Goal: Task Accomplishment & Management: Manage account settings

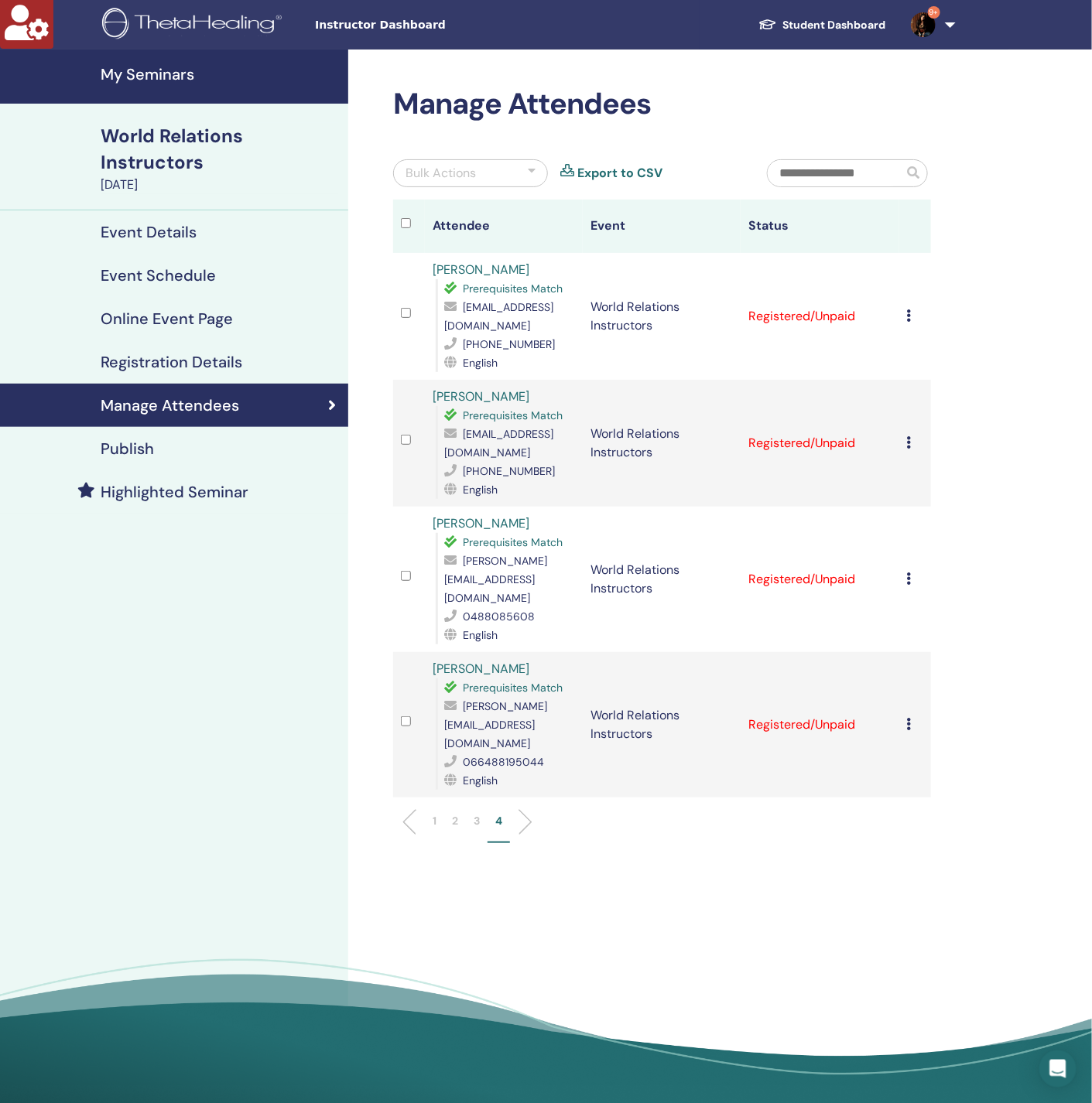
click at [813, 174] on input "text" at bounding box center [836, 173] width 136 height 26
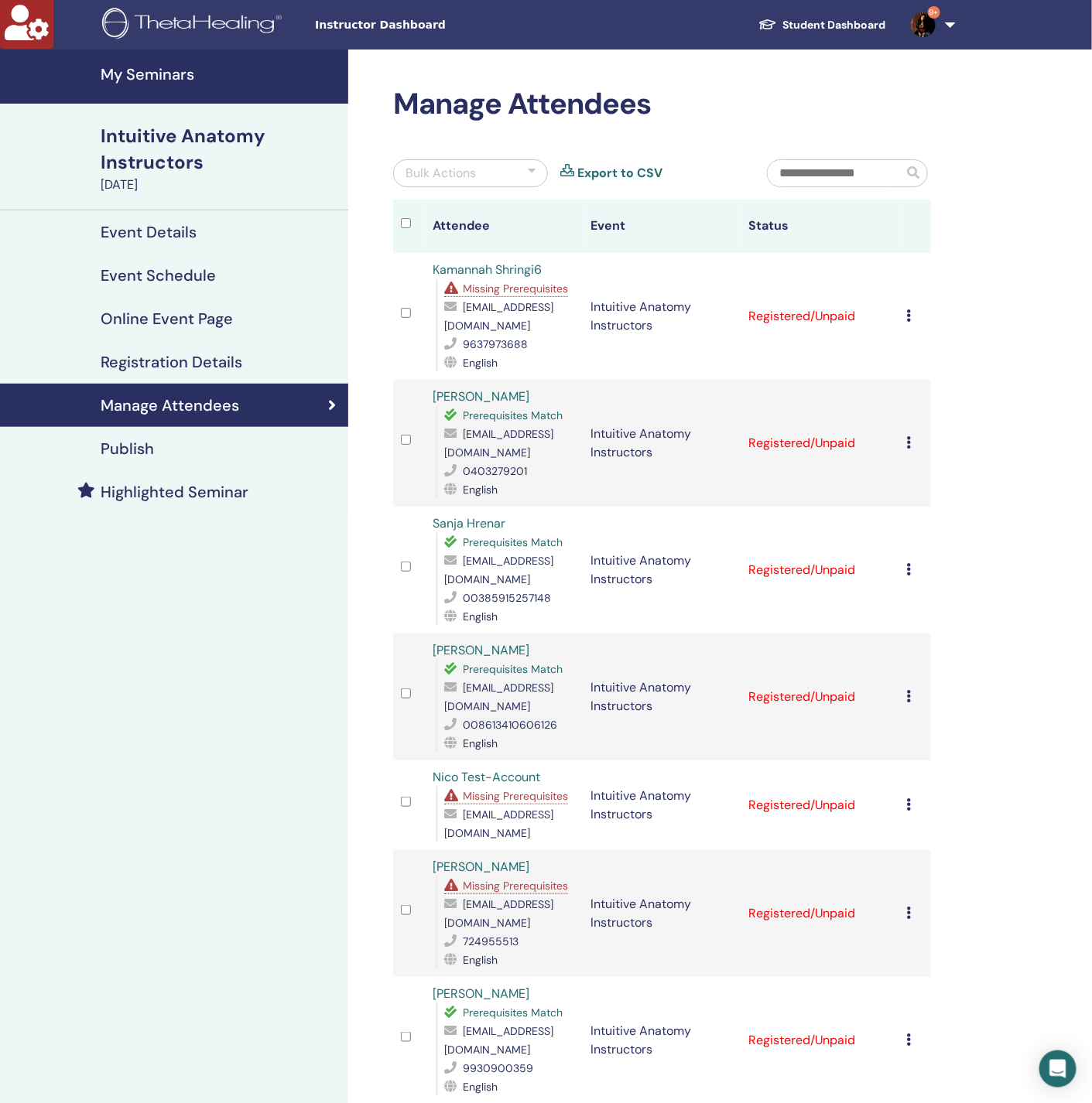
click at [532, 876] on div "Missing Prerequisites" at bounding box center [509, 885] width 130 height 18
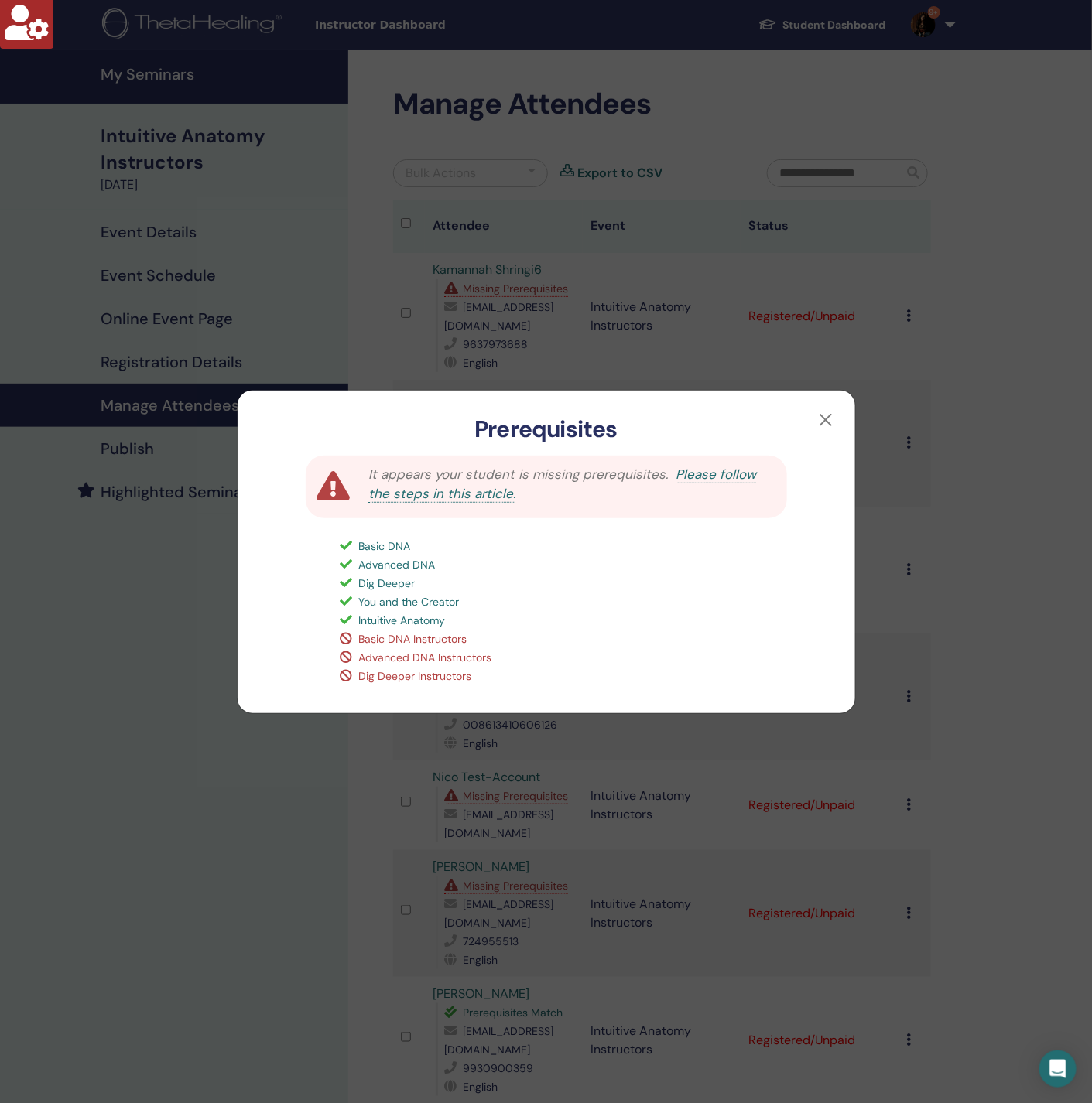
click at [242, 799] on div "Prerequisites It appears your student is missing prerequisites. Please follow t…" at bounding box center [546, 551] width 1092 height 1103
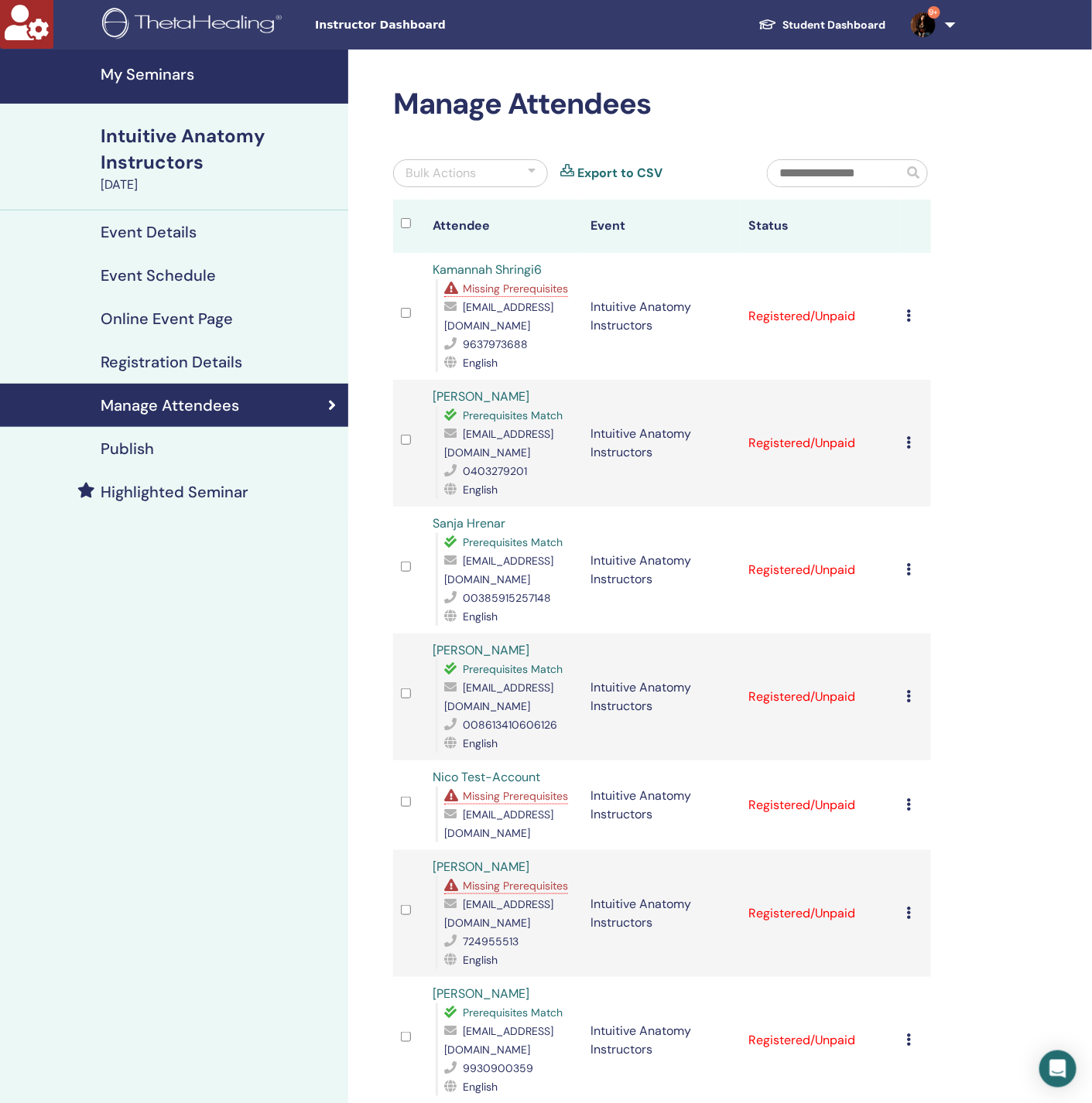
click at [532, 789] on span "Missing Prerequisites" at bounding box center [514, 796] width 105 height 14
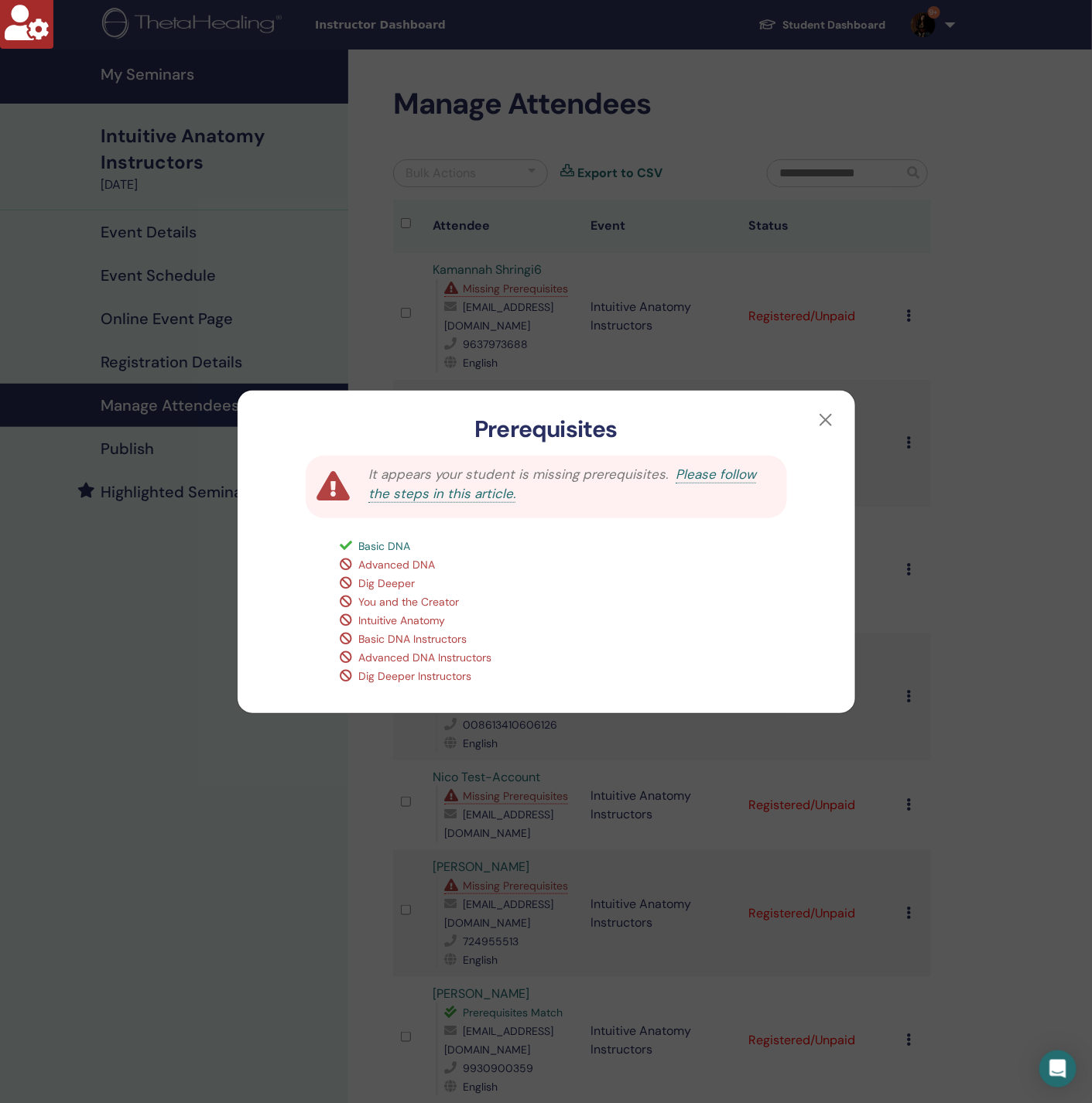
click at [168, 852] on div "Prerequisites It appears your student is missing prerequisites. Please follow t…" at bounding box center [546, 551] width 1092 height 1103
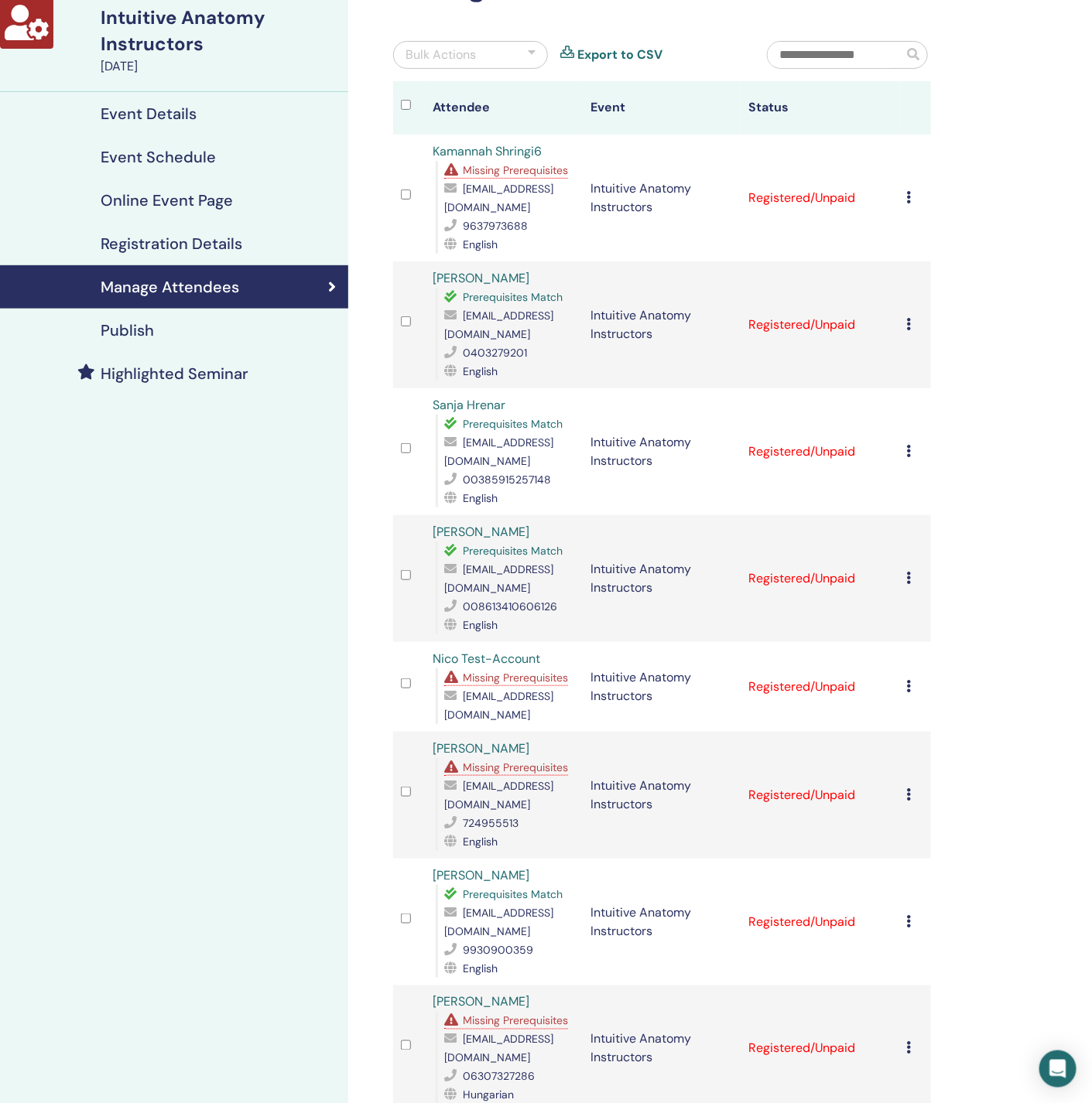
scroll to position [464, 0]
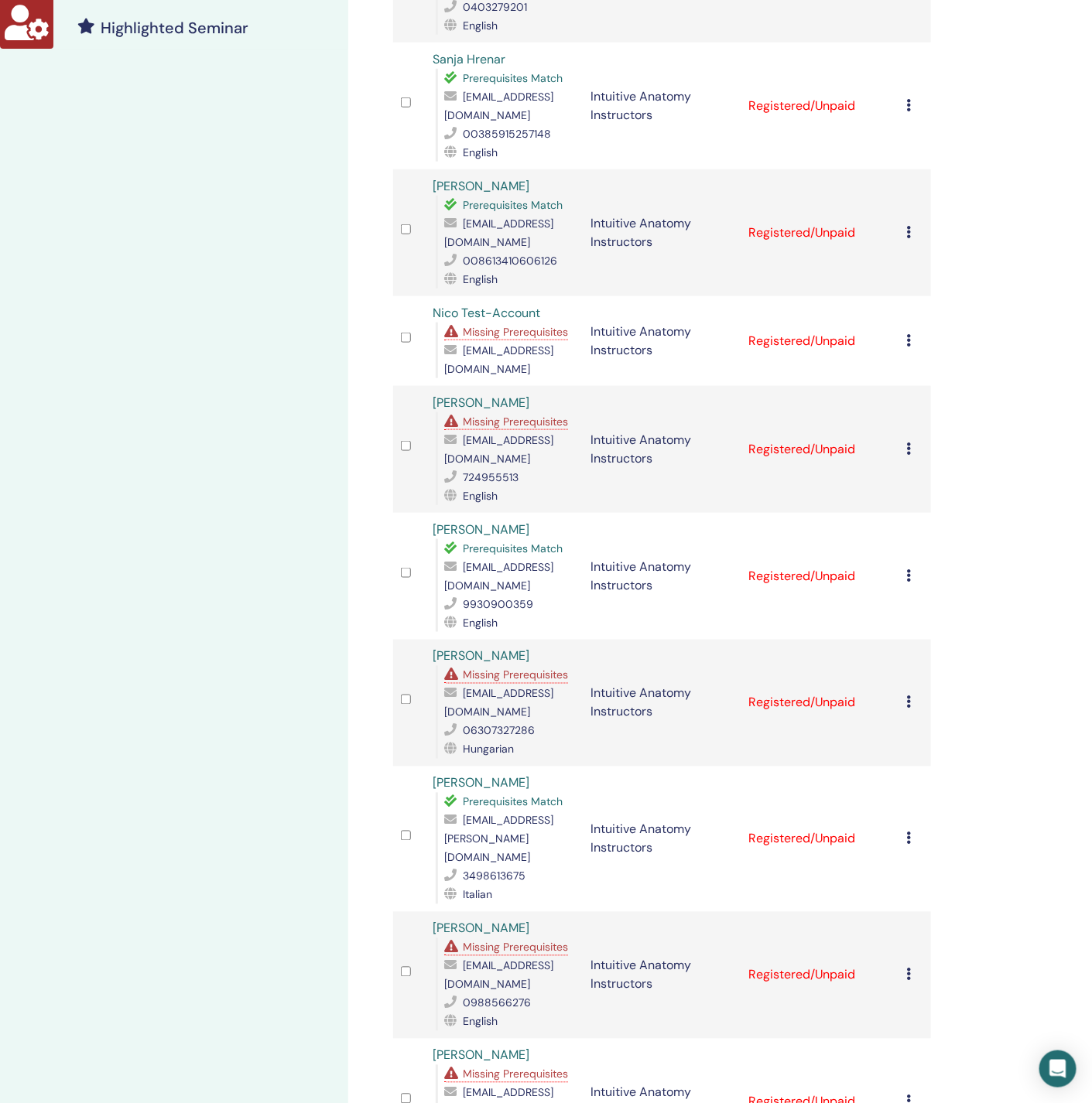
click at [509, 668] on span "Missing Prerequisites" at bounding box center [514, 675] width 105 height 14
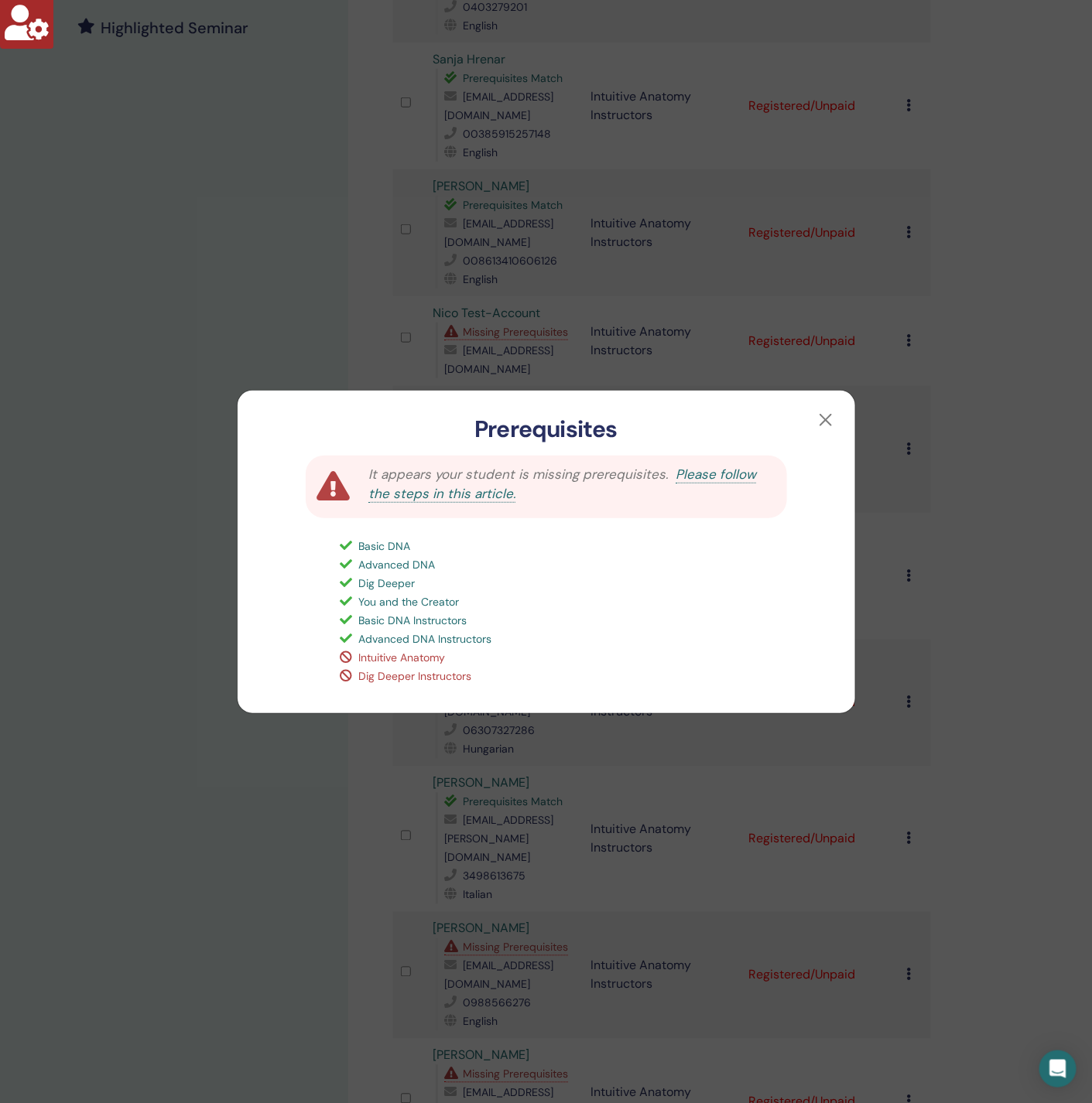
click at [107, 747] on div "Prerequisites It appears your student is missing prerequisites. Please follow t…" at bounding box center [546, 551] width 1092 height 1103
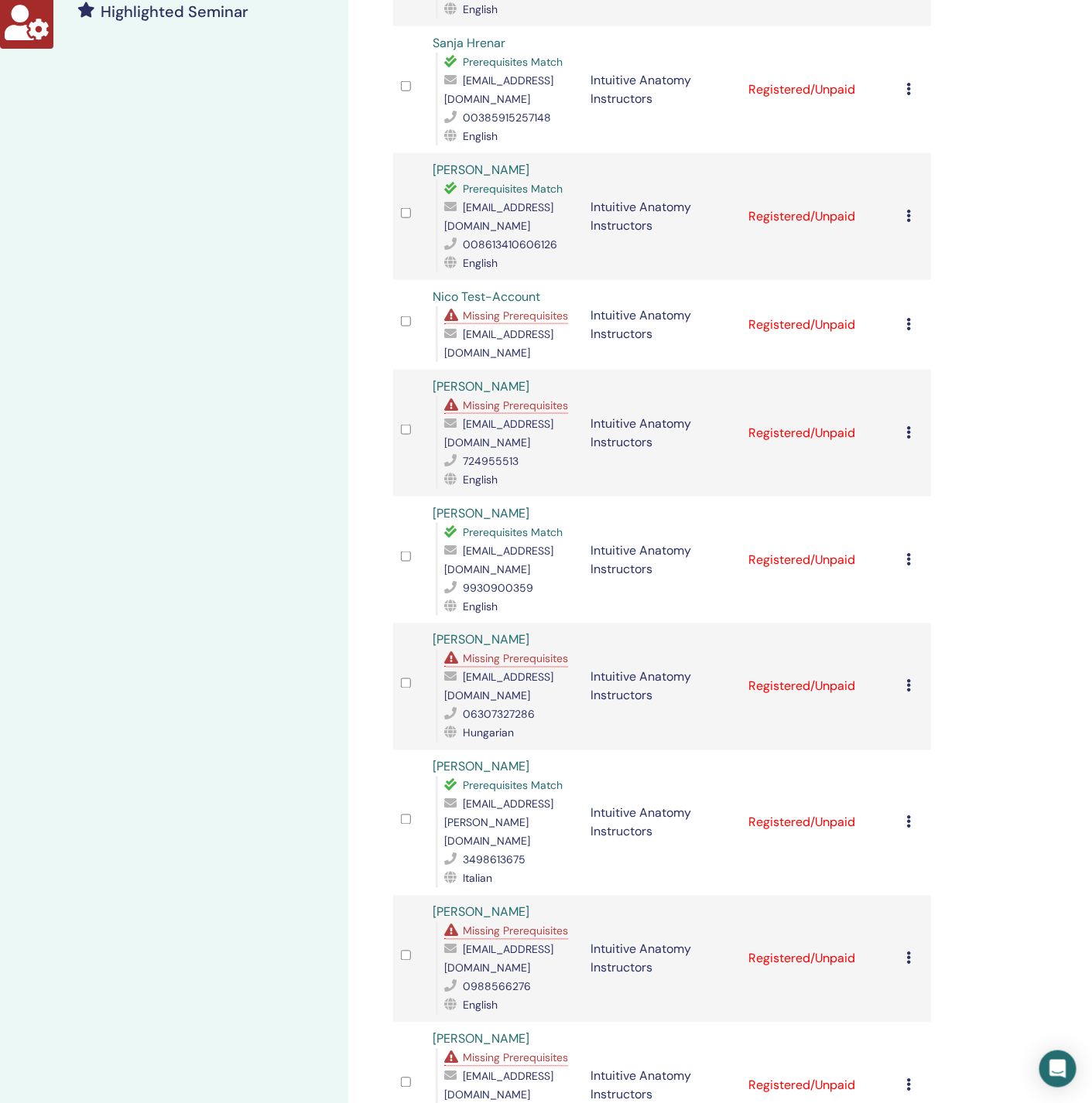
scroll to position [928, 0]
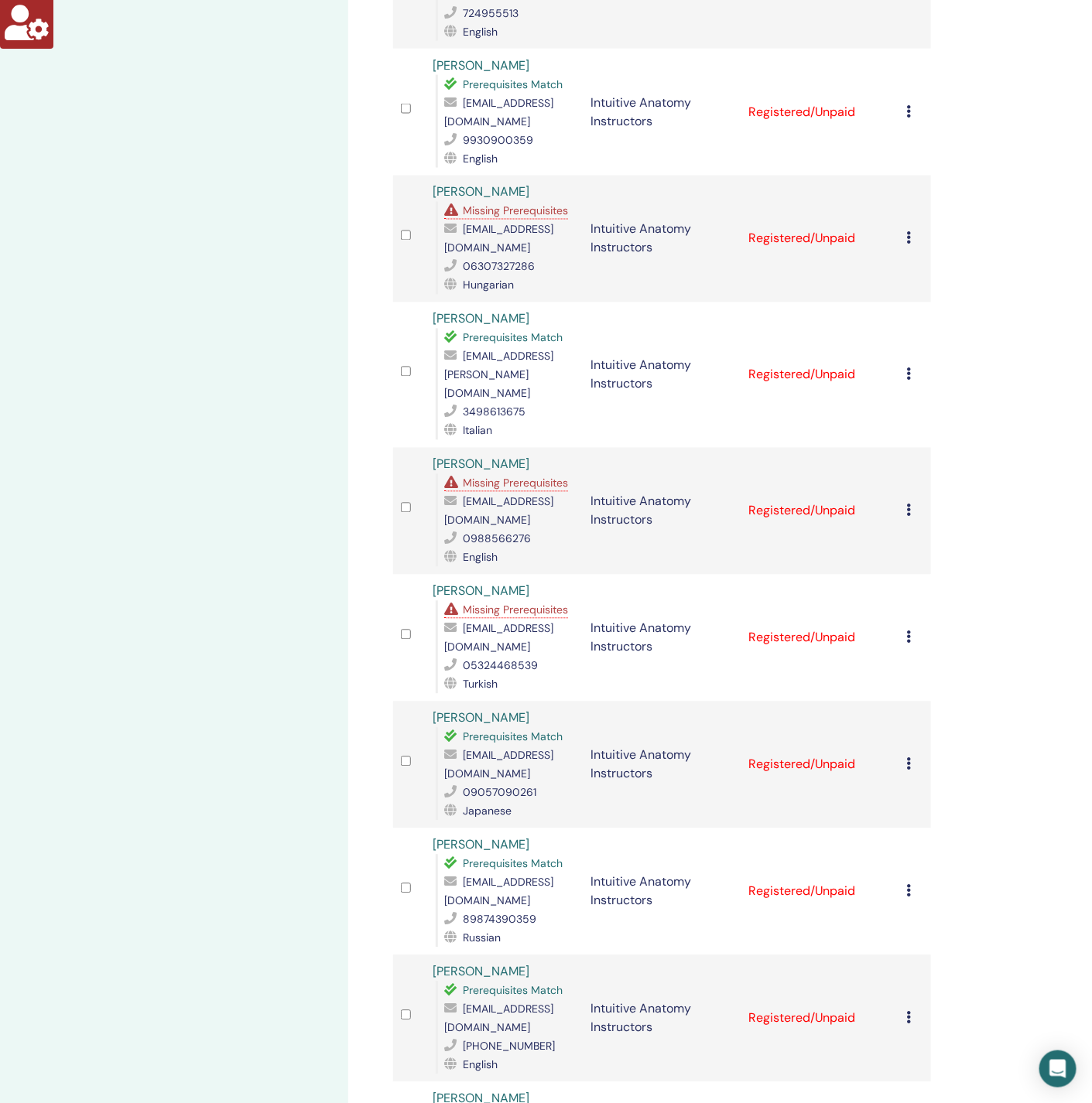
click at [513, 476] on span "Missing Prerequisites" at bounding box center [514, 483] width 105 height 14
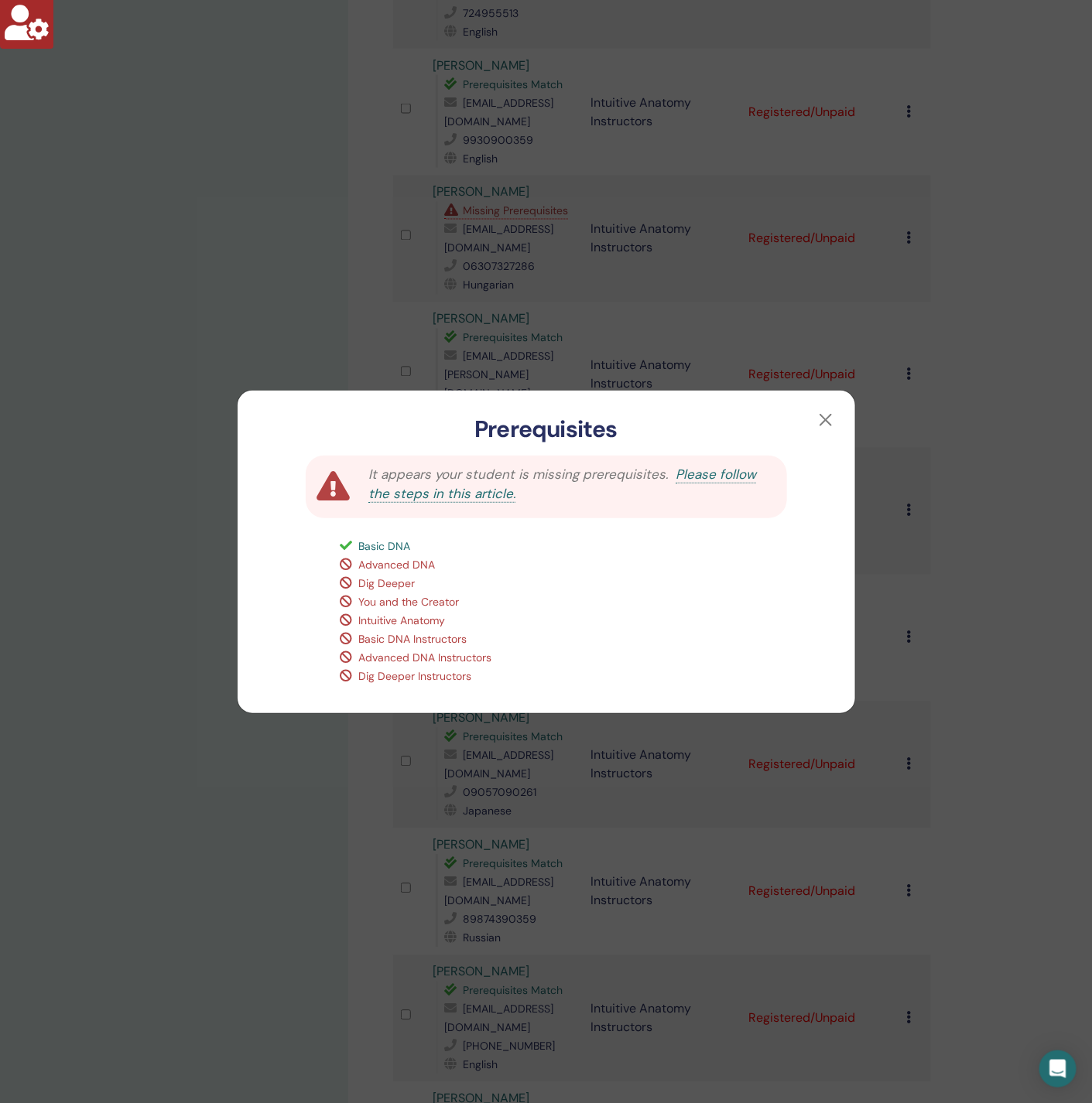
click at [200, 617] on div "Prerequisites It appears your student is missing prerequisites. Please follow t…" at bounding box center [546, 551] width 1092 height 1103
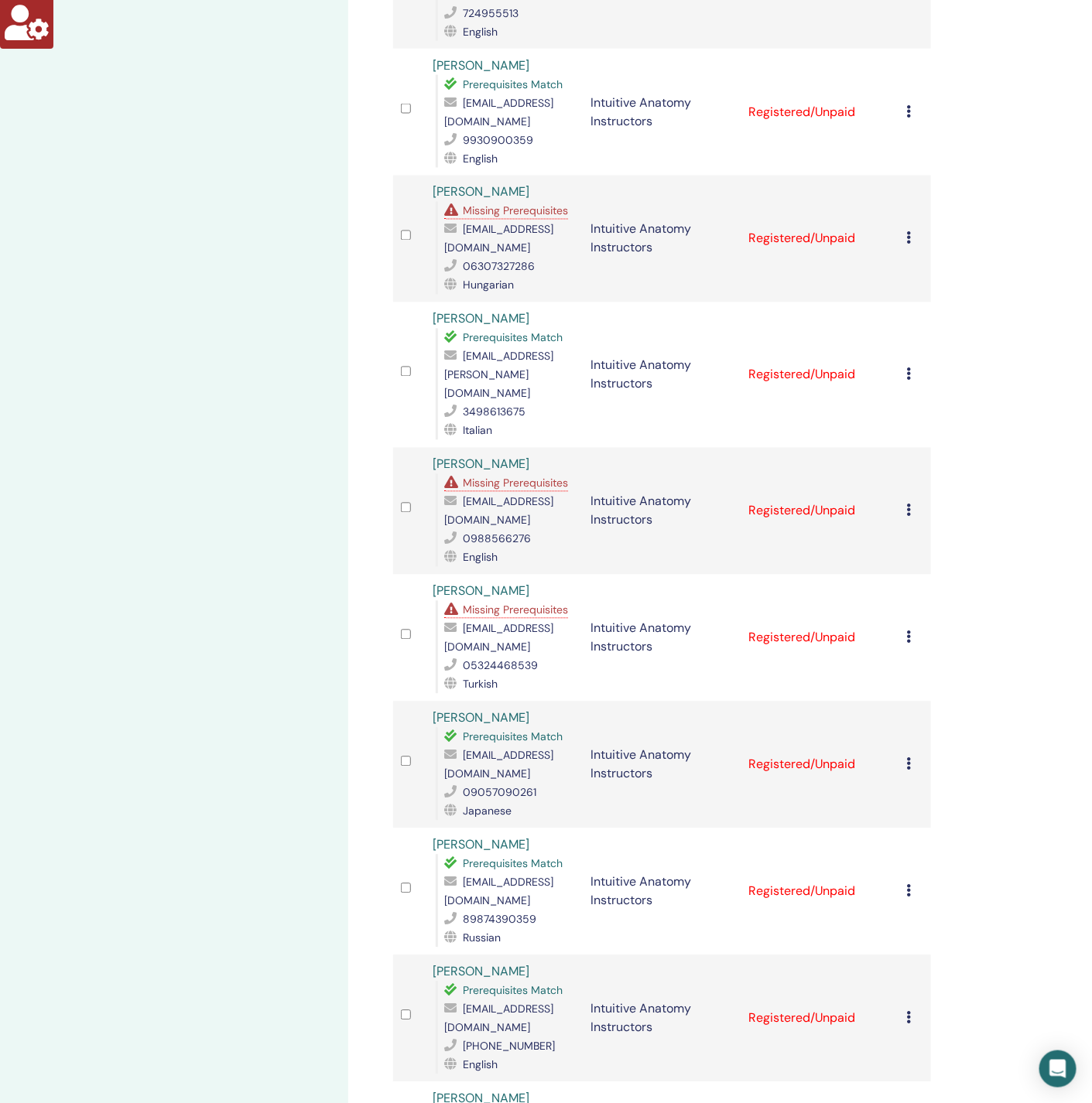
click at [501, 620] on div "zeyneptepegoz@gmail.com" at bounding box center [509, 638] width 130 height 37
click at [502, 603] on span "Missing Prerequisites" at bounding box center [514, 610] width 105 height 14
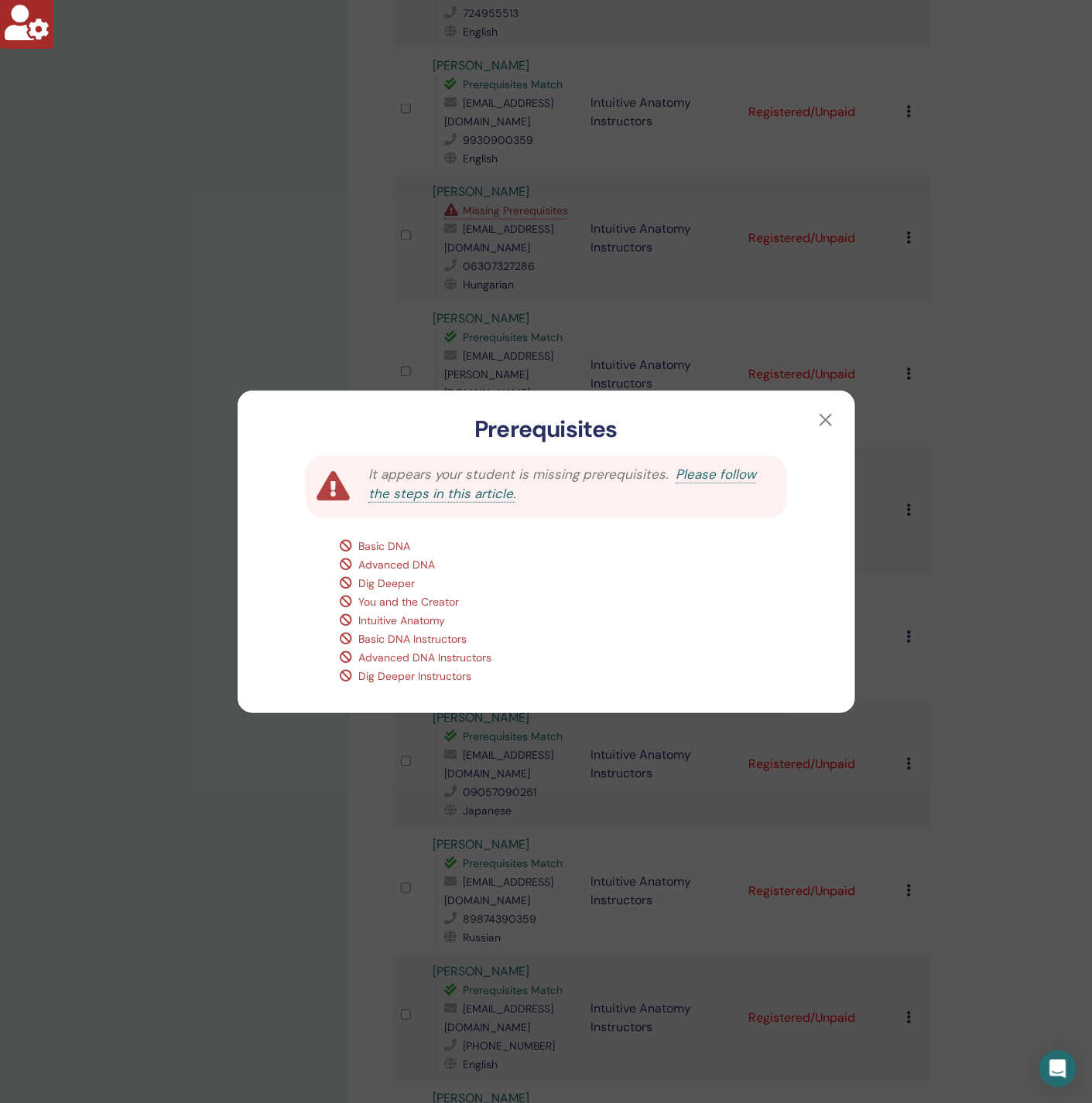
click at [112, 778] on div "Prerequisites It appears your student is missing prerequisites. Please follow t…" at bounding box center [546, 551] width 1092 height 1103
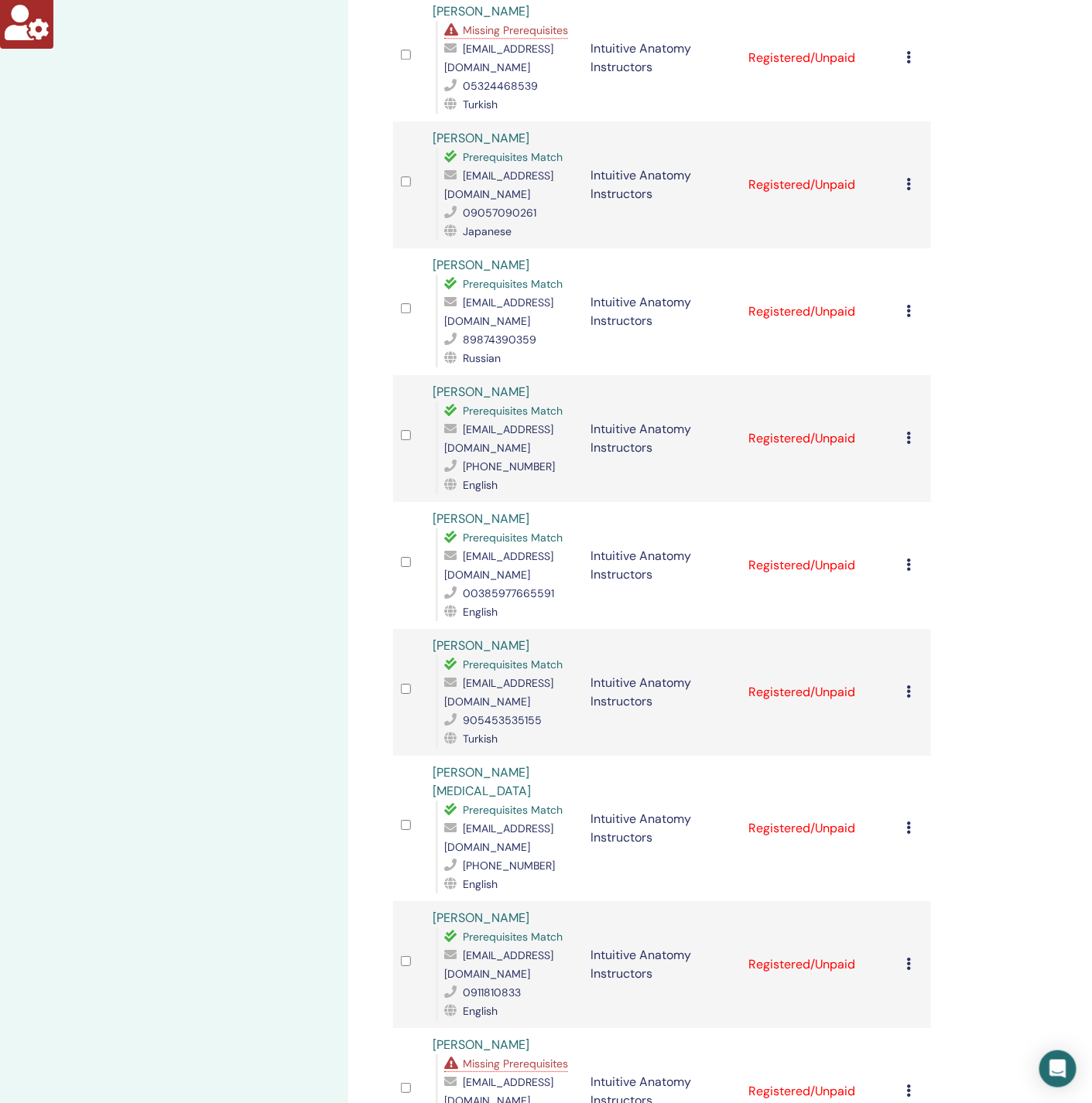
scroll to position [1972, 0]
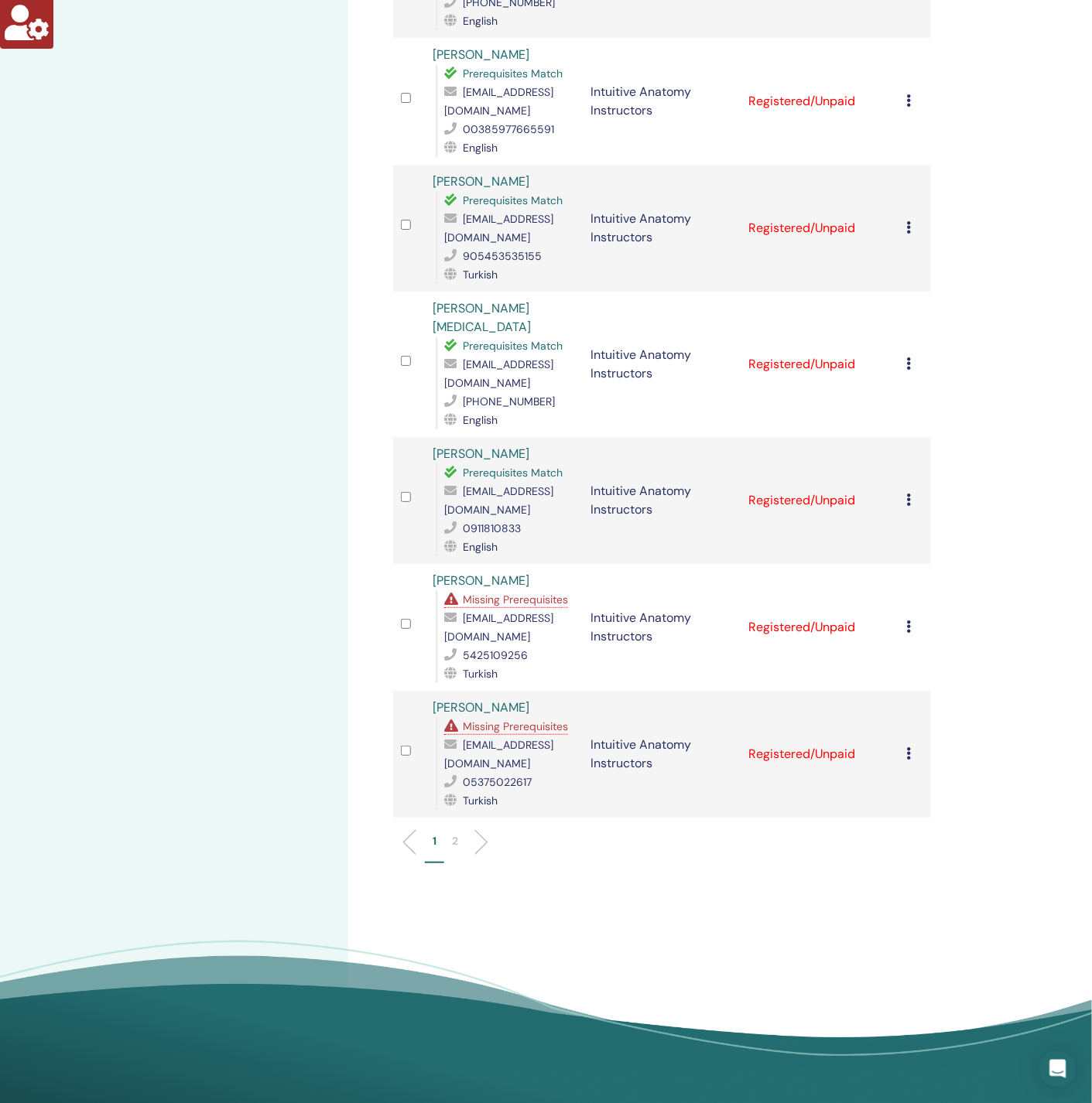
click at [526, 592] on span "Missing Prerequisites" at bounding box center [514, 599] width 105 height 14
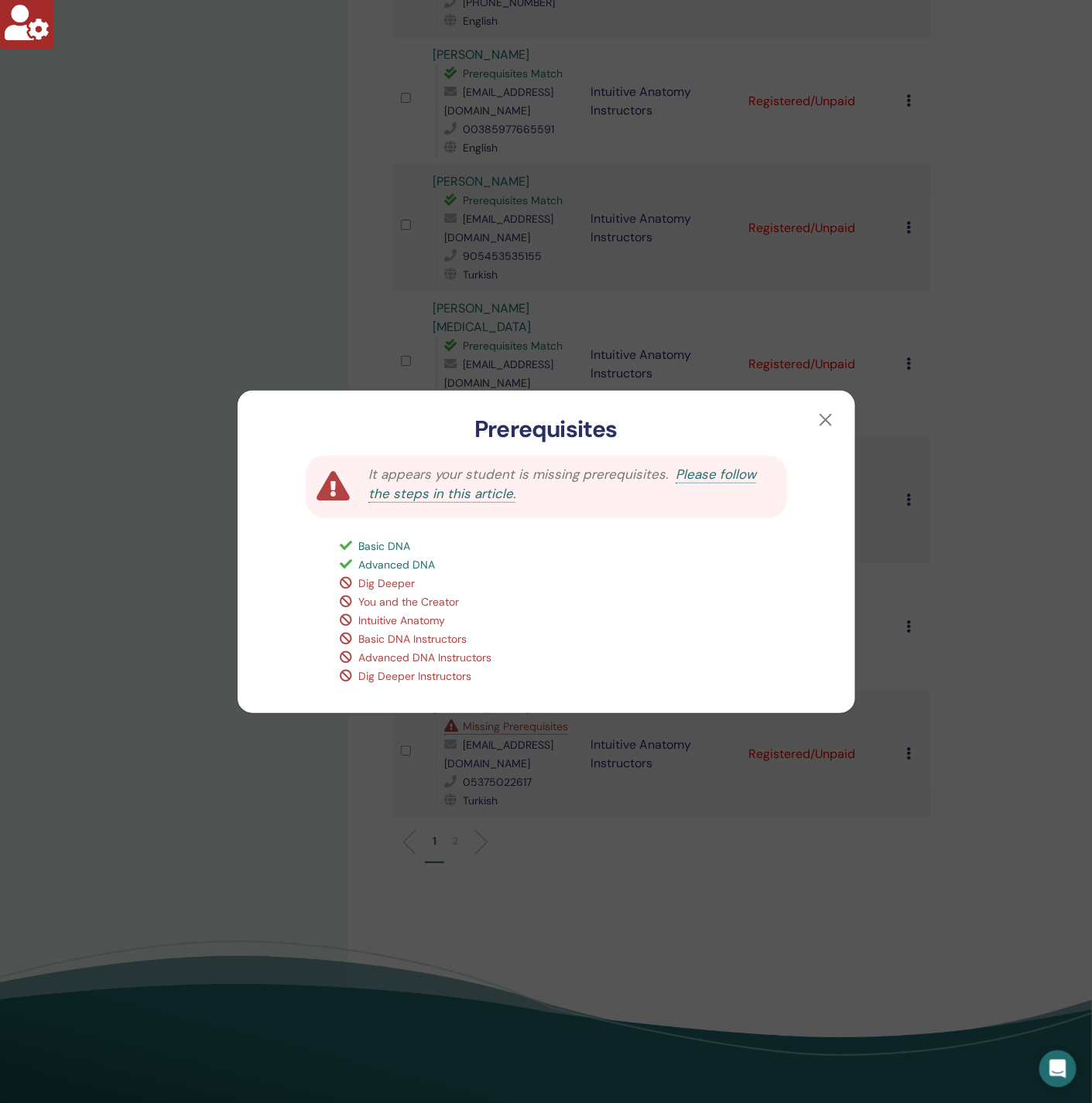
click at [265, 793] on div "Prerequisites It appears your student is missing prerequisites. Please follow t…" at bounding box center [546, 551] width 1092 height 1103
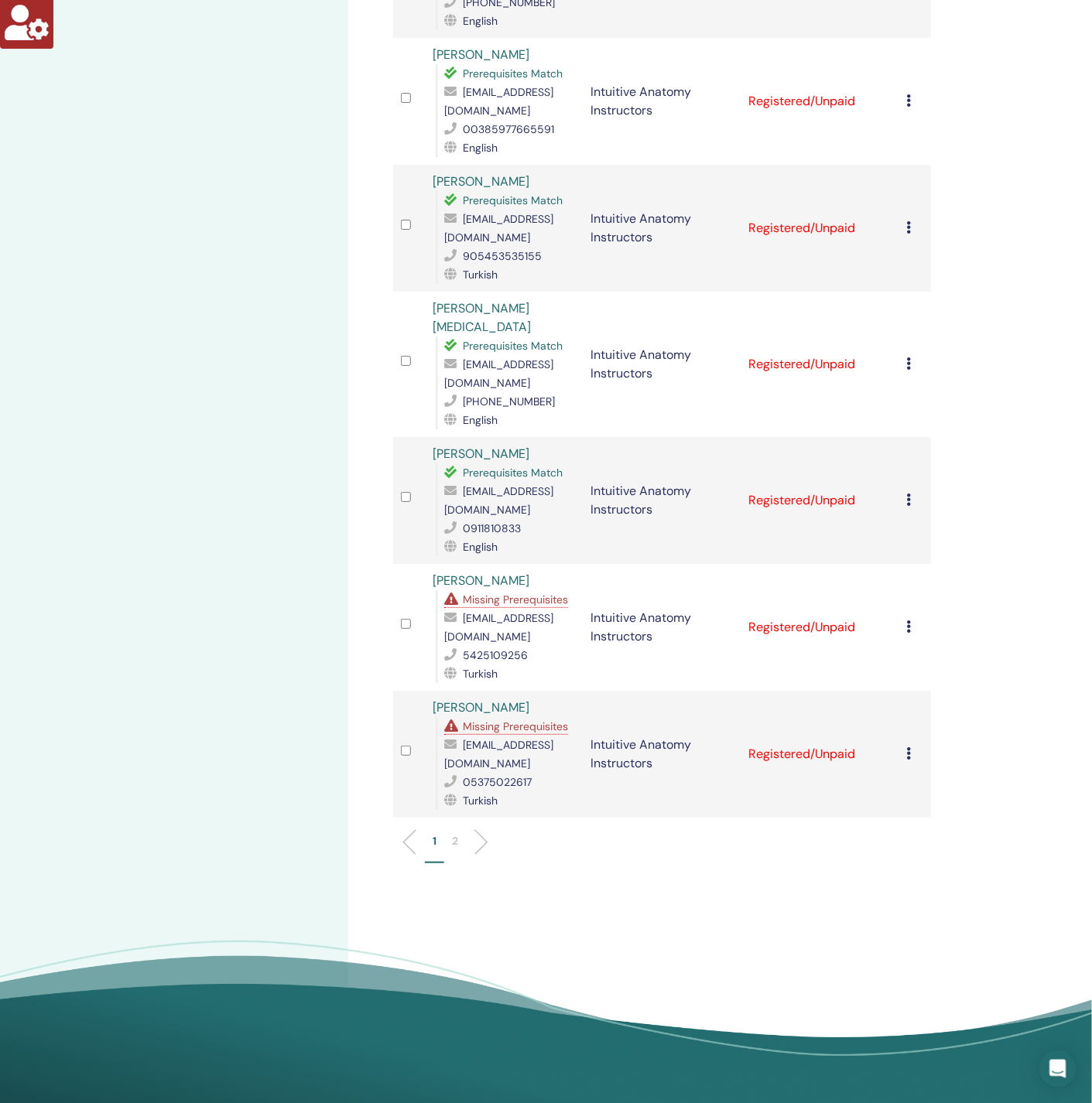
click at [481, 719] on span "Missing Prerequisites" at bounding box center [514, 726] width 105 height 14
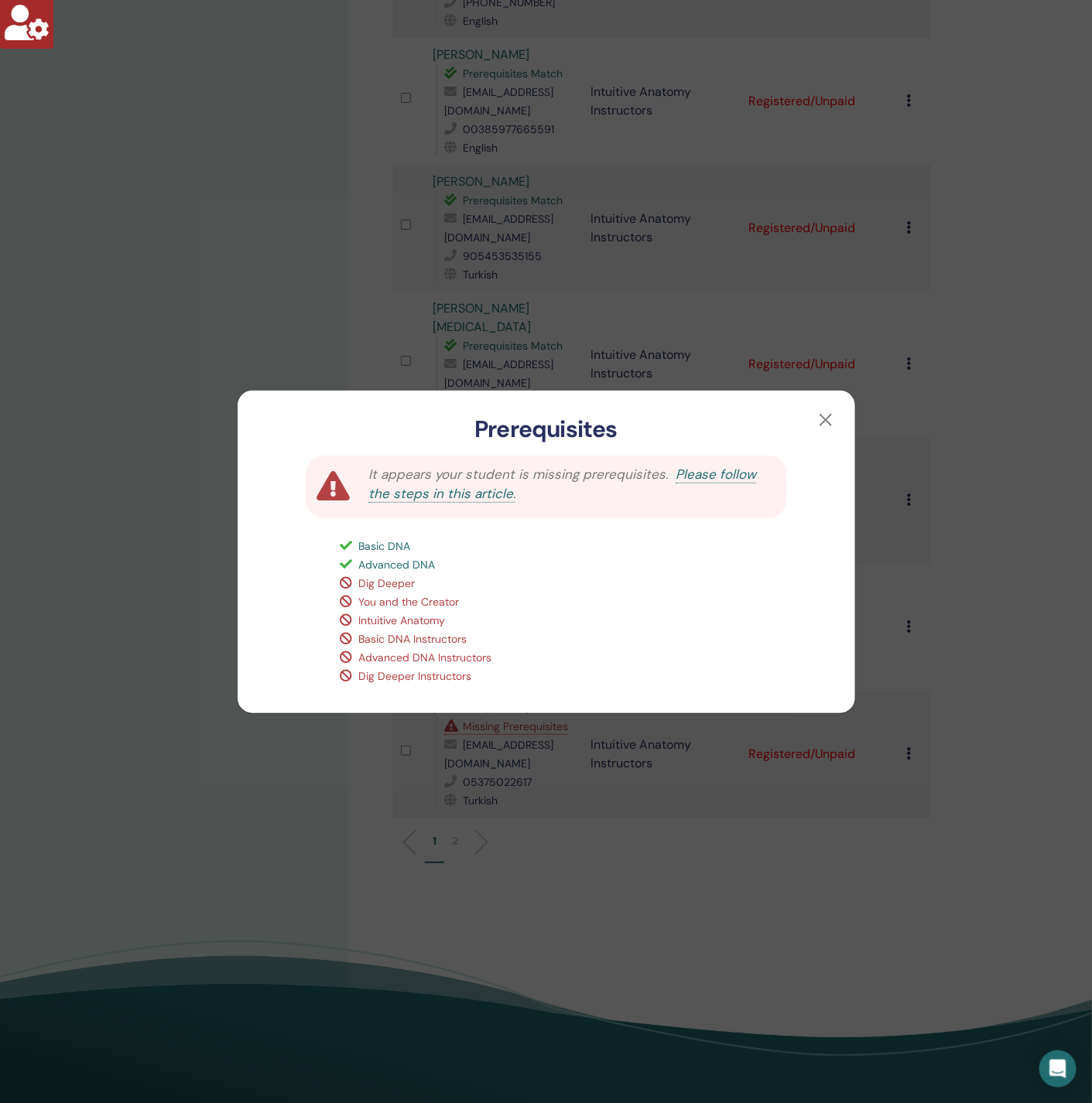
click at [237, 740] on div "Prerequisites It appears your student is missing prerequisites. Please follow t…" at bounding box center [546, 551] width 1092 height 1103
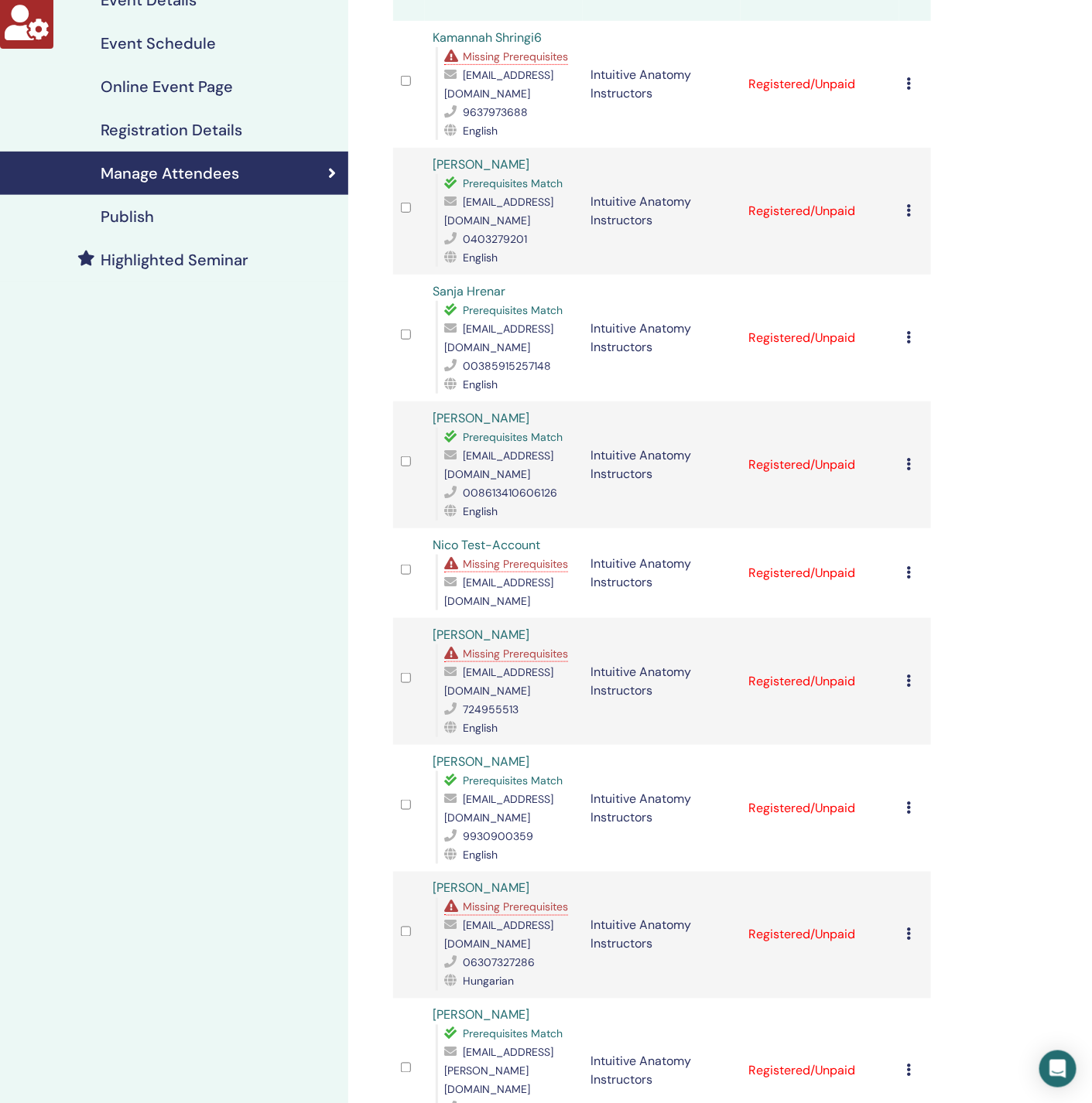
scroll to position [0, 0]
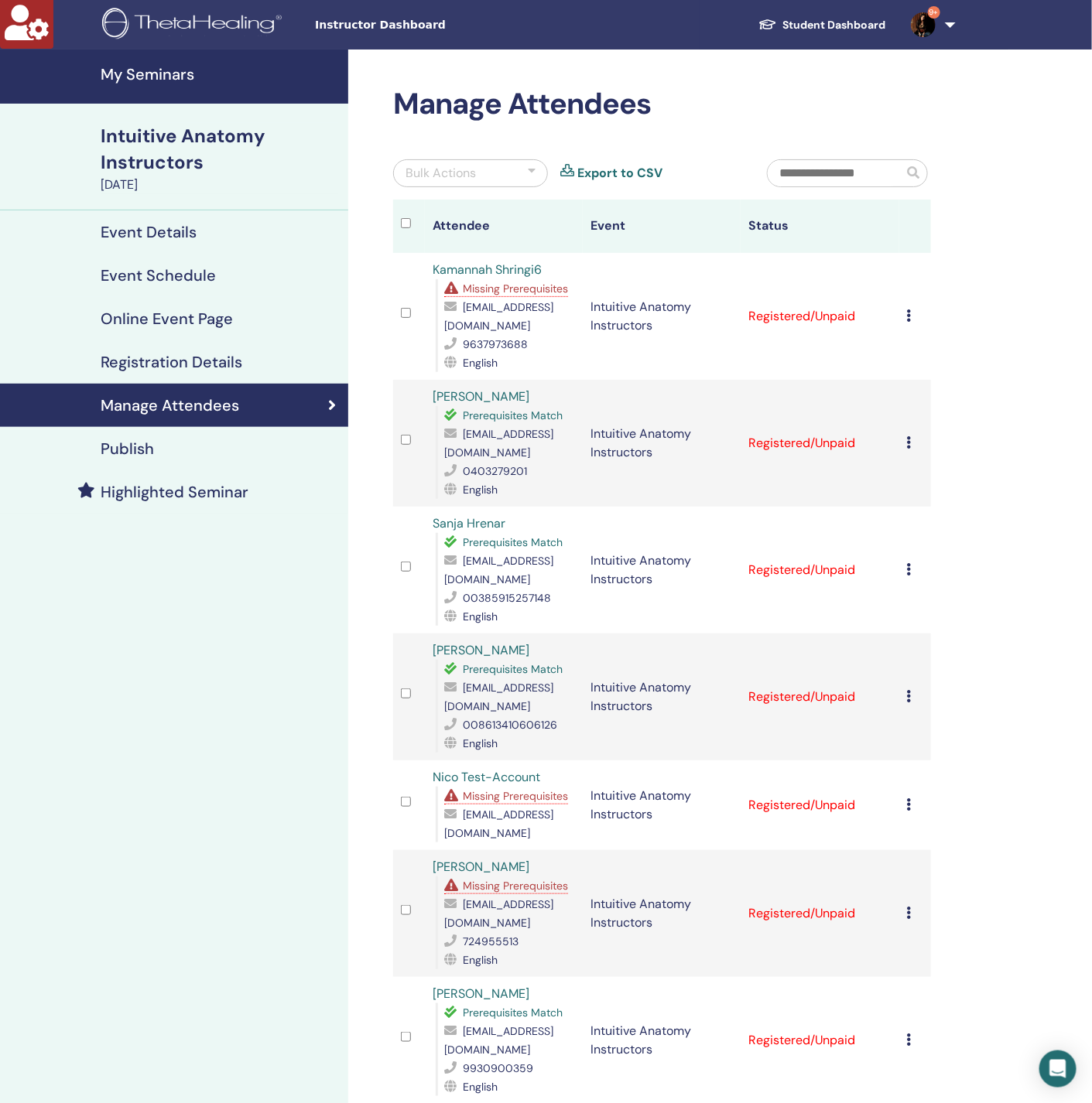
click at [156, 75] on h4 "My Seminars" at bounding box center [219, 74] width 239 height 18
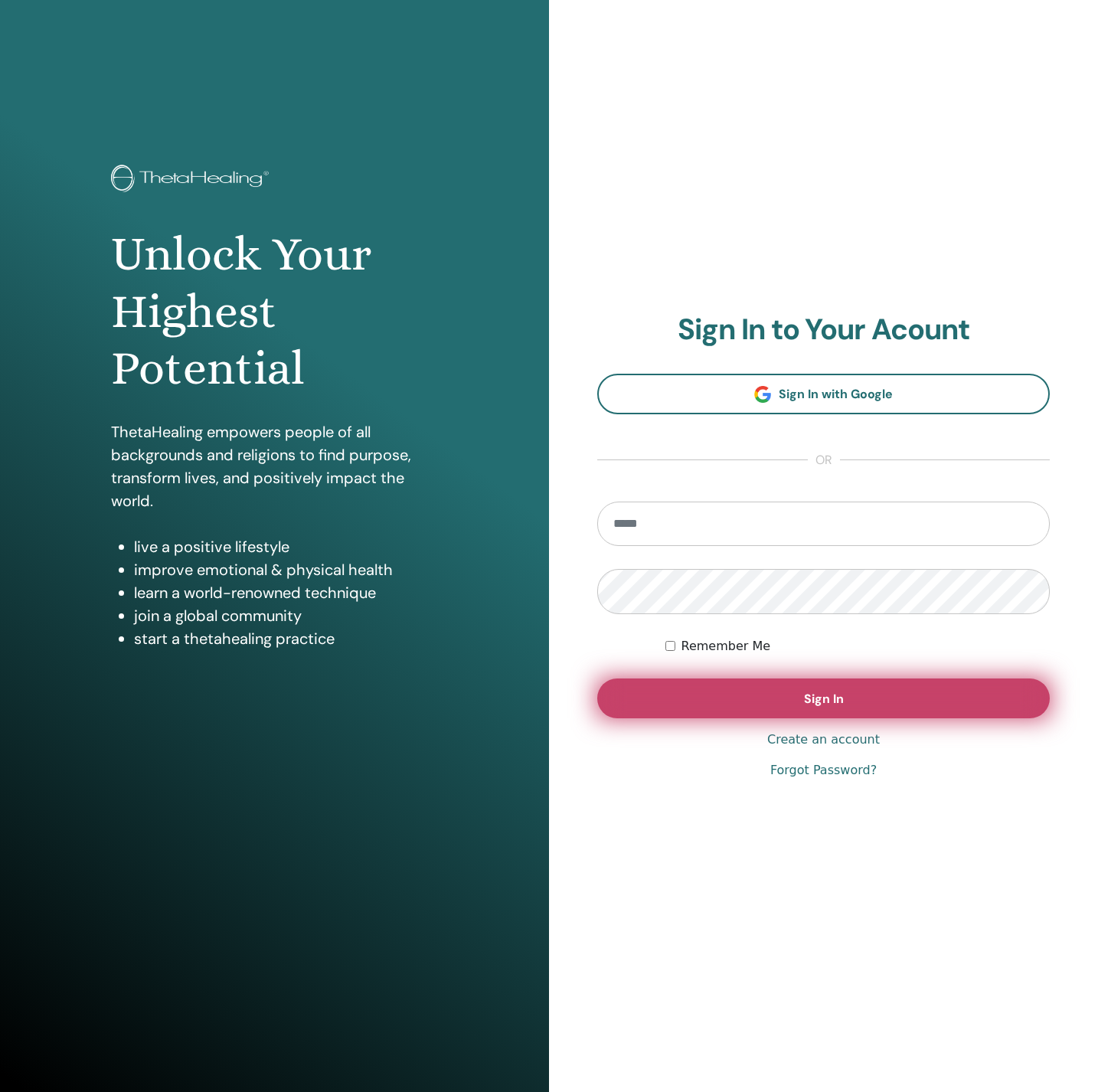
click at [657, 699] on button "Sign In" at bounding box center [823, 698] width 452 height 40
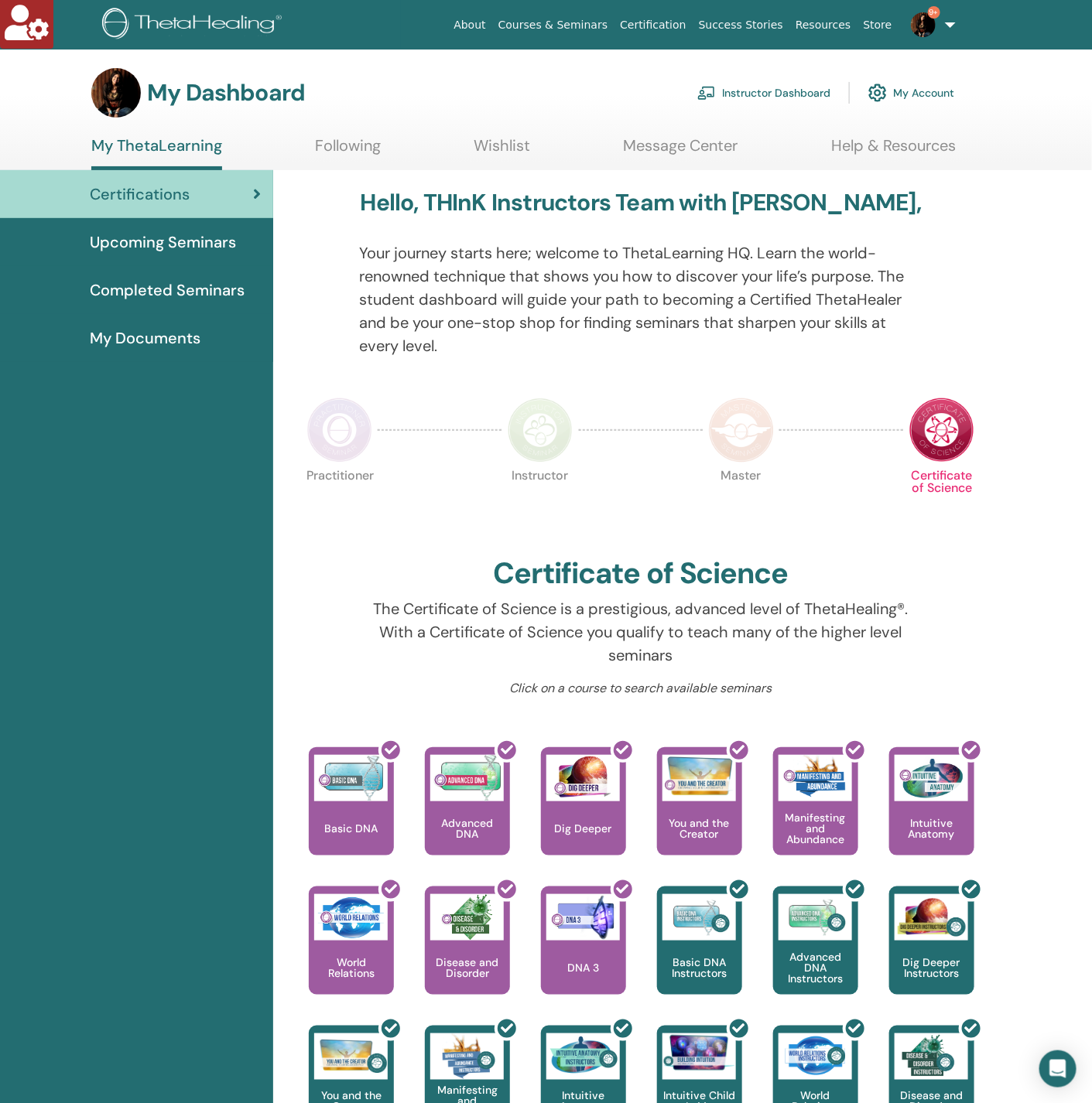
click at [952, 16] on link "9+" at bounding box center [930, 25] width 63 height 49
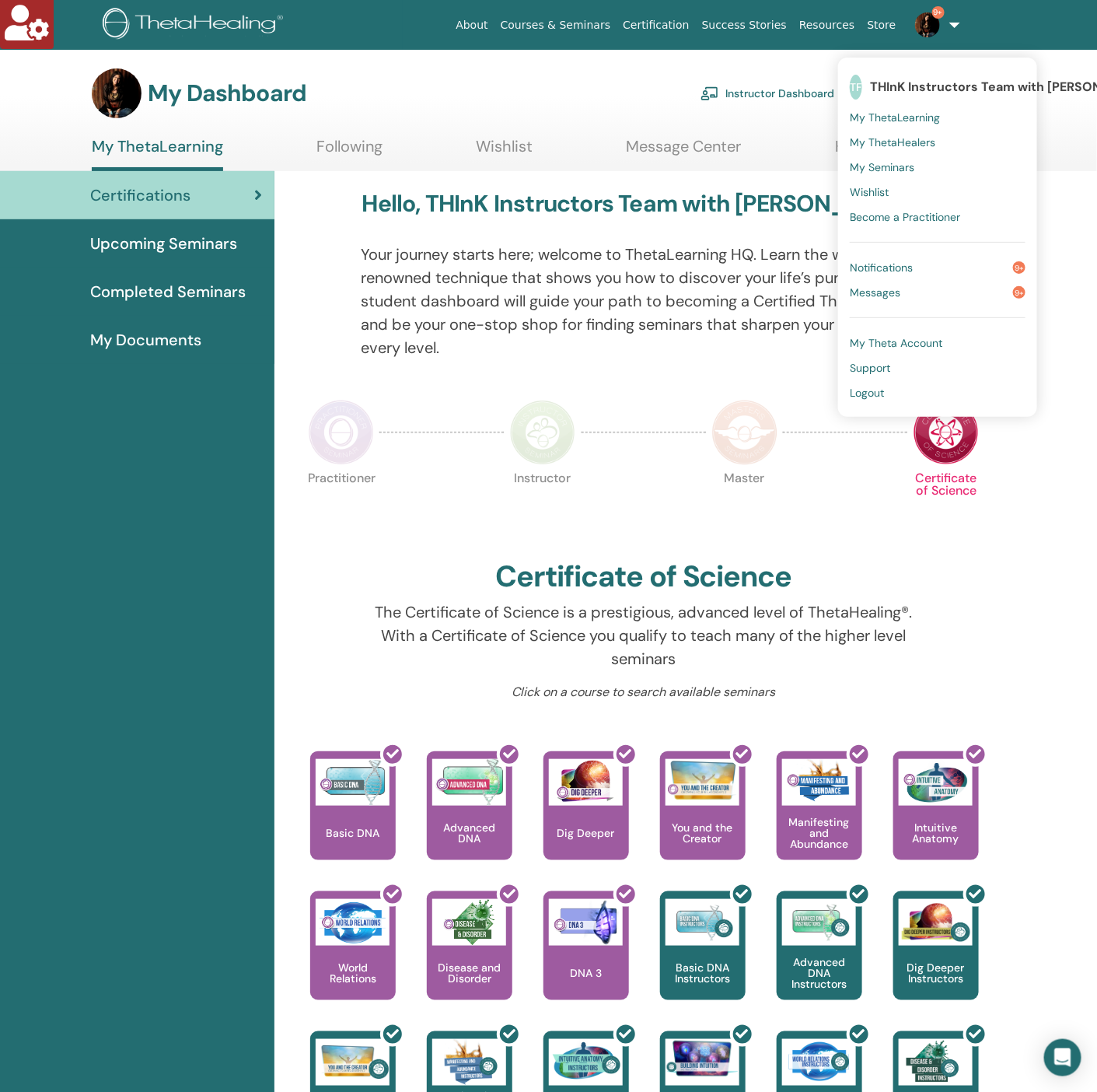
click at [881, 295] on span "Messages" at bounding box center [874, 292] width 50 height 14
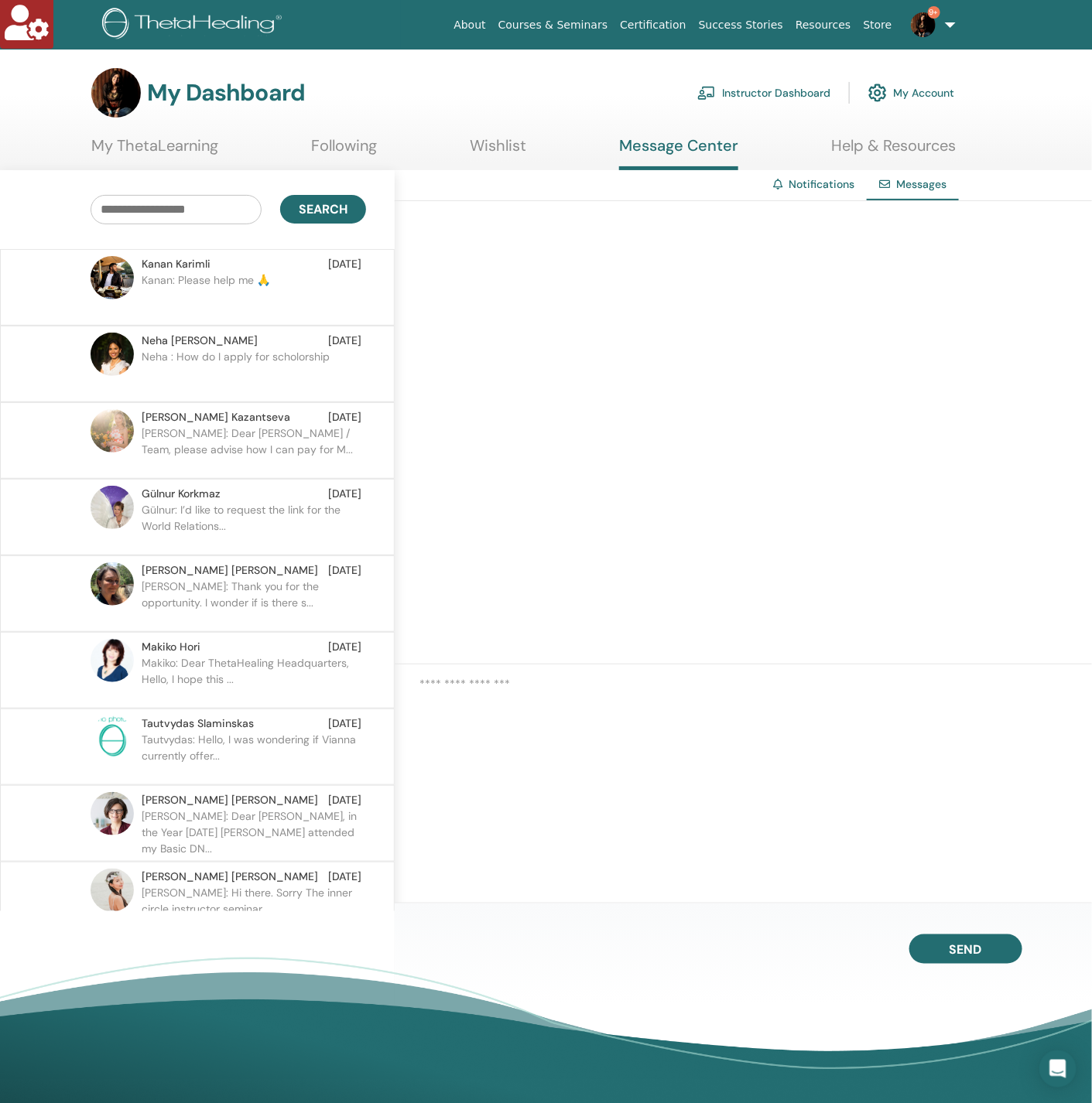
click at [235, 286] on p "Kanan: Please help me 🙏" at bounding box center [254, 295] width 225 height 47
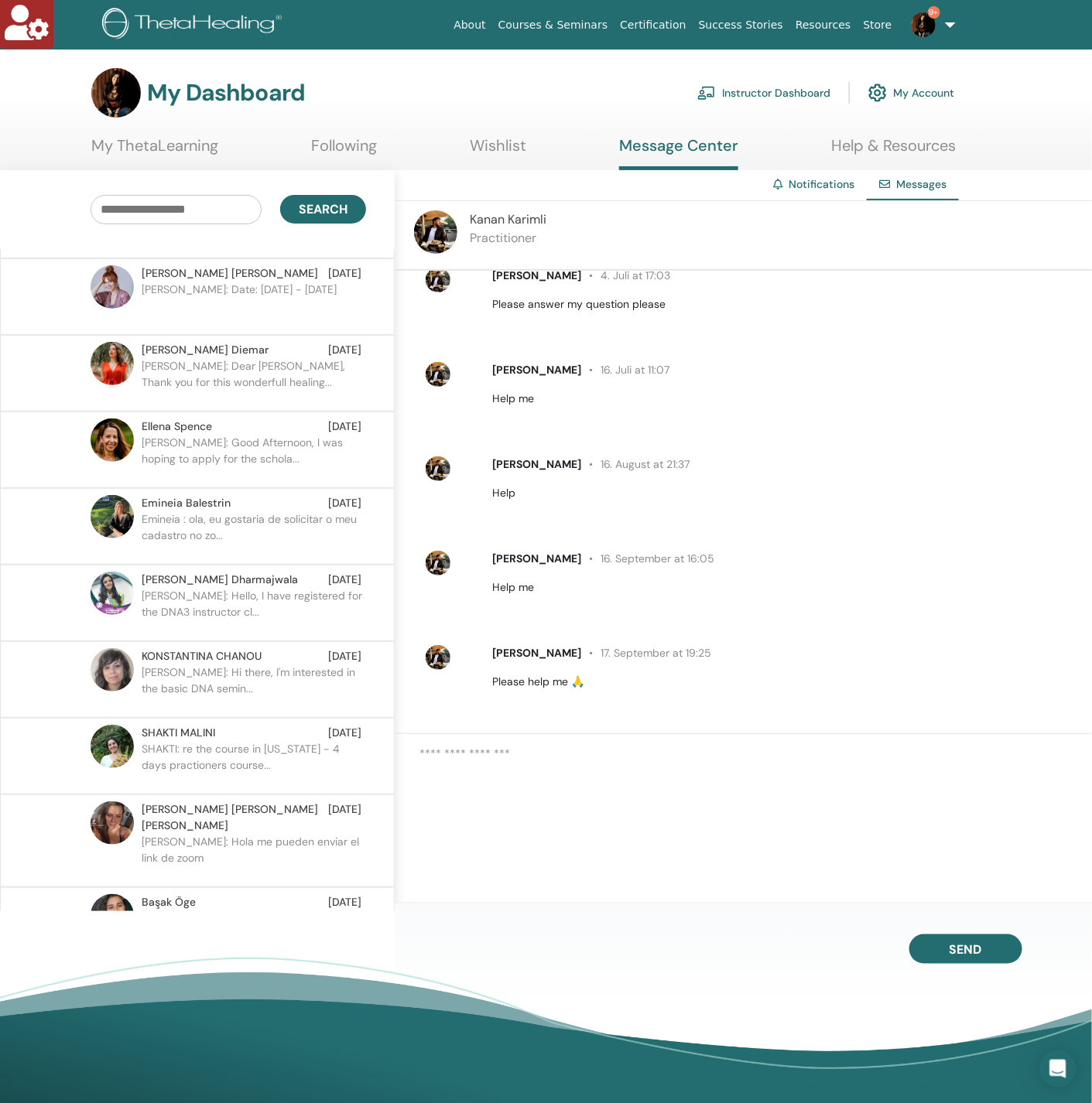
scroll to position [4292, 0]
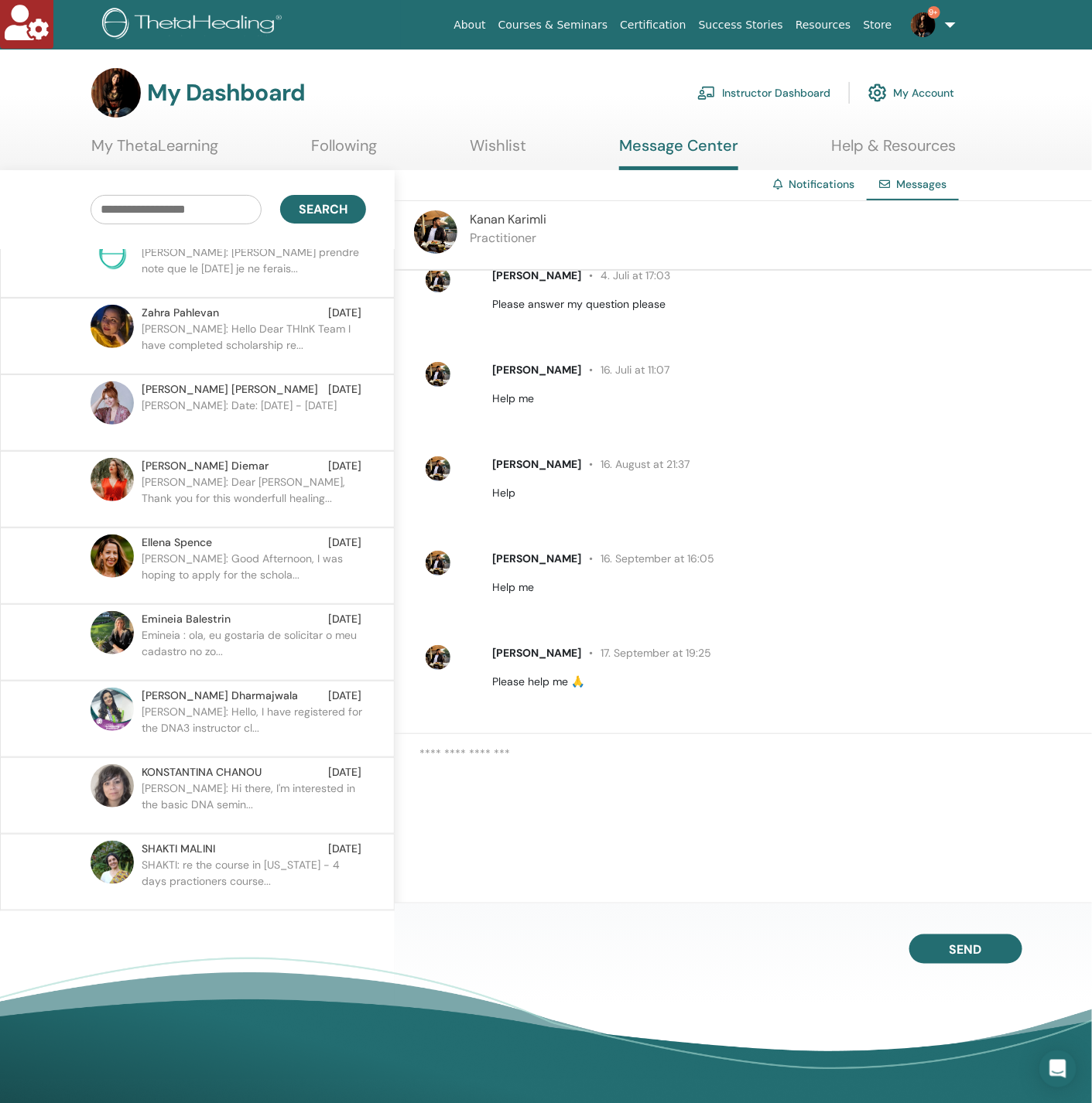
drag, startPoint x: 237, startPoint y: 441, endPoint x: 455, endPoint y: 446, distance: 218.1
click at [237, 474] on p "Kathleen: Dear Vianna, Thank you for this wonderfull healing..." at bounding box center [254, 497] width 225 height 47
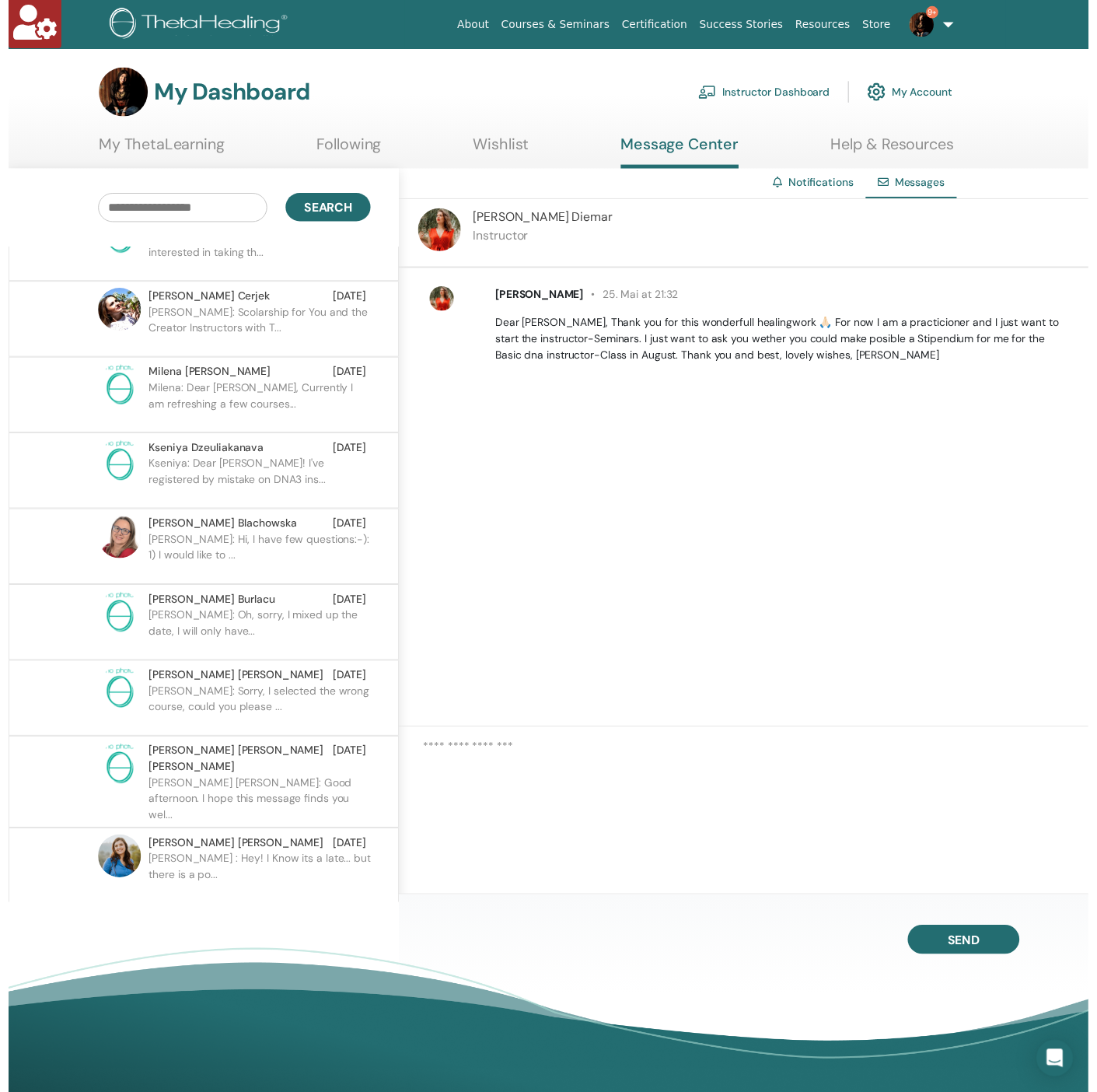
scroll to position [5831, 0]
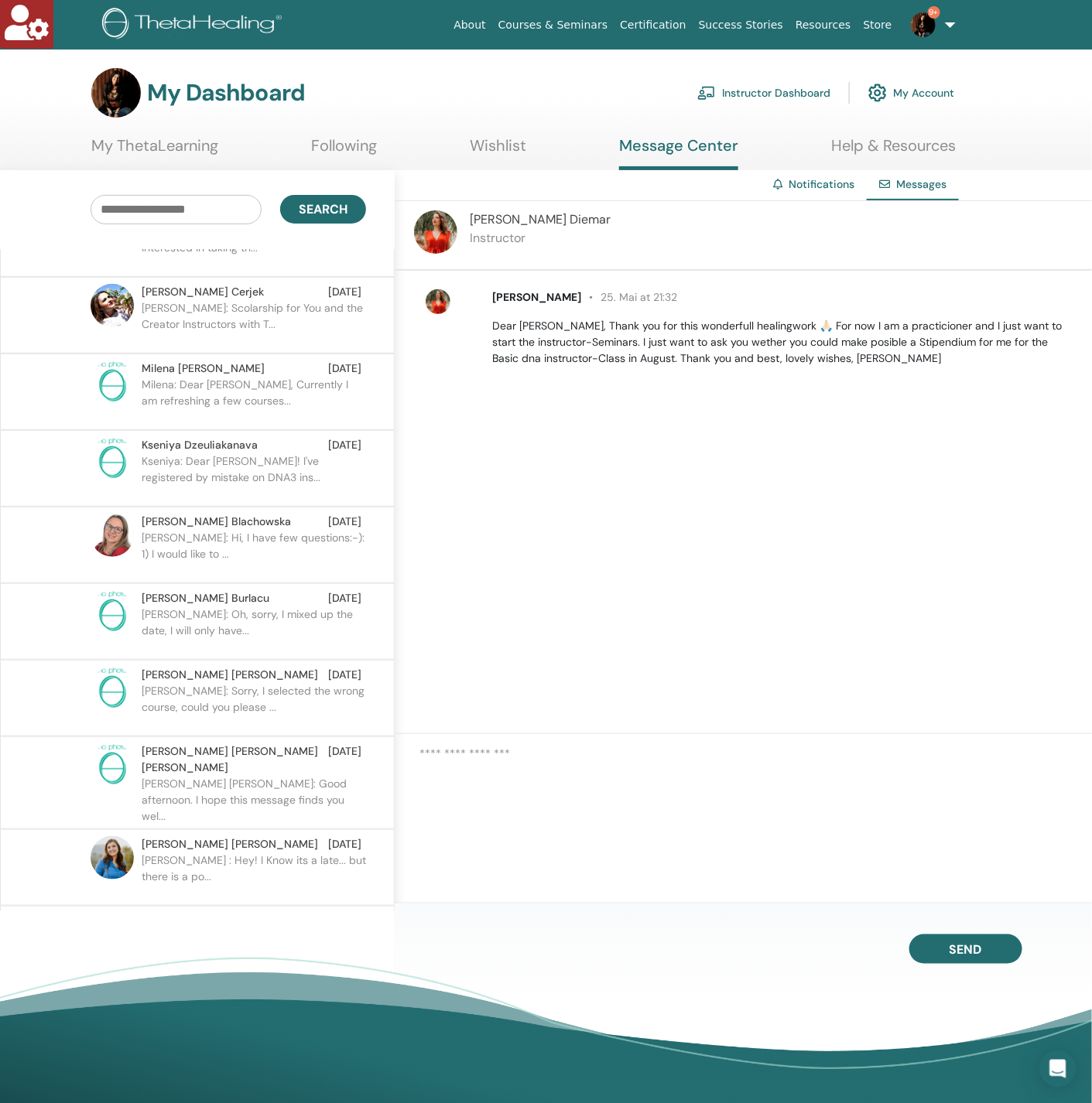
click at [950, 18] on link "9+" at bounding box center [930, 25] width 63 height 49
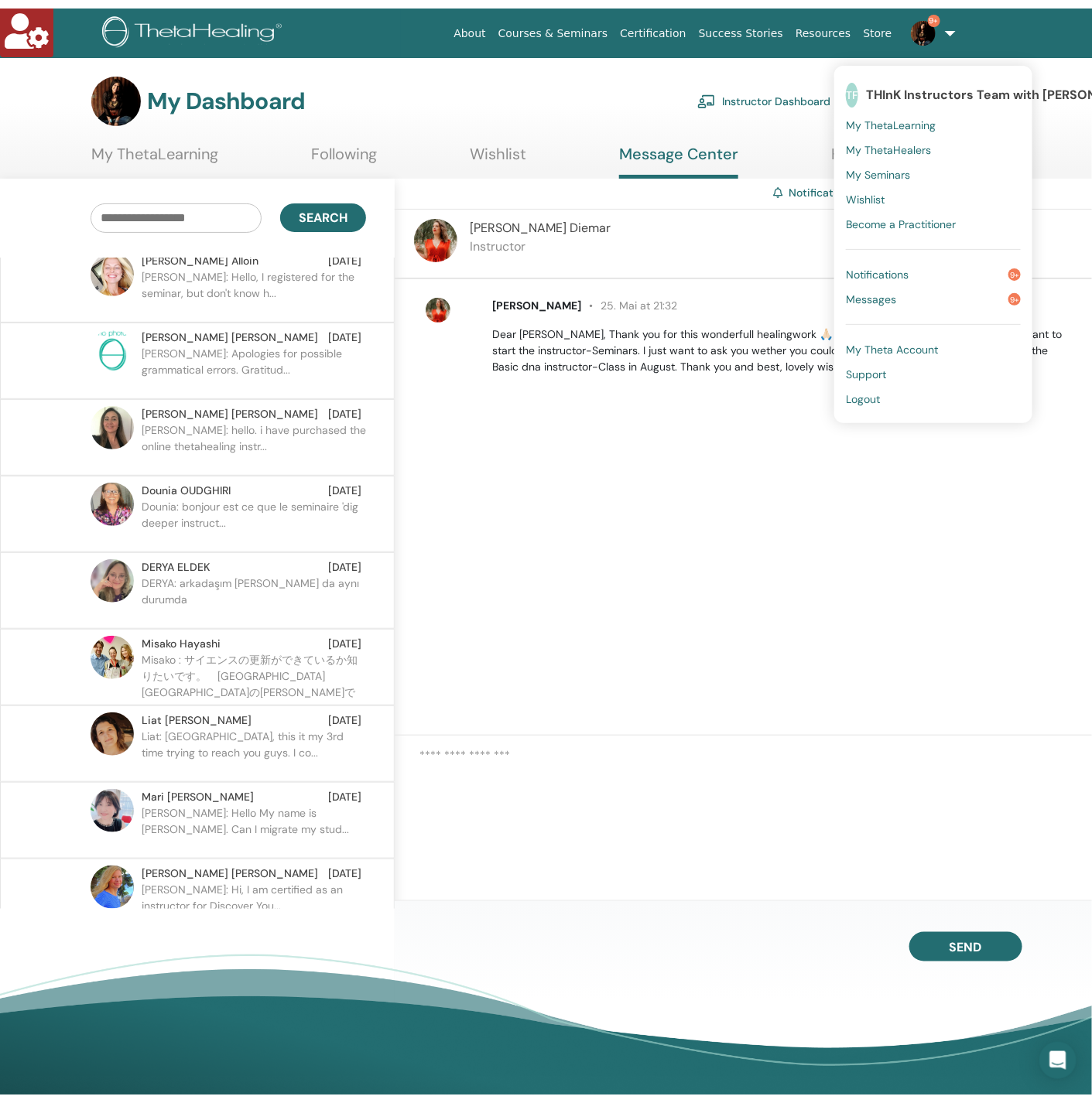
scroll to position [48356, 0]
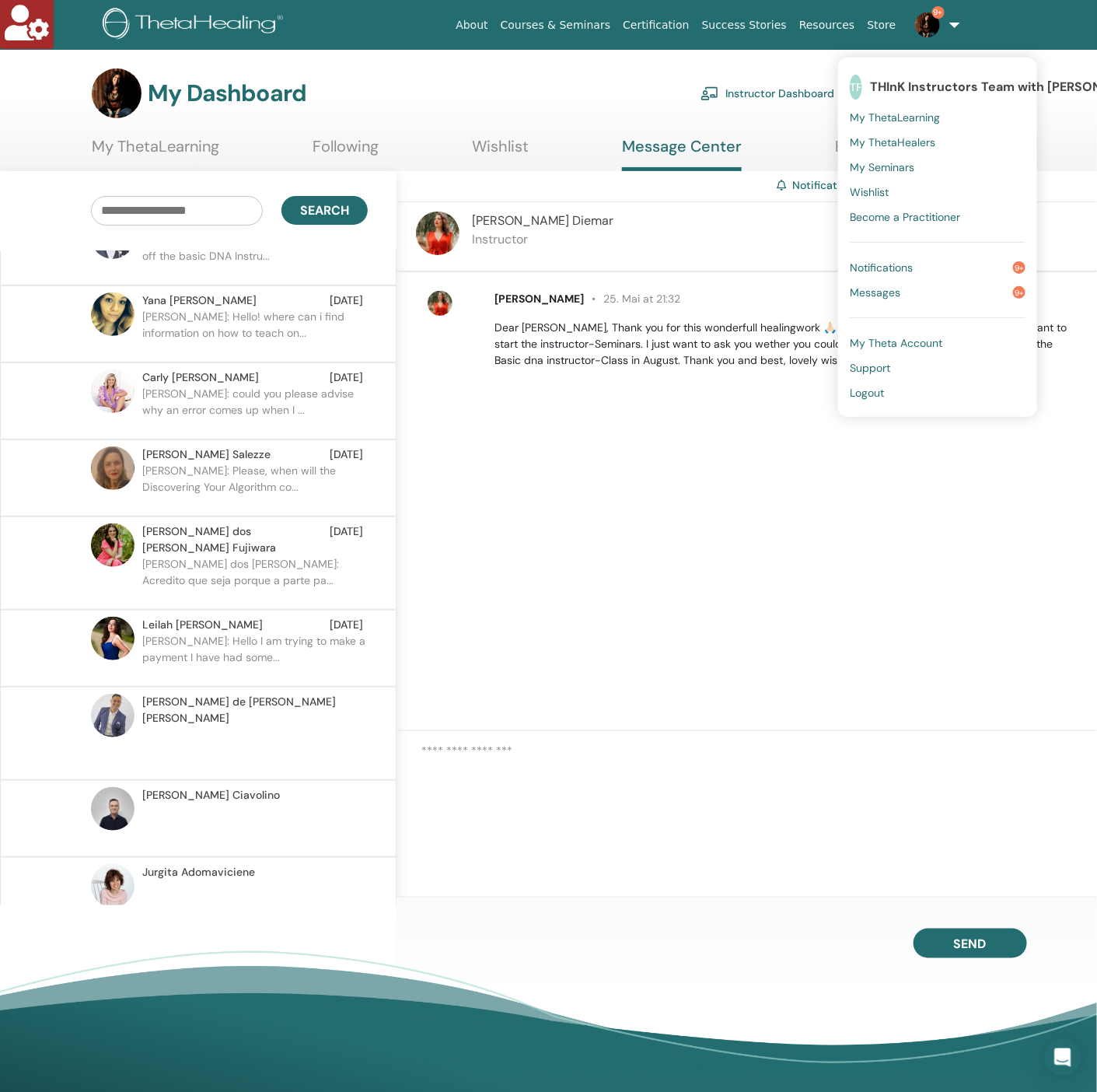
click at [280, 633] on p "Leilah: Hello I am trying to make a payment I have had some..." at bounding box center [255, 656] width 226 height 47
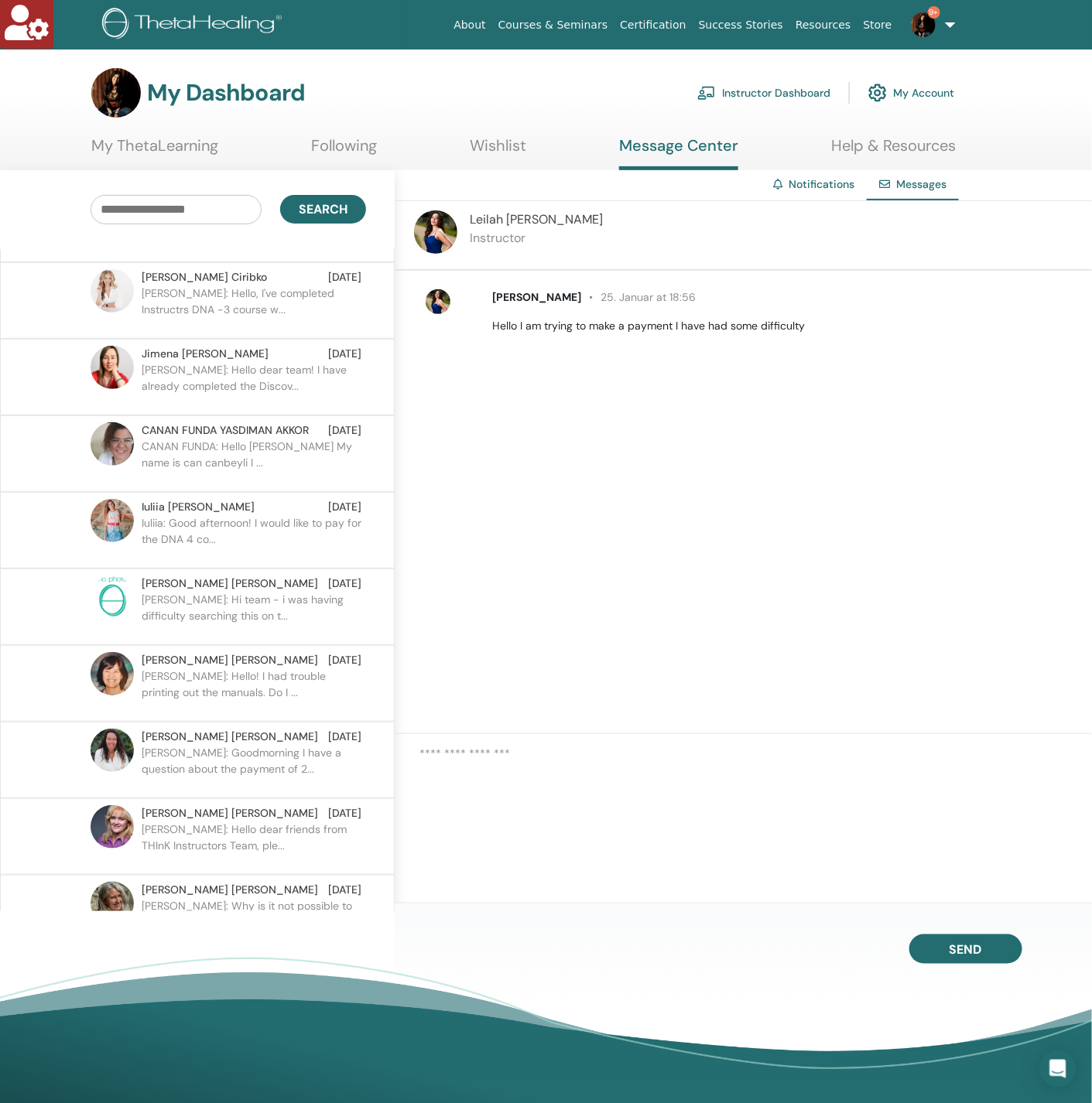
scroll to position [43600, 0]
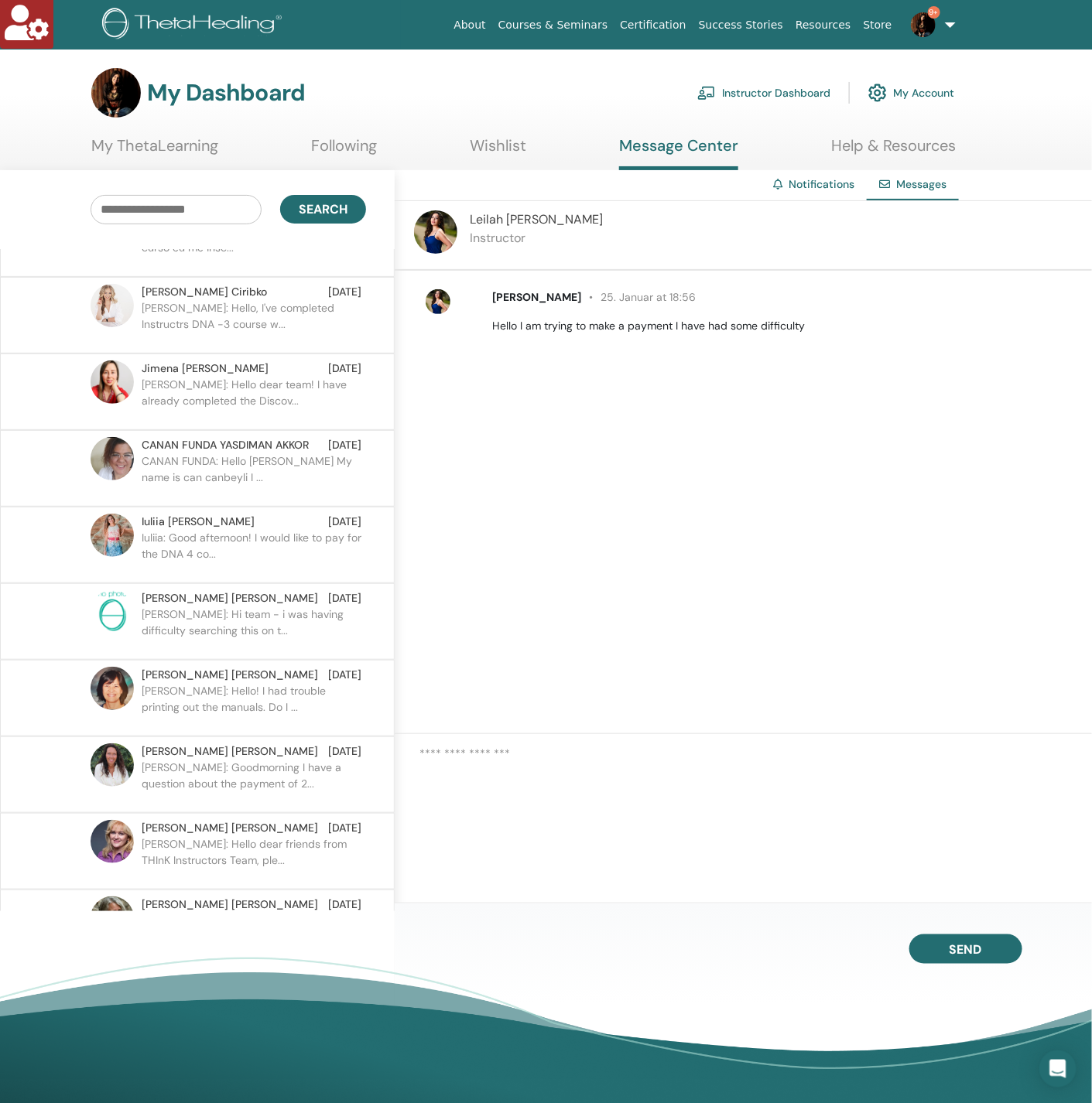
click at [203, 530] on p "Iuliia: Good afternoon! I would like to pay for the DNA 4 co..." at bounding box center [254, 553] width 225 height 47
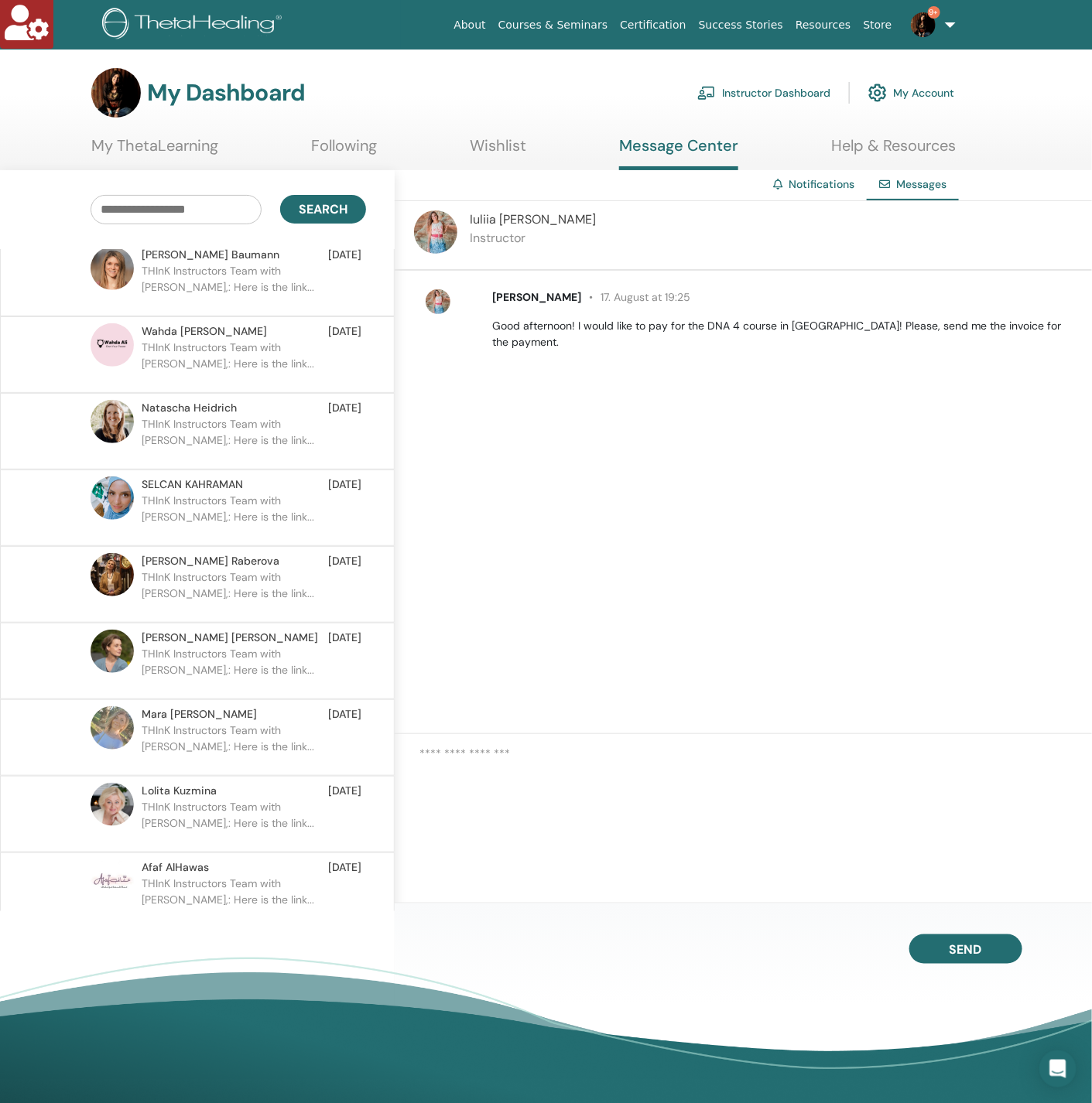
scroll to position [41627, 0]
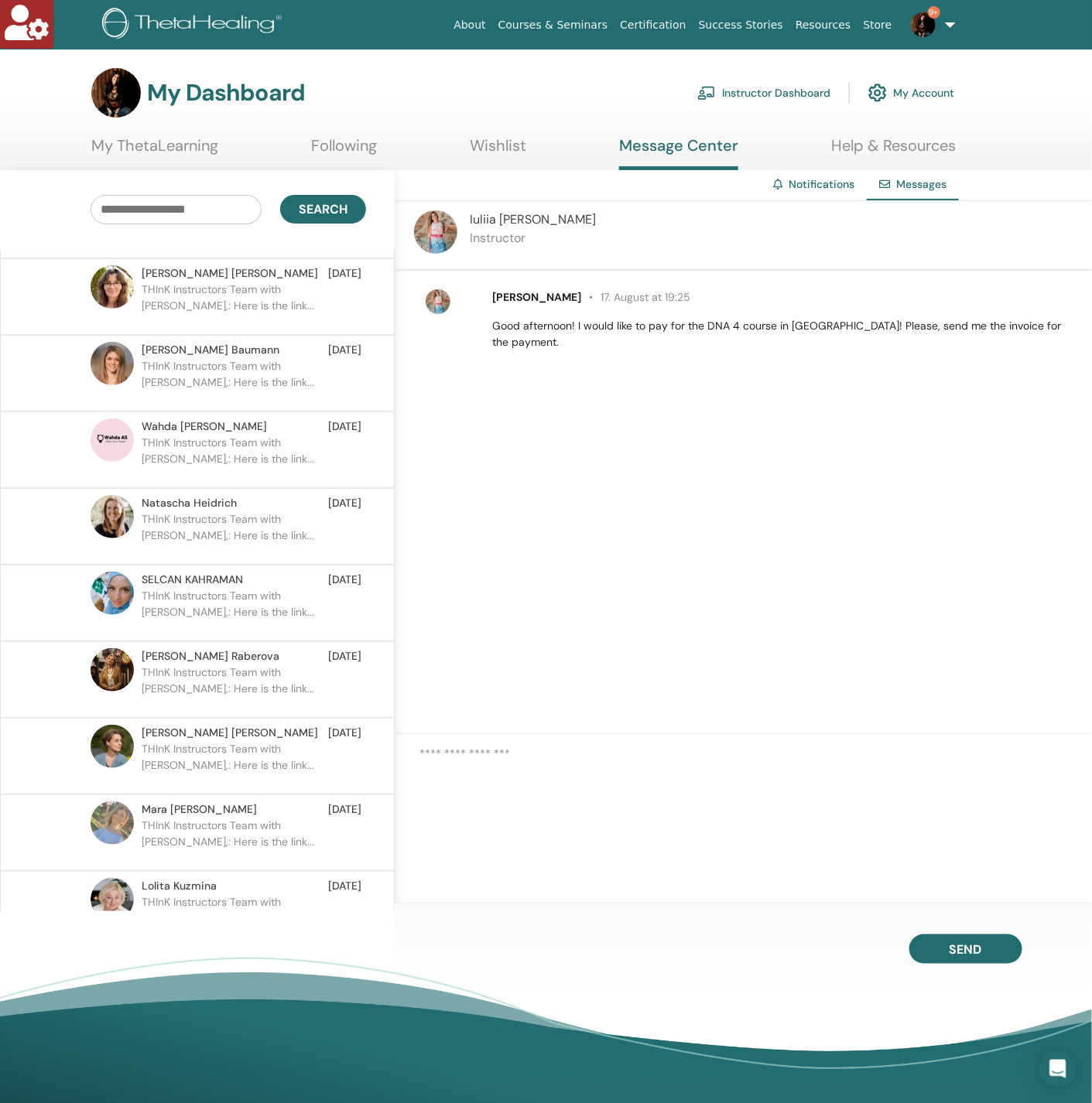
click at [239, 741] on p "THInK Instructors Team with Vianna Stibal,: Here is the link..." at bounding box center [254, 764] width 225 height 47
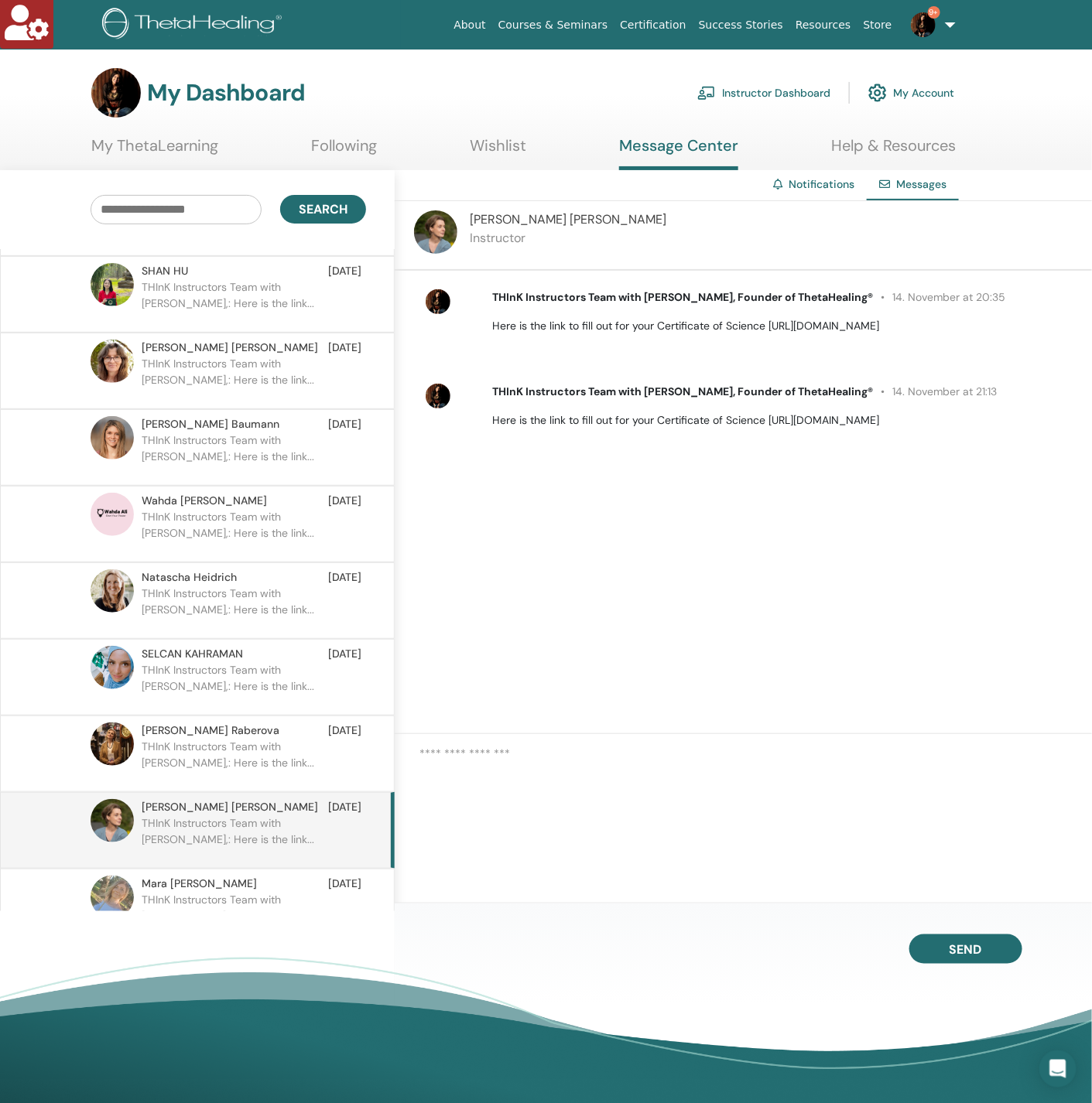
scroll to position [41511, 0]
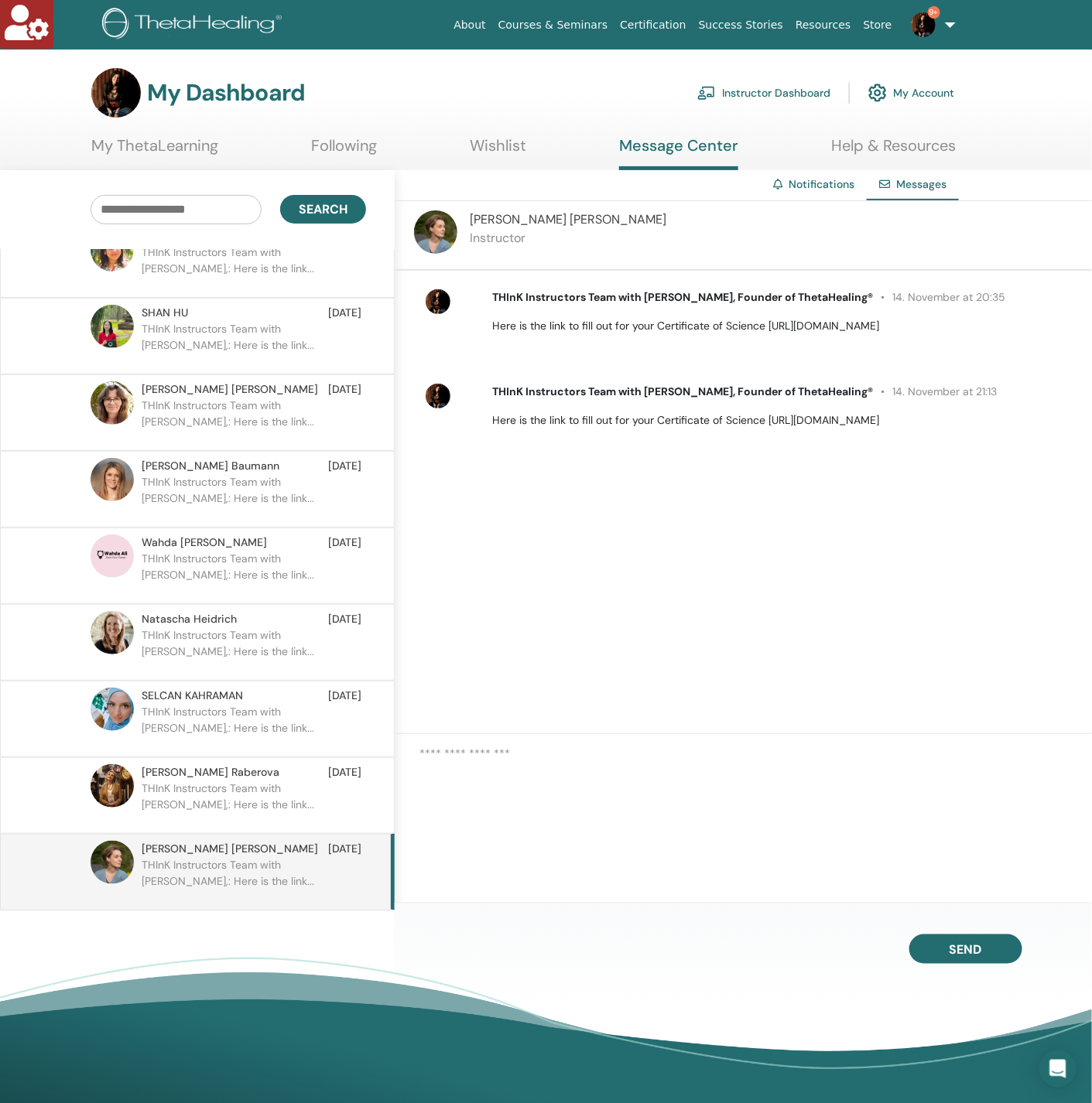
click at [221, 780] on p "THInK Instructors Team with Vianna Stibal,: Here is the link..." at bounding box center [254, 803] width 225 height 47
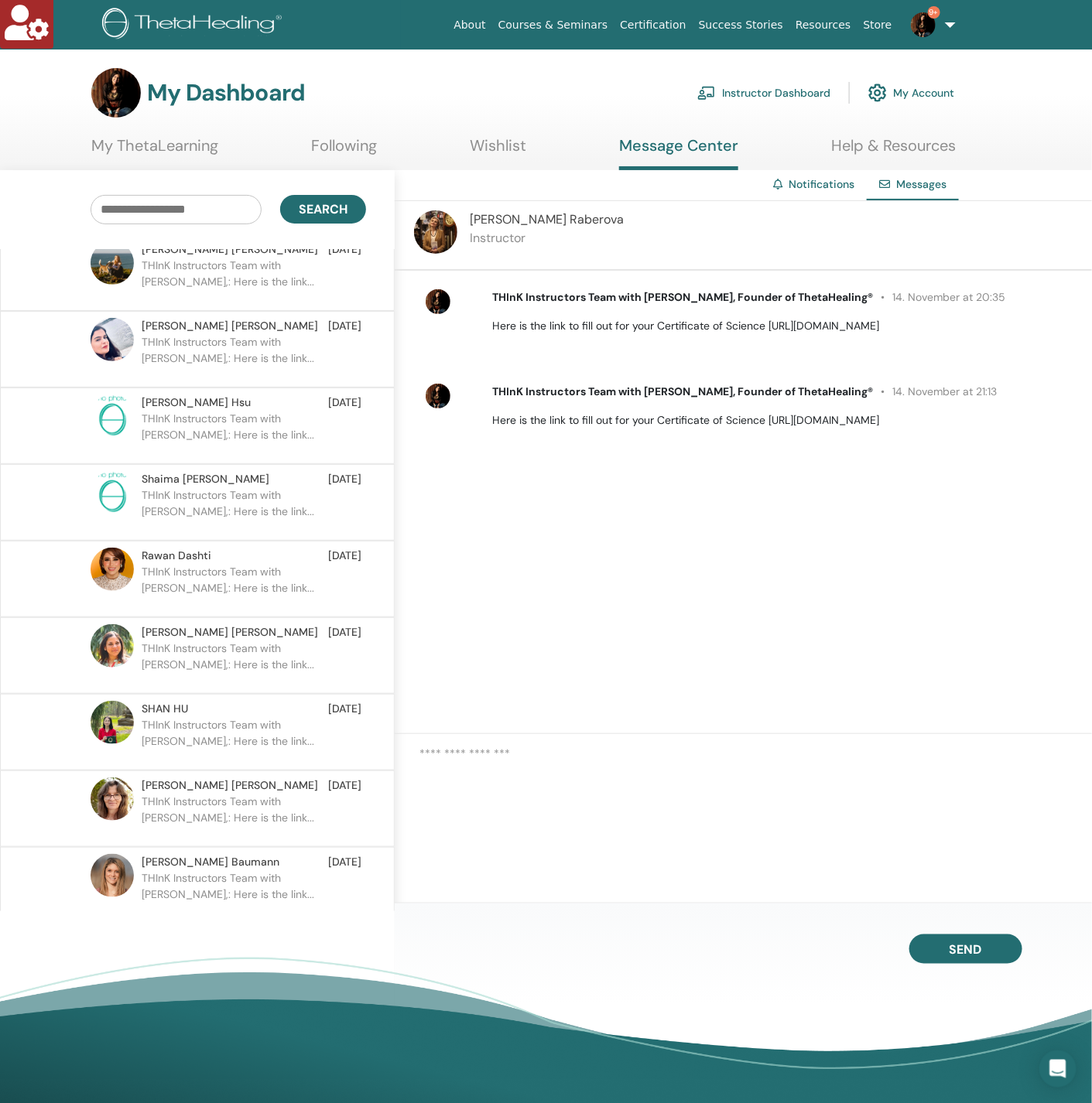
scroll to position [41047, 0]
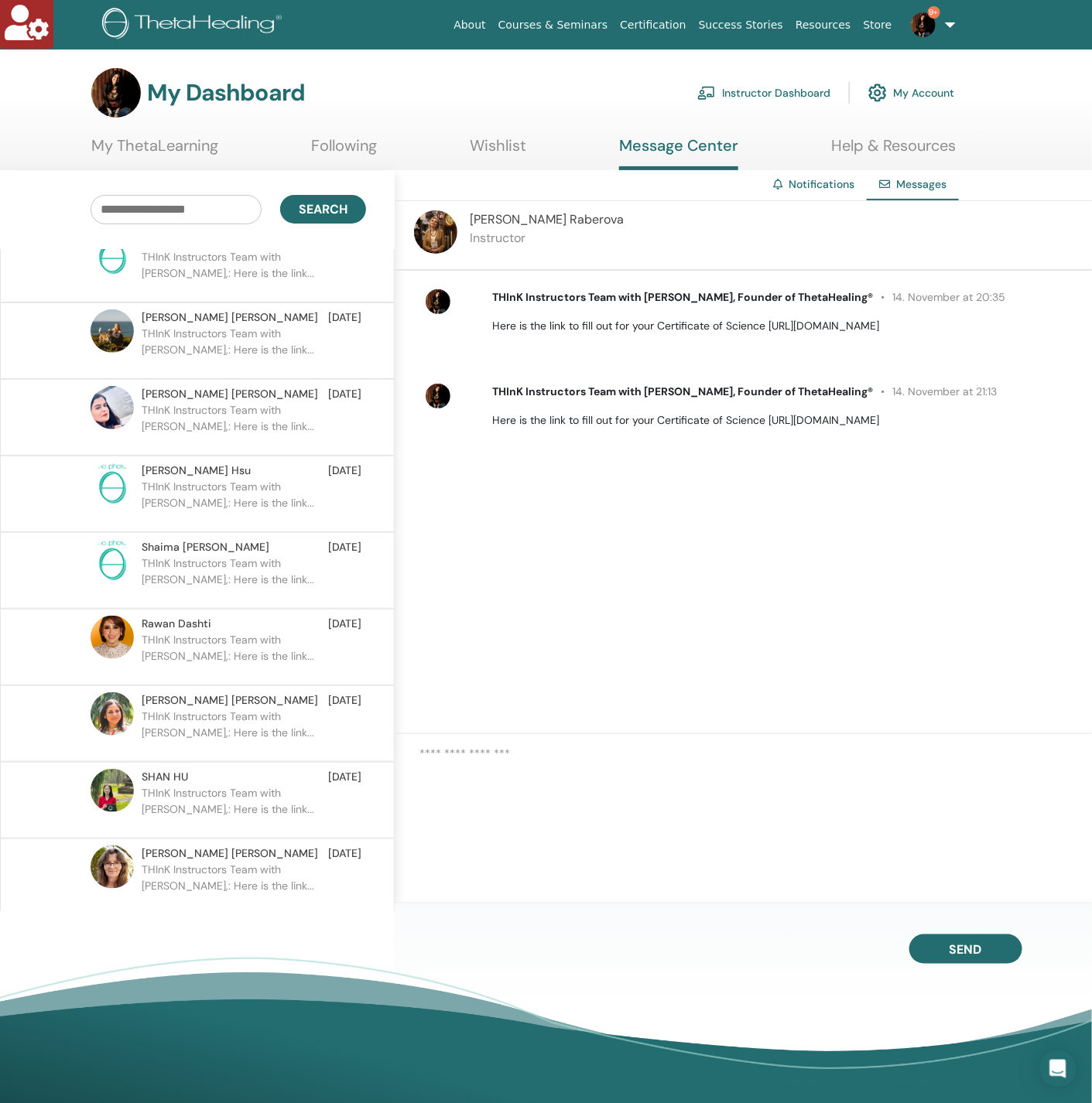
click at [239, 555] on p "THInK Instructors Team with Vianna Stibal,: Here is the link..." at bounding box center [254, 578] width 225 height 47
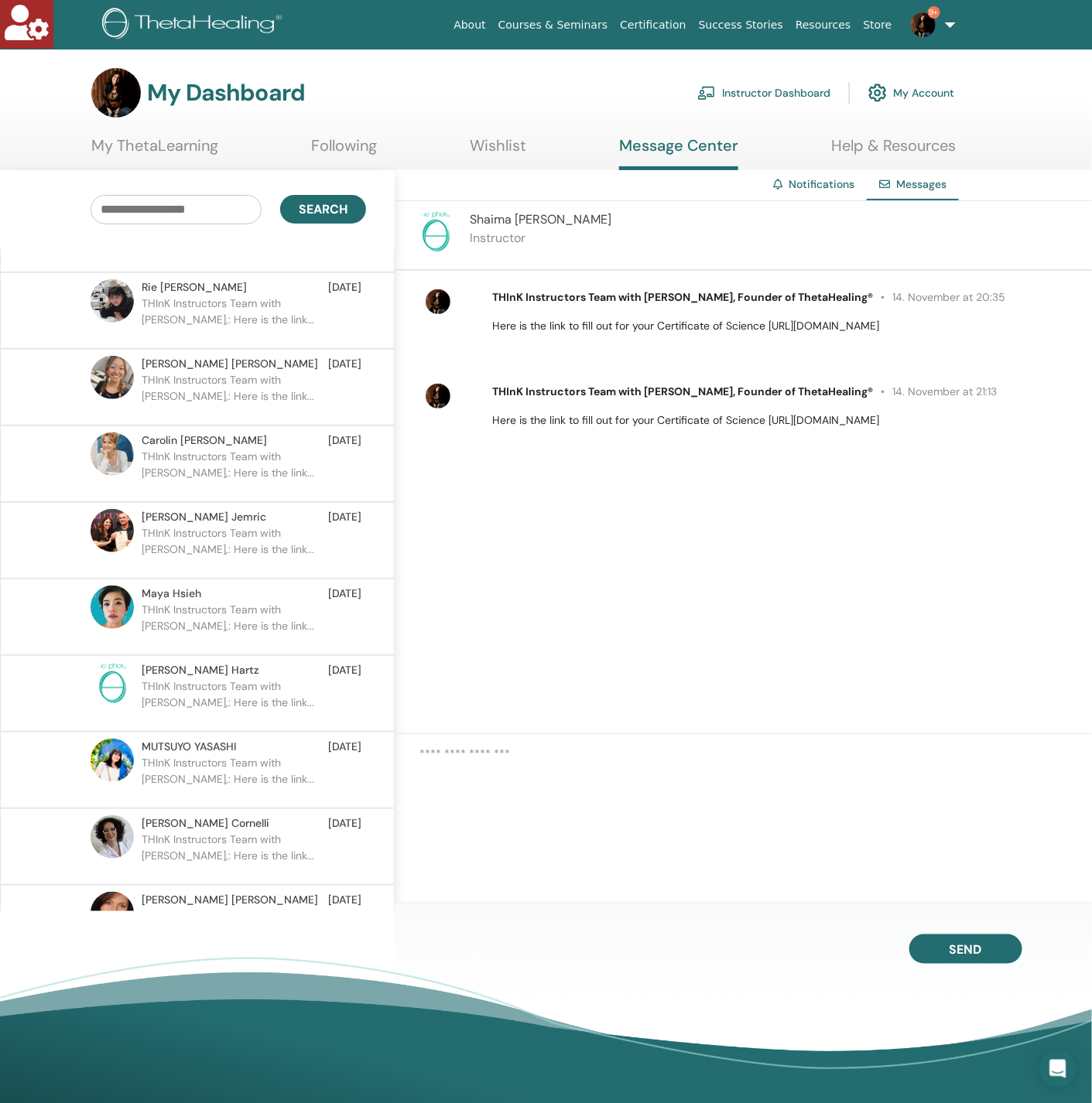
scroll to position [40003, 0]
click at [234, 527] on p "THInK Instructors Team with Vianna Stibal,: Here is the link..." at bounding box center [254, 550] width 225 height 47
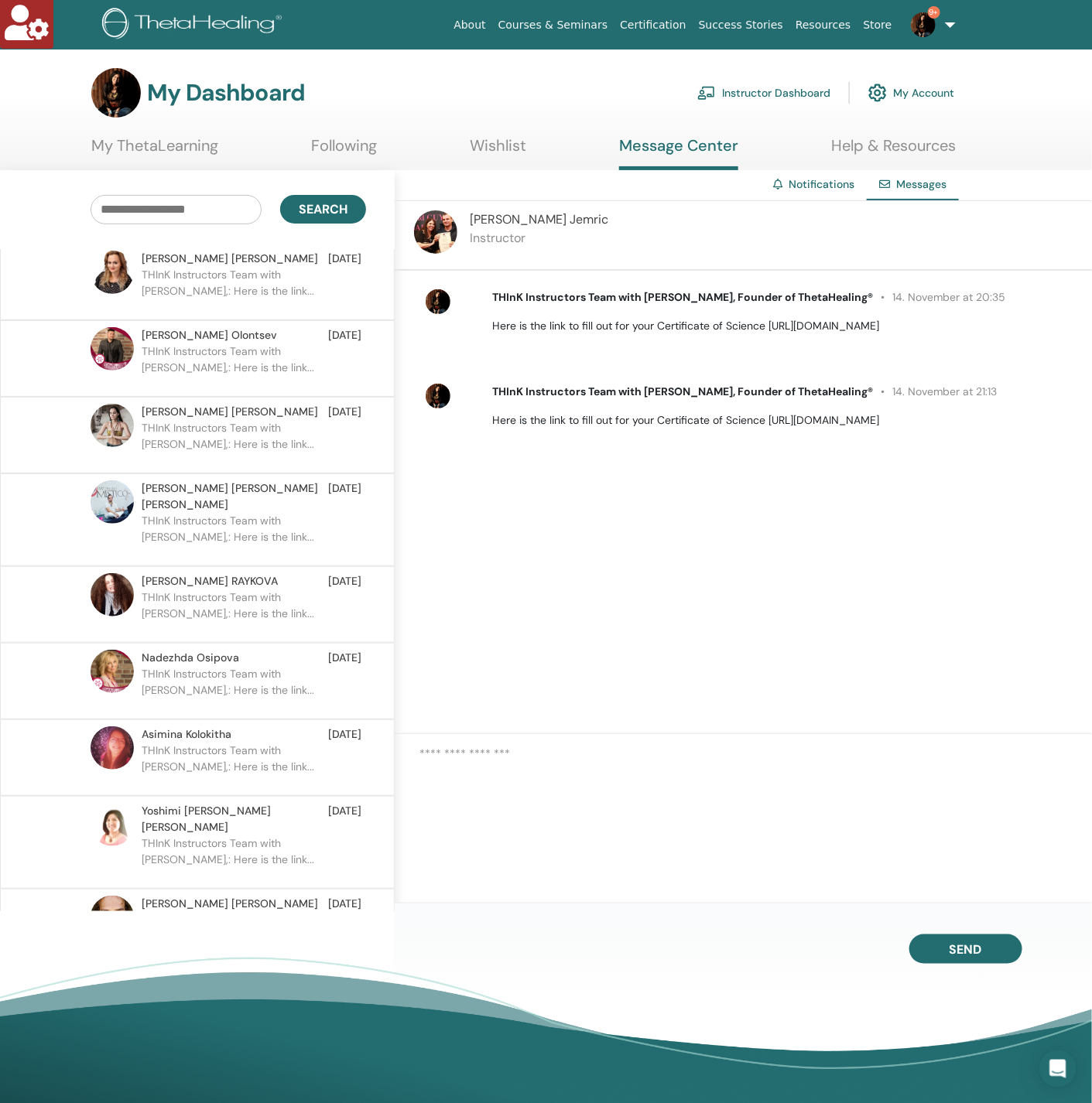
scroll to position [39307, 0]
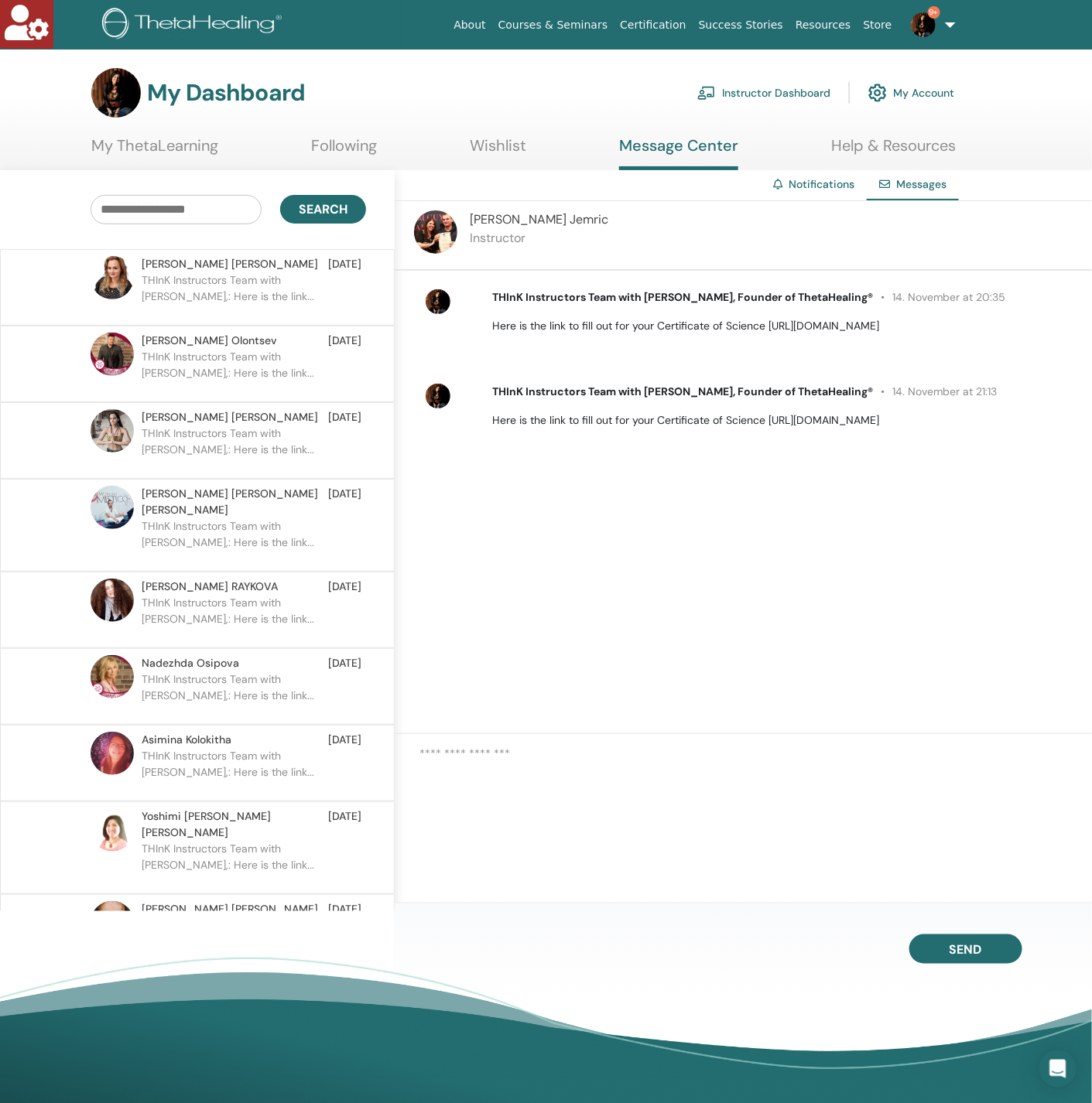
click at [195, 748] on p "THInK Instructors Team with Vianna Stibal,: Here is the link..." at bounding box center [254, 771] width 225 height 47
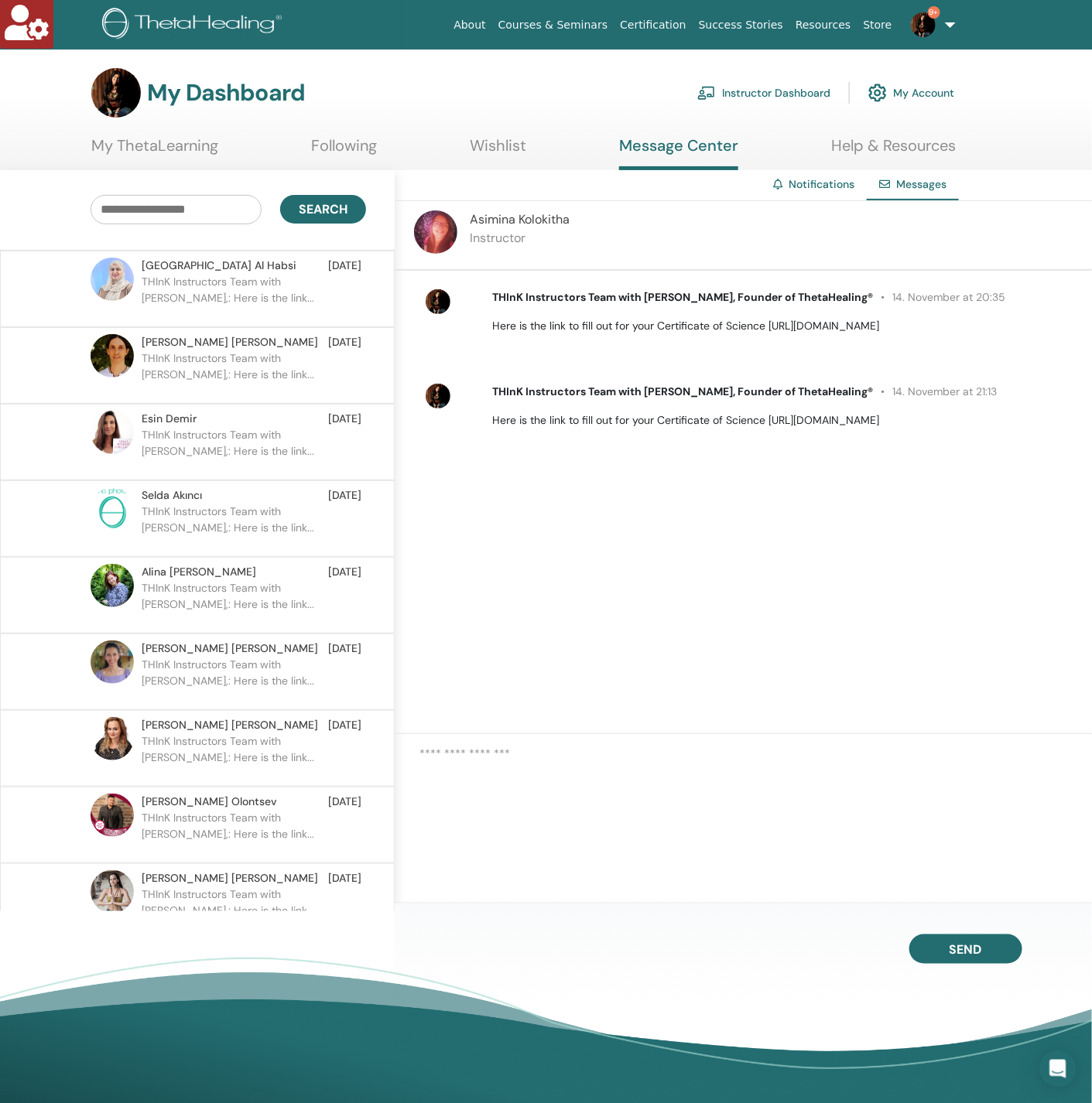
scroll to position [38843, 0]
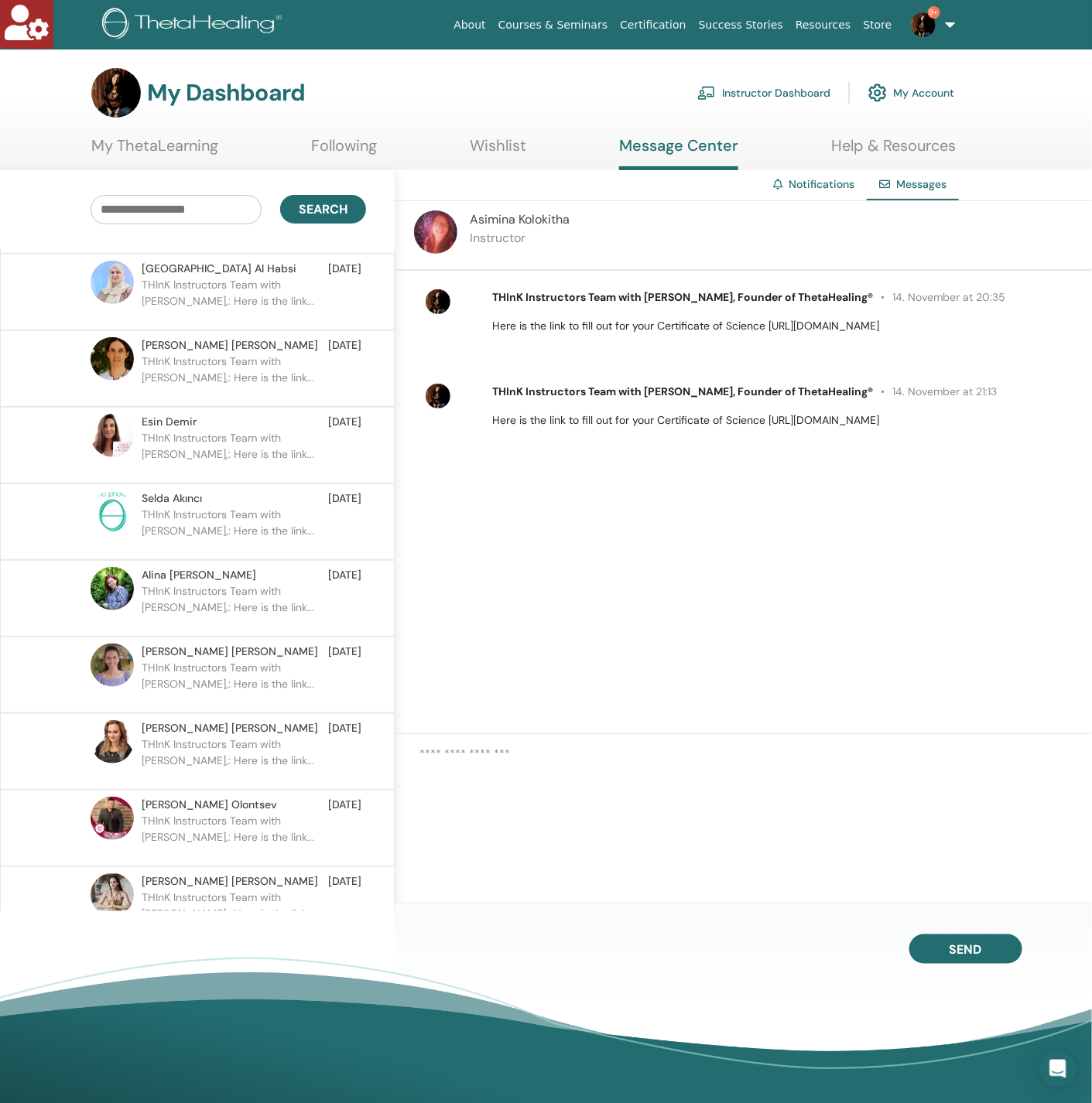
click at [193, 506] on p "THInK Instructors Team with Vianna Stibal,: Here is the link..." at bounding box center [254, 529] width 225 height 47
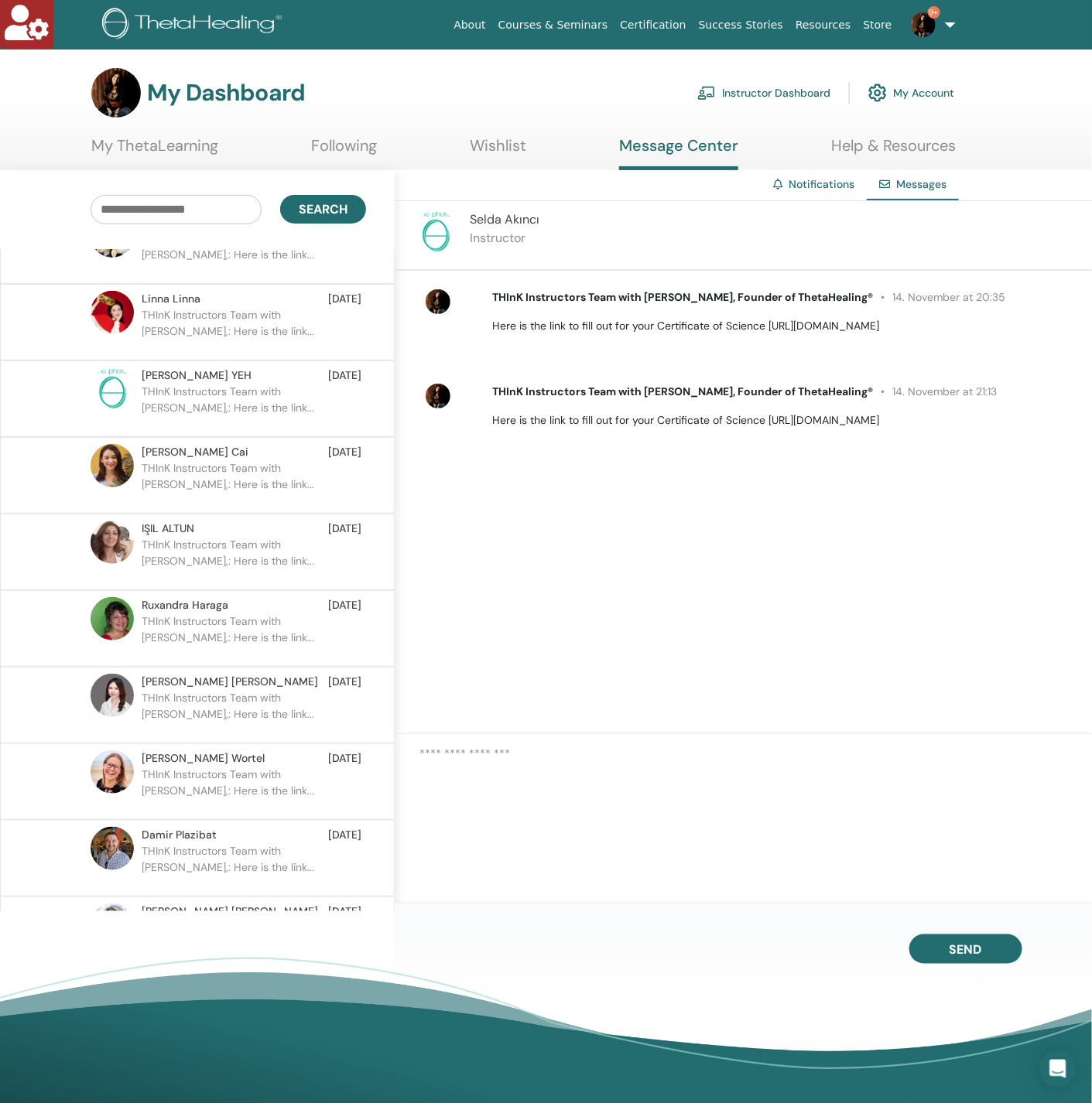
scroll to position [37799, 0]
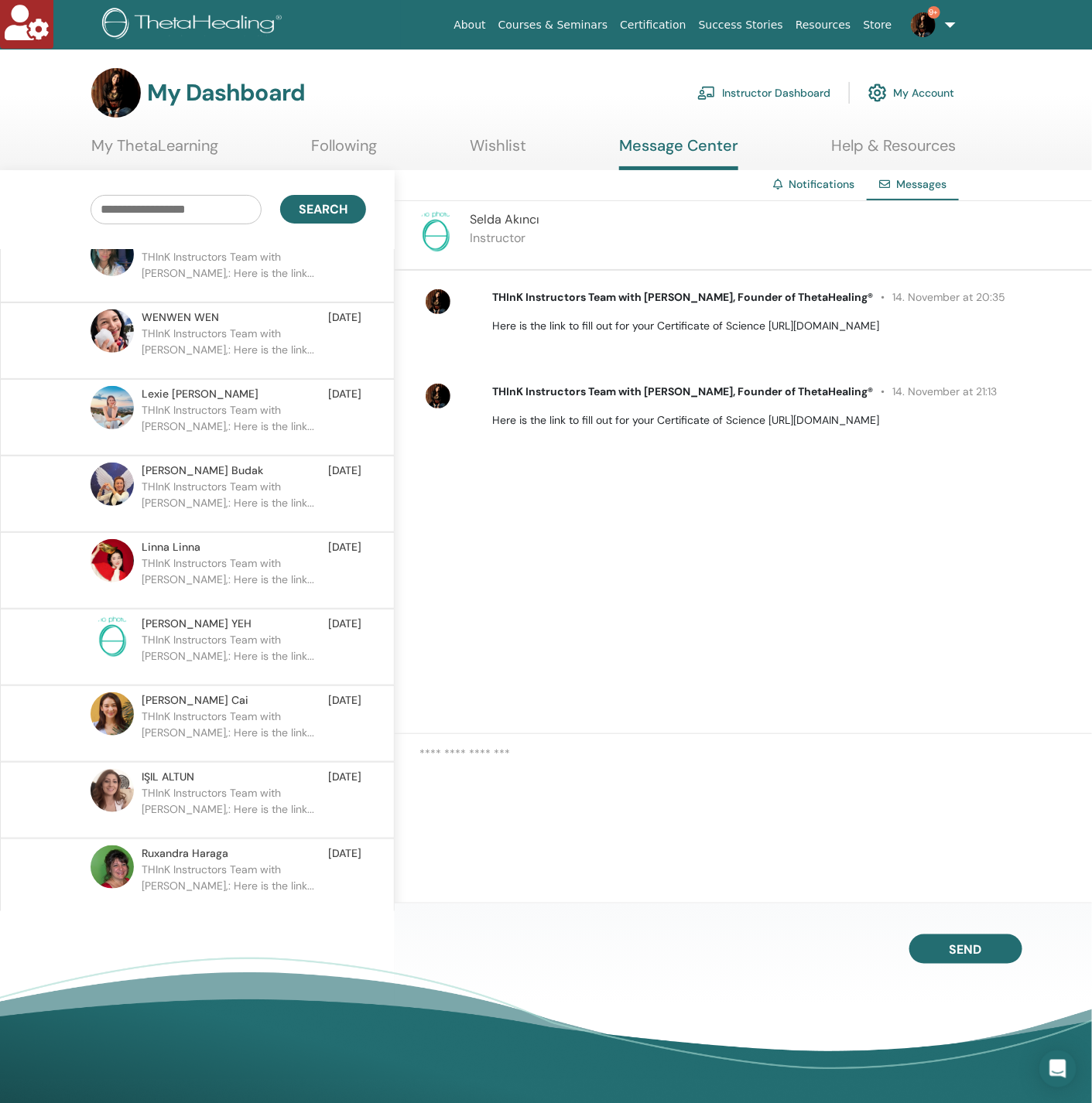
click at [223, 539] on div "Linna Linna Nov 14" at bounding box center [252, 547] width 220 height 16
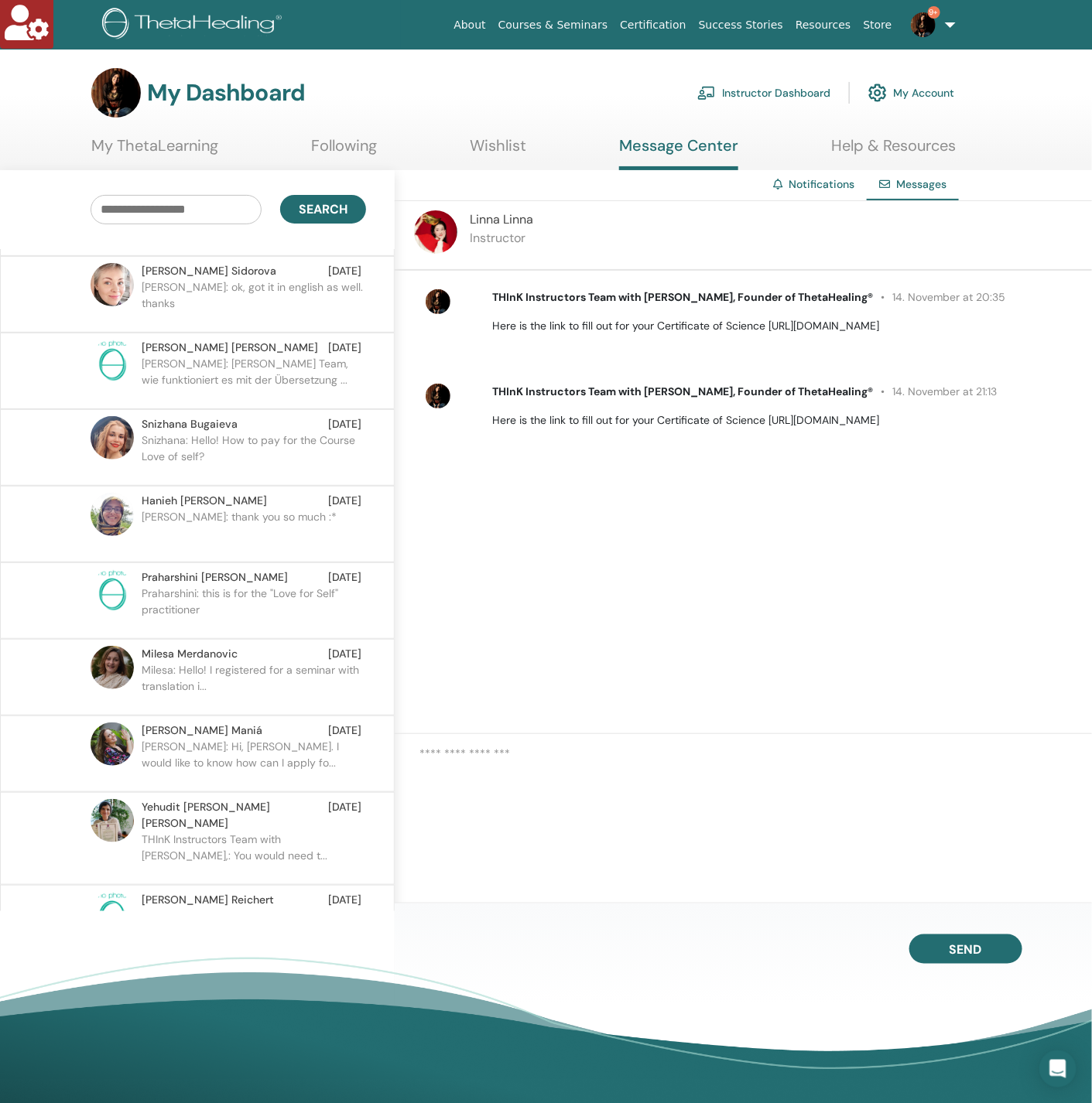
scroll to position [36755, 0]
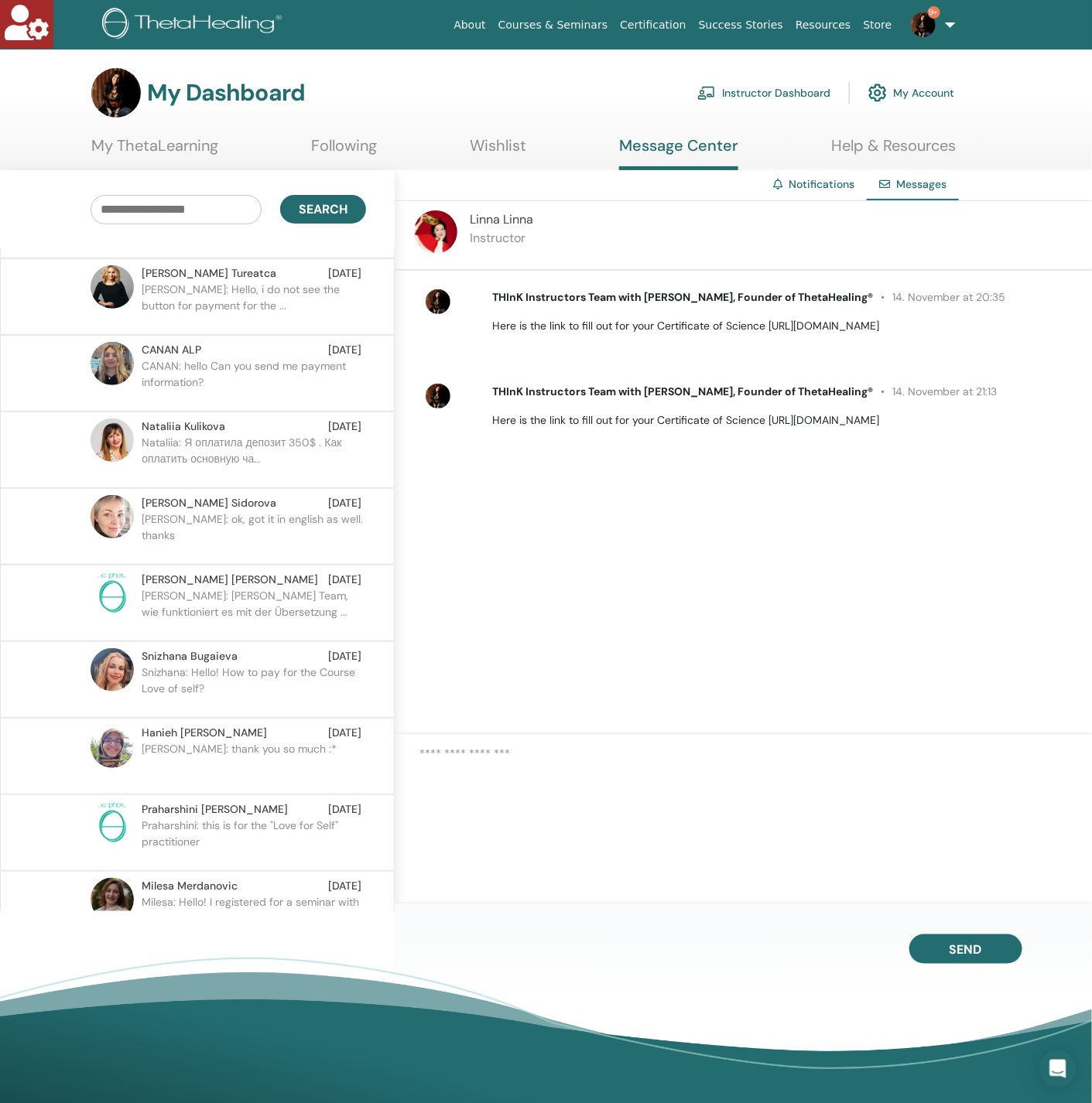
click at [202, 724] on span "Hanieh Sadat Serki" at bounding box center [204, 732] width 125 height 16
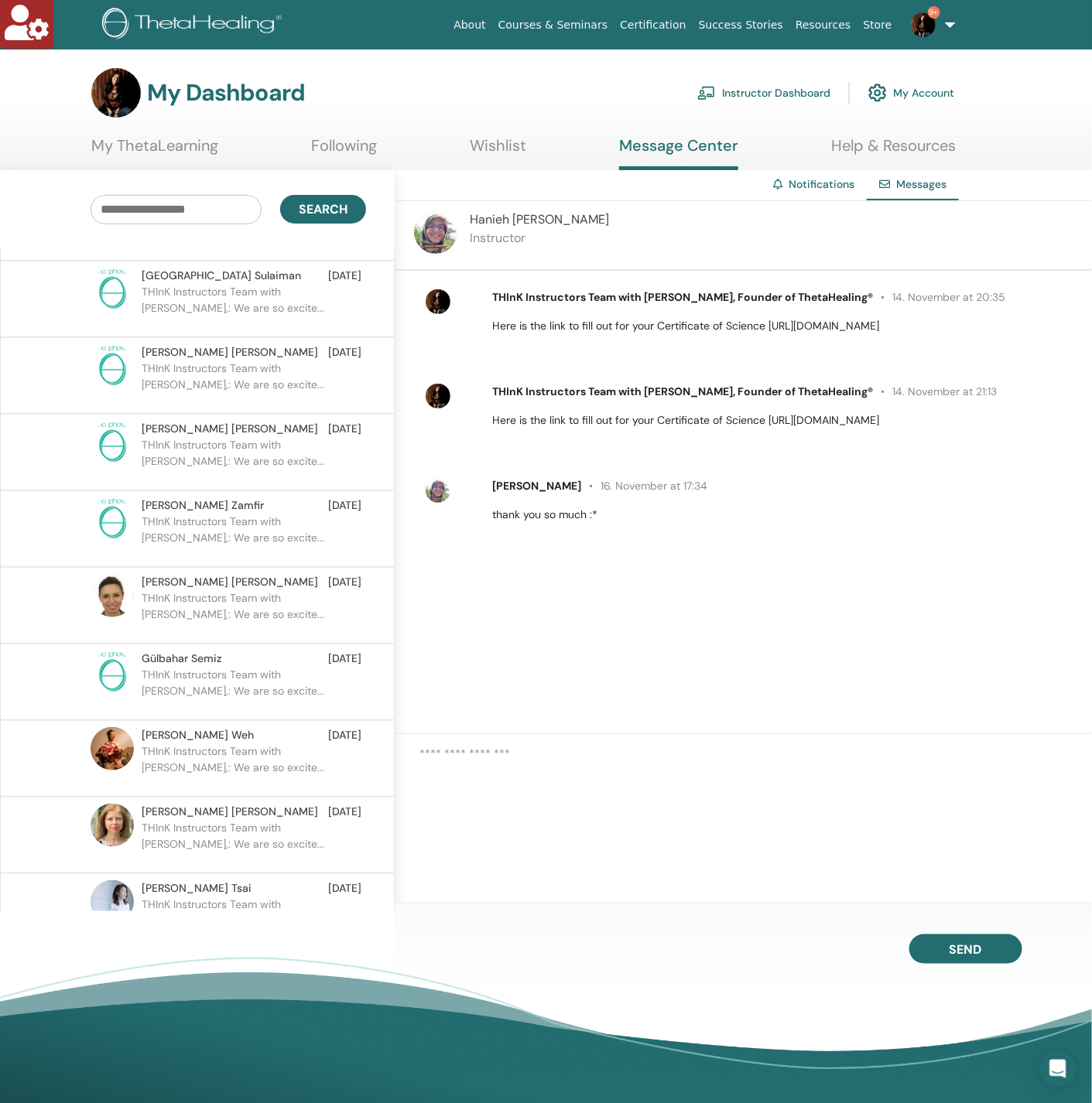
scroll to position [33042, 0]
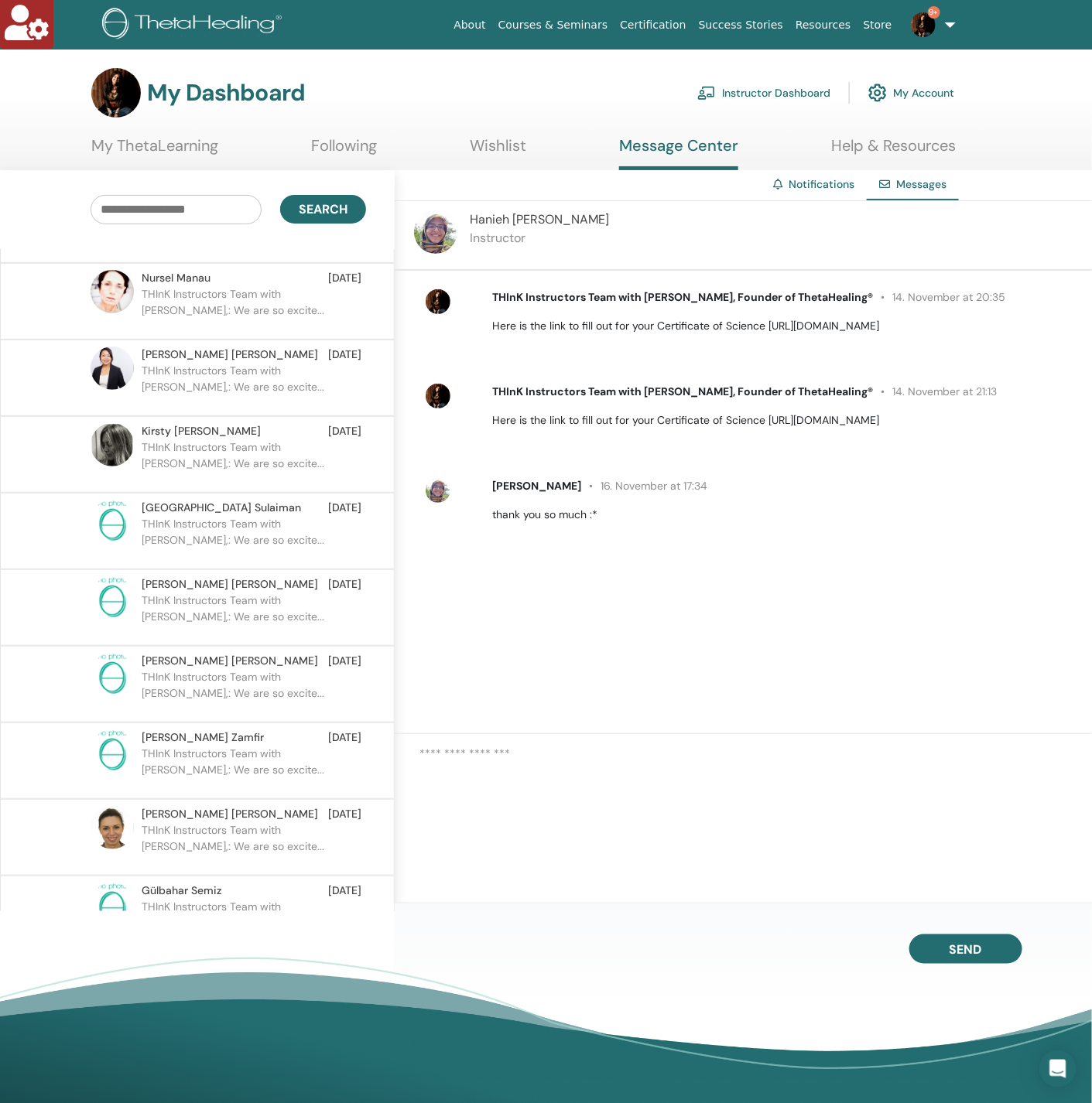
click at [200, 592] on p "THInK Instructors Team with Vianna Stibal,: We are so excite..." at bounding box center [254, 615] width 225 height 47
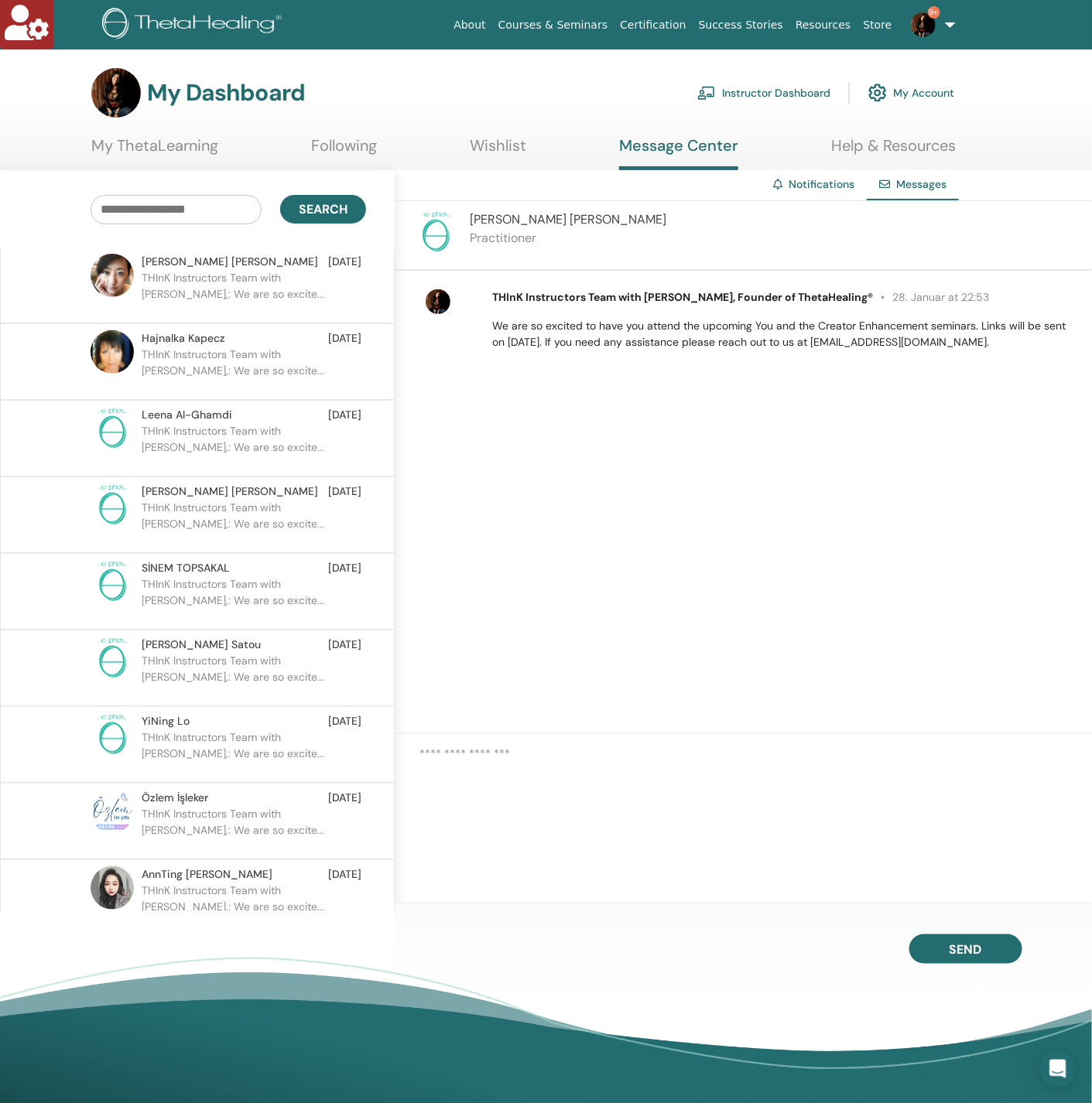
scroll to position [29098, 0]
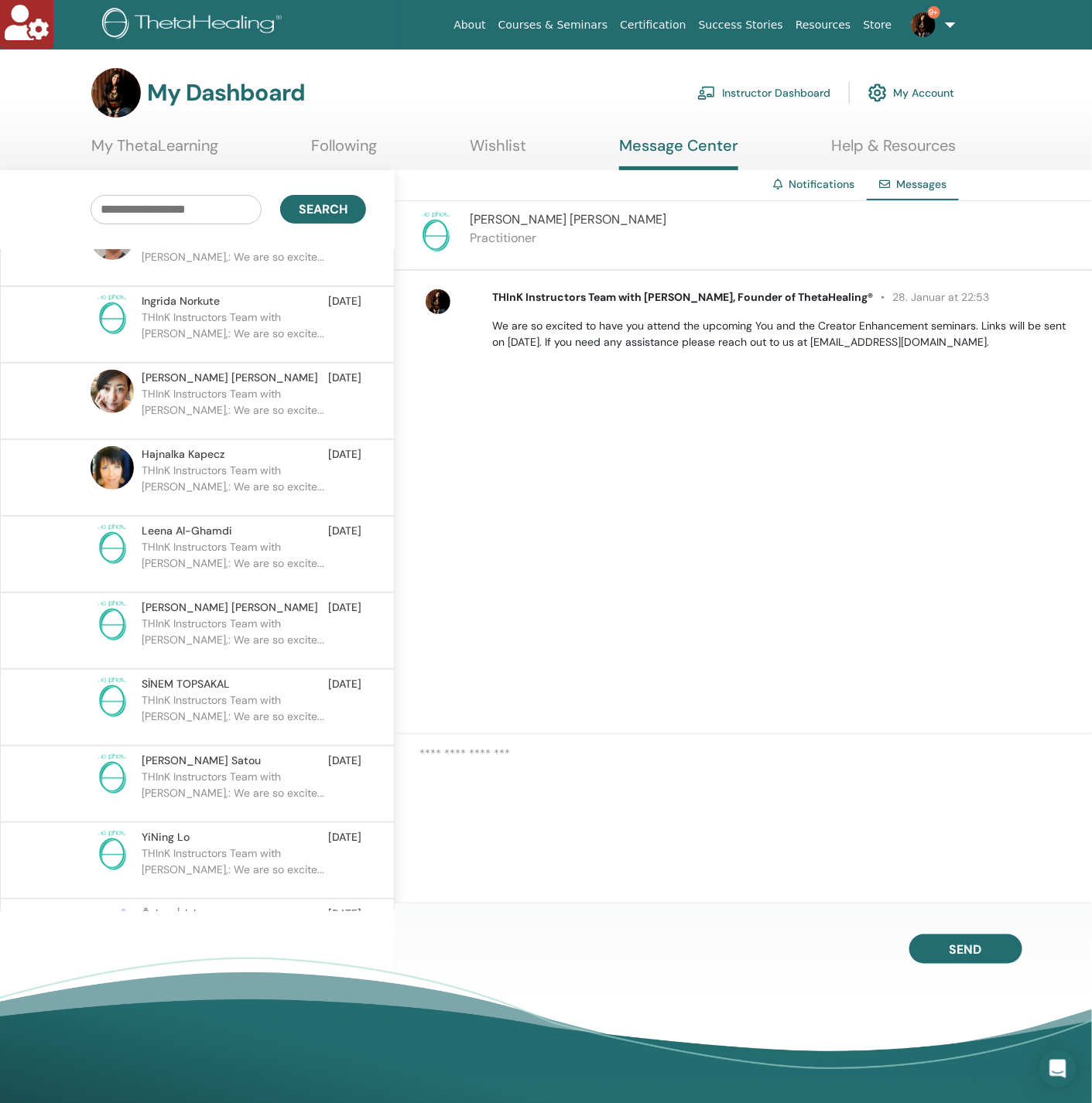
click at [193, 539] on p "THInK Instructors Team with Vianna Stibal,: We are so excite..." at bounding box center [254, 562] width 225 height 47
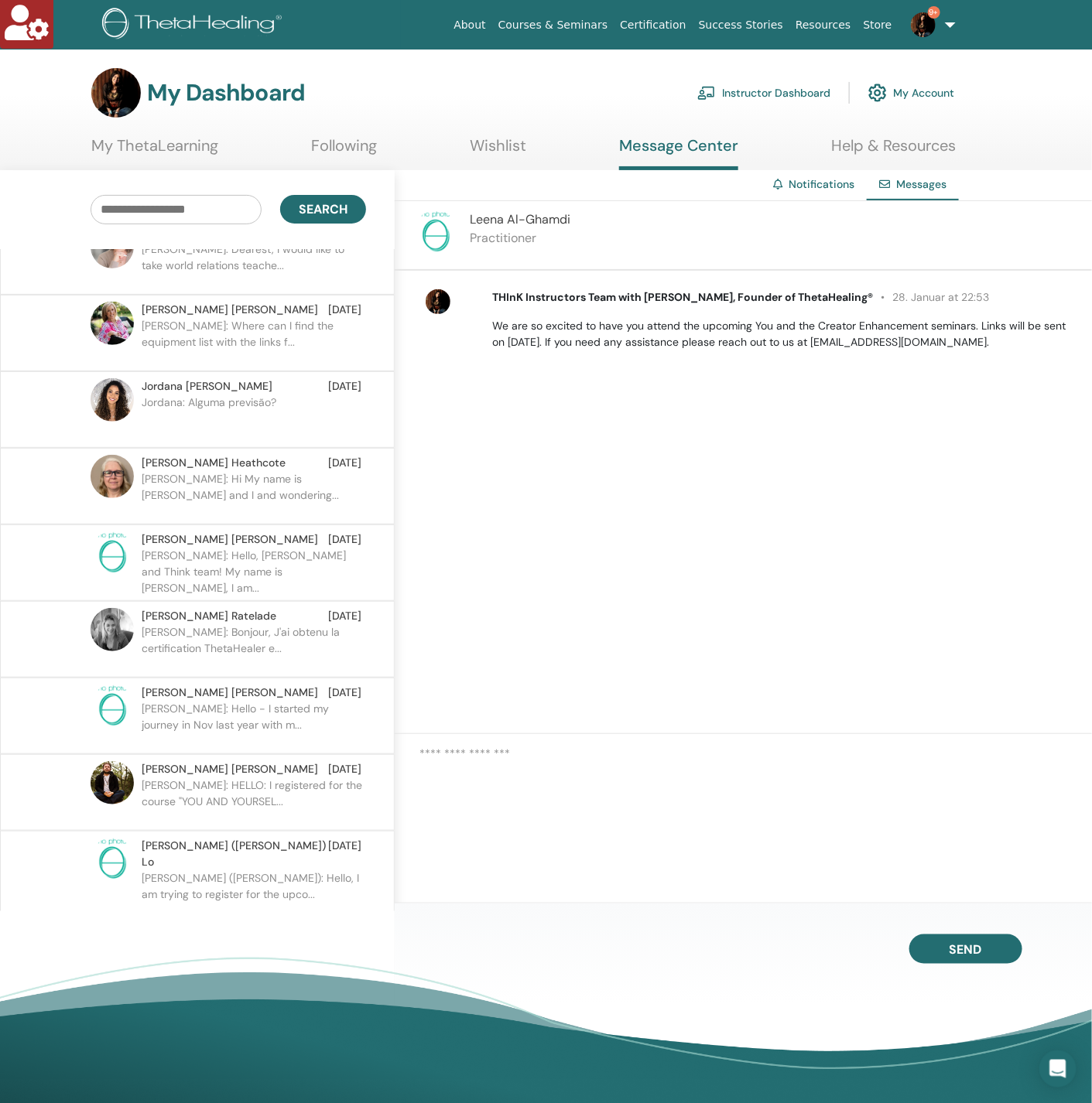
scroll to position [23065, 0]
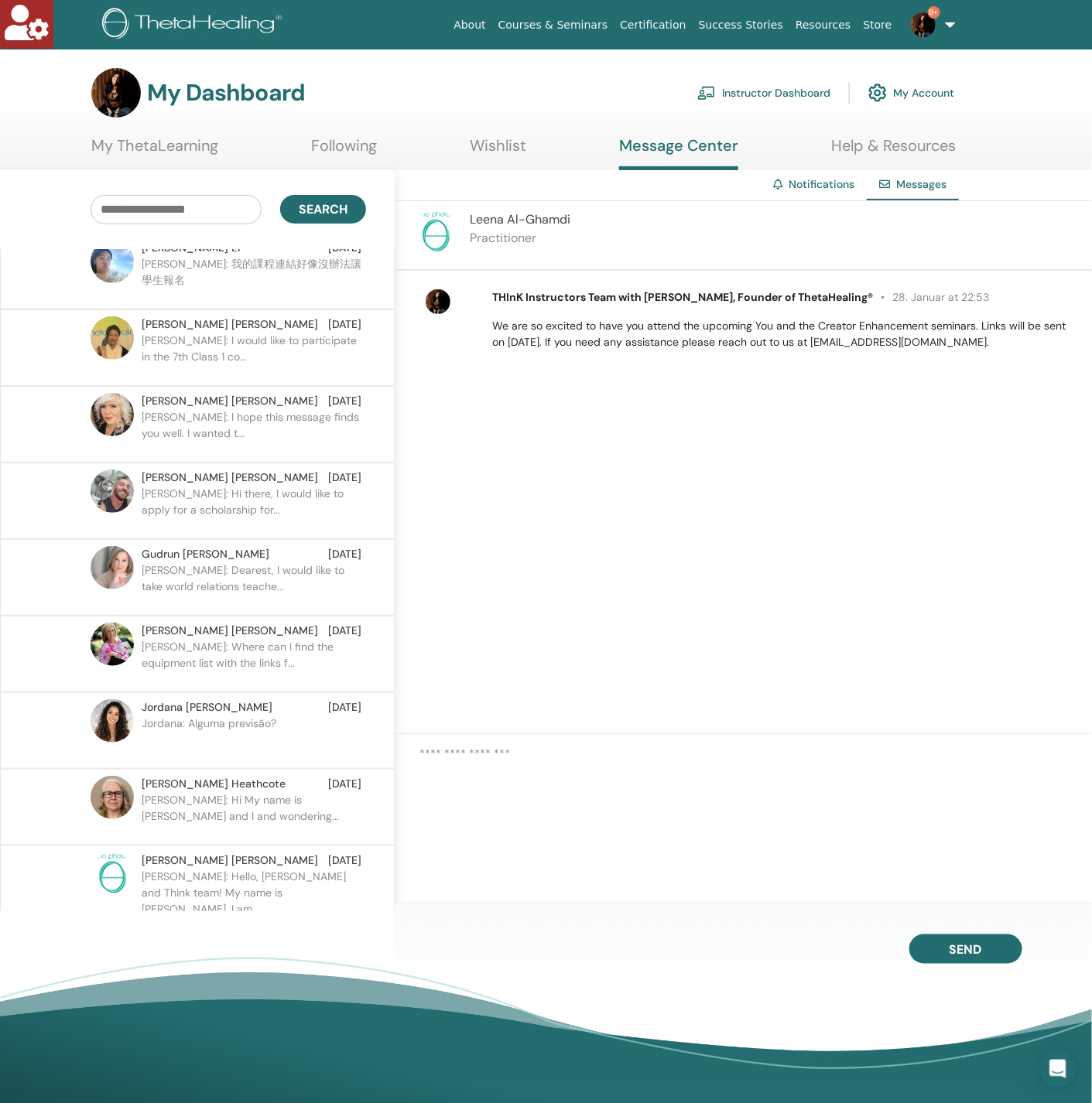
click at [187, 486] on p "Brian: Hi there, I would like to apply for a scholarship for..." at bounding box center [254, 509] width 225 height 47
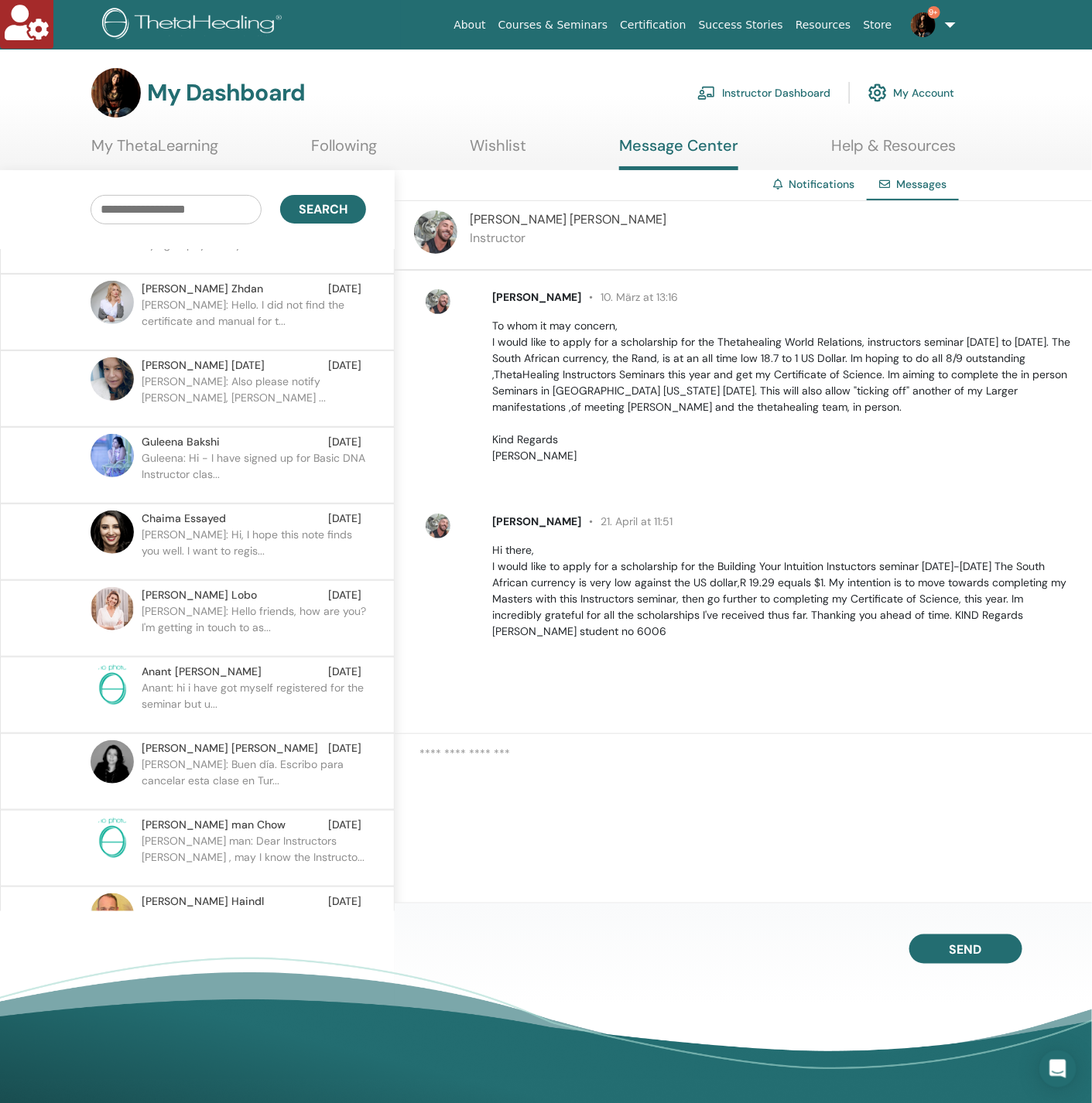
scroll to position [21905, 0]
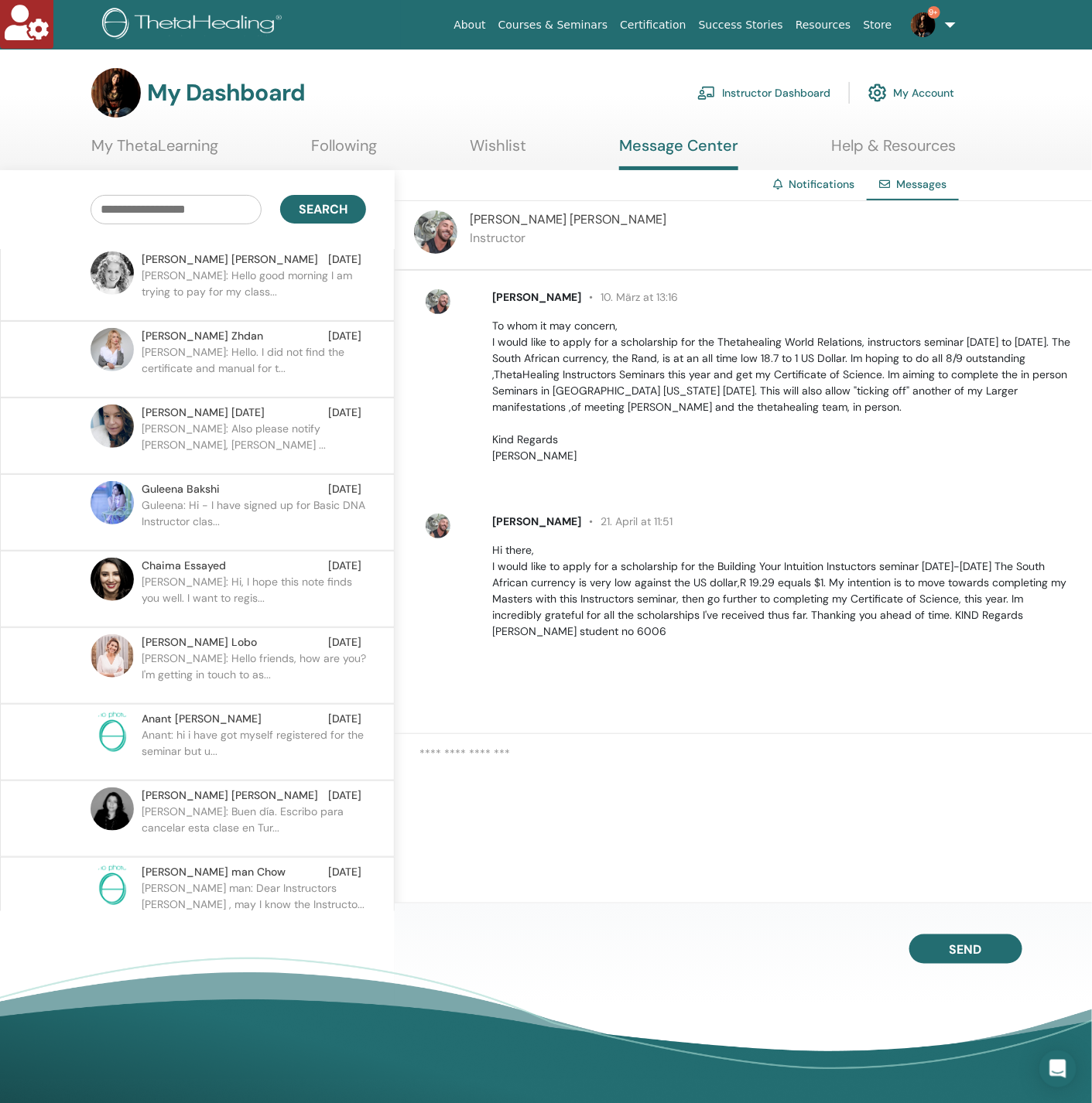
click at [793, 89] on link "Instructor Dashboard" at bounding box center [764, 92] width 133 height 34
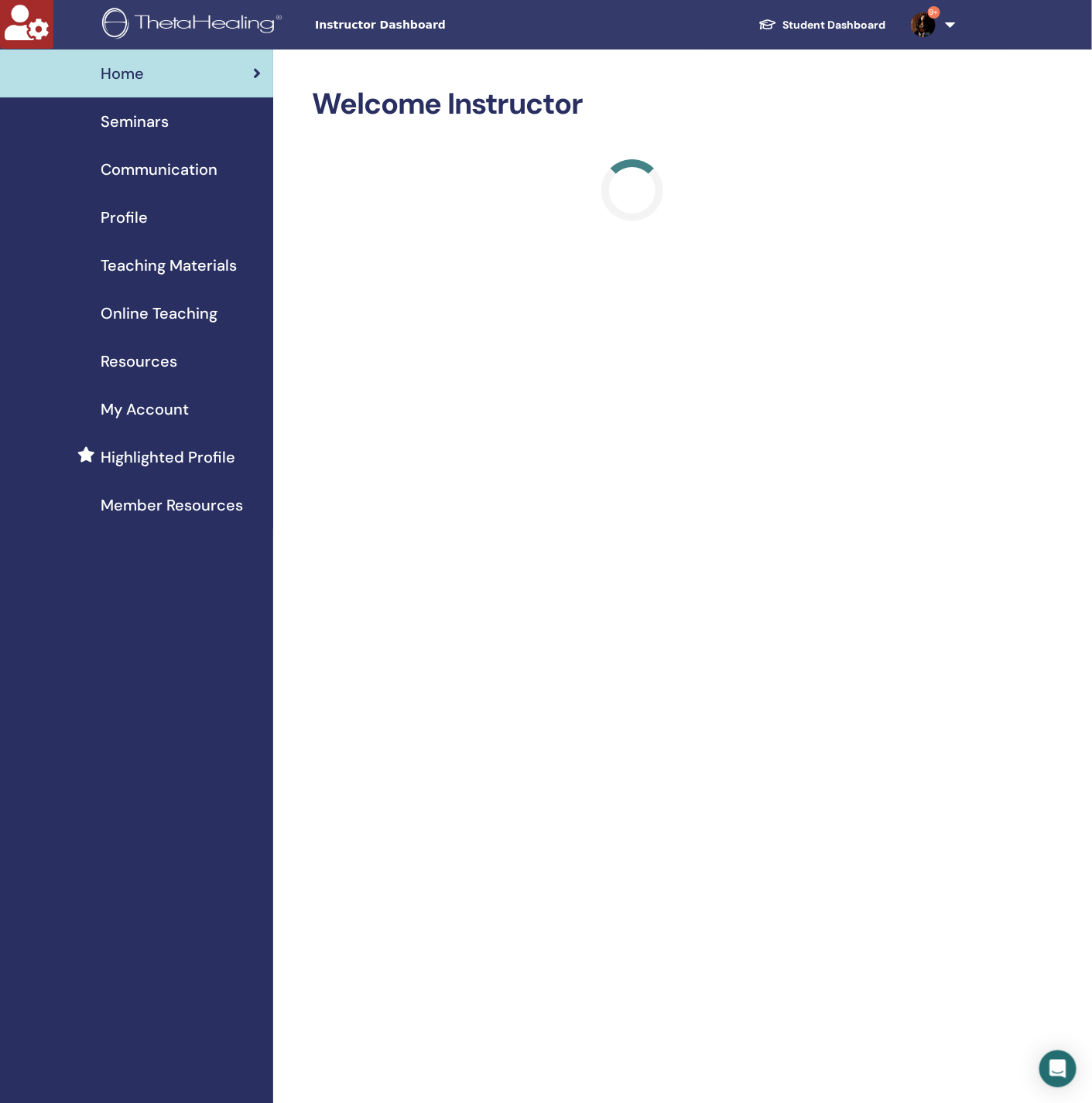
drag, startPoint x: 181, startPoint y: 142, endPoint x: 168, endPoint y: 110, distance: 34.5
click at [180, 137] on link "Seminars" at bounding box center [136, 121] width 273 height 48
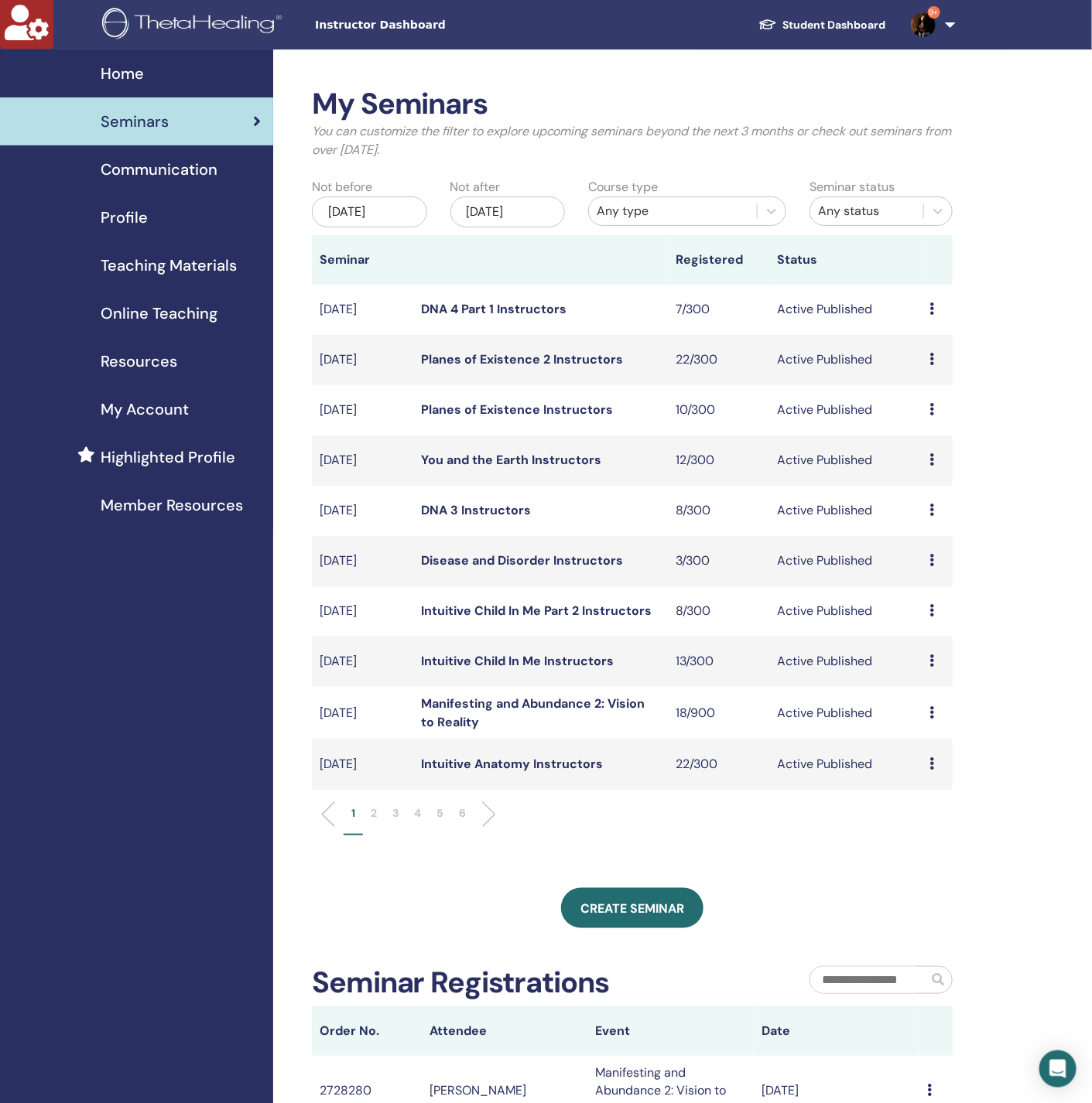
click at [380, 219] on div "Jun/18, 2025" at bounding box center [369, 211] width 115 height 31
click at [499, 219] on div "Dec/18, 2025" at bounding box center [507, 211] width 115 height 31
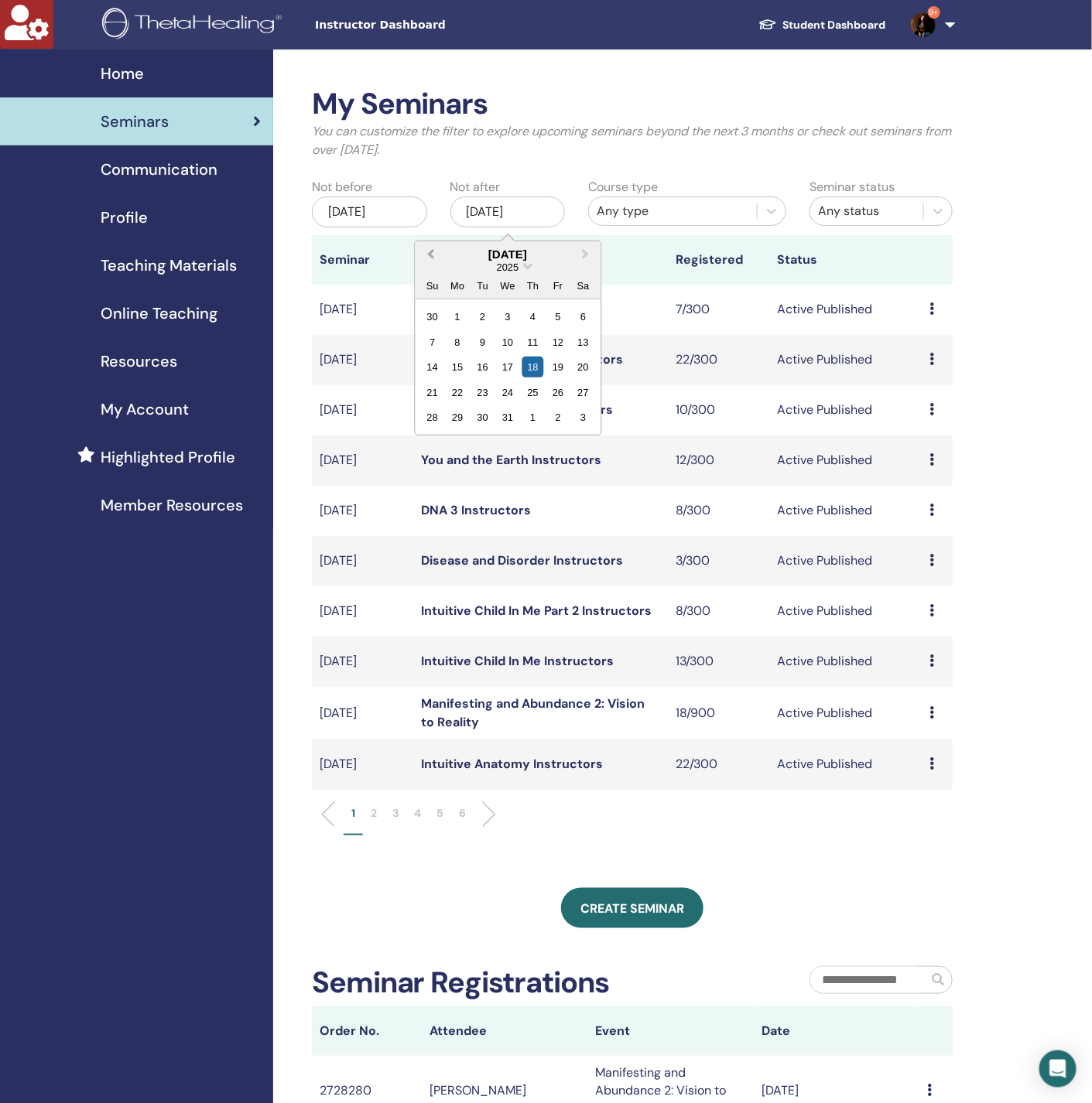
click at [430, 254] on span "Previous Month" at bounding box center [430, 254] width 0 height 16
click at [576, 341] on div "13" at bounding box center [583, 342] width 21 height 21
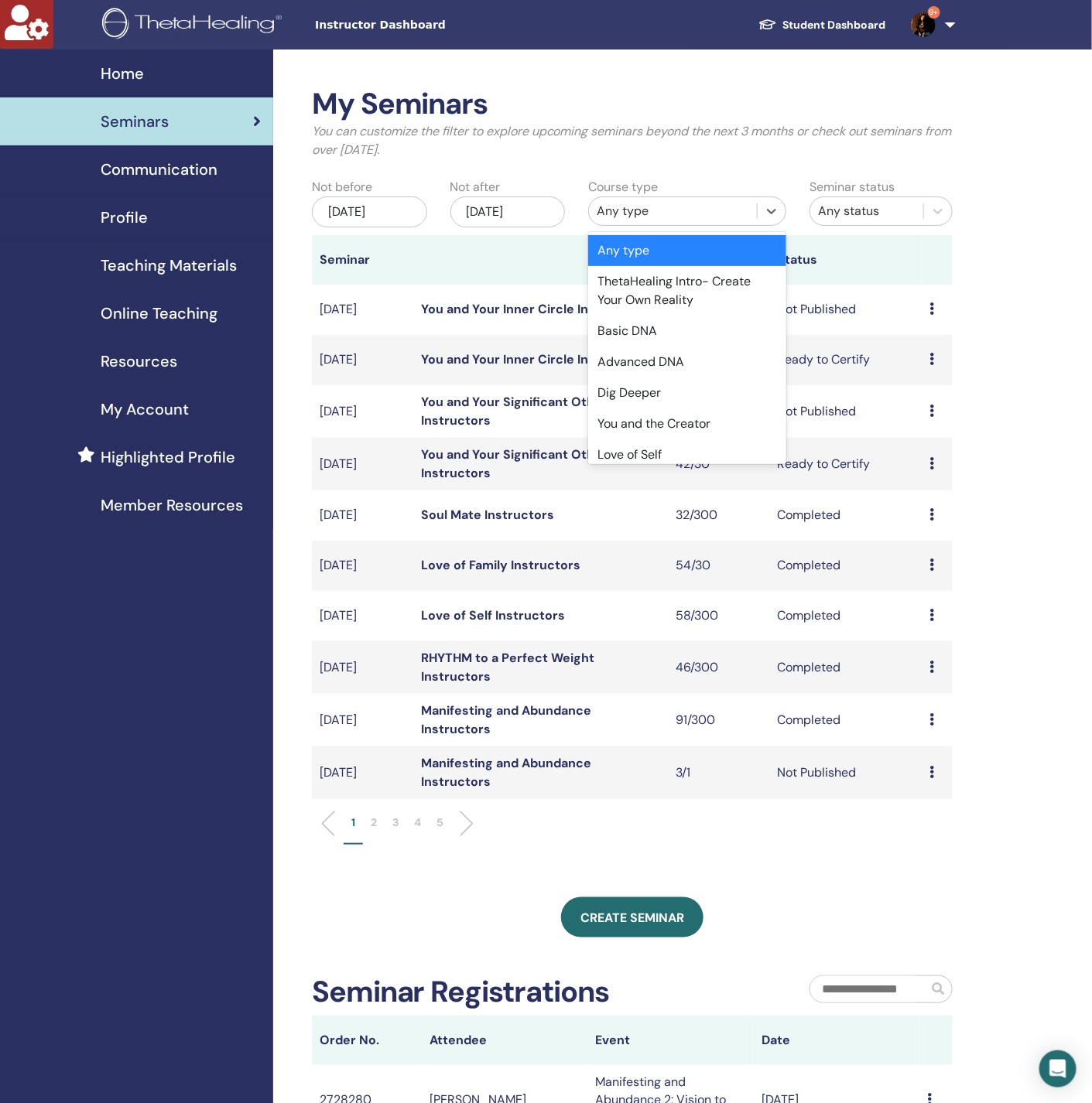
click at [660, 216] on div "Any type" at bounding box center [672, 210] width 152 height 18
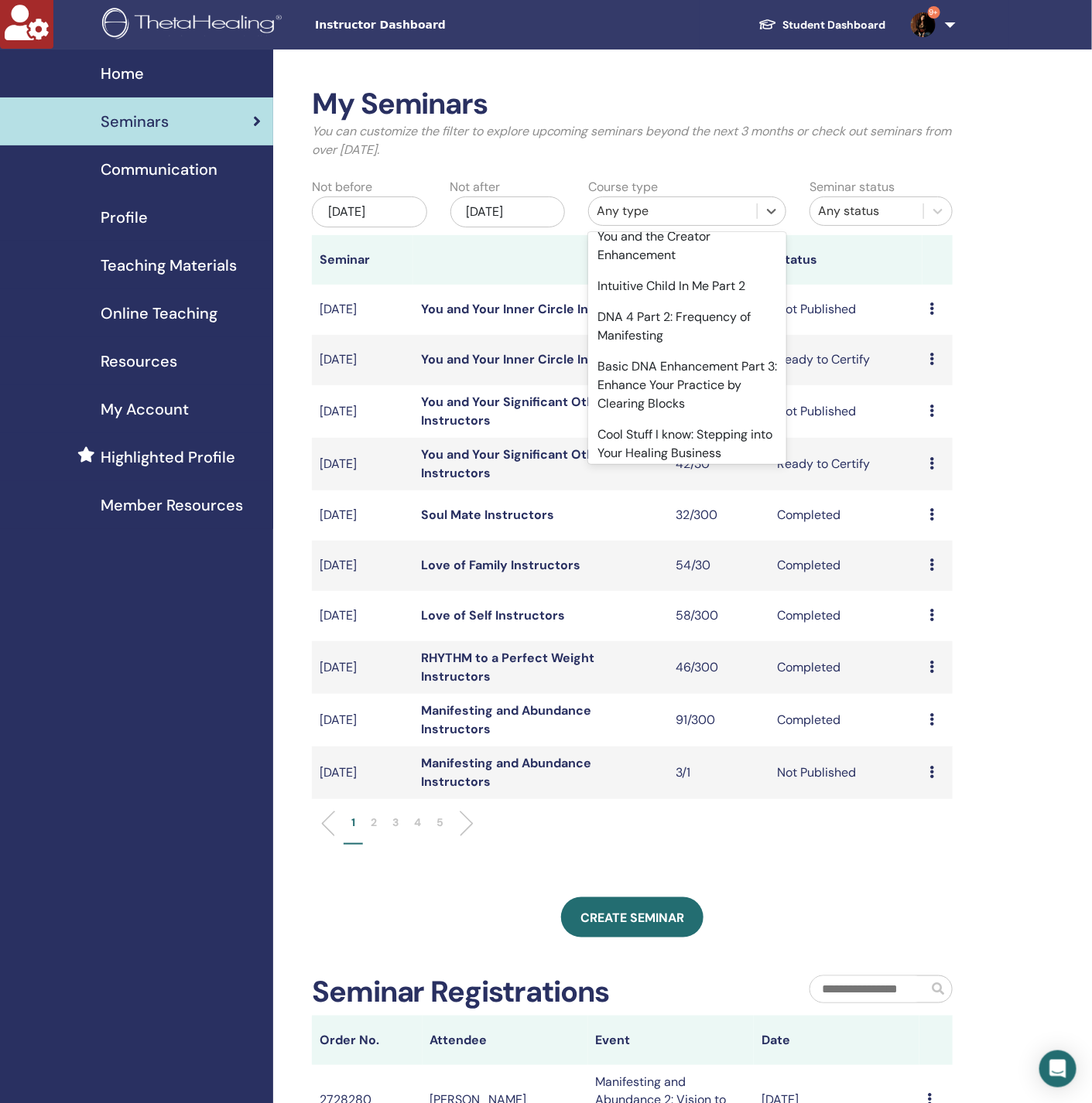
scroll to position [3622, 0]
click at [688, 158] on div "Love of Family" at bounding box center [687, 142] width 198 height 31
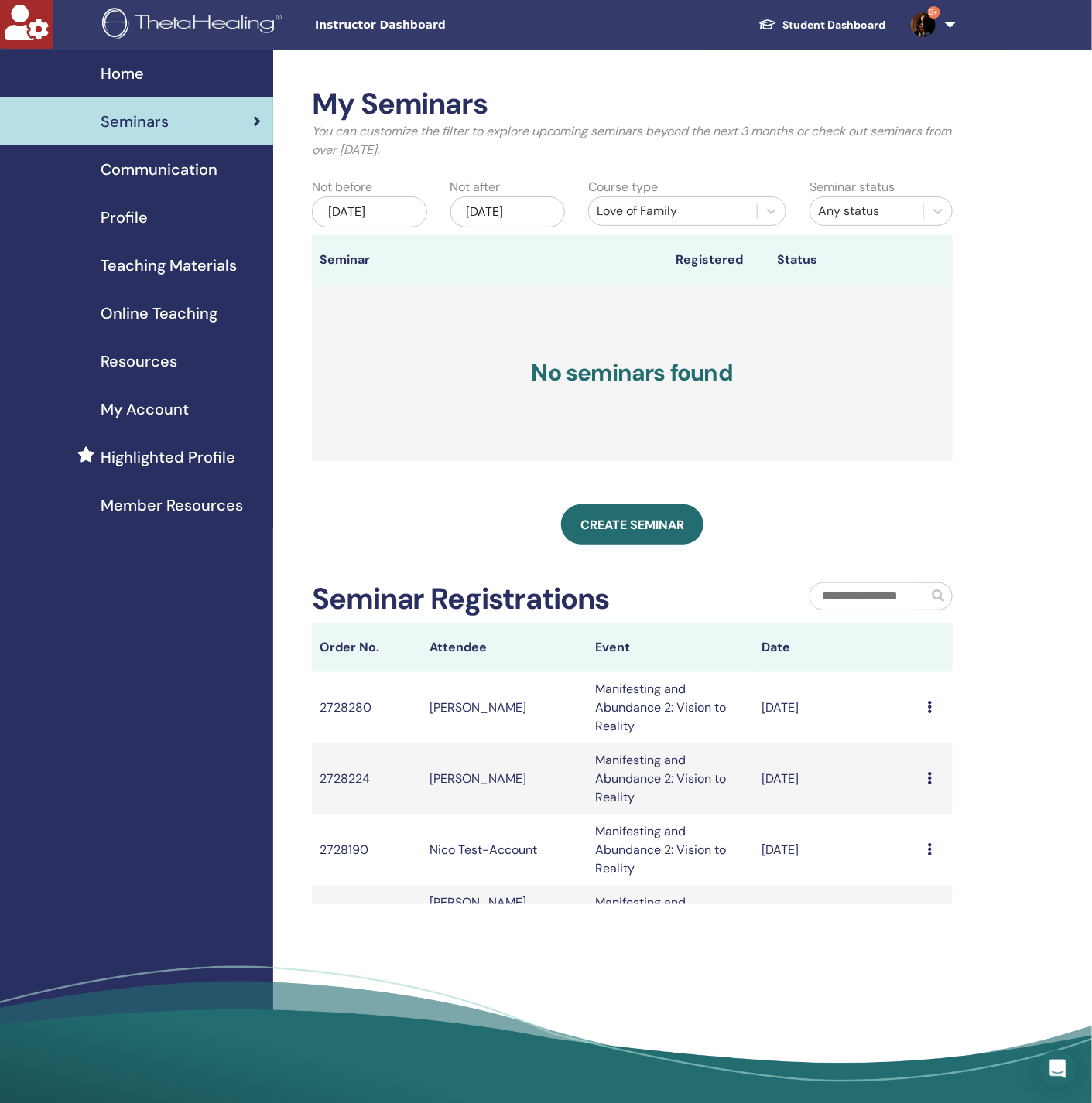
click at [360, 207] on div "Jun/18, 2025" at bounding box center [369, 211] width 115 height 31
click at [288, 251] on button "Previous Month" at bounding box center [290, 255] width 25 height 25
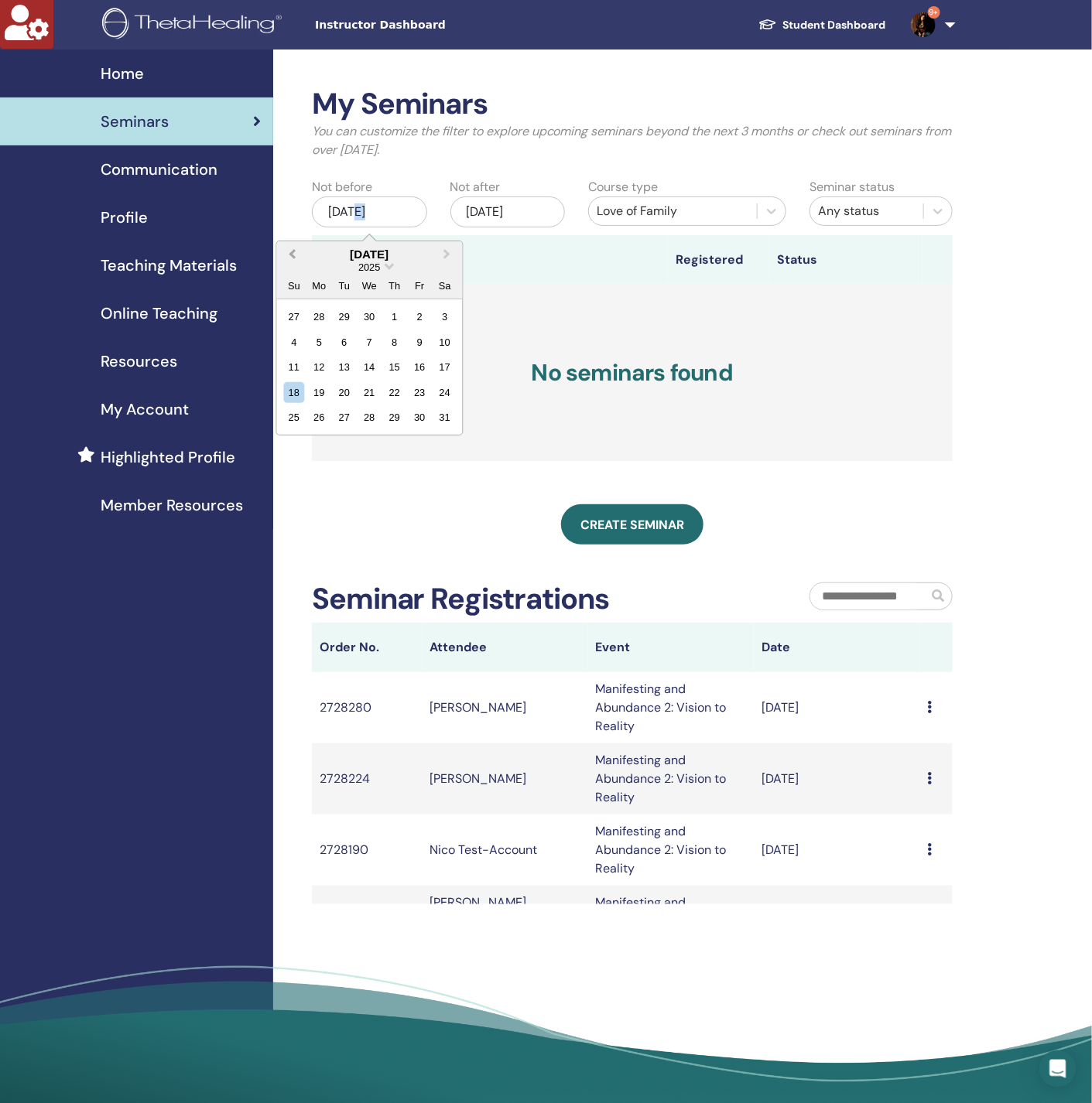
click at [288, 251] on button "Previous Month" at bounding box center [290, 255] width 25 height 25
click at [300, 335] on div "5" at bounding box center [294, 342] width 21 height 21
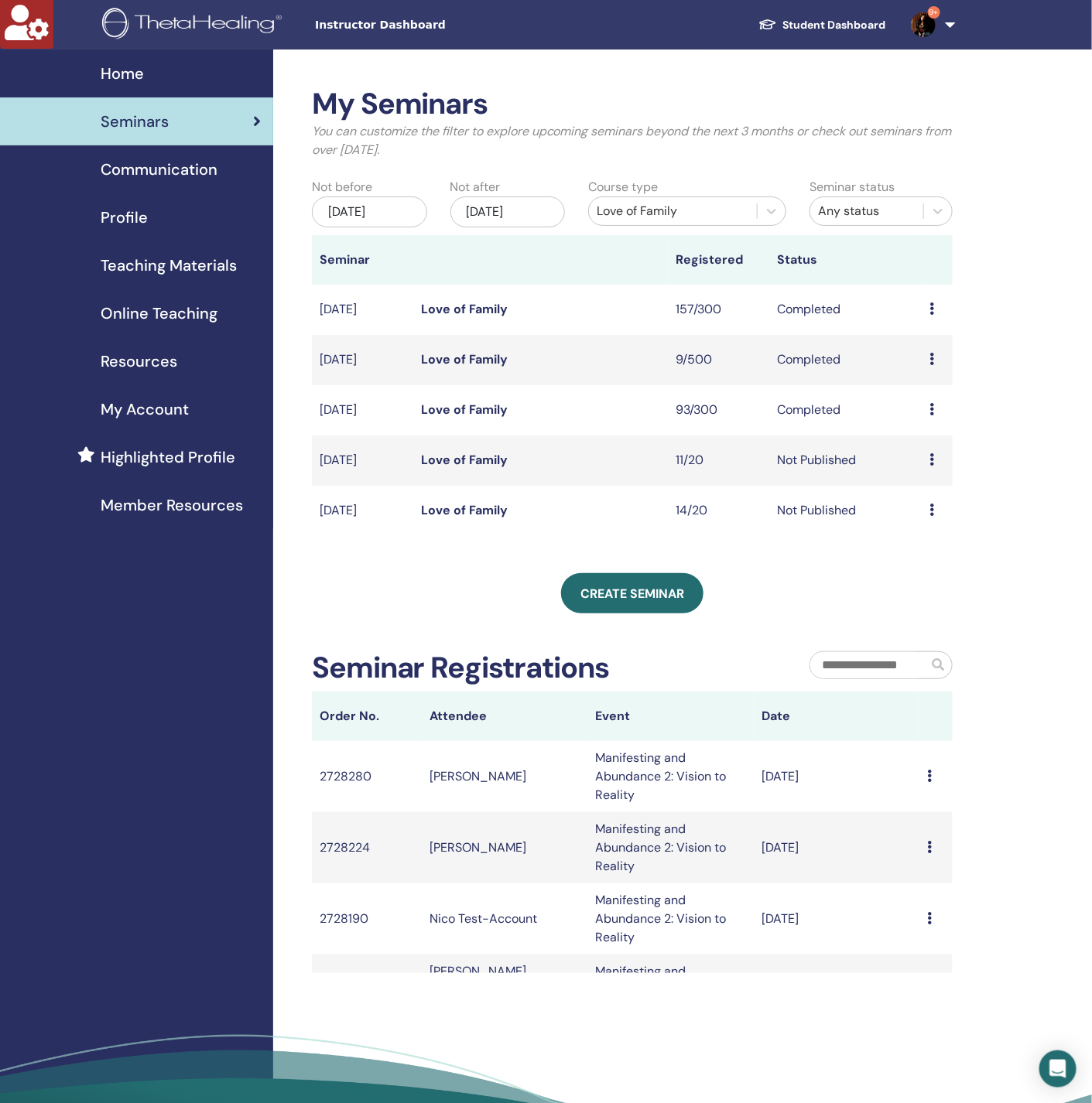
click at [682, 210] on div "Love of Family" at bounding box center [672, 210] width 152 height 18
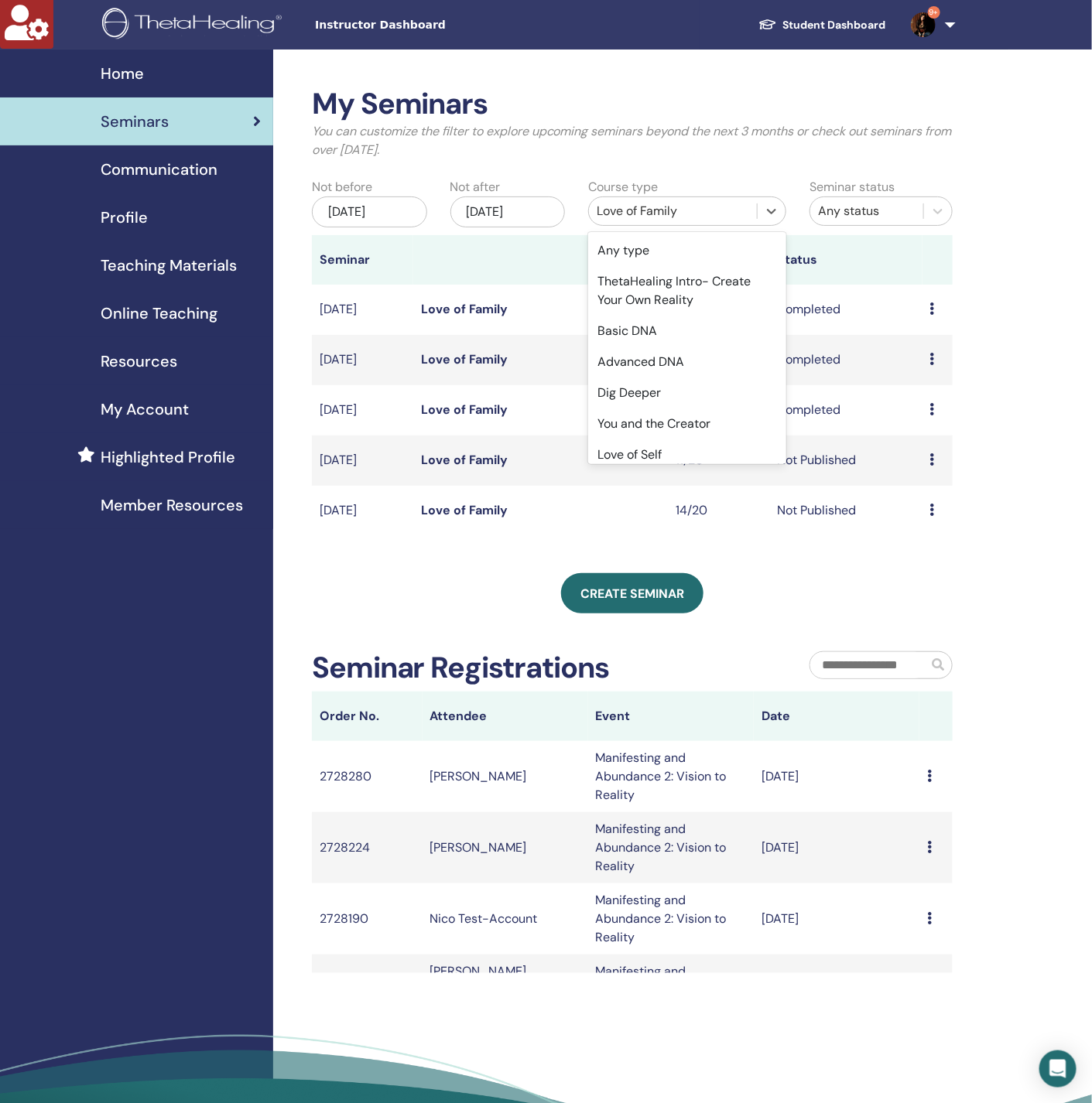
scroll to position [3567, 0]
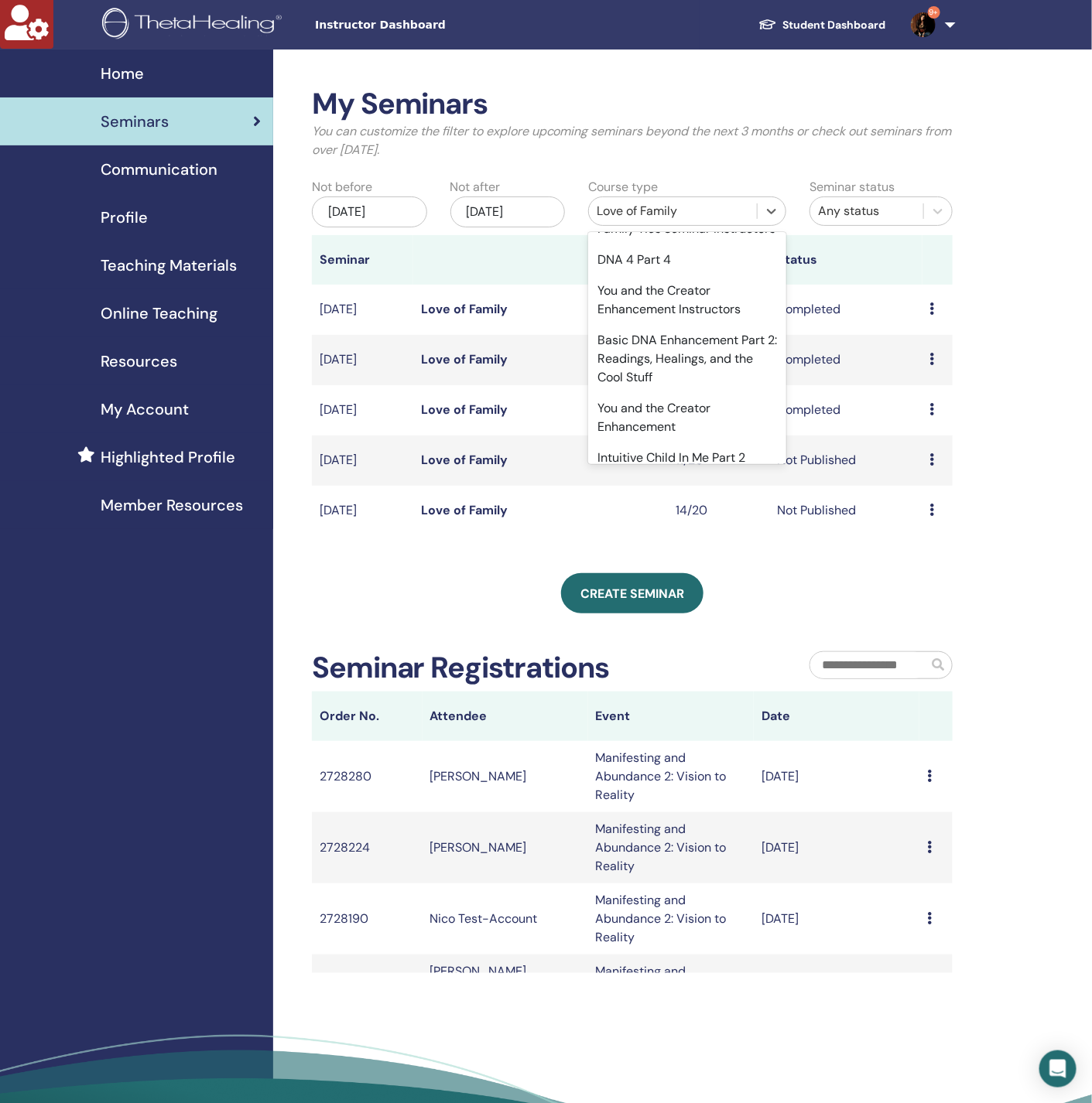
click at [734, 40] on div "Love of Family Instructors" at bounding box center [687, 25] width 198 height 31
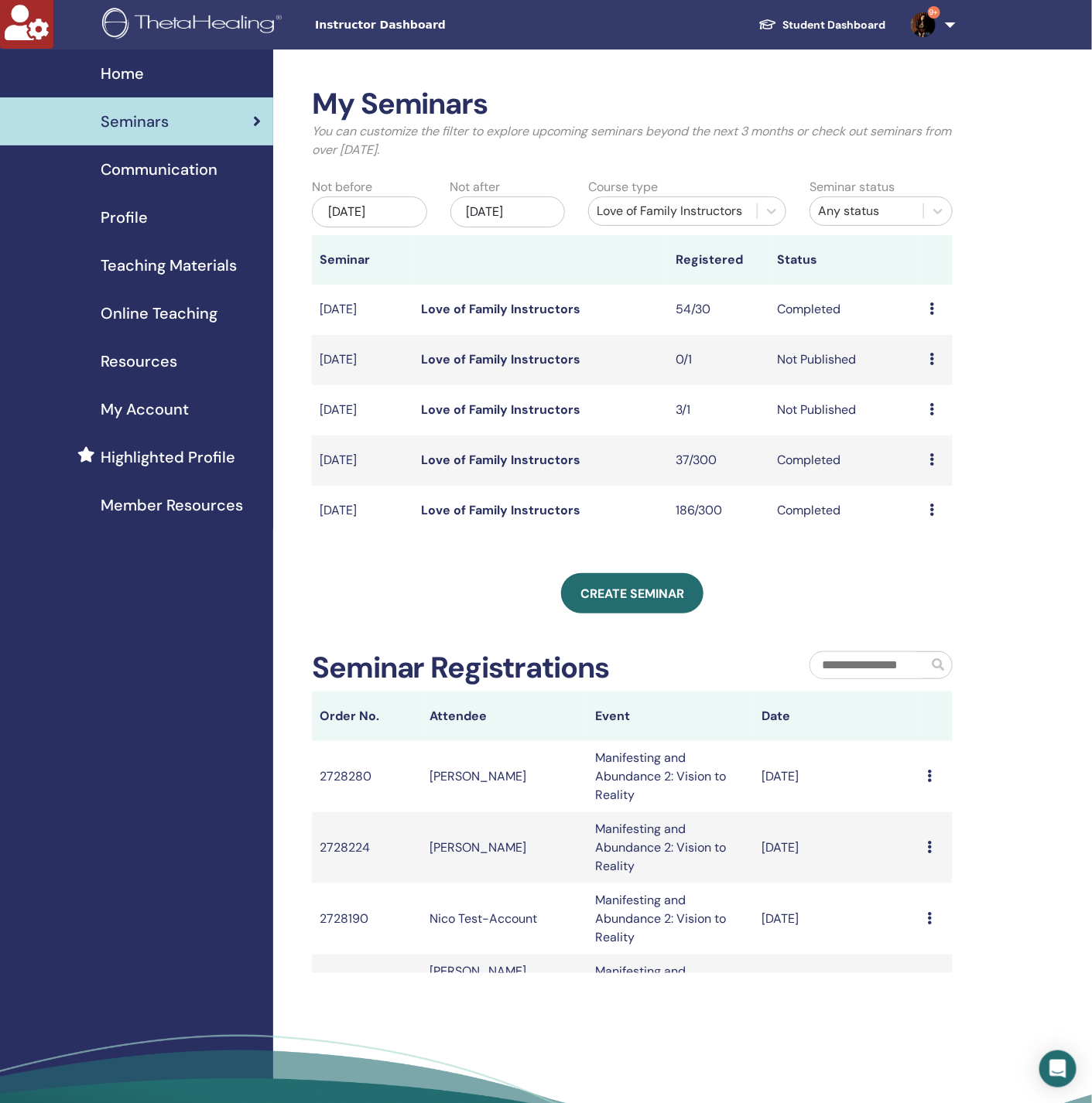
drag, startPoint x: 512, startPoint y: 312, endPoint x: 262, endPoint y: 592, distance: 375.4
click at [262, 592] on div "Home Seminars Communication Profile Teaching Materials Online Teaching" at bounding box center [136, 619] width 273 height 1140
click at [625, 201] on div "Love of Family Instructors" at bounding box center [673, 211] width 168 height 25
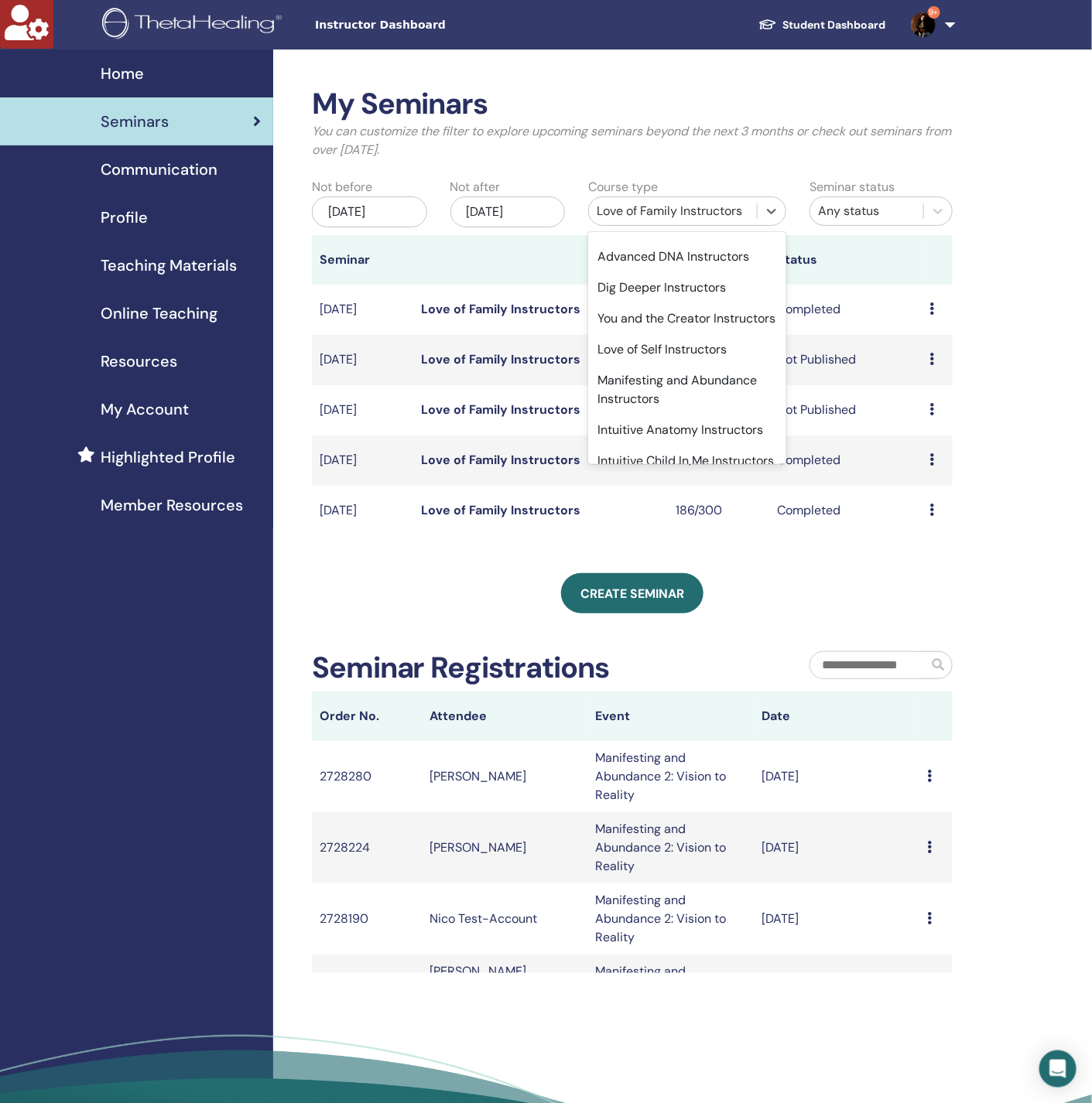
scroll to position [813, 0]
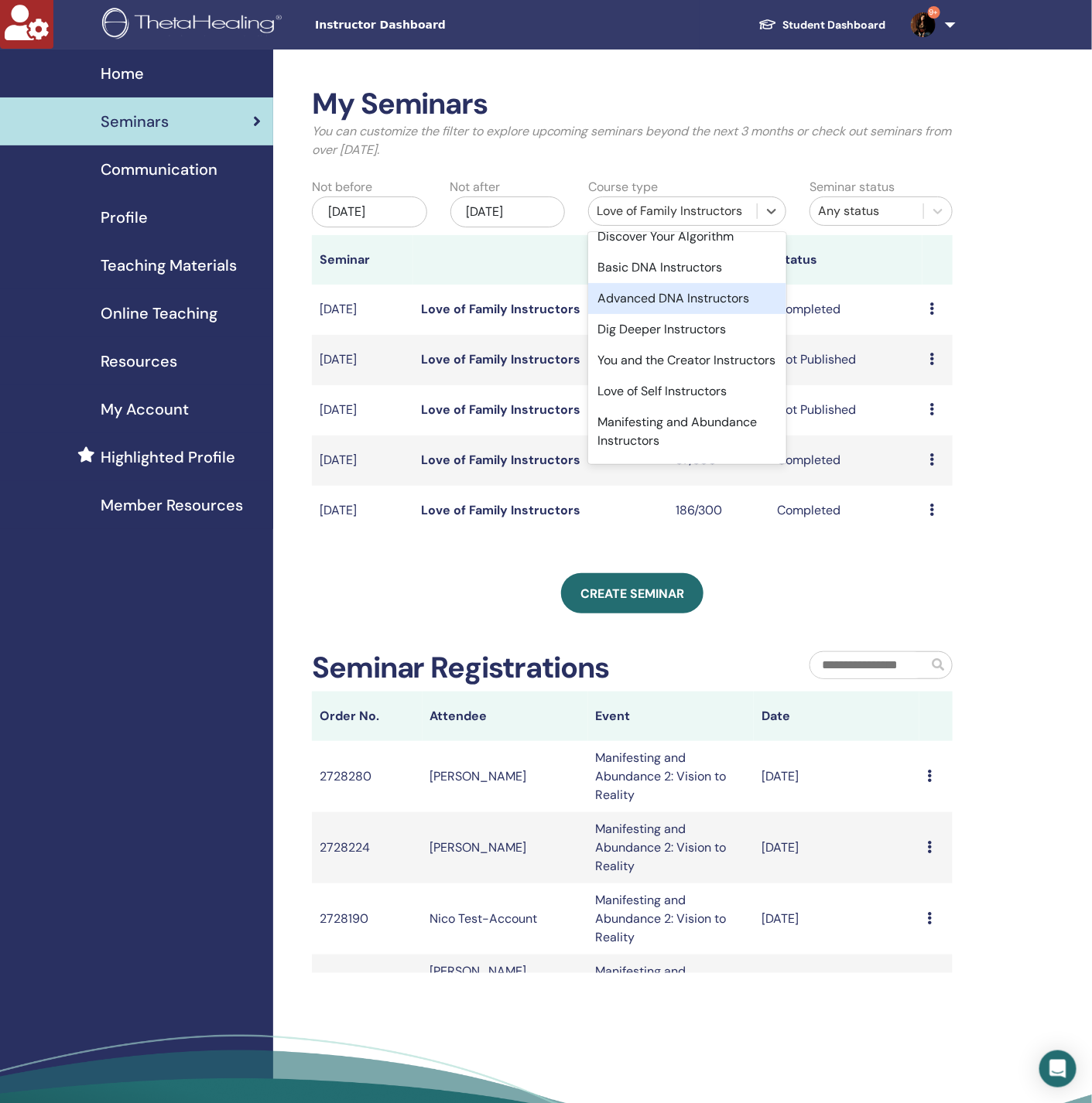
click at [650, 314] on div "Advanced DNA Instructors" at bounding box center [687, 298] width 198 height 31
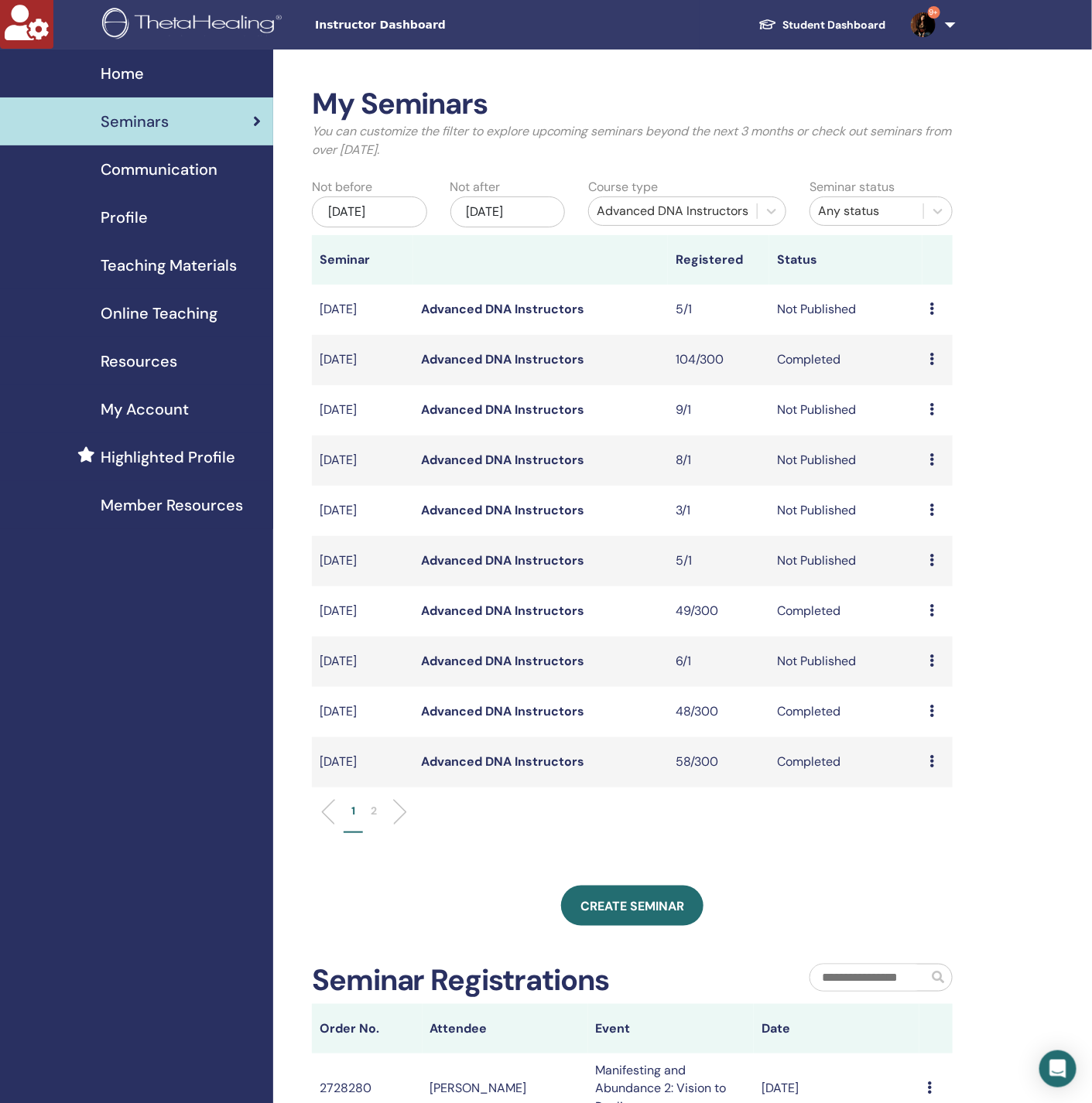
click at [695, 214] on div "Advanced DNA Instructors" at bounding box center [672, 210] width 152 height 18
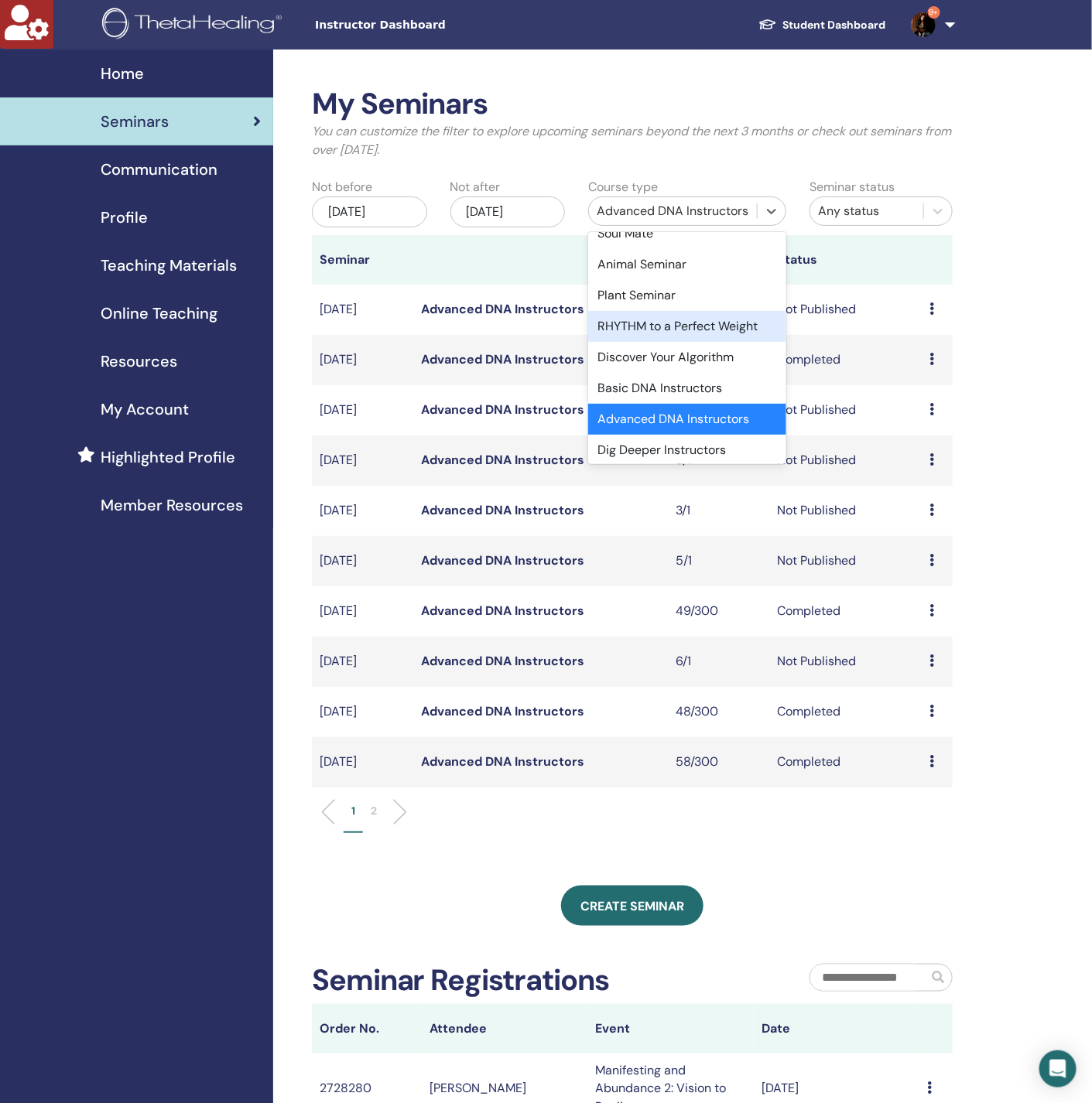
scroll to position [807, 0]
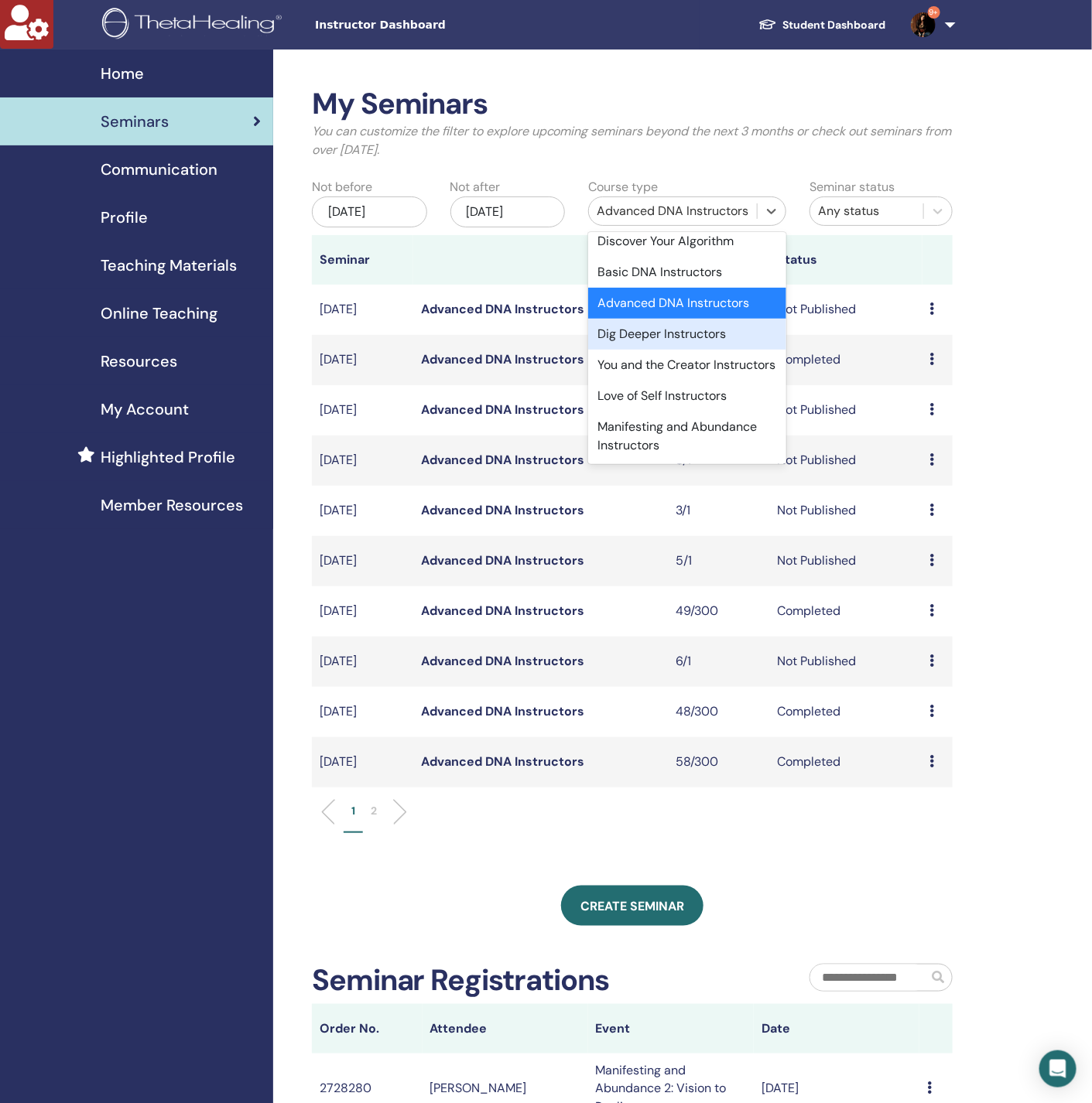
click at [653, 348] on div "Dig Deeper Instructors" at bounding box center [687, 334] width 198 height 31
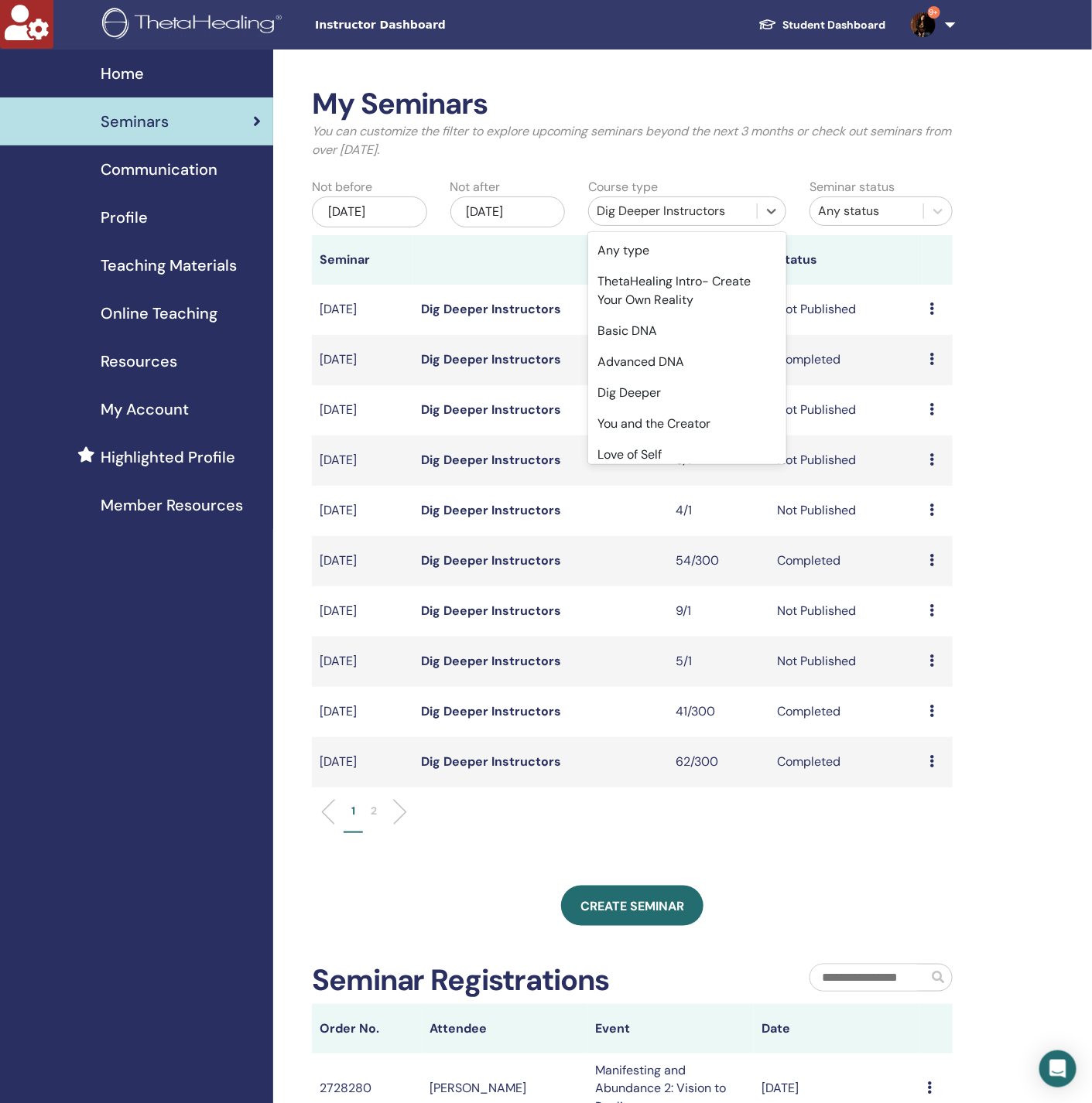
click at [646, 209] on div "Dig Deeper Instructors" at bounding box center [672, 210] width 152 height 18
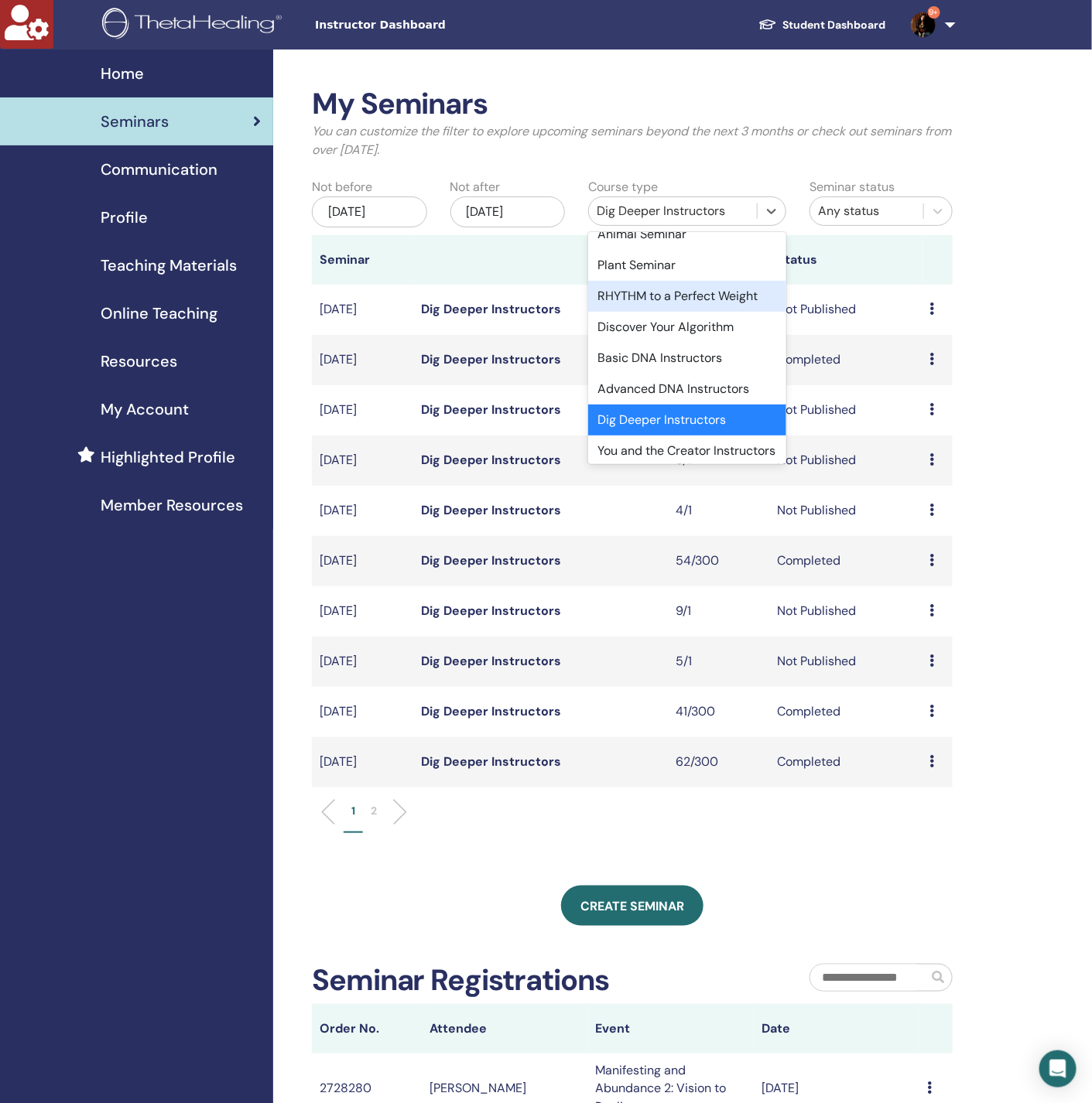
scroll to position [838, 0]
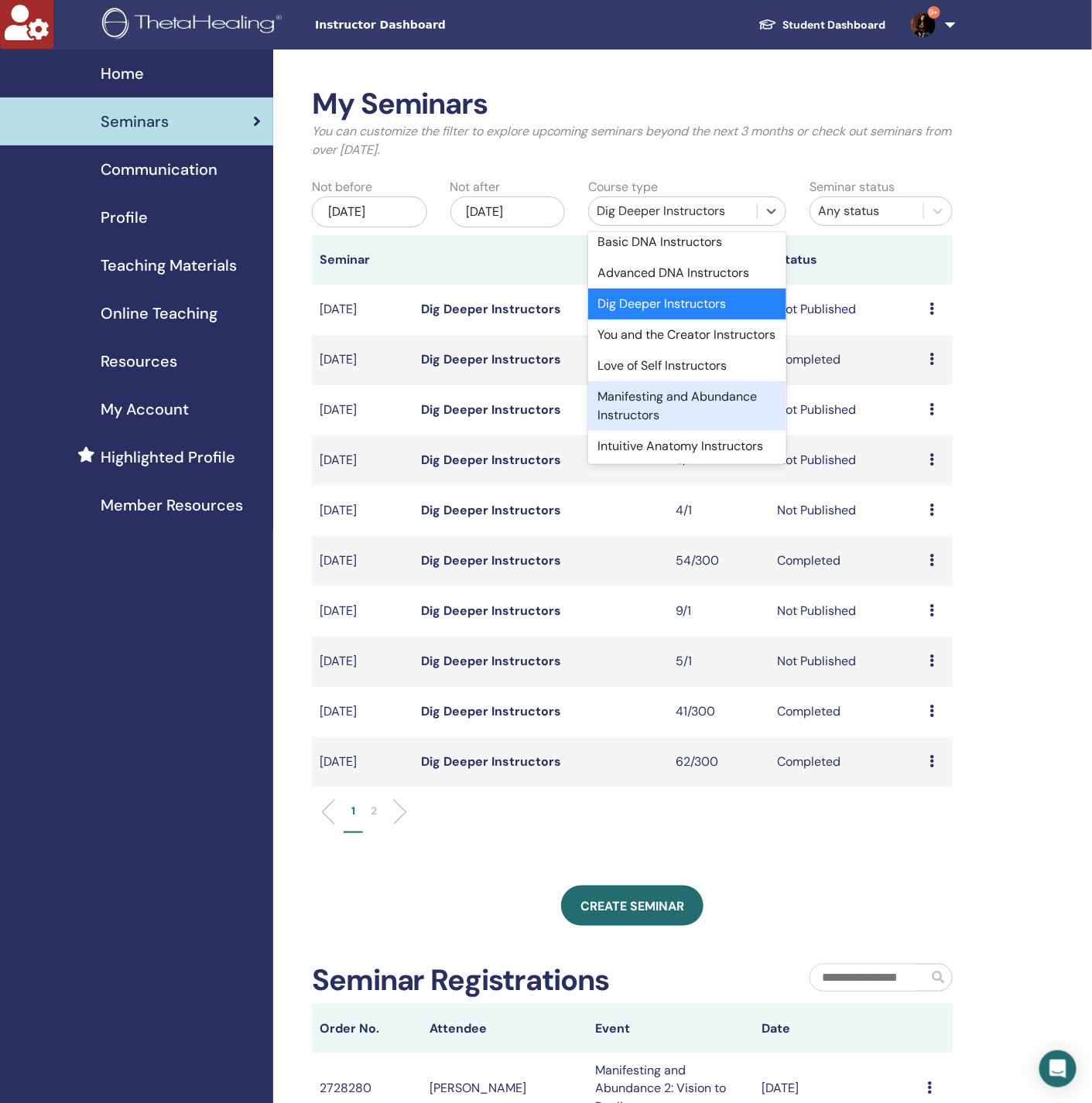
click at [643, 430] on div "Manifesting and Abundance Instructors" at bounding box center [687, 406] width 198 height 49
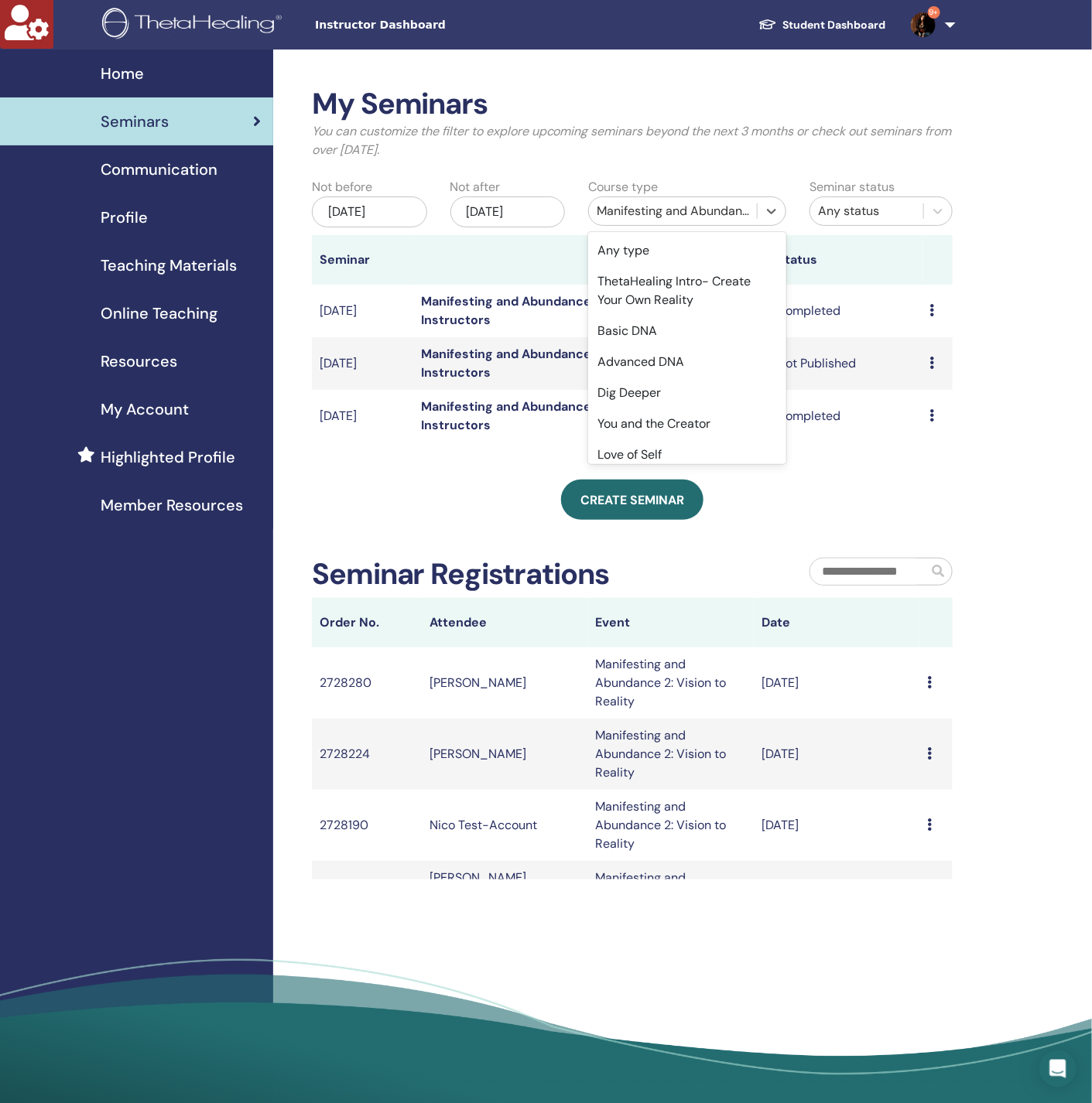
click at [678, 210] on div "Manifesting and Abundance Instructors" at bounding box center [672, 210] width 152 height 18
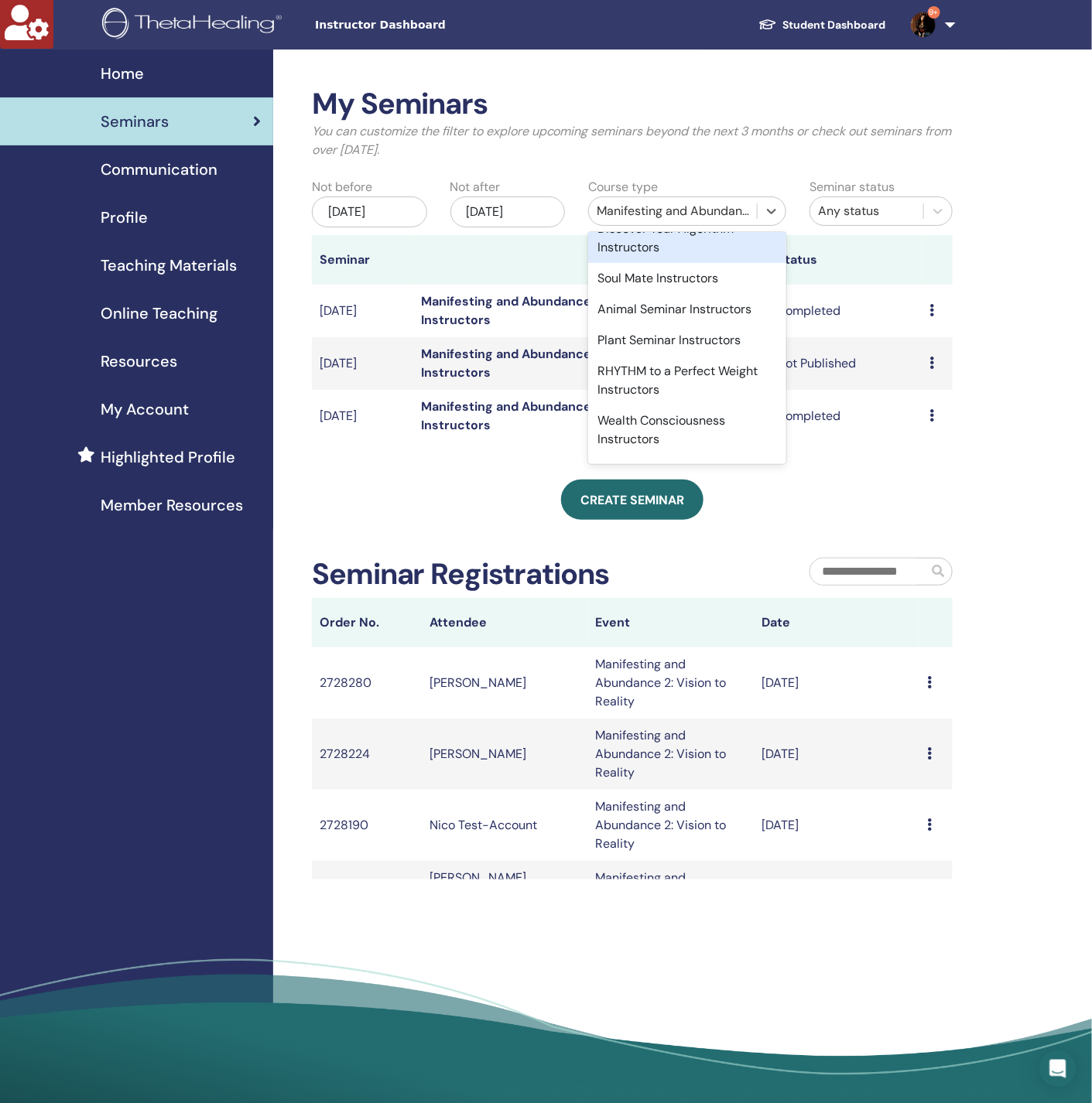
scroll to position [1555, 0]
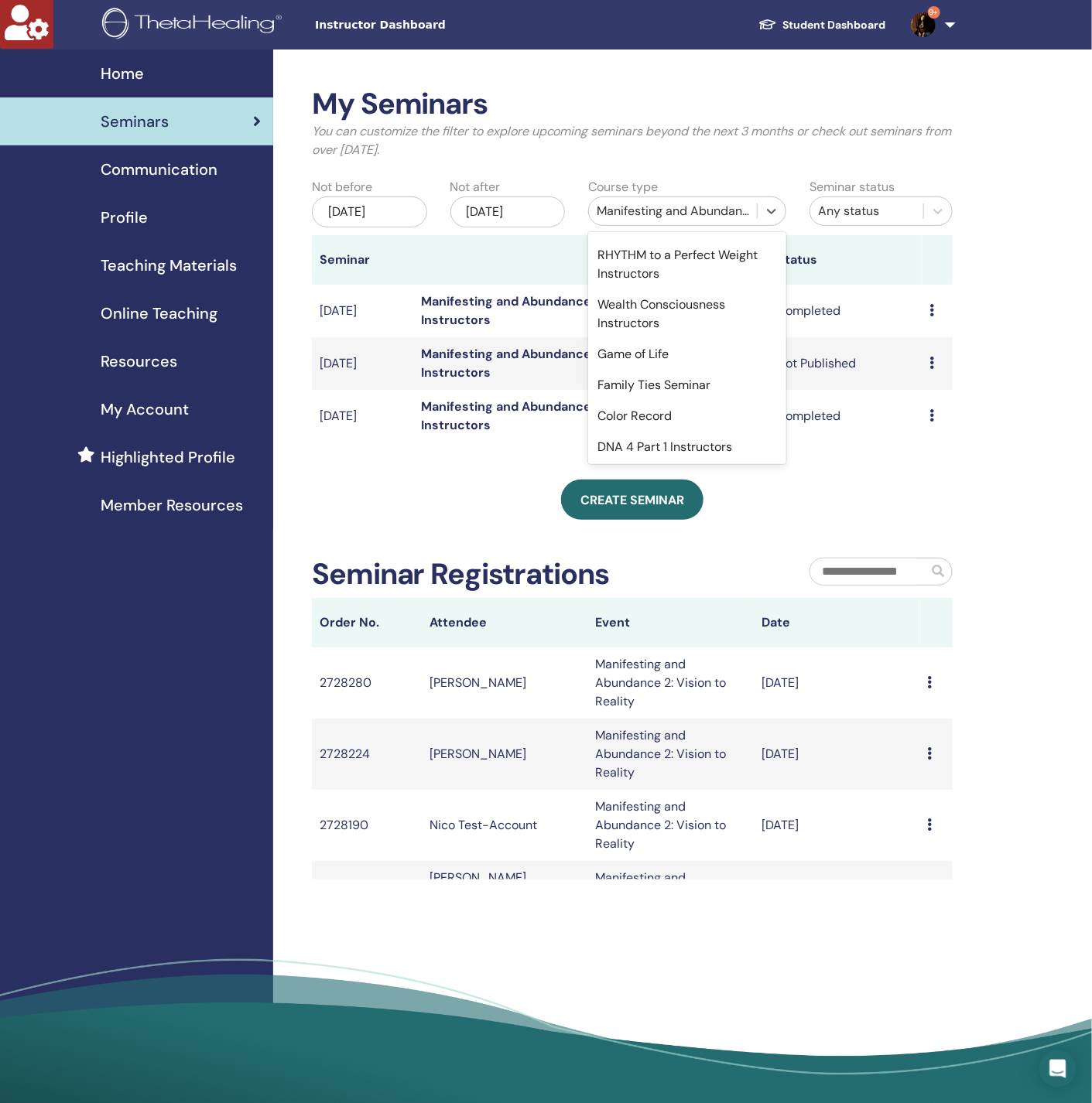
click at [666, 178] on div "Soul Mate Instructors" at bounding box center [687, 162] width 198 height 31
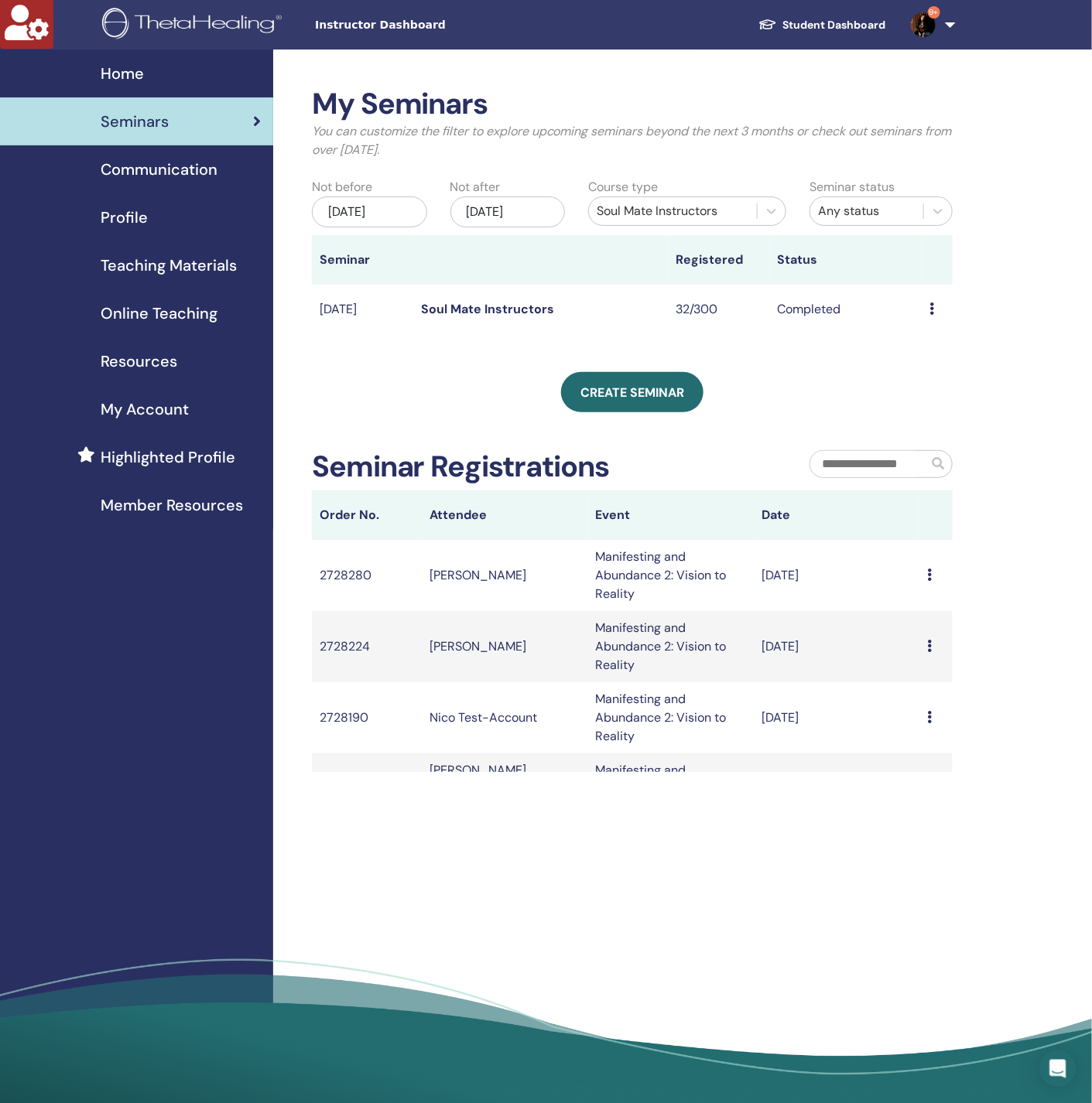
click at [671, 214] on div "Soul Mate Instructors" at bounding box center [672, 210] width 152 height 18
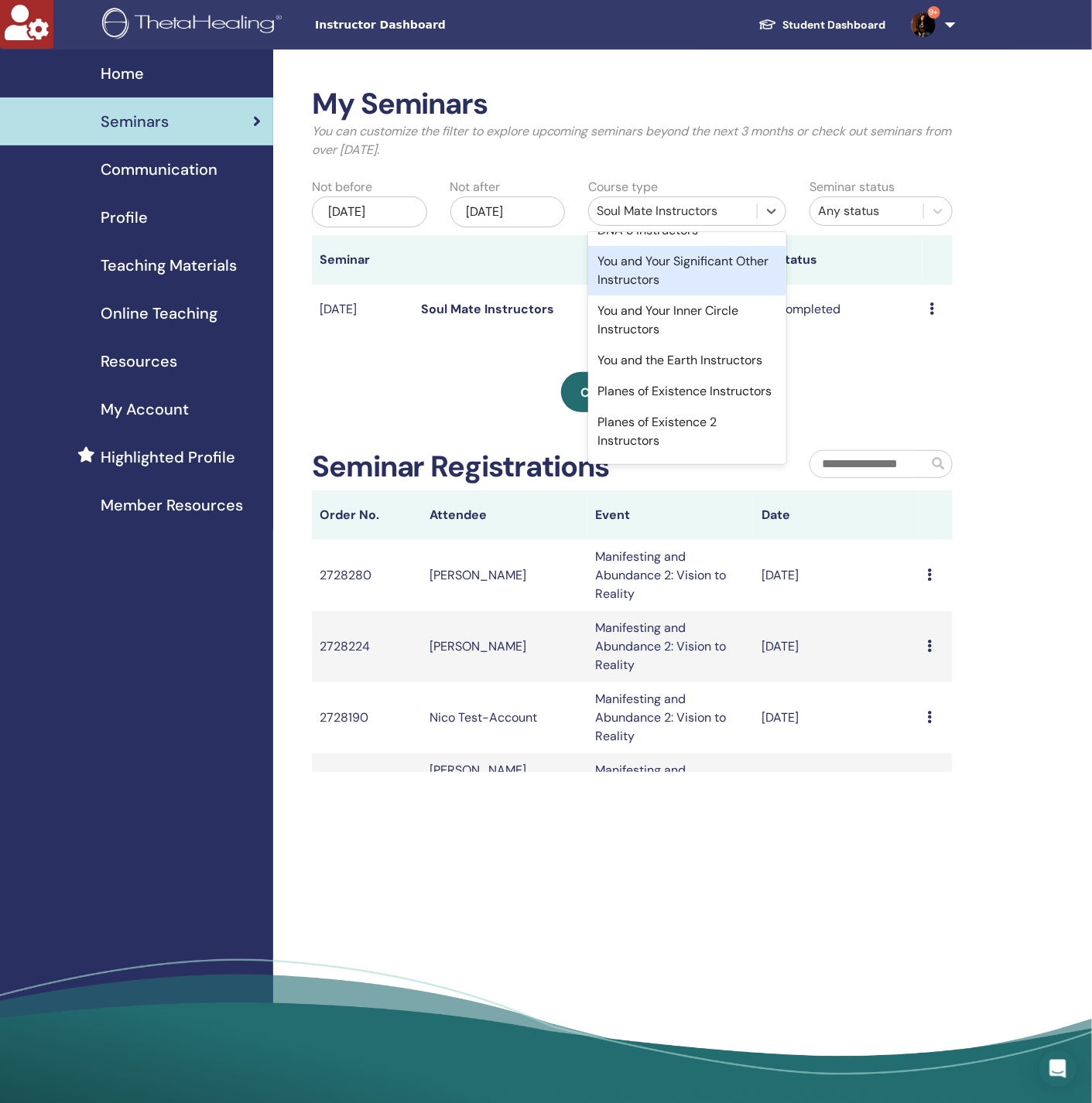
scroll to position [1158, 0]
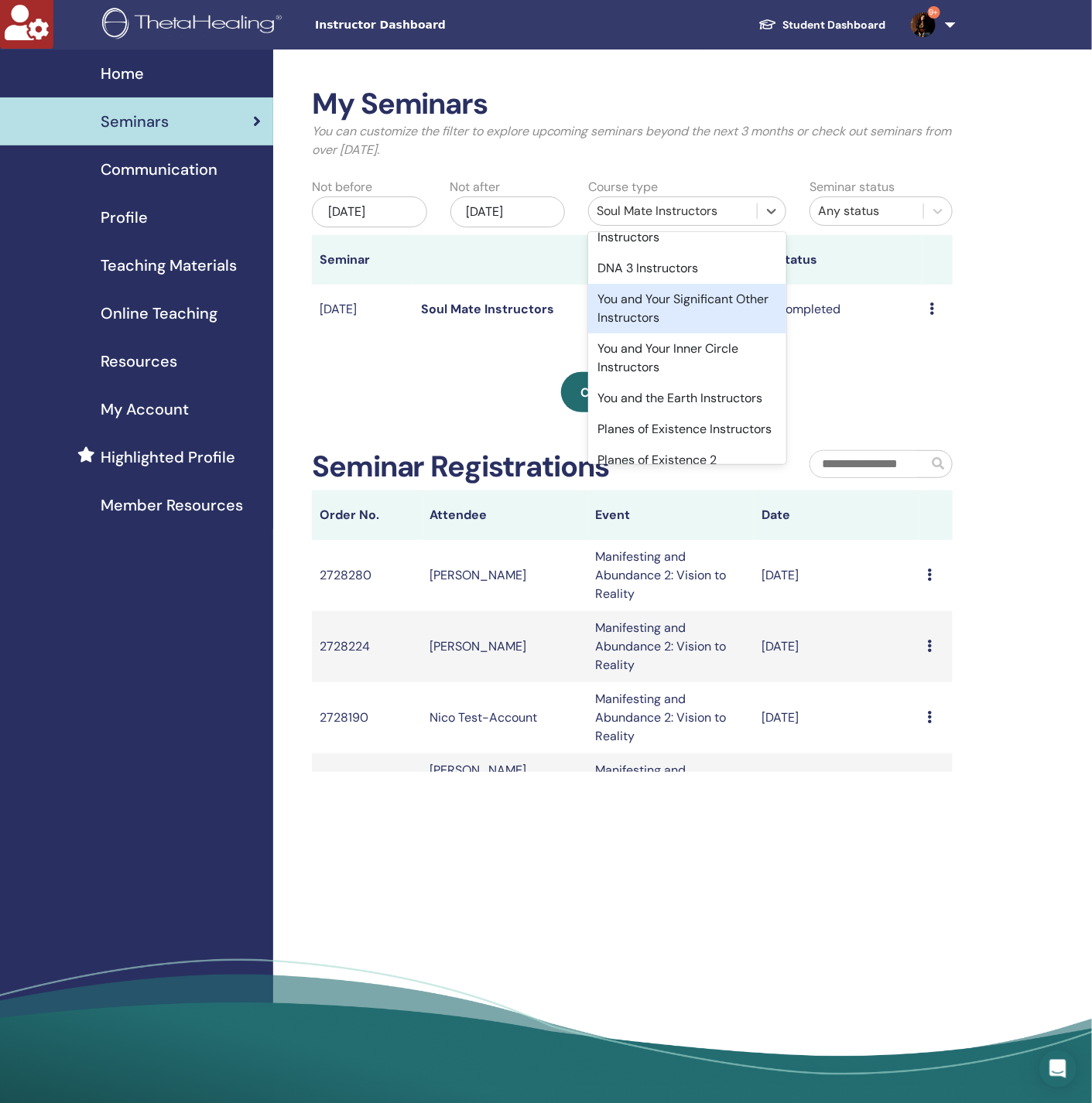
click at [695, 334] on div "You and Your Significant Other Instructors" at bounding box center [687, 308] width 198 height 49
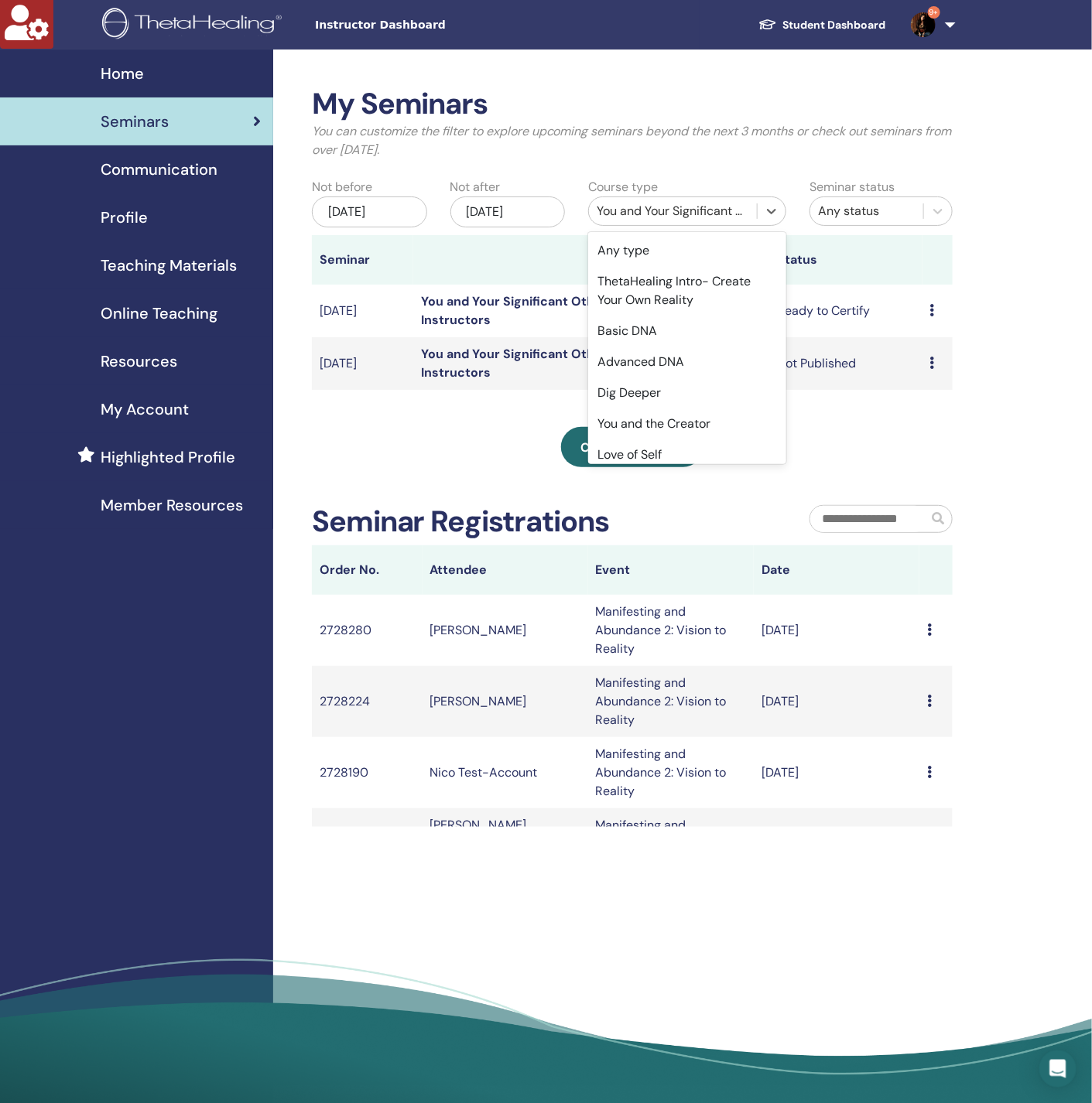
click at [662, 216] on div "You and Your Significant Other Instructors" at bounding box center [672, 210] width 152 height 18
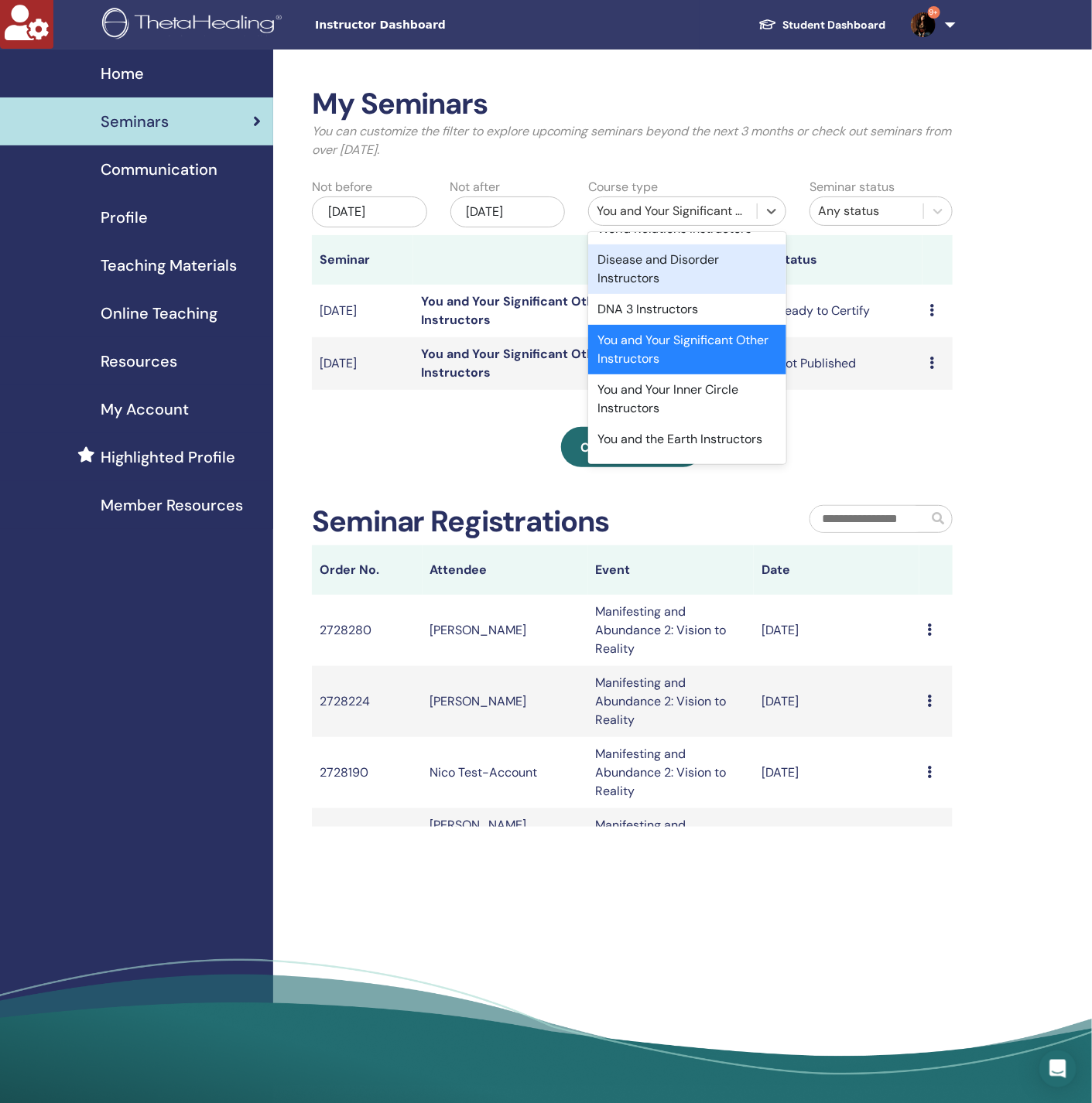
scroll to position [1232, 0]
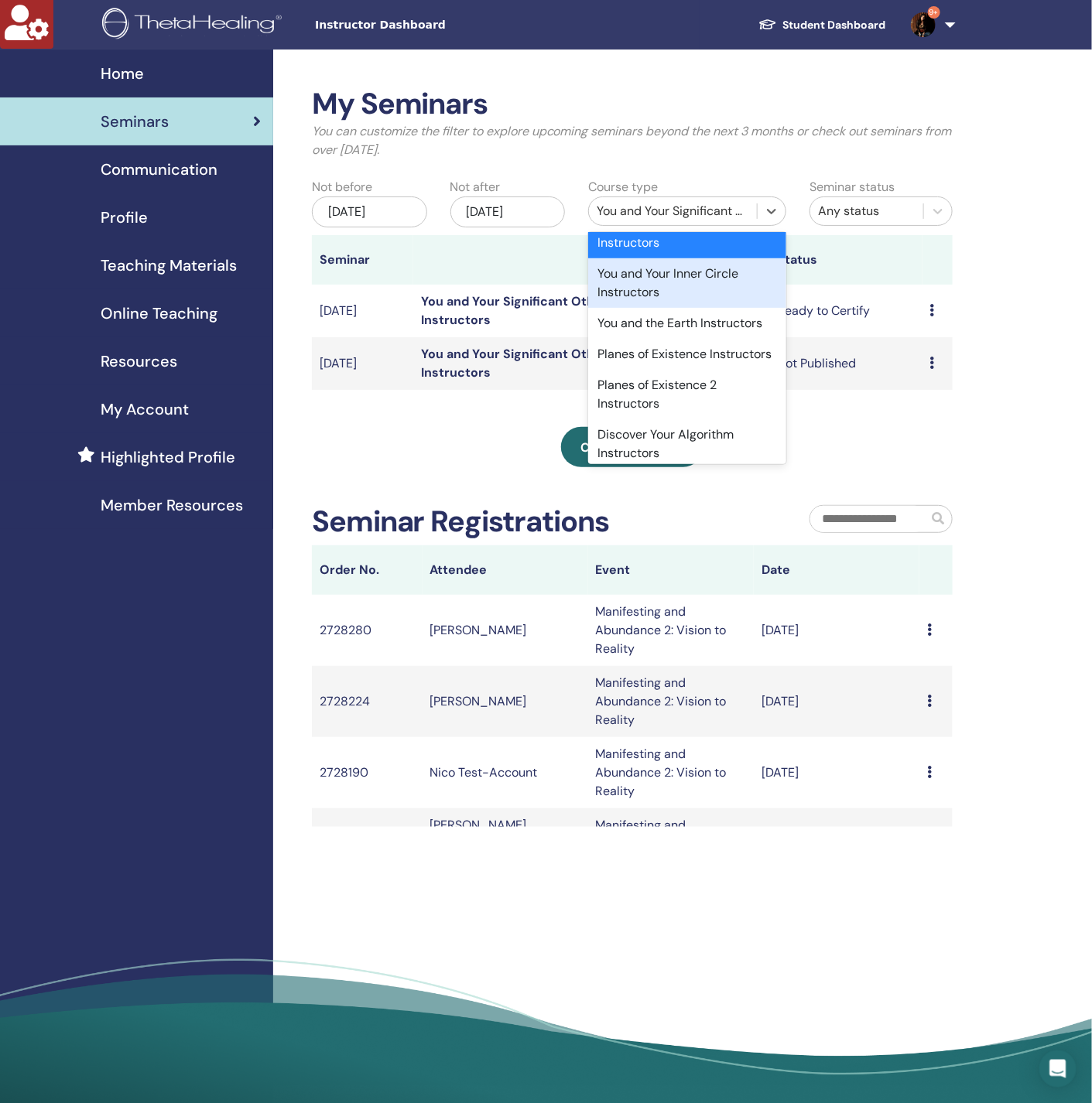
click at [655, 308] on div "You and Your Inner Circle Instructors" at bounding box center [687, 283] width 198 height 49
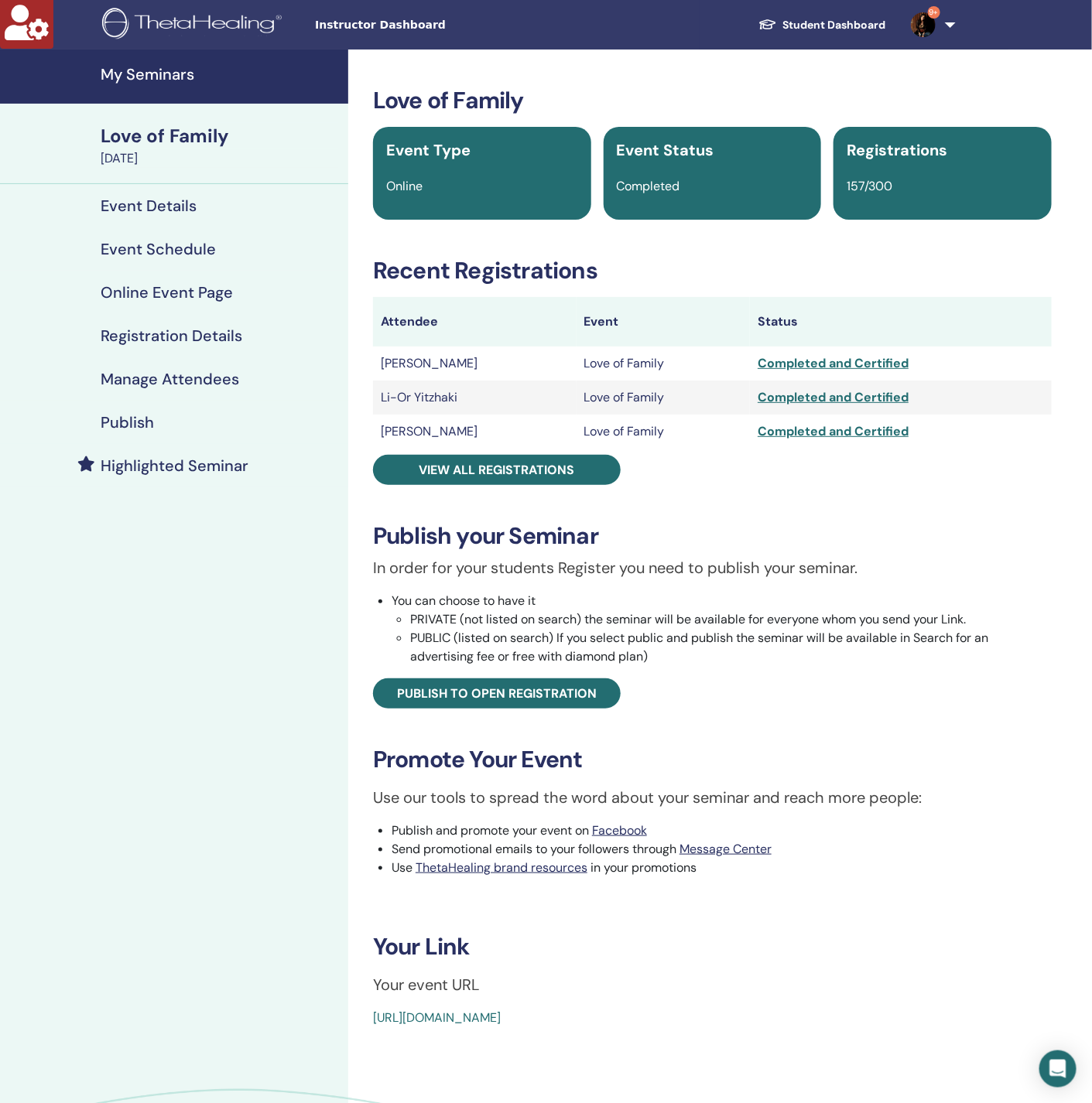
click at [165, 388] on link "Manage Attendees" at bounding box center [173, 379] width 348 height 43
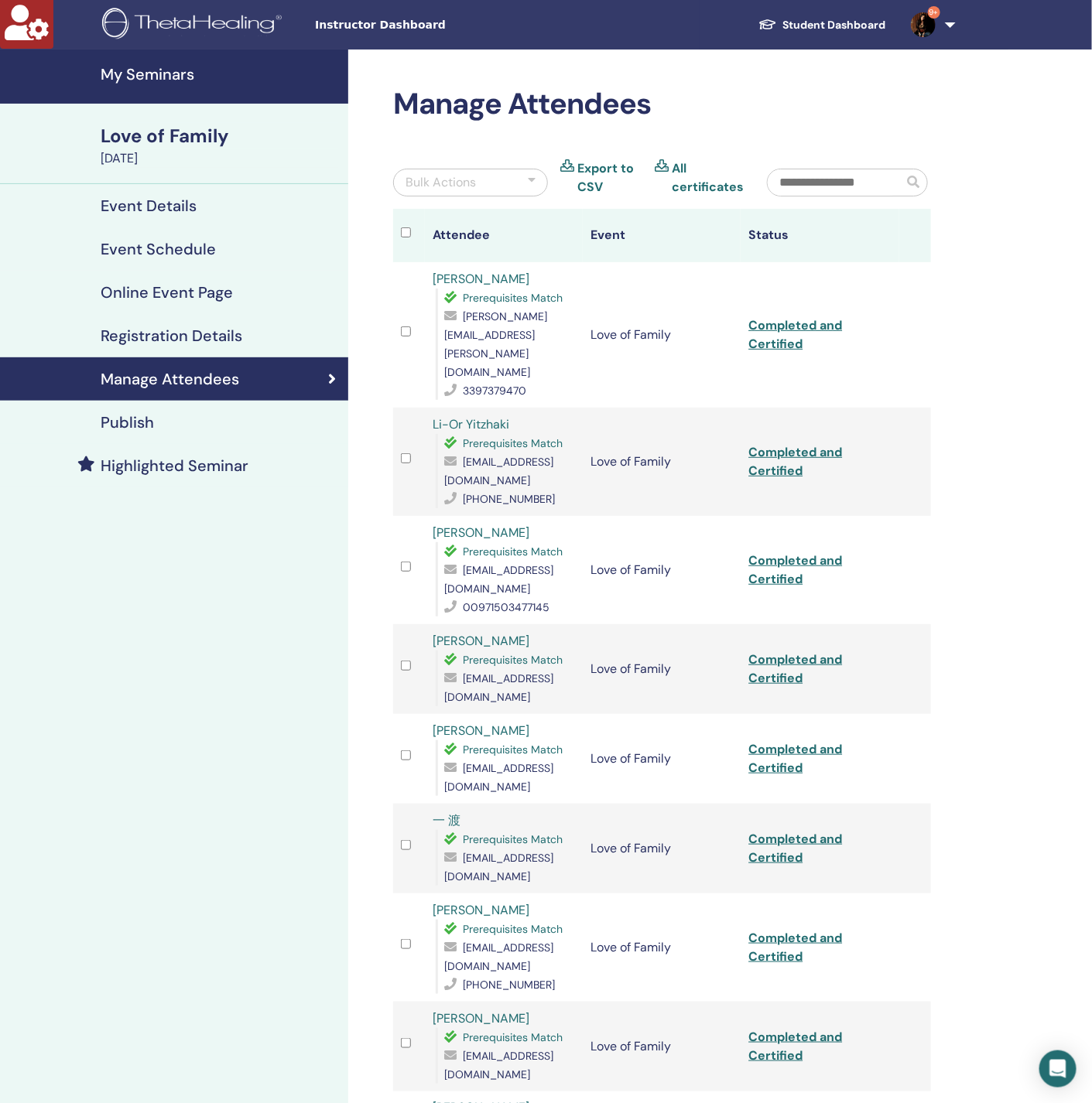
click at [801, 172] on input "text" at bounding box center [836, 182] width 136 height 26
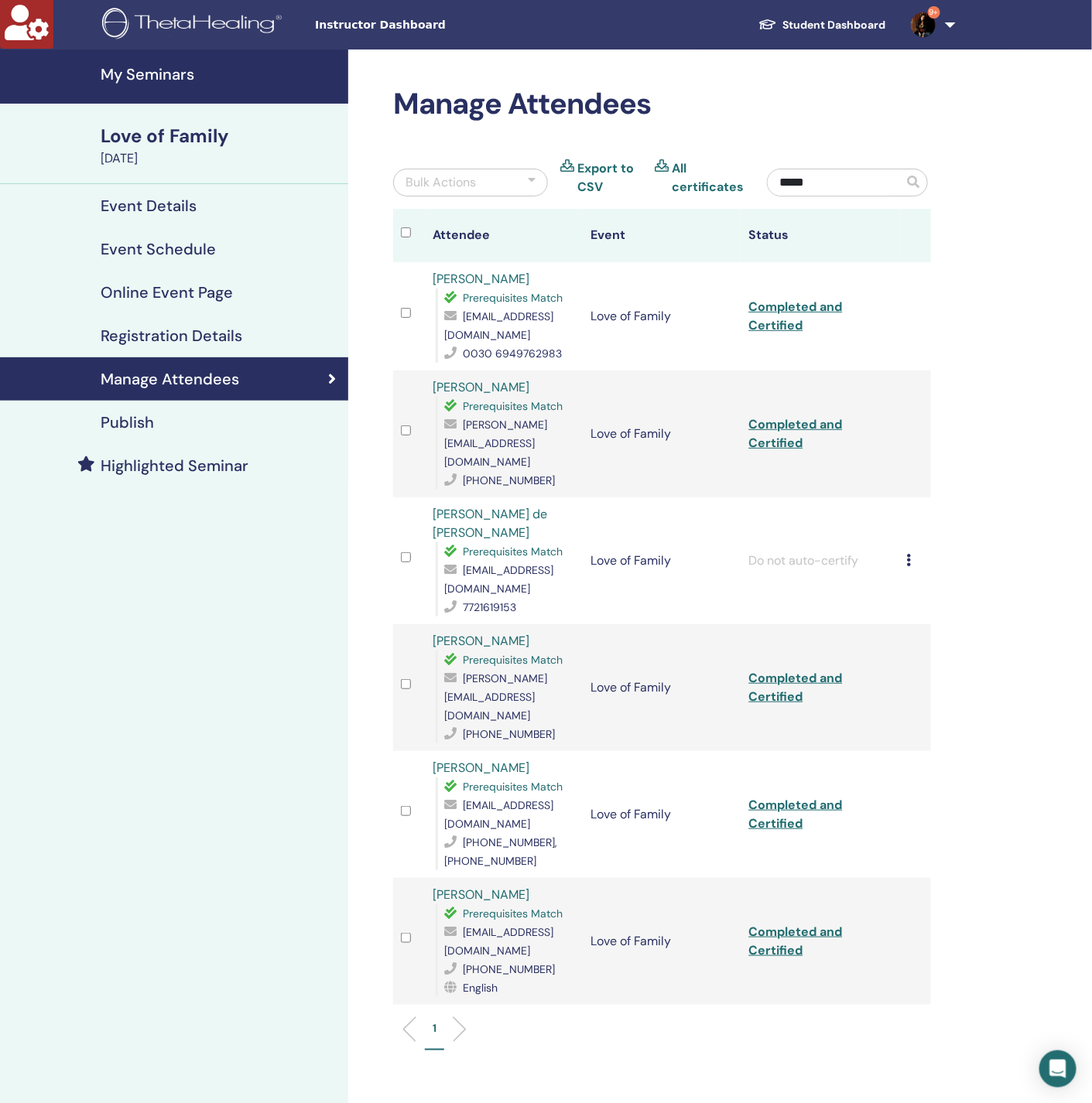
type input "*****"
click at [910, 554] on icon at bounding box center [909, 560] width 4 height 12
click at [492, 585] on span "[EMAIL_ADDRESS][DOMAIN_NAME]" at bounding box center [498, 579] width 109 height 33
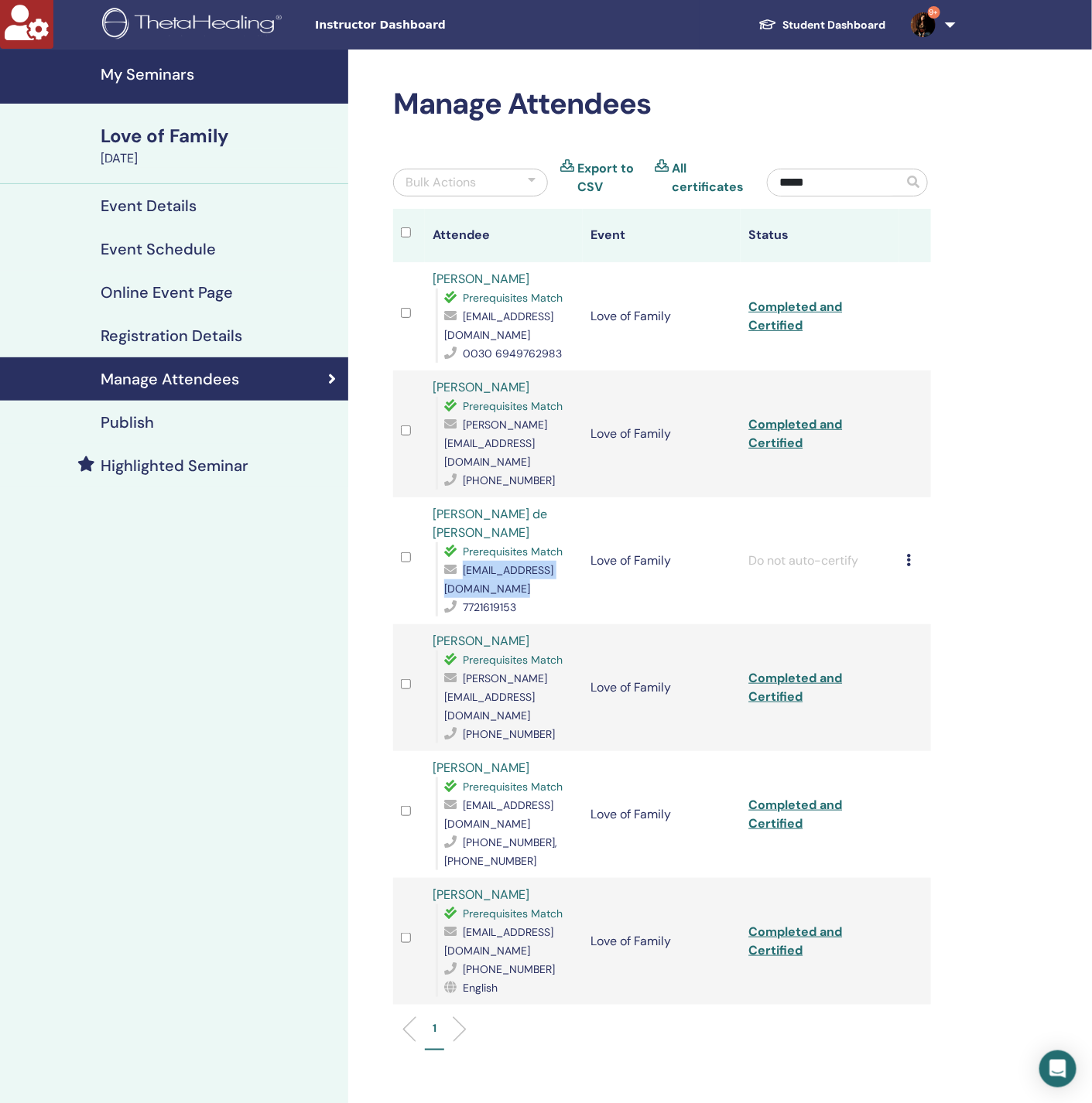
copy span "[EMAIL_ADDRESS][DOMAIN_NAME]"
click at [907, 554] on icon at bounding box center [909, 560] width 4 height 12
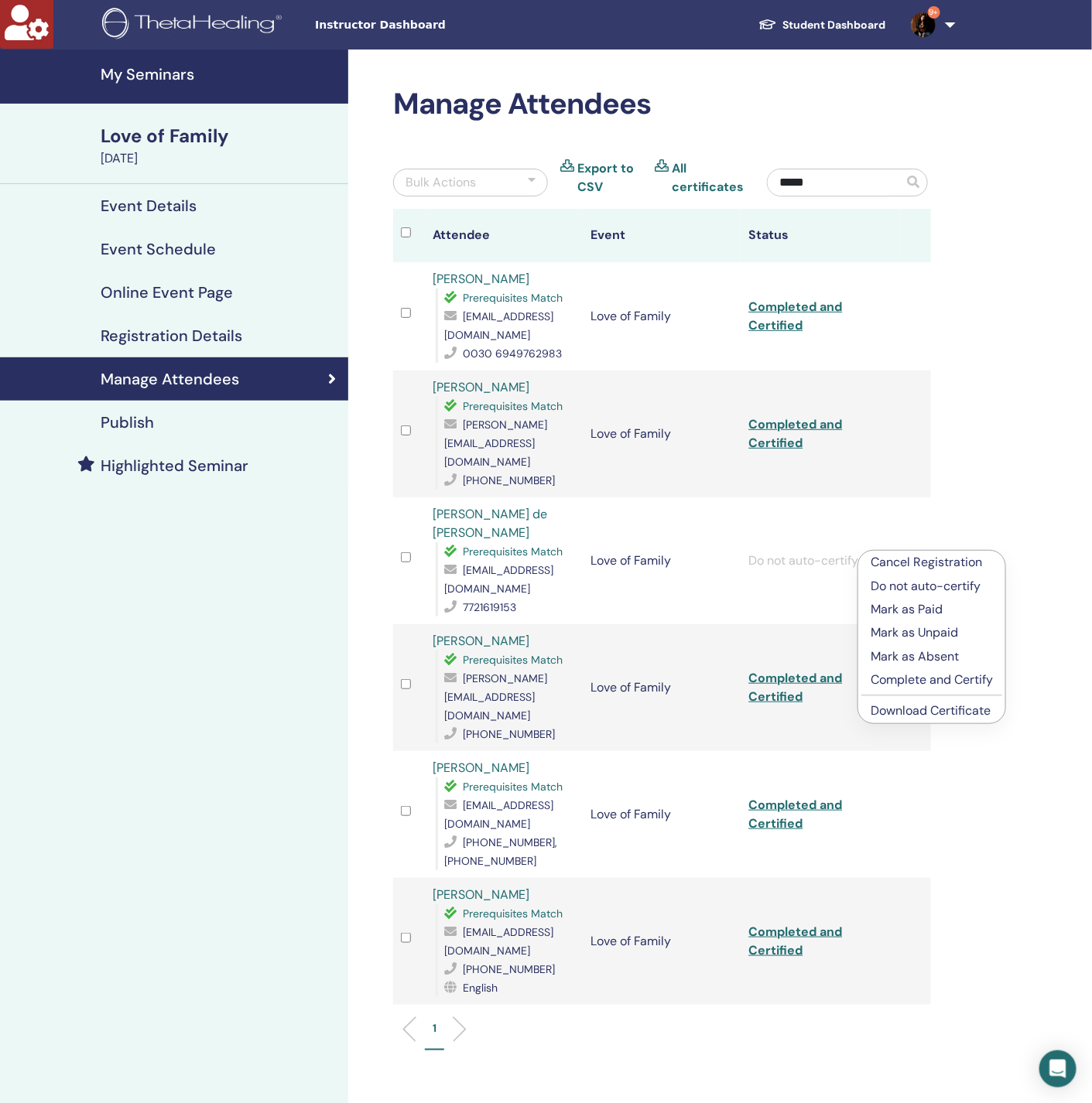
click at [252, 654] on div "My Seminars Love of Family [DATE] Event Details Event Schedule Online Event Pag…" at bounding box center [173, 665] width 348 height 1232
click at [910, 554] on icon at bounding box center [909, 560] width 4 height 12
click at [921, 557] on p "Cancel Registration" at bounding box center [935, 558] width 122 height 18
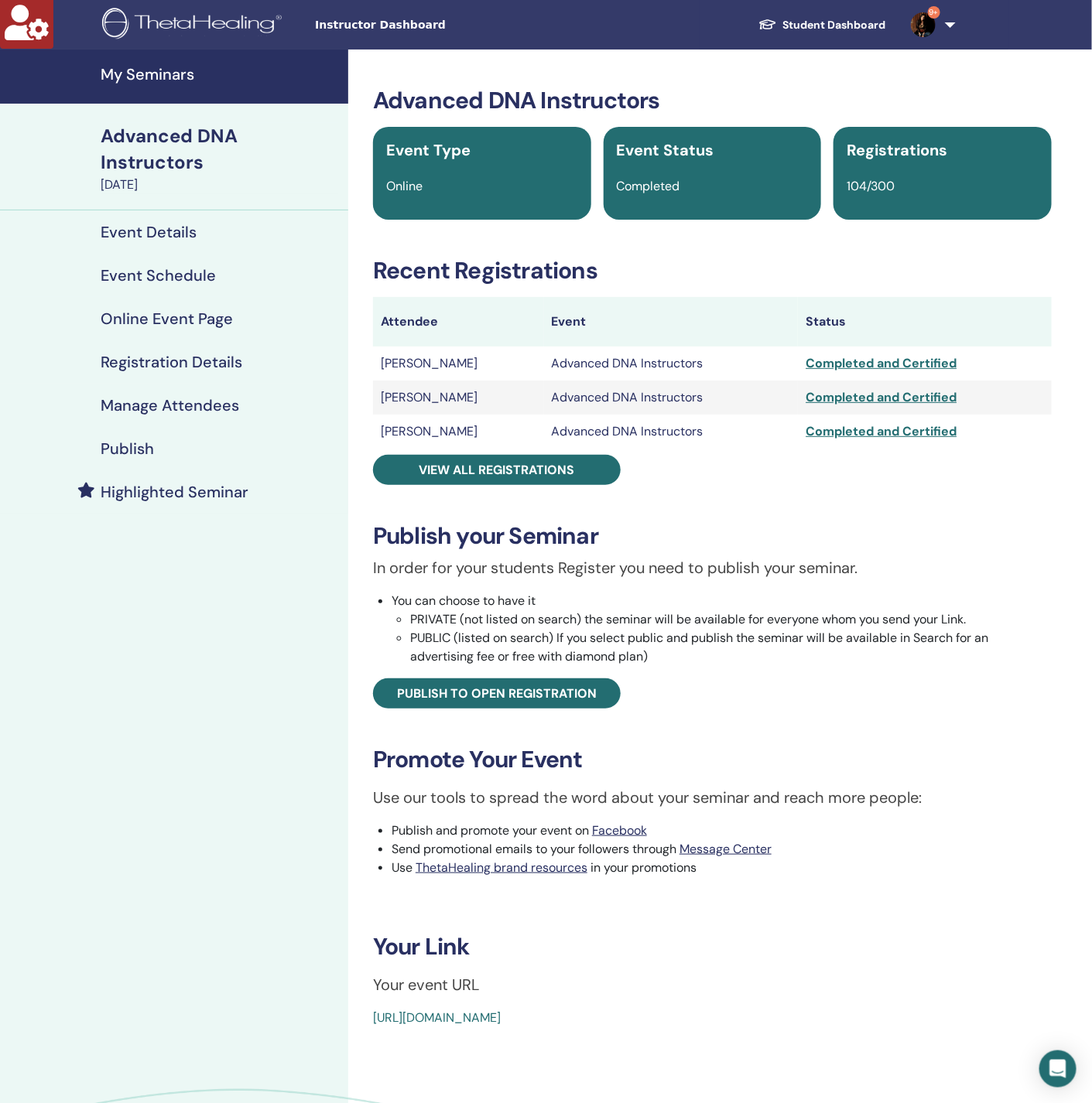
click at [130, 402] on h4 "Manage Attendees" at bounding box center [169, 405] width 138 height 18
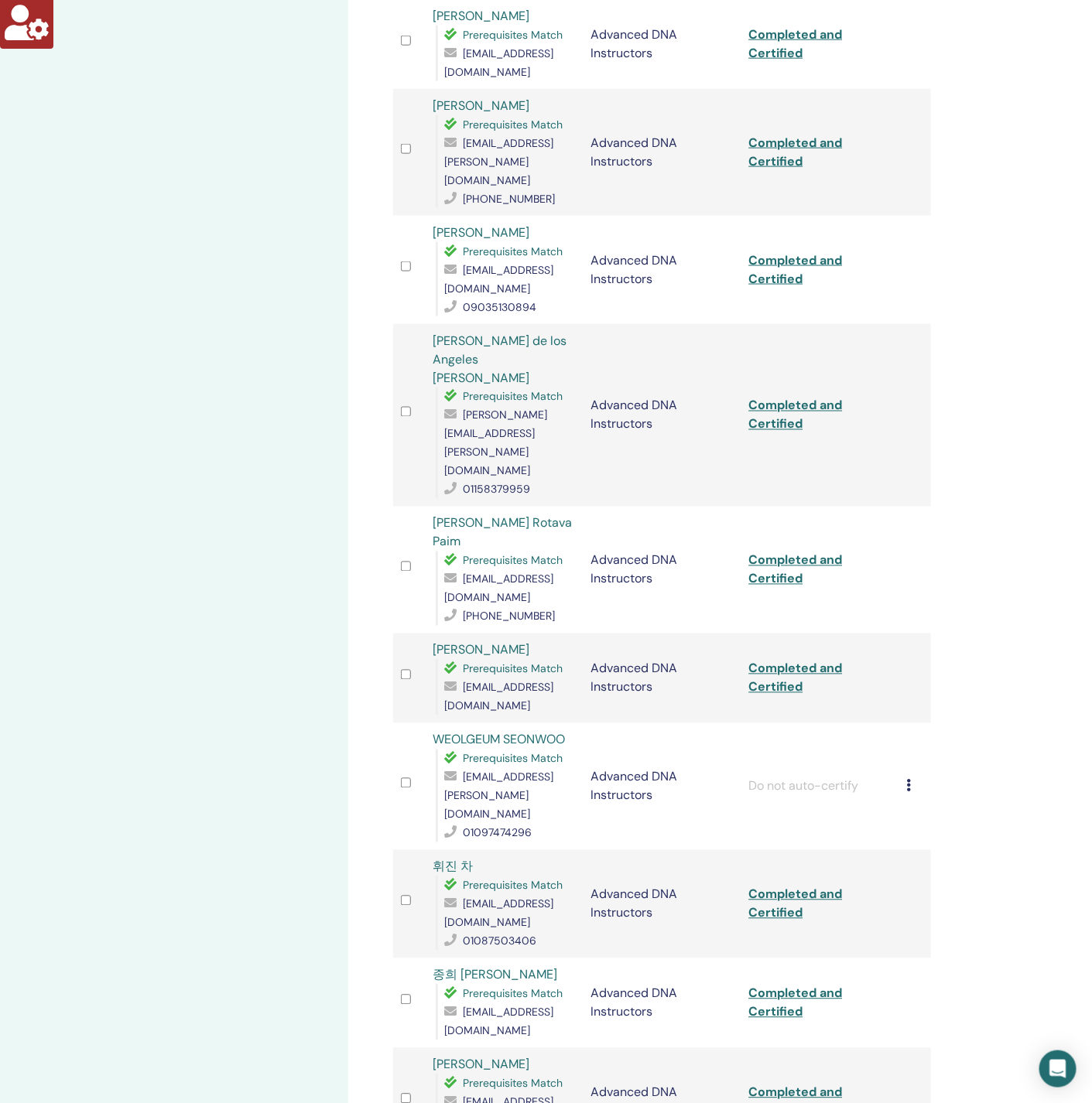
scroll to position [928, 0]
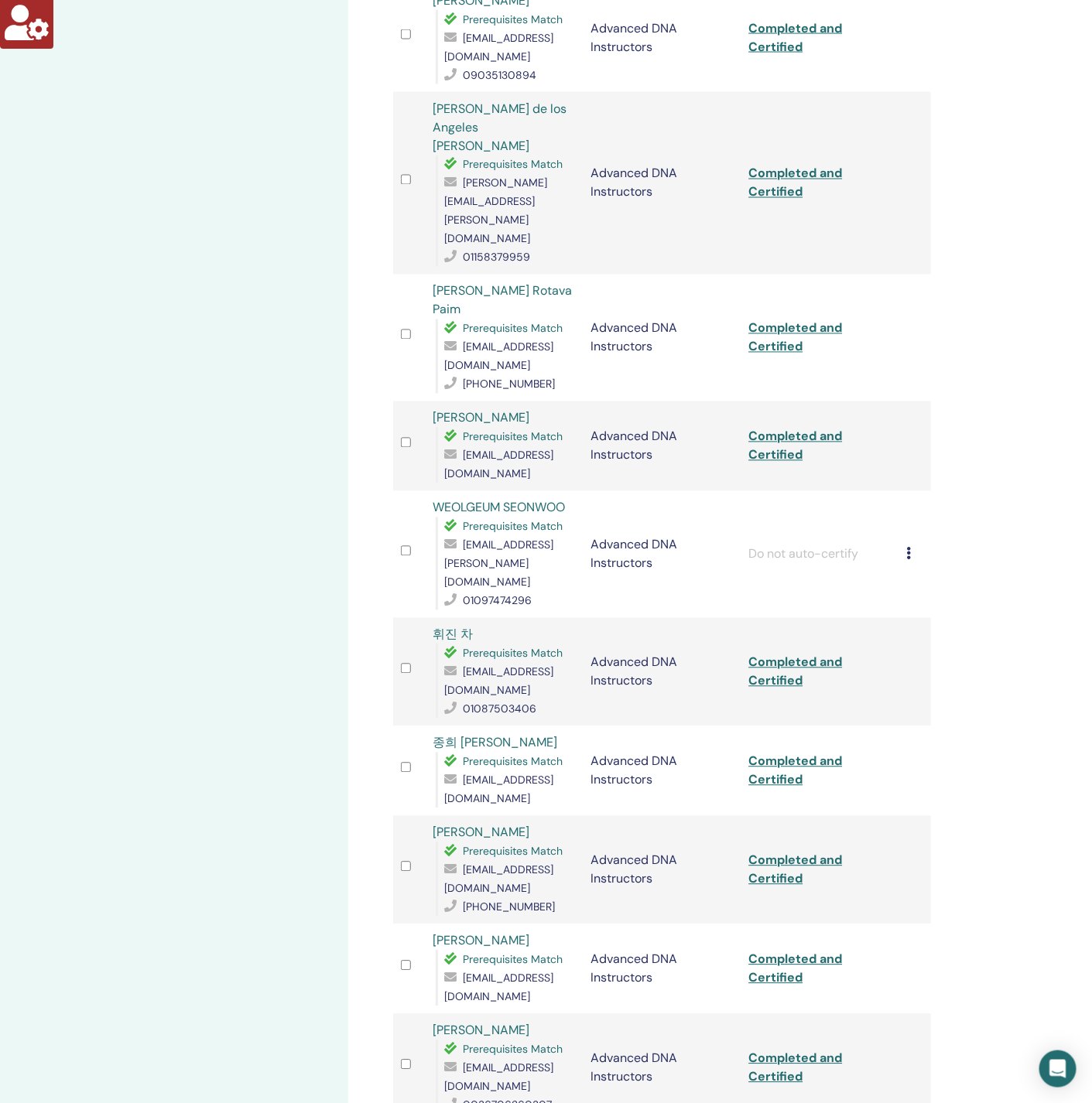
click at [910, 545] on div "Cancel Registration Do not auto-certify Mark as Paid Mark as Unpaid Mark as Abs…" at bounding box center [915, 554] width 16 height 18
click at [912, 564] on p "Complete and Certify" at bounding box center [935, 568] width 122 height 18
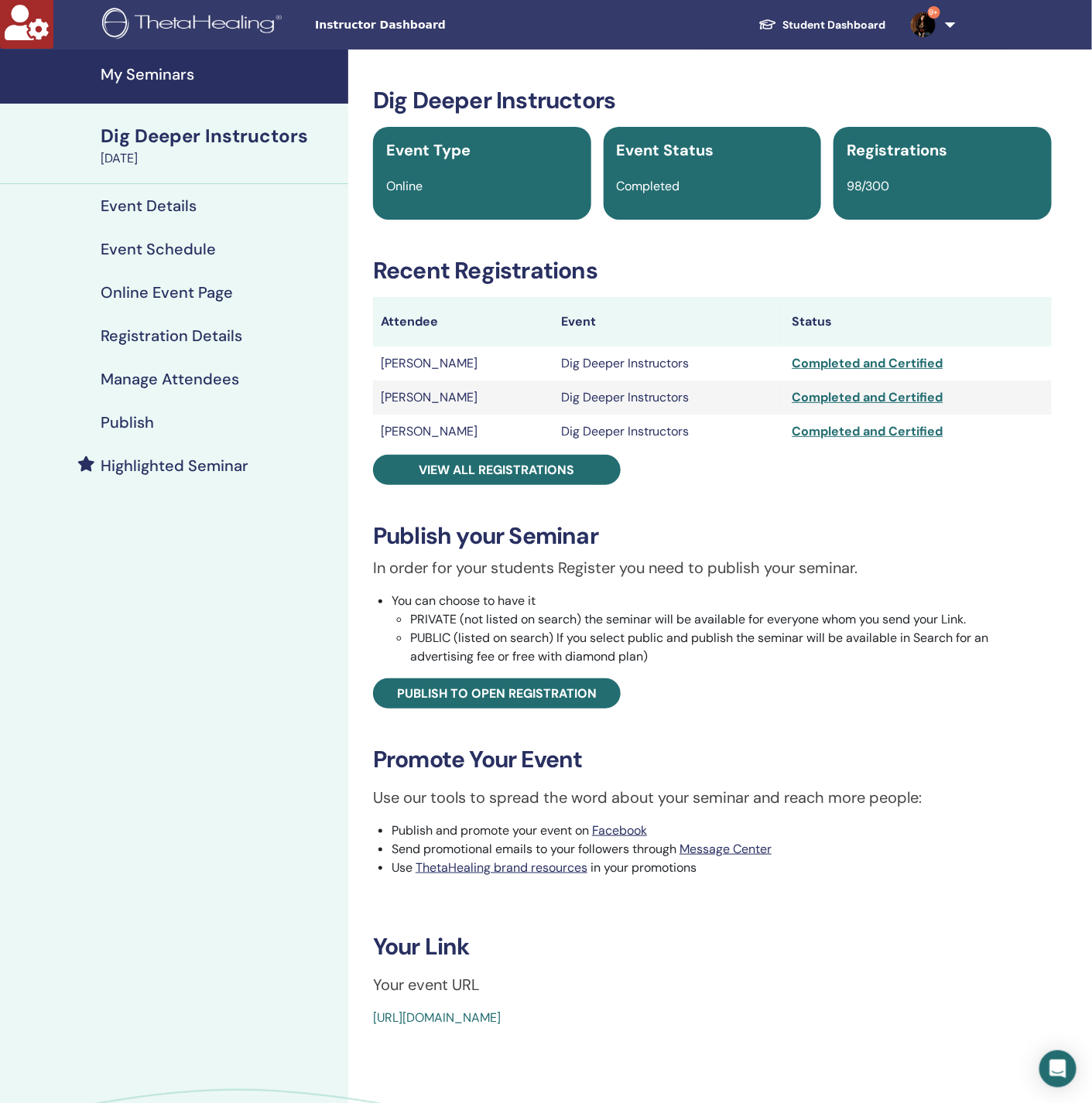
click at [252, 388] on link "Manage Attendees" at bounding box center [173, 379] width 348 height 43
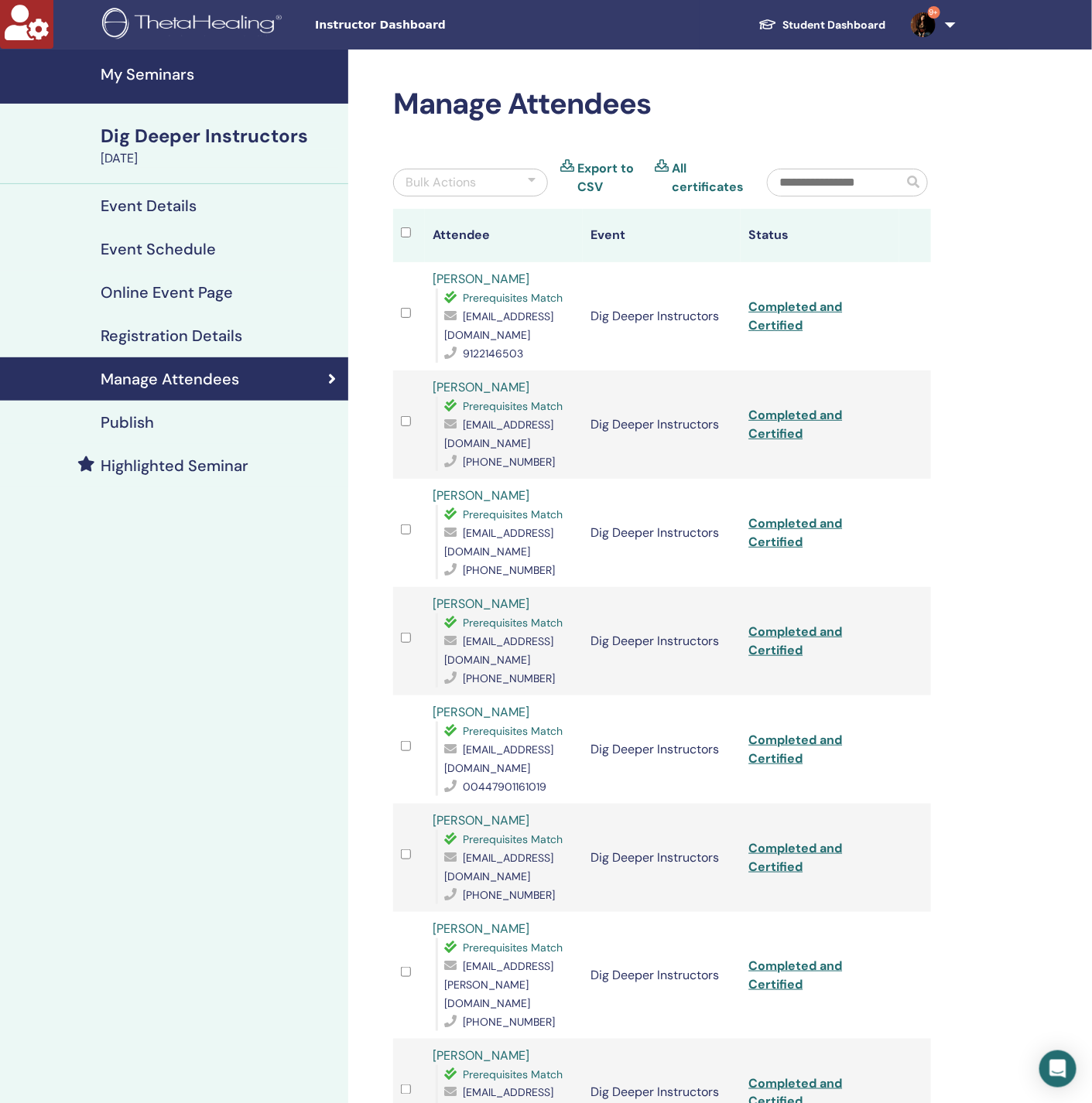
click at [825, 173] on input "text" at bounding box center [836, 182] width 136 height 26
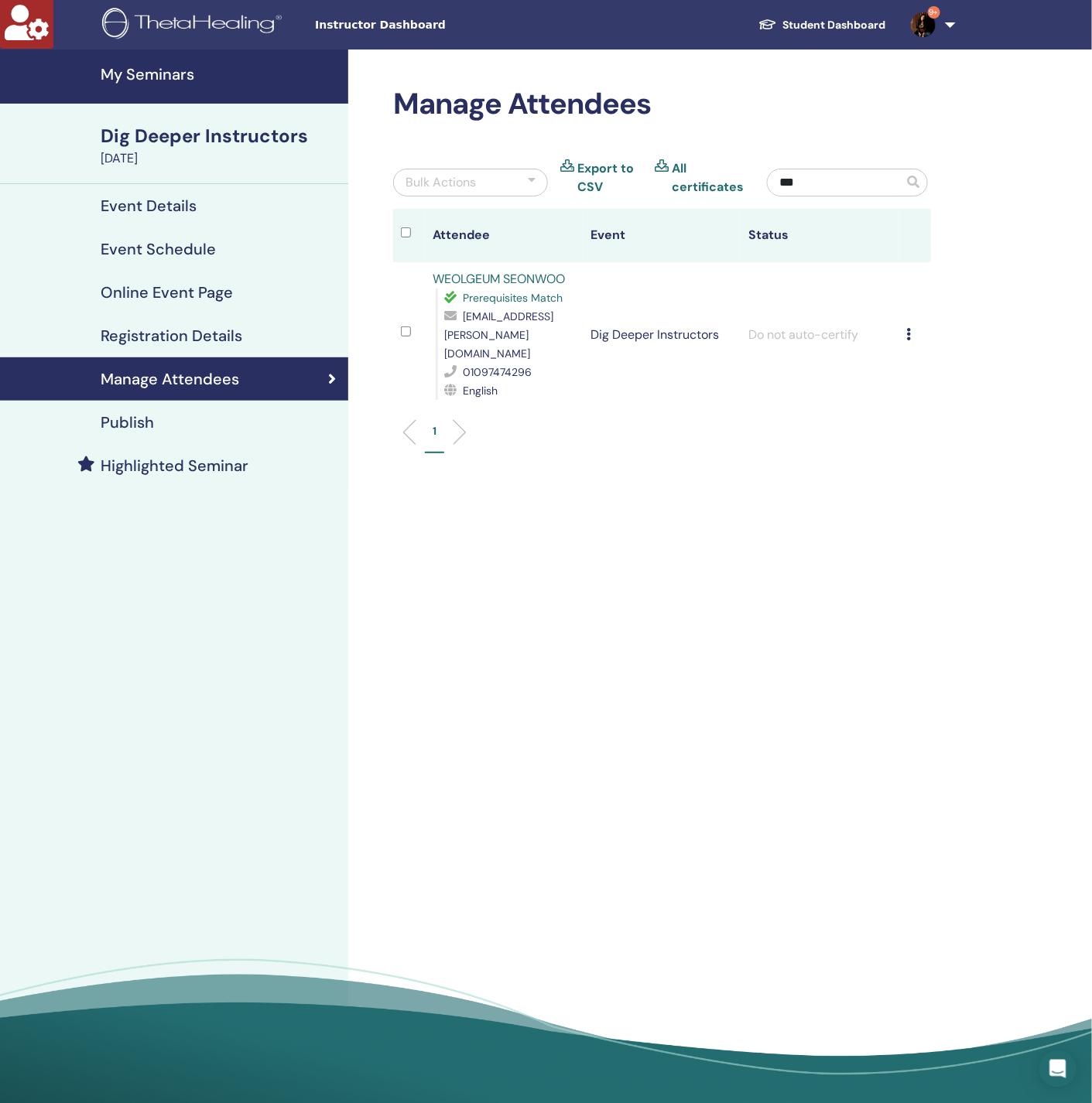
type input "***"
click at [911, 330] on icon at bounding box center [909, 335] width 4 height 12
click at [936, 455] on p "Complete and Certify" at bounding box center [936, 460] width 122 height 18
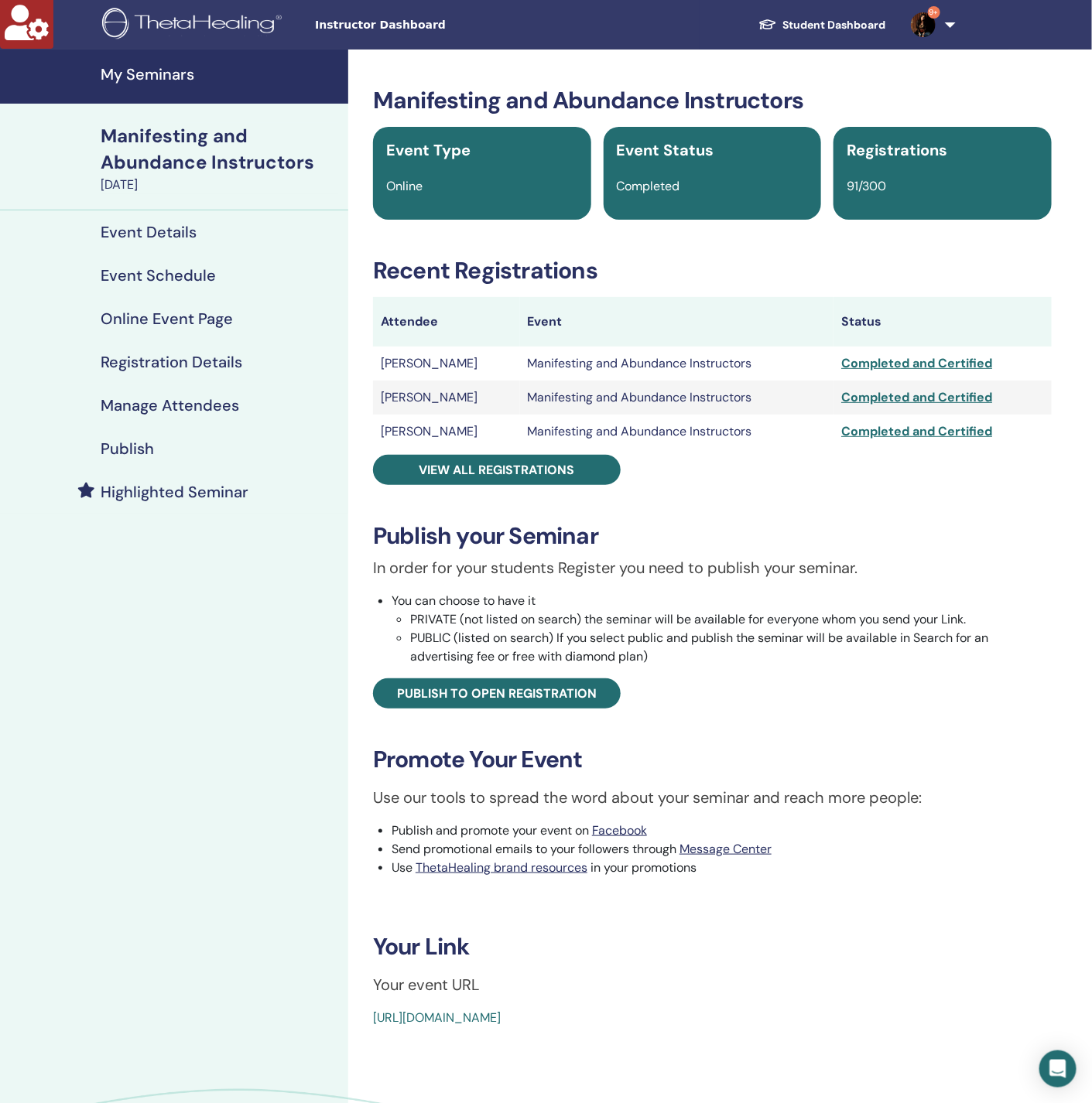
click at [176, 401] on h4 "Manage Attendees" at bounding box center [169, 405] width 138 height 18
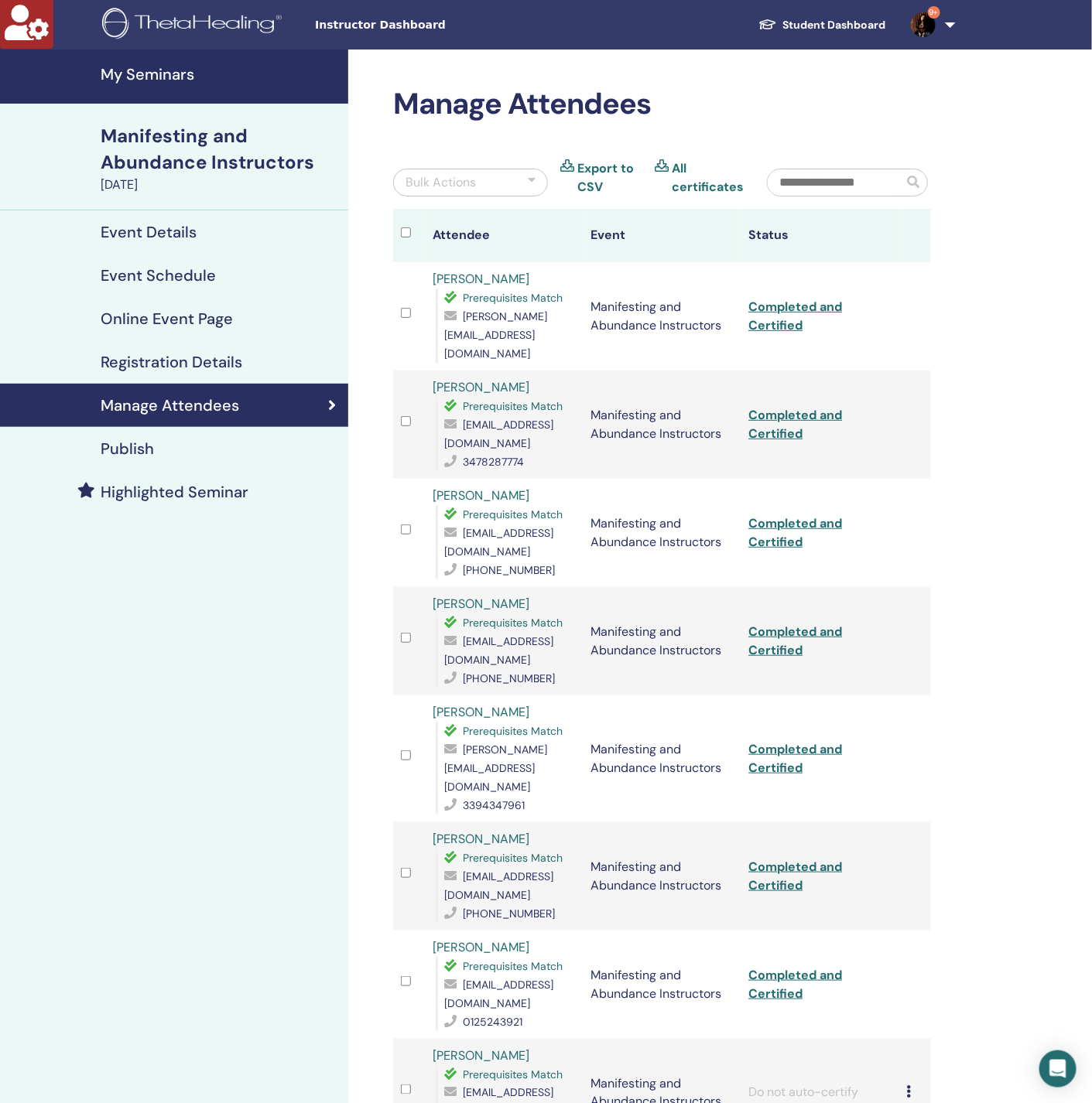
click at [840, 181] on input "text" at bounding box center [836, 182] width 136 height 26
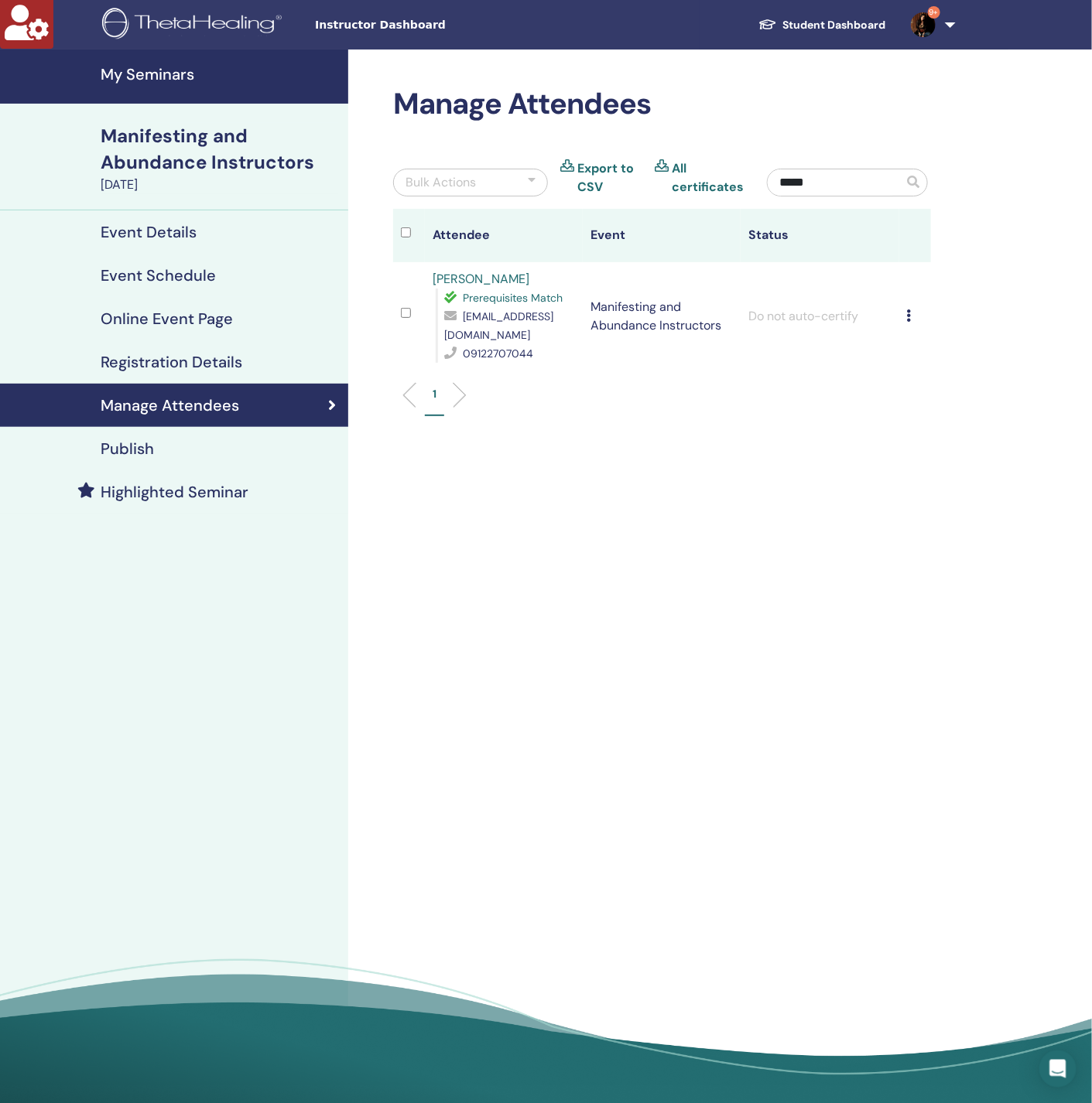
type input "*****"
click at [908, 318] on icon at bounding box center [909, 315] width 4 height 12
click at [919, 448] on p "Complete and Certify" at bounding box center [933, 447] width 122 height 18
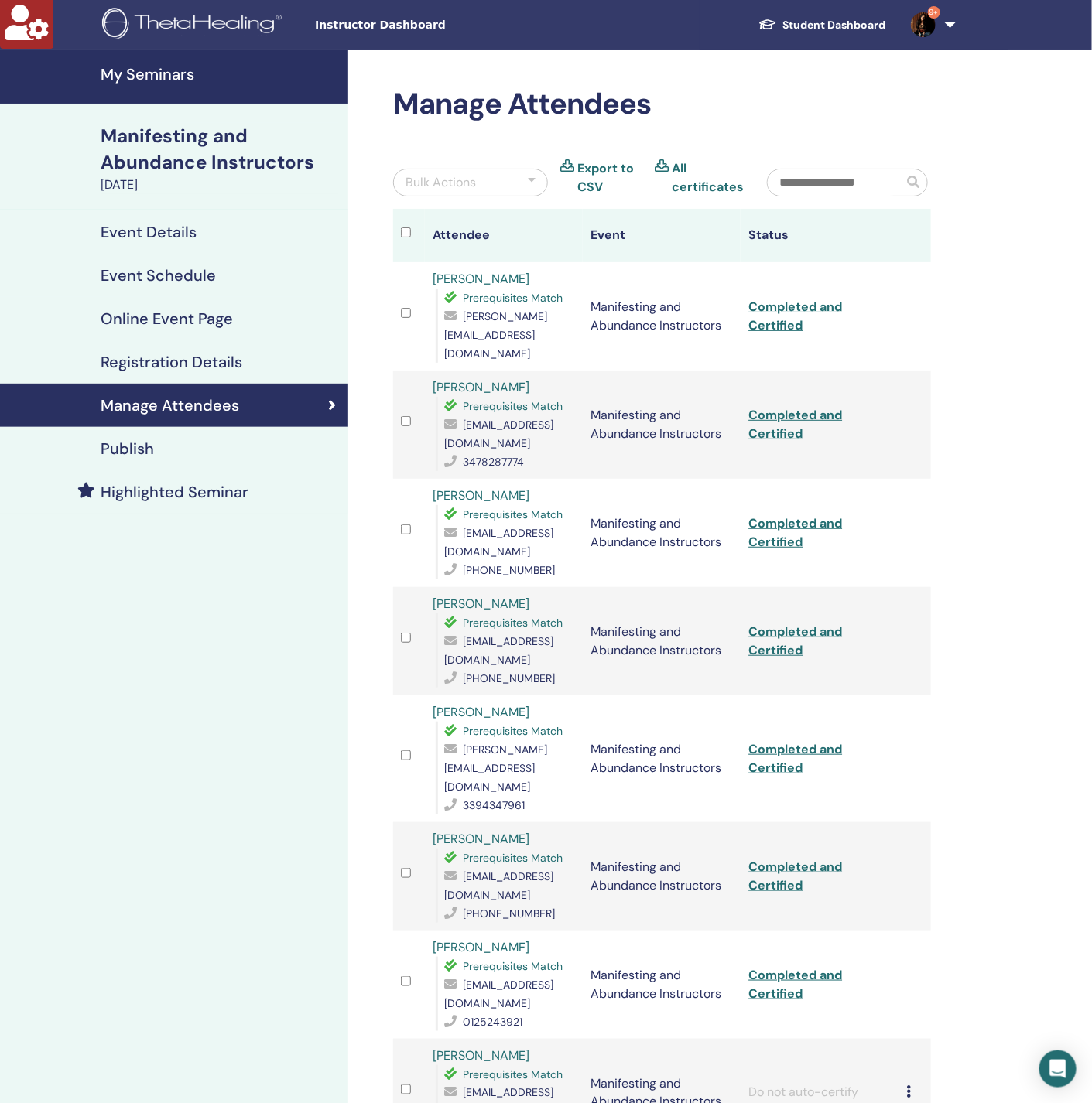
drag, startPoint x: 799, startPoint y: 188, endPoint x: 813, endPoint y: 165, distance: 26.9
click at [801, 186] on input "text" at bounding box center [836, 182] width 136 height 26
paste input "******"
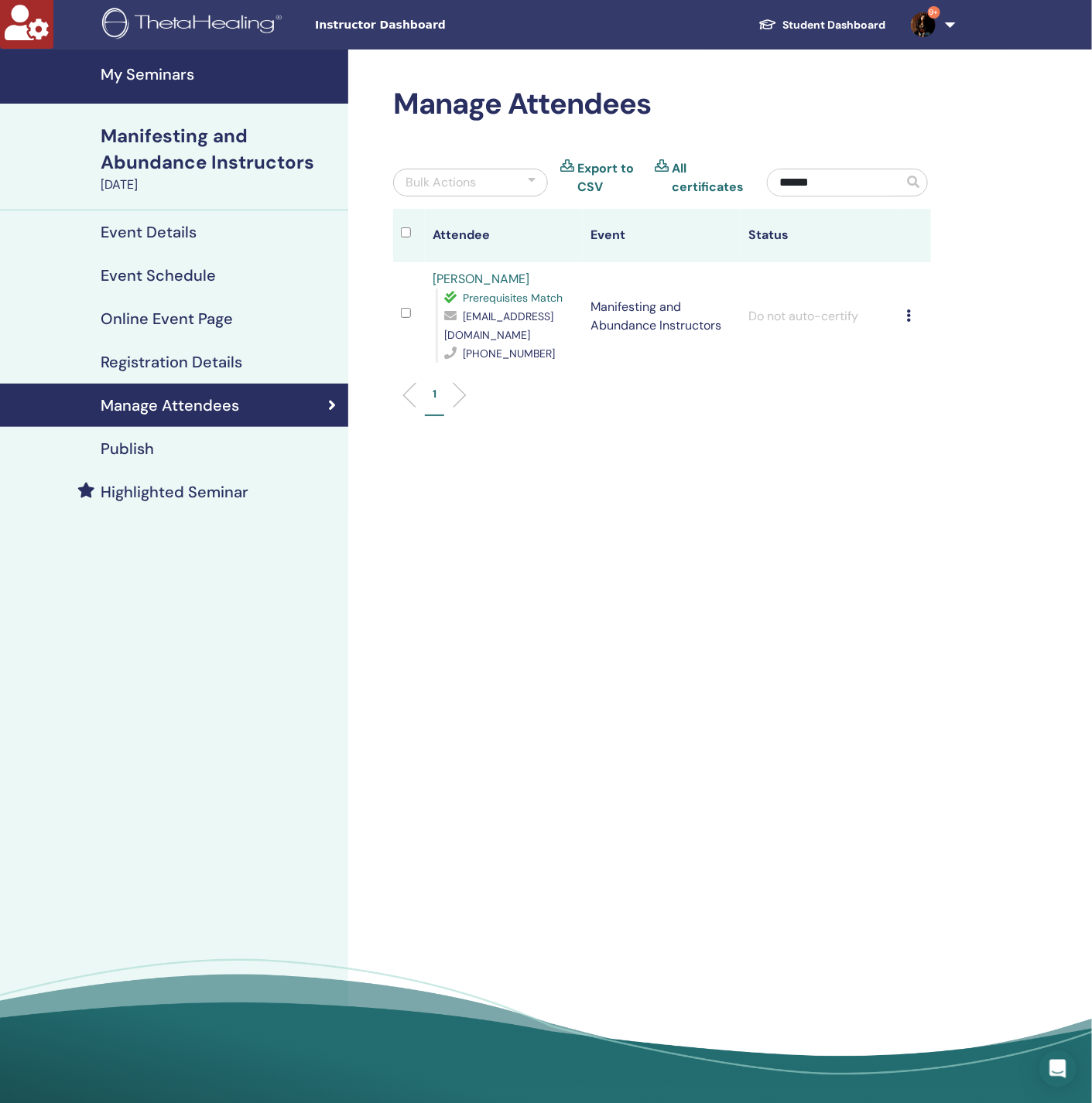
type input "******"
click at [903, 318] on td "Cancel Registration Do not auto-certify Mark as Paid Mark as Unpaid Mark as Abs…" at bounding box center [915, 316] width 32 height 108
click at [908, 316] on icon at bounding box center [909, 315] width 4 height 12
click at [905, 451] on p "Complete and Certify" at bounding box center [933, 445] width 122 height 18
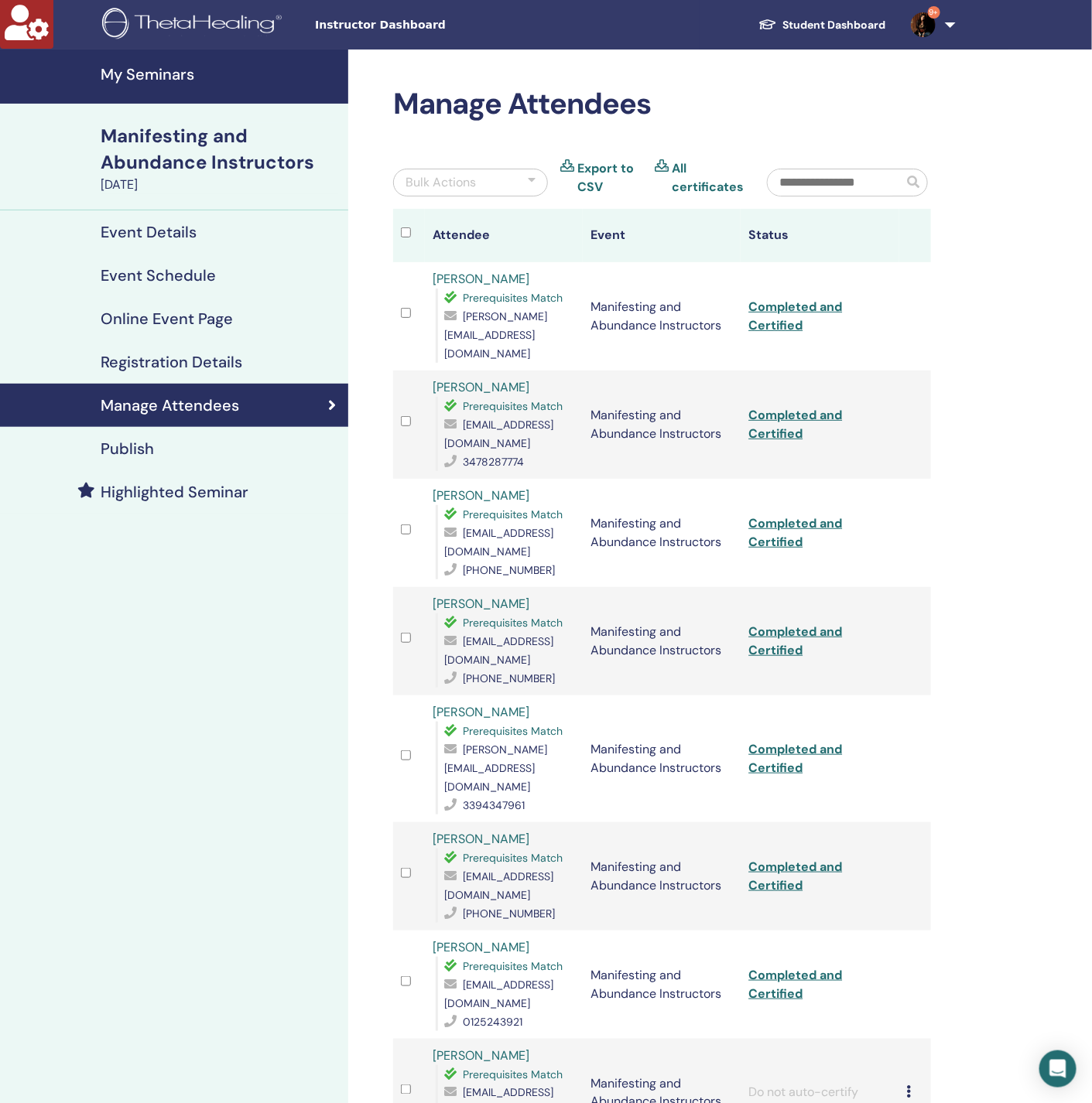
click at [845, 169] on input "text" at bounding box center [836, 182] width 136 height 26
paste input "*****"
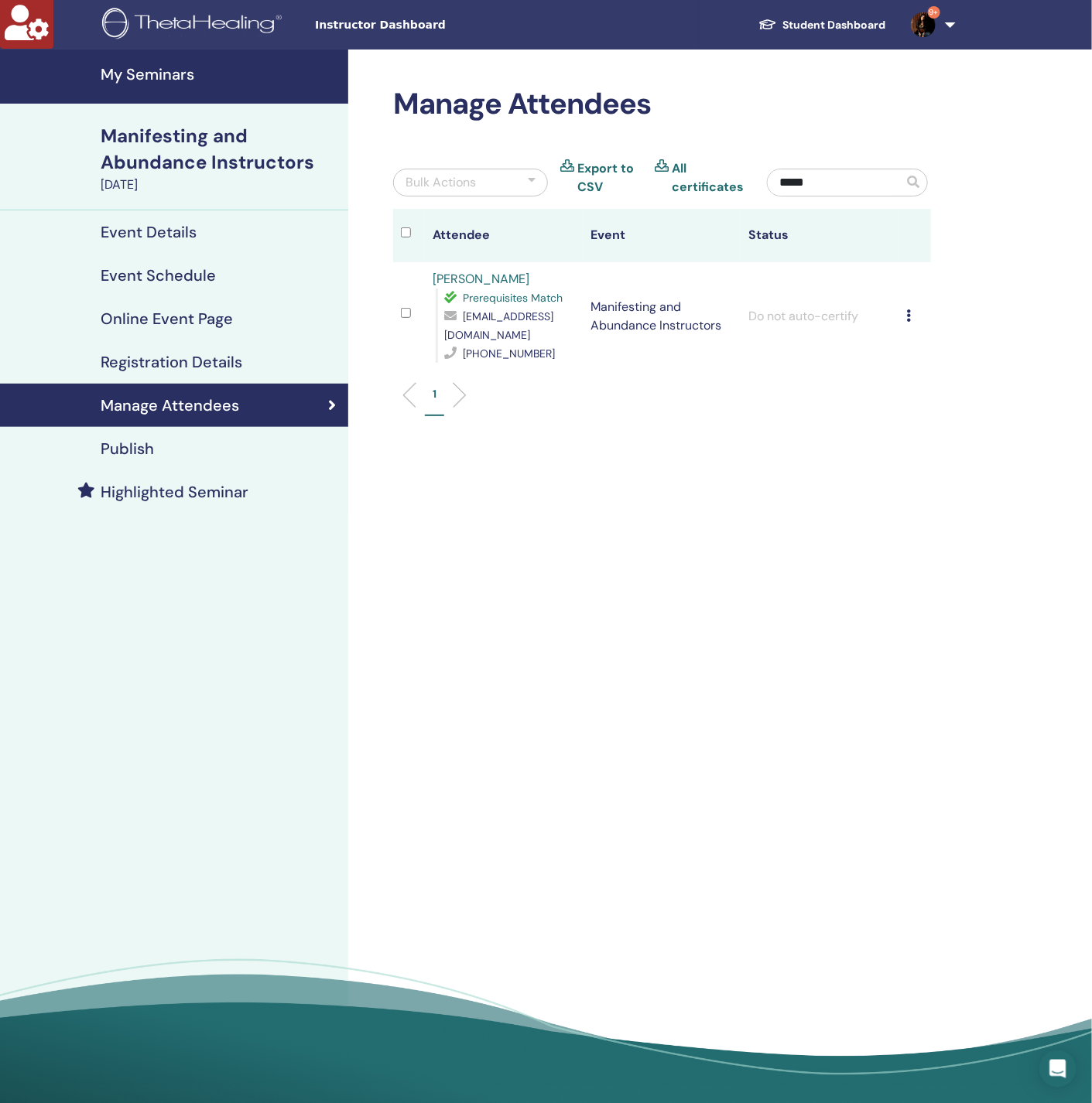
type input "*****"
click at [912, 321] on div "Cancel Registration Do not auto-certify Mark as Paid Mark as Unpaid Mark as Abs…" at bounding box center [915, 316] width 16 height 18
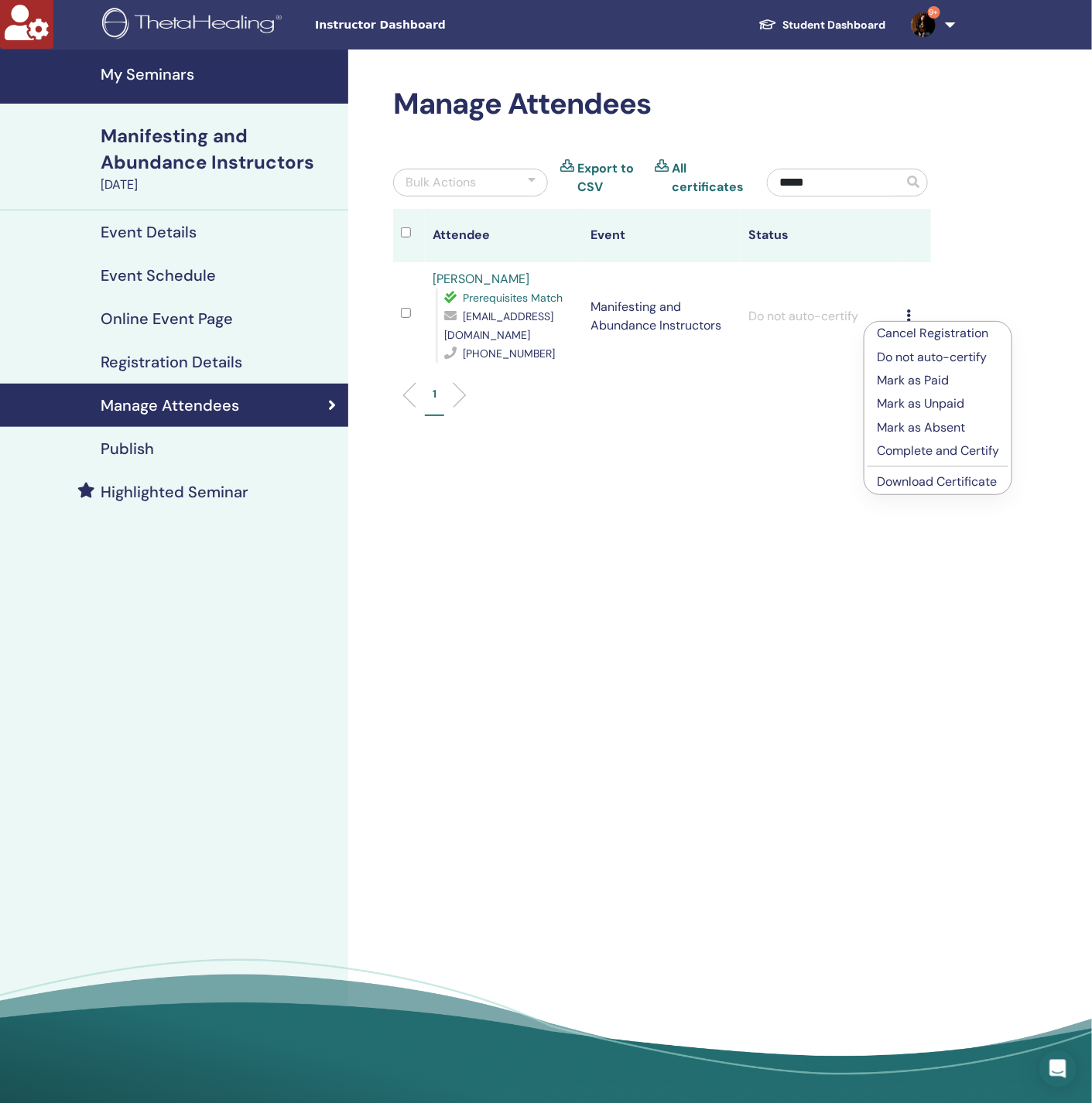
click at [921, 450] on p "Complete and Certify" at bounding box center [937, 451] width 122 height 18
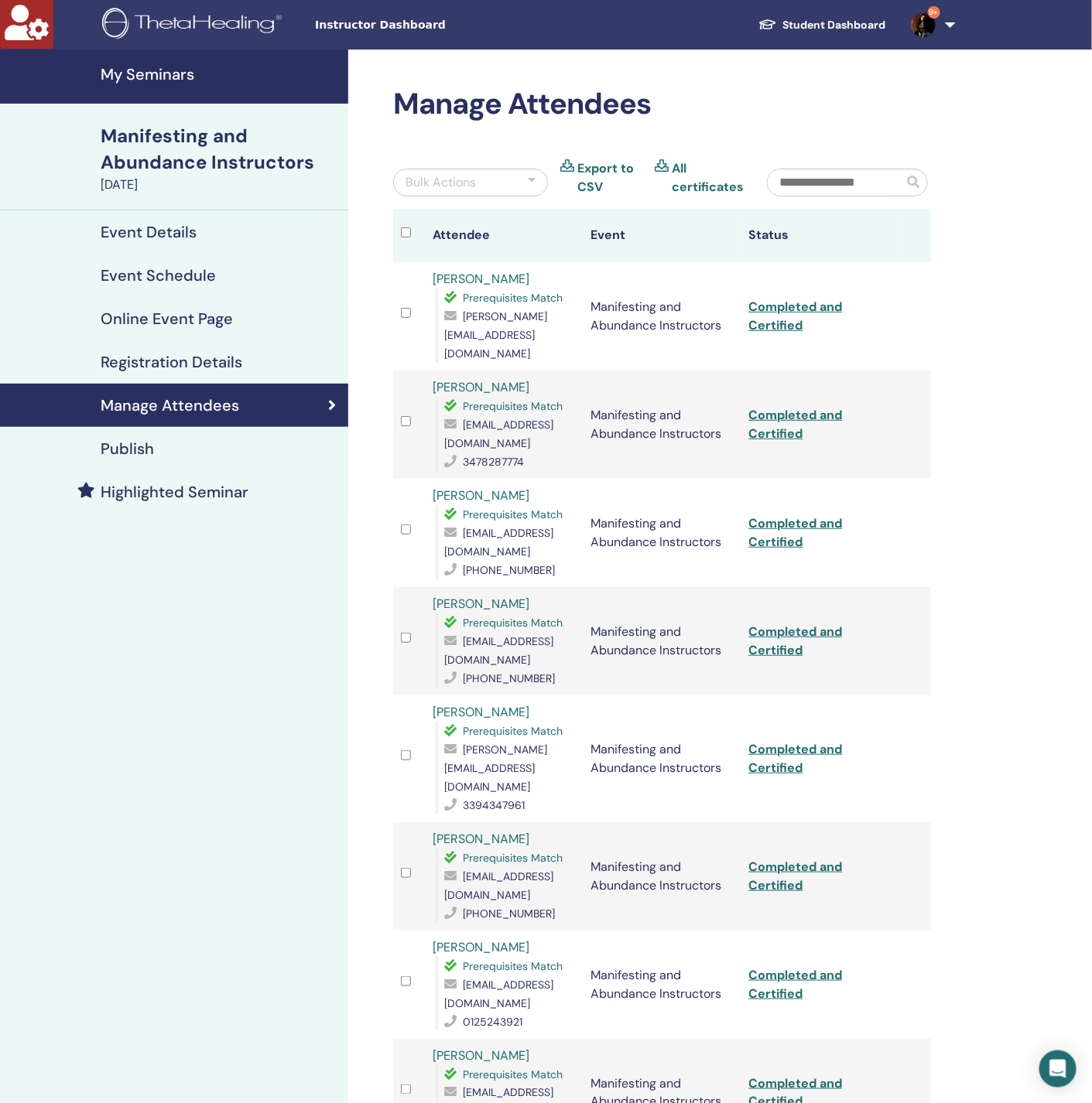
click at [838, 181] on input "text" at bounding box center [836, 182] width 136 height 26
paste input "*********"
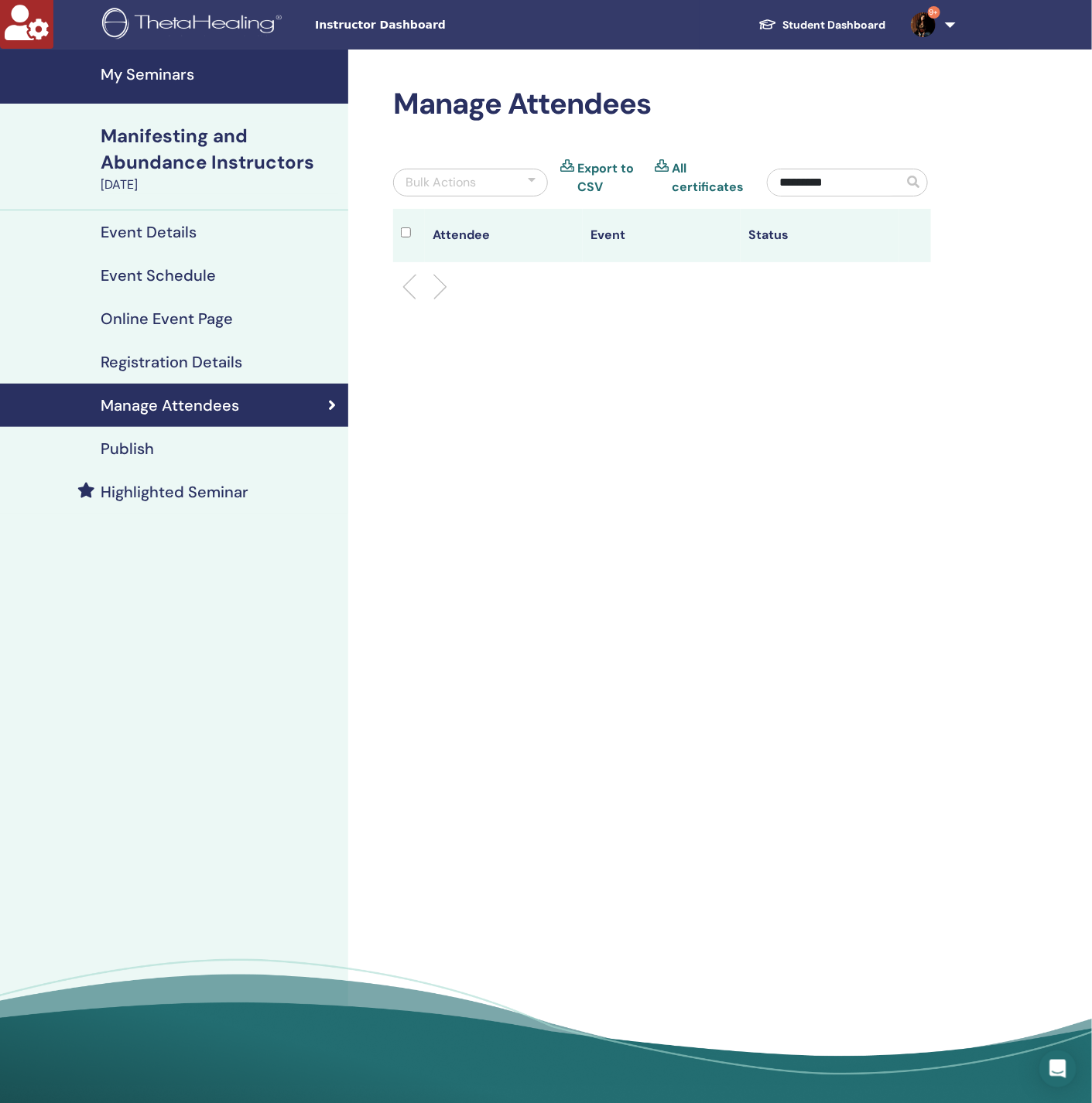
drag, startPoint x: 868, startPoint y: 181, endPoint x: 822, endPoint y: 181, distance: 46.0
click at [822, 181] on input "*********" at bounding box center [836, 182] width 136 height 26
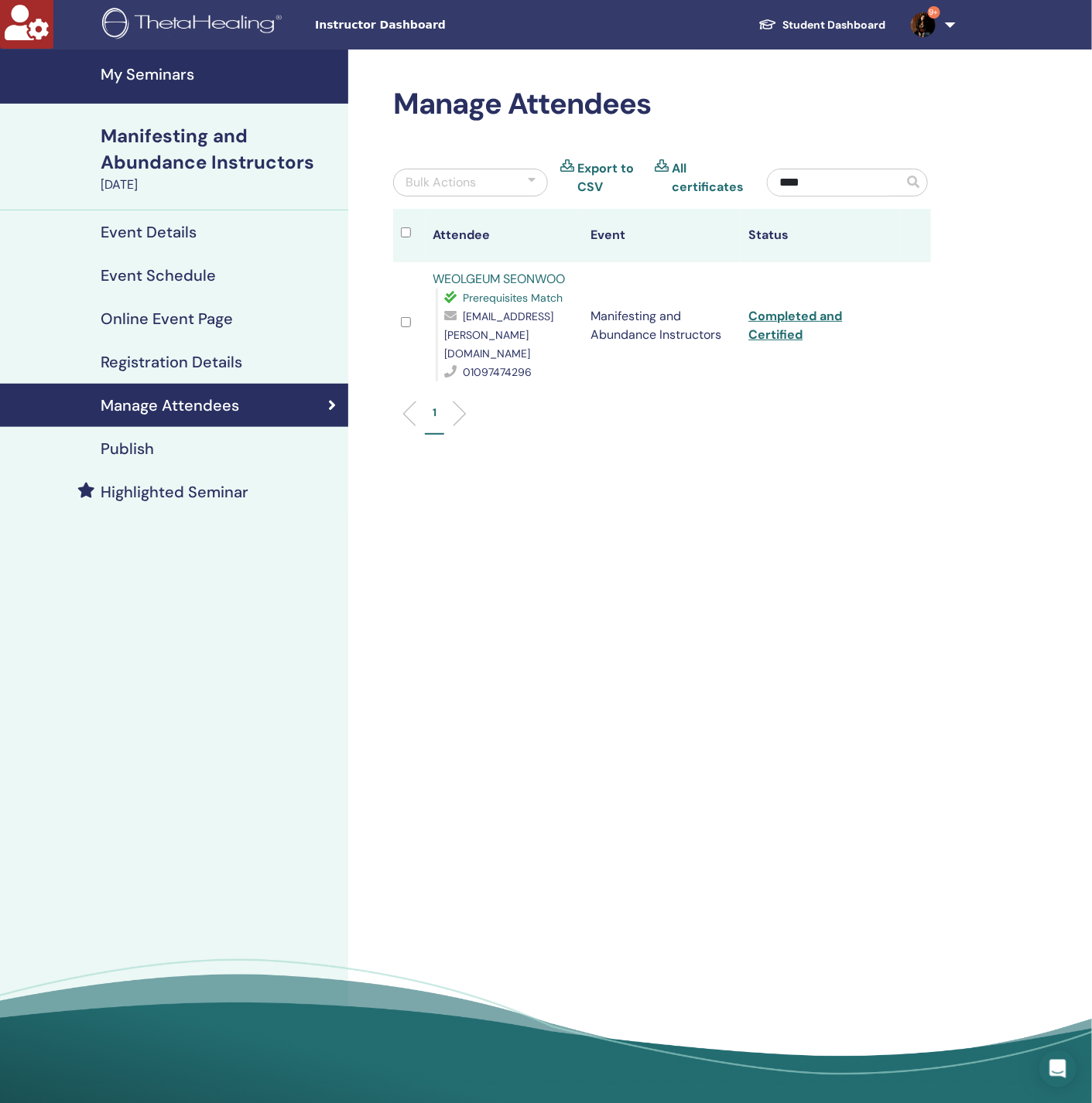
type input "****"
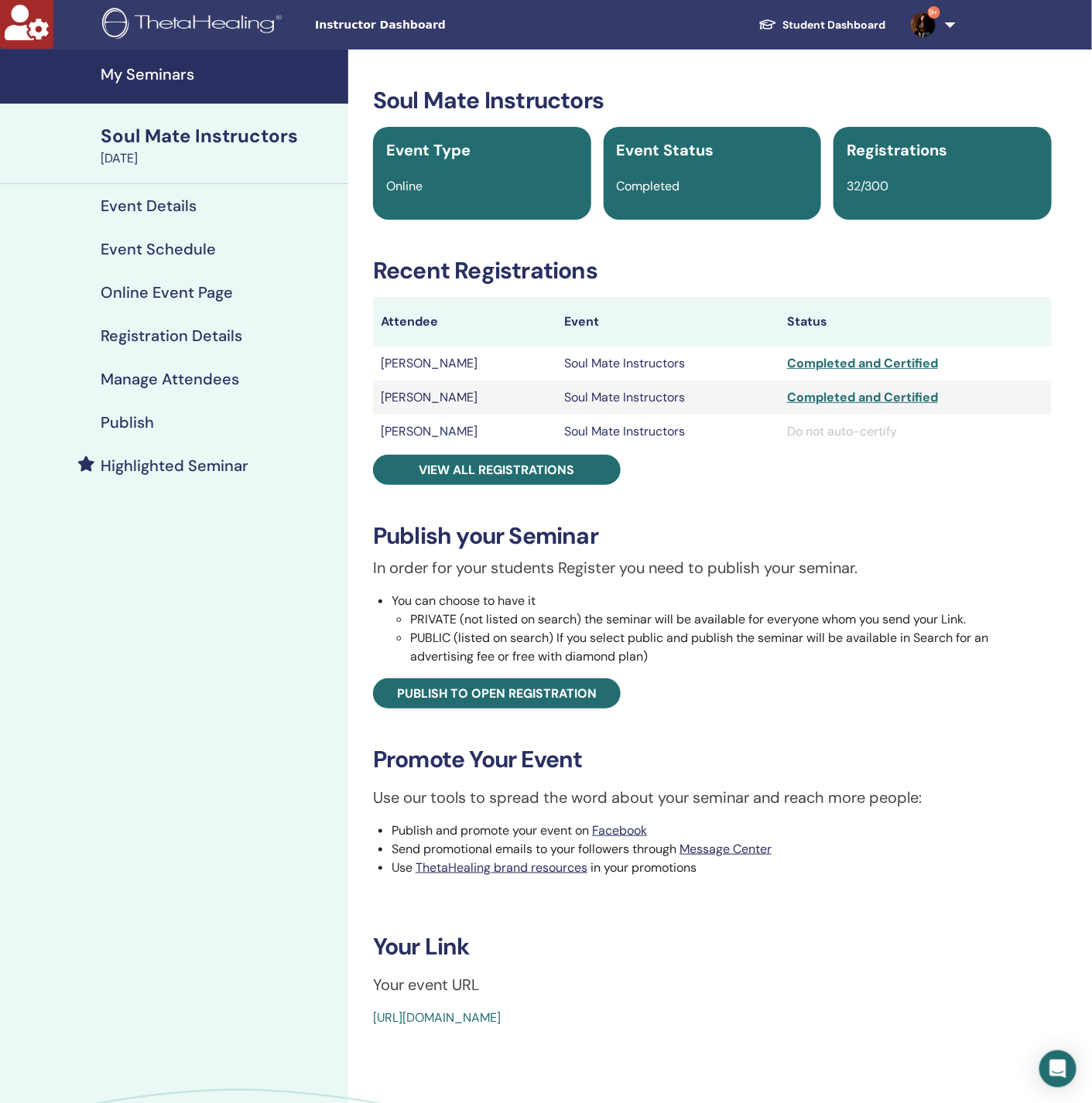
click at [160, 364] on link "Manage Attendees" at bounding box center [173, 379] width 348 height 43
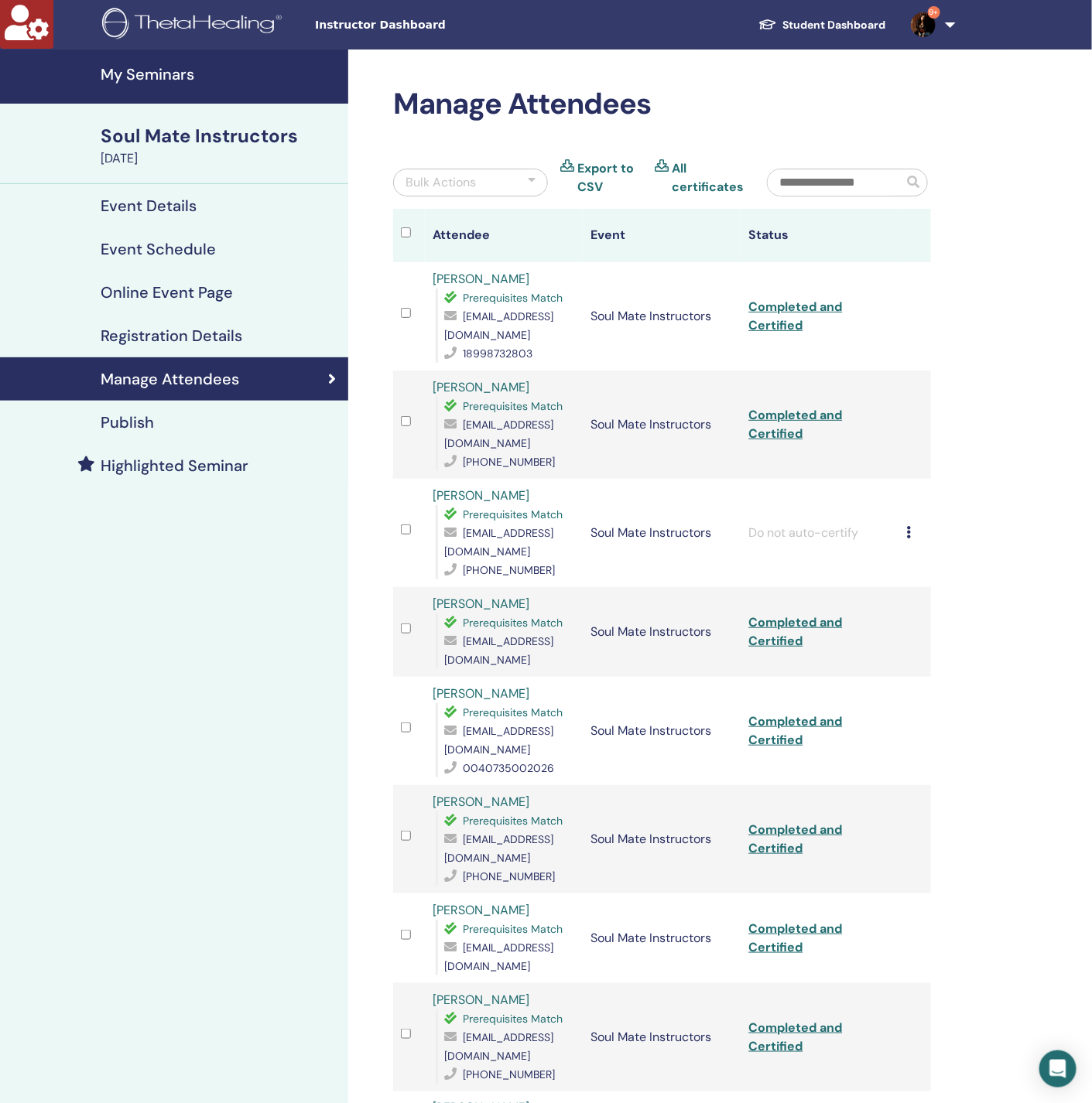
click at [806, 177] on input "text" at bounding box center [836, 182] width 136 height 26
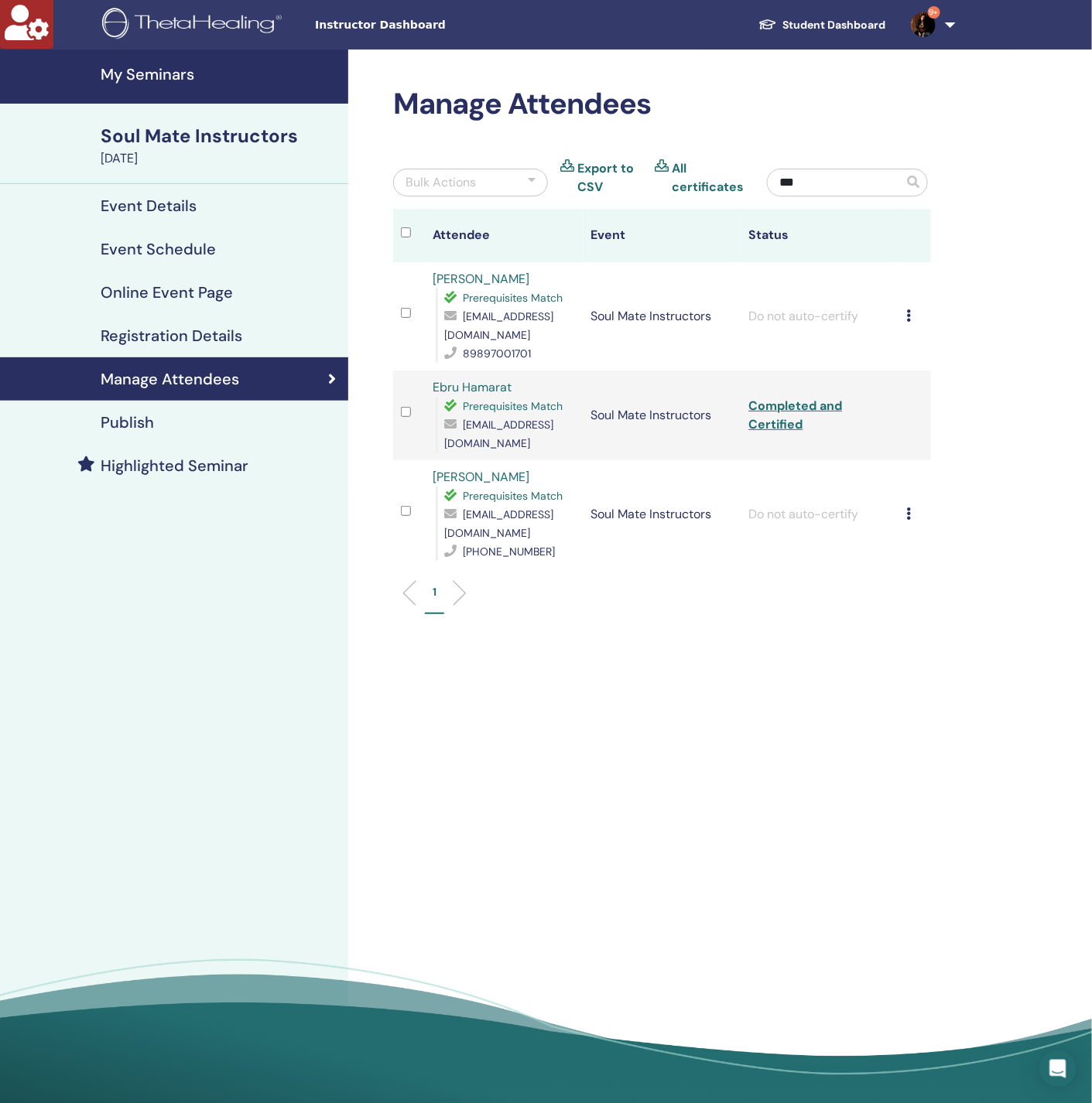
type input "***"
click at [904, 508] on td "Cancel Registration Do not auto-certify Mark as Paid Mark as Unpaid Mark as Abs…" at bounding box center [915, 514] width 32 height 108
click at [908, 507] on icon at bounding box center [909, 513] width 4 height 12
click at [918, 636] on p "Complete and Certify" at bounding box center [933, 634] width 122 height 18
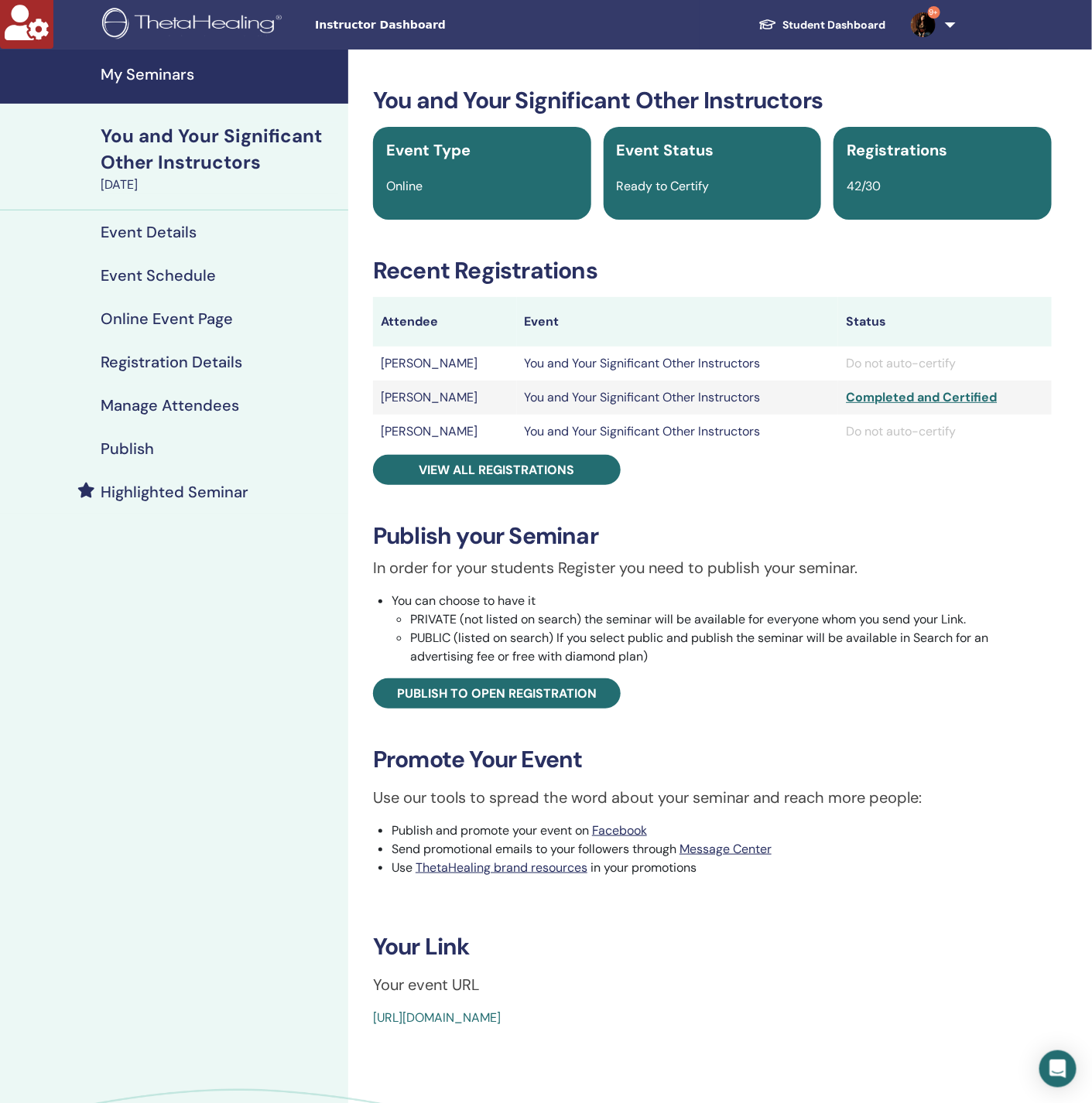
click at [173, 402] on h4 "Manage Attendees" at bounding box center [169, 405] width 138 height 18
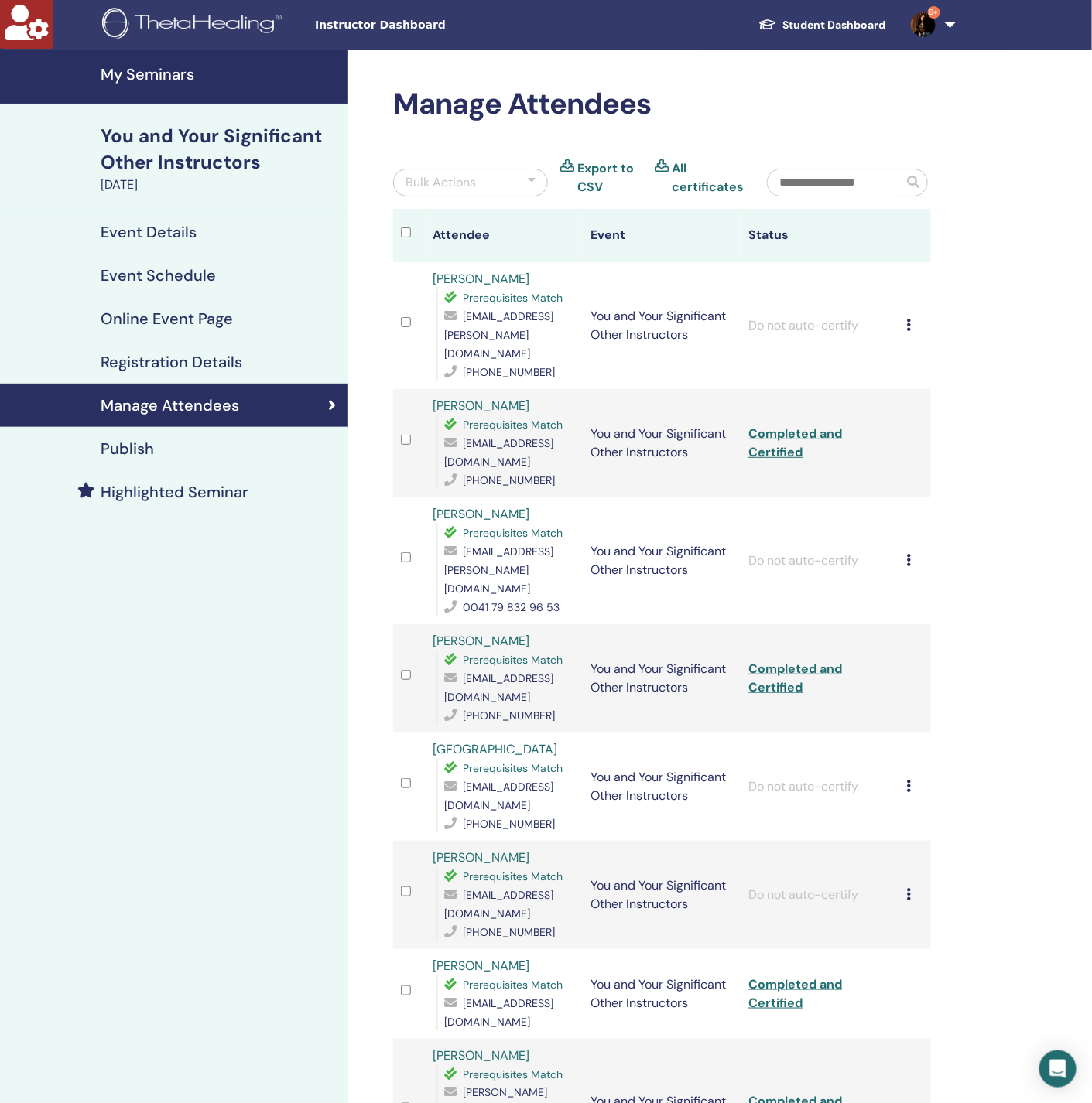
click at [833, 169] on input "text" at bounding box center [836, 182] width 136 height 26
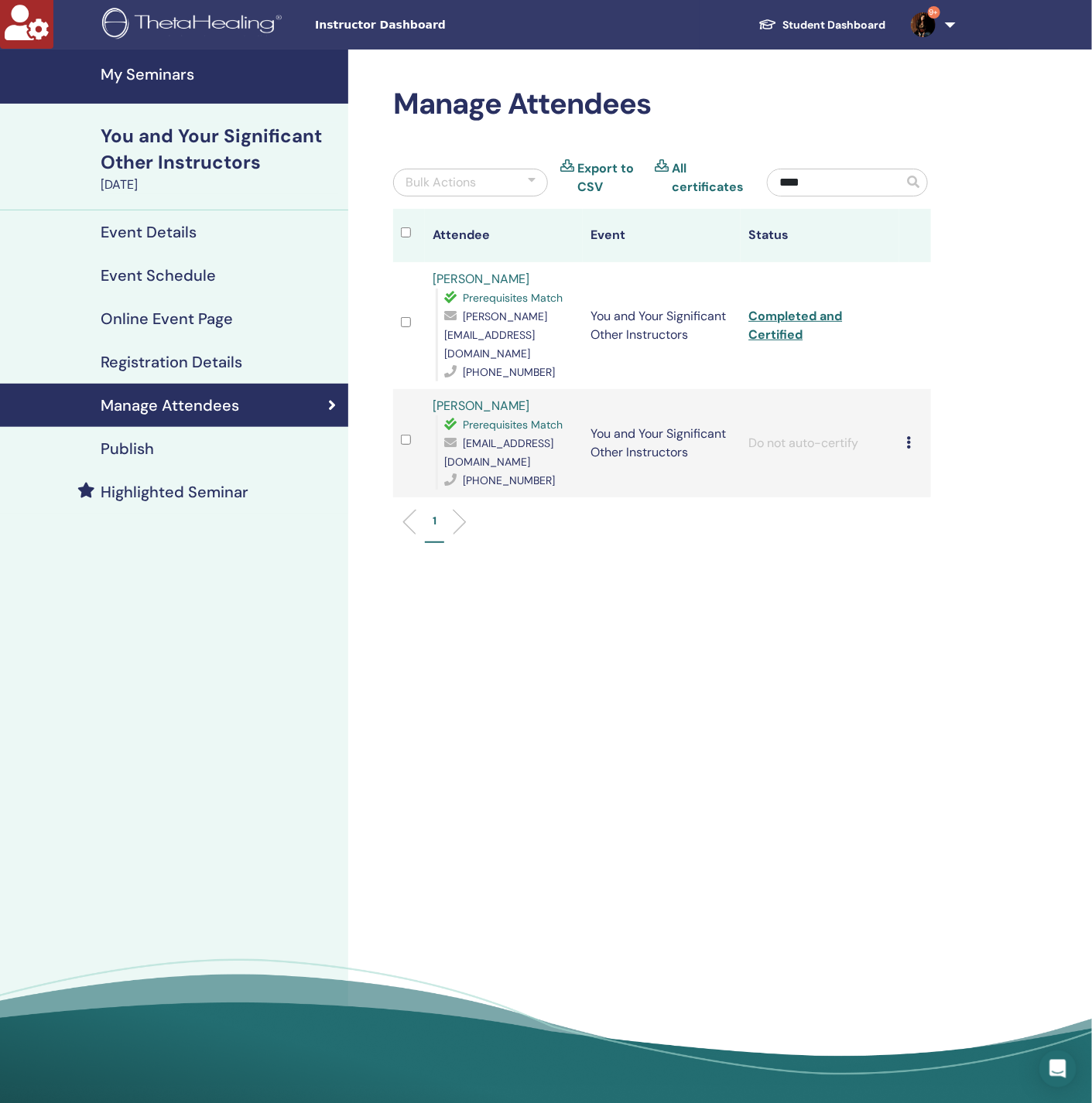
type input "****"
click at [912, 434] on div "Cancel Registration Do not auto-certify Mark as Paid Mark as Unpaid Mark as Abs…" at bounding box center [915, 443] width 16 height 18
click at [938, 555] on p "Complete and Certify" at bounding box center [937, 555] width 122 height 18
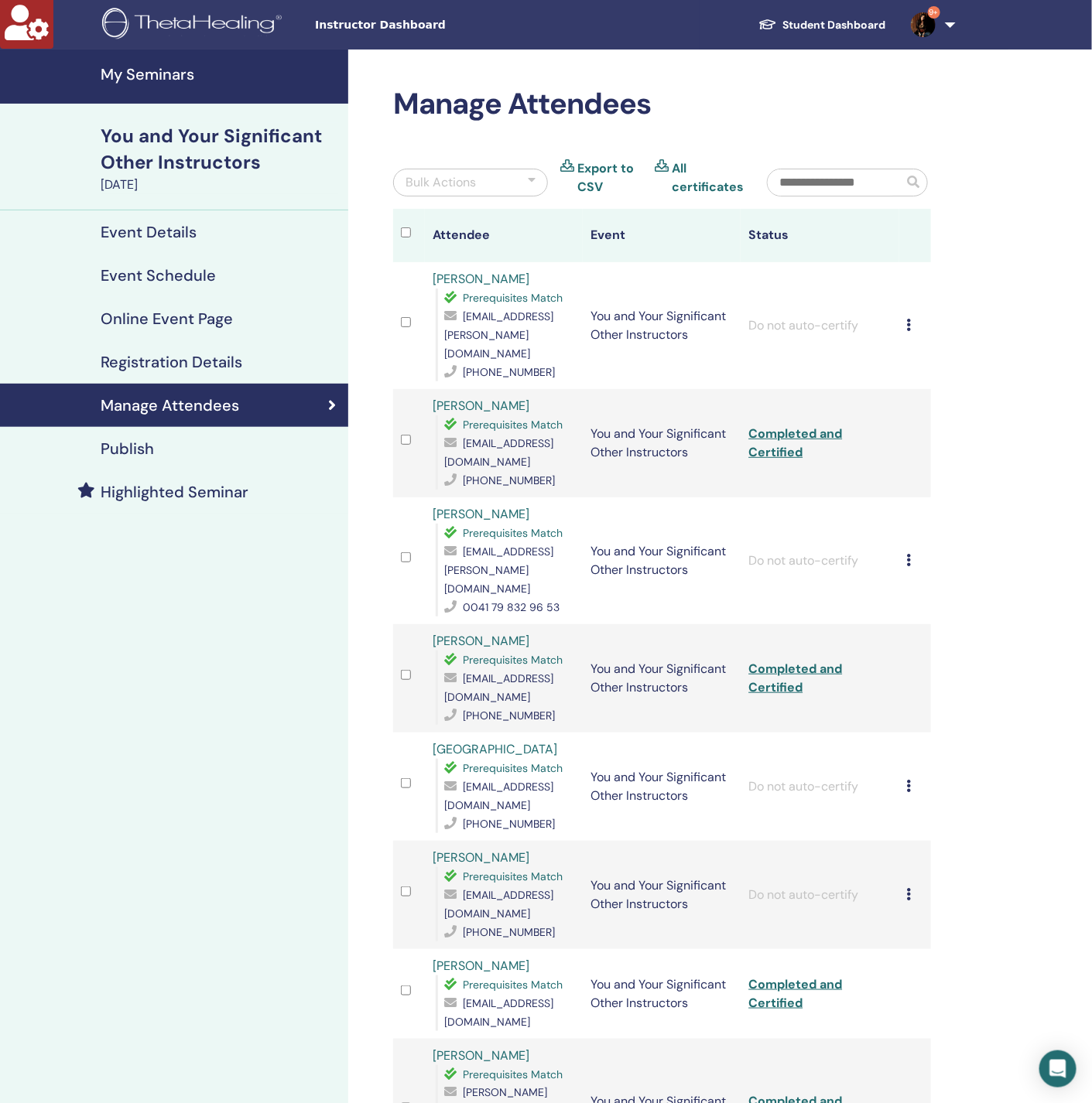
click at [855, 173] on input "text" at bounding box center [836, 182] width 136 height 26
paste input "******"
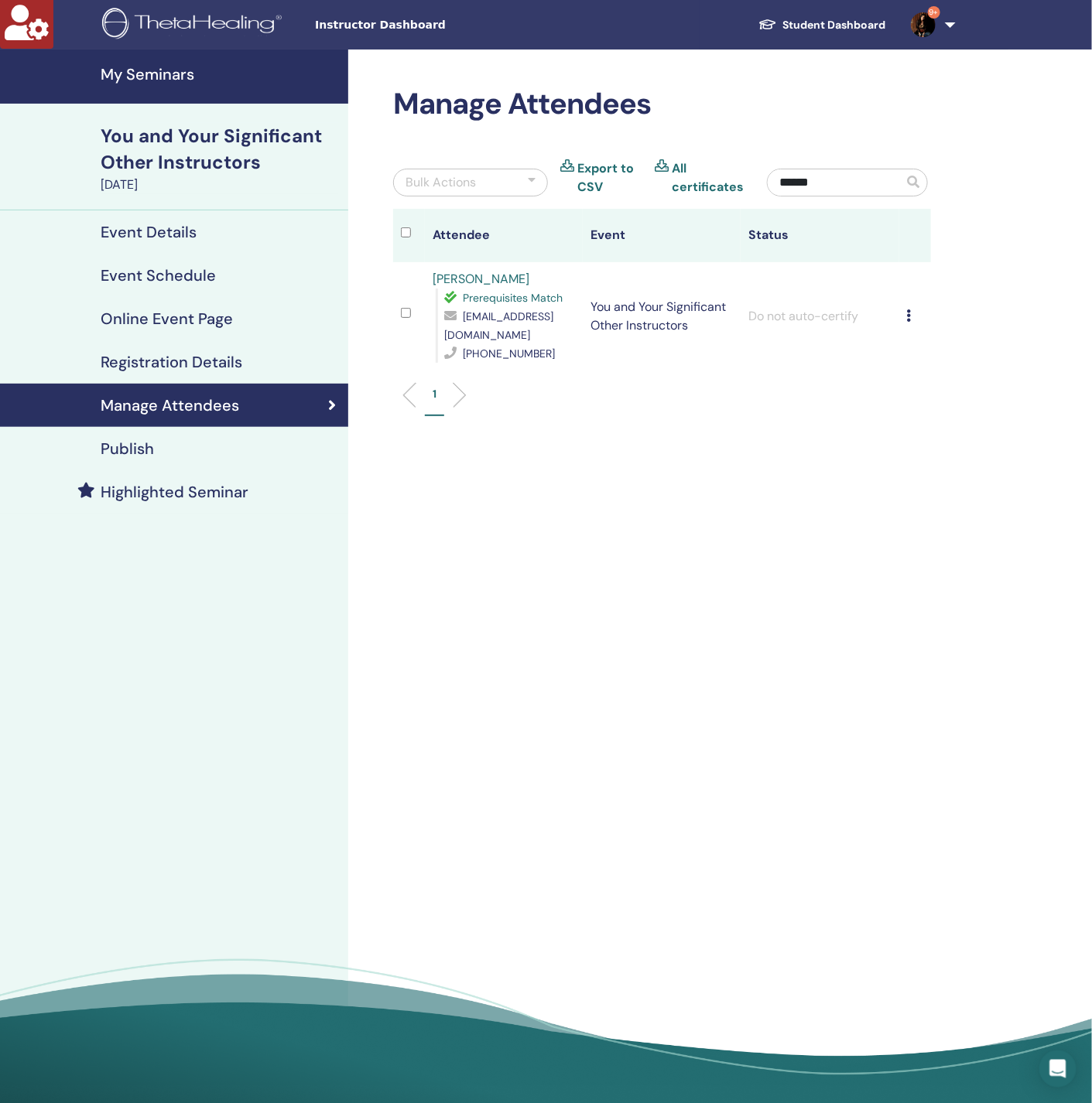
type input "******"
click at [910, 314] on icon at bounding box center [909, 315] width 4 height 12
click at [931, 446] on p "Complete and Certify" at bounding box center [935, 444] width 122 height 18
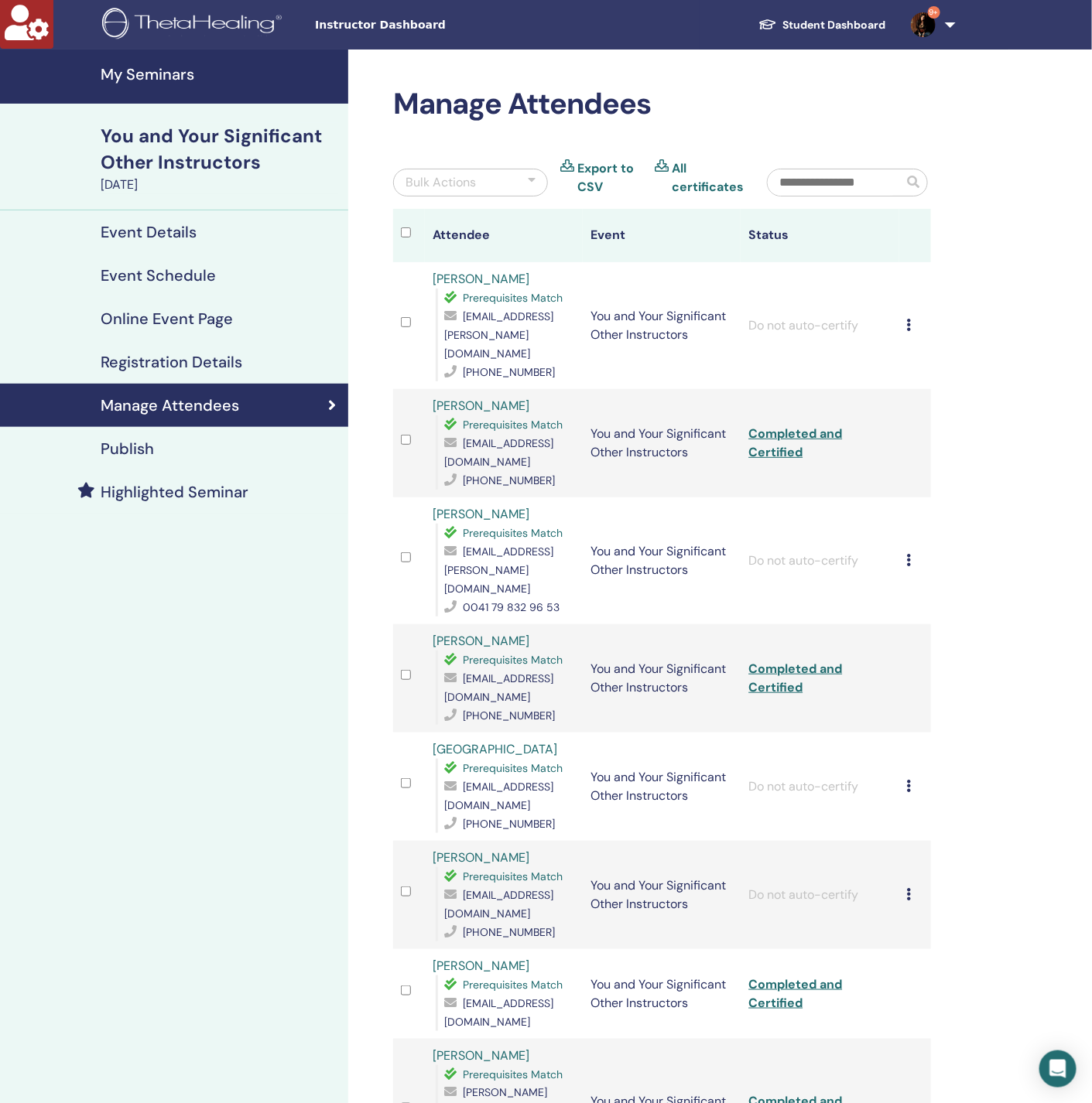
click at [823, 176] on input "text" at bounding box center [836, 182] width 136 height 26
paste input "**********"
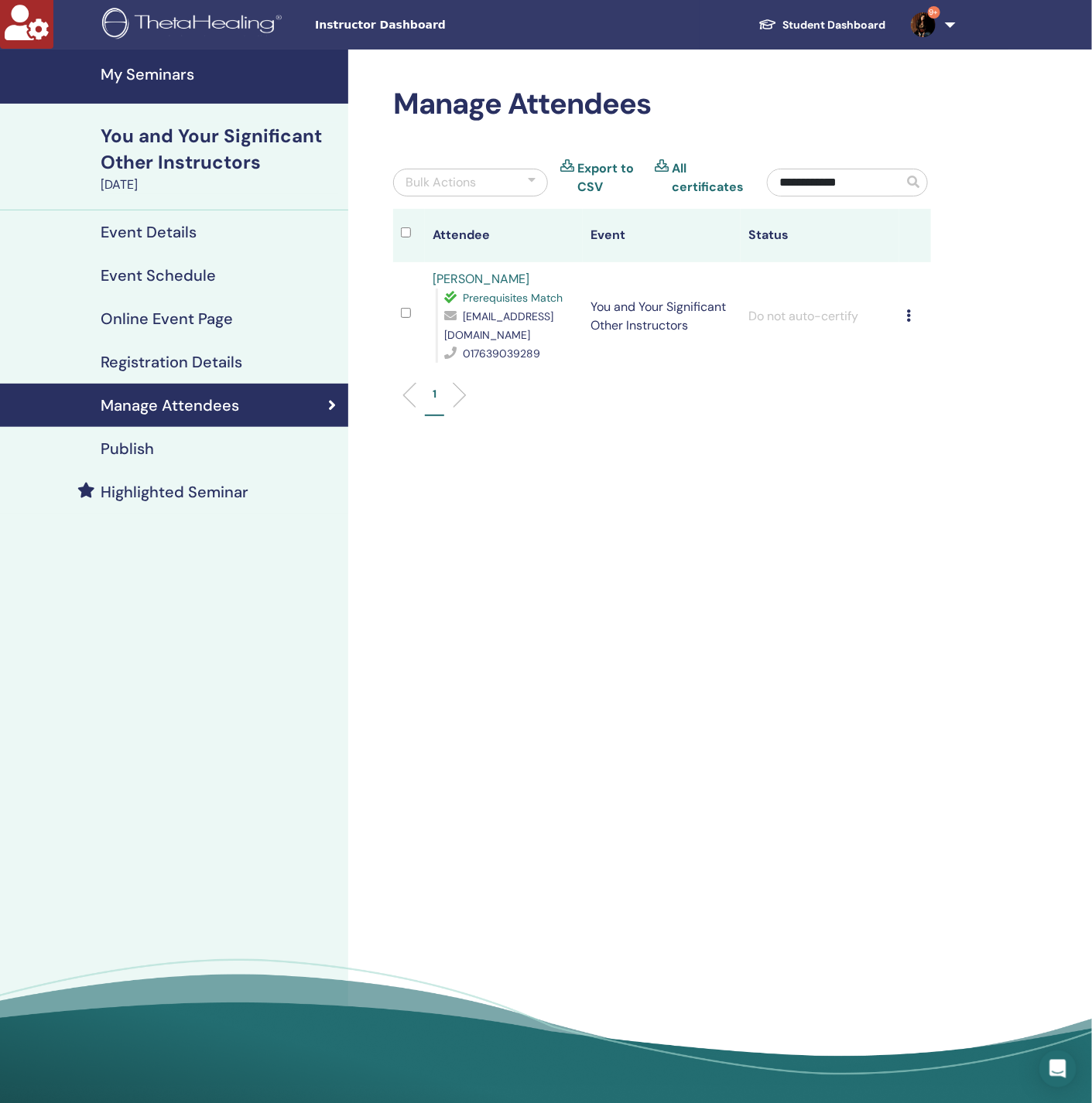
type input "**********"
click at [908, 309] on icon at bounding box center [909, 315] width 4 height 12
click at [939, 439] on p "Complete and Certify" at bounding box center [933, 437] width 122 height 18
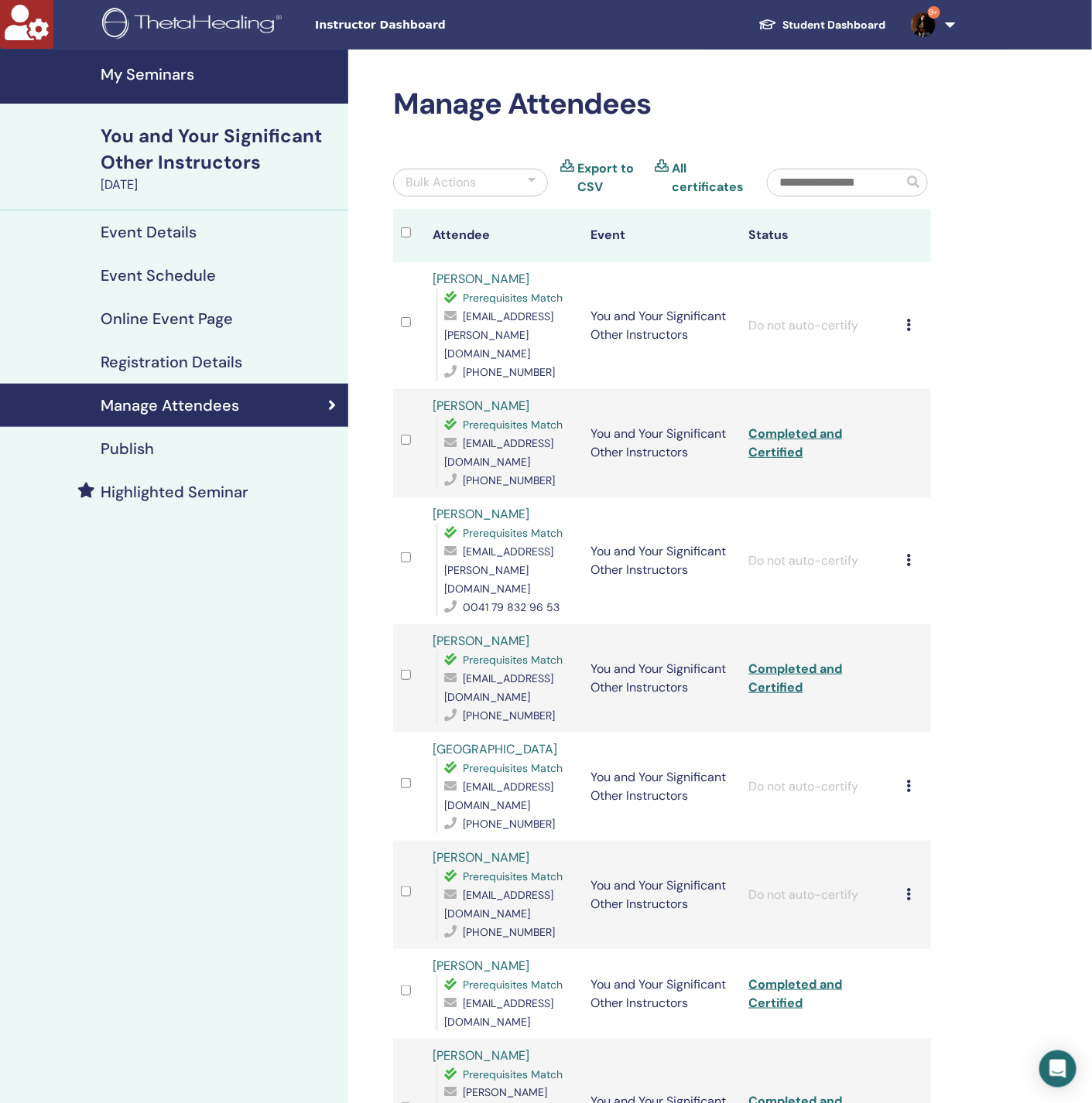
click at [848, 181] on input "text" at bounding box center [836, 182] width 136 height 26
paste input "*******"
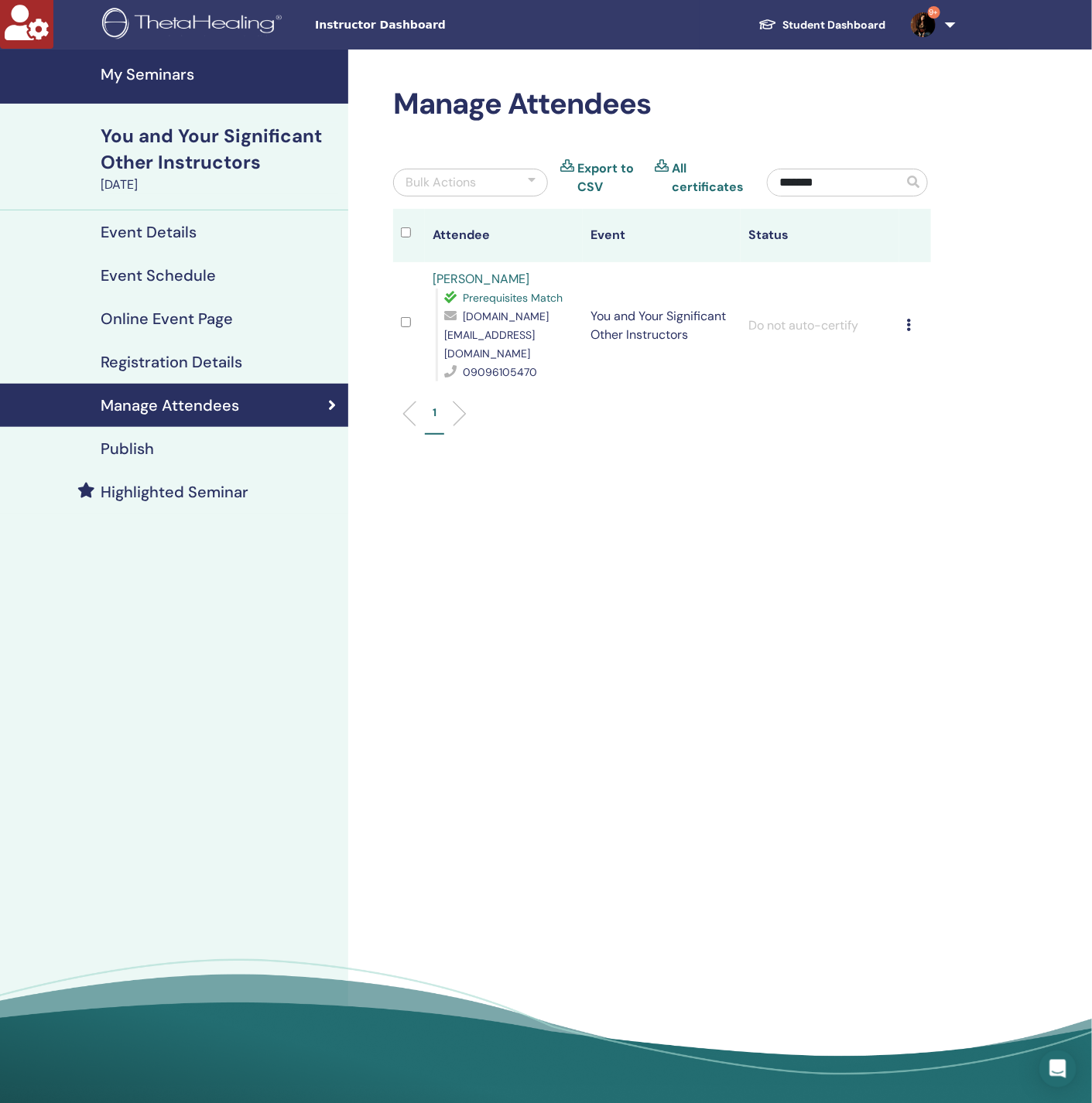
type input "*******"
click at [904, 313] on td "Cancel Registration Do not auto-certify Mark as Paid Mark as Unpaid Mark as Abs…" at bounding box center [915, 326] width 32 height 127
click at [911, 319] on icon at bounding box center [909, 325] width 4 height 12
click at [943, 443] on p "Complete and Certify" at bounding box center [936, 445] width 122 height 18
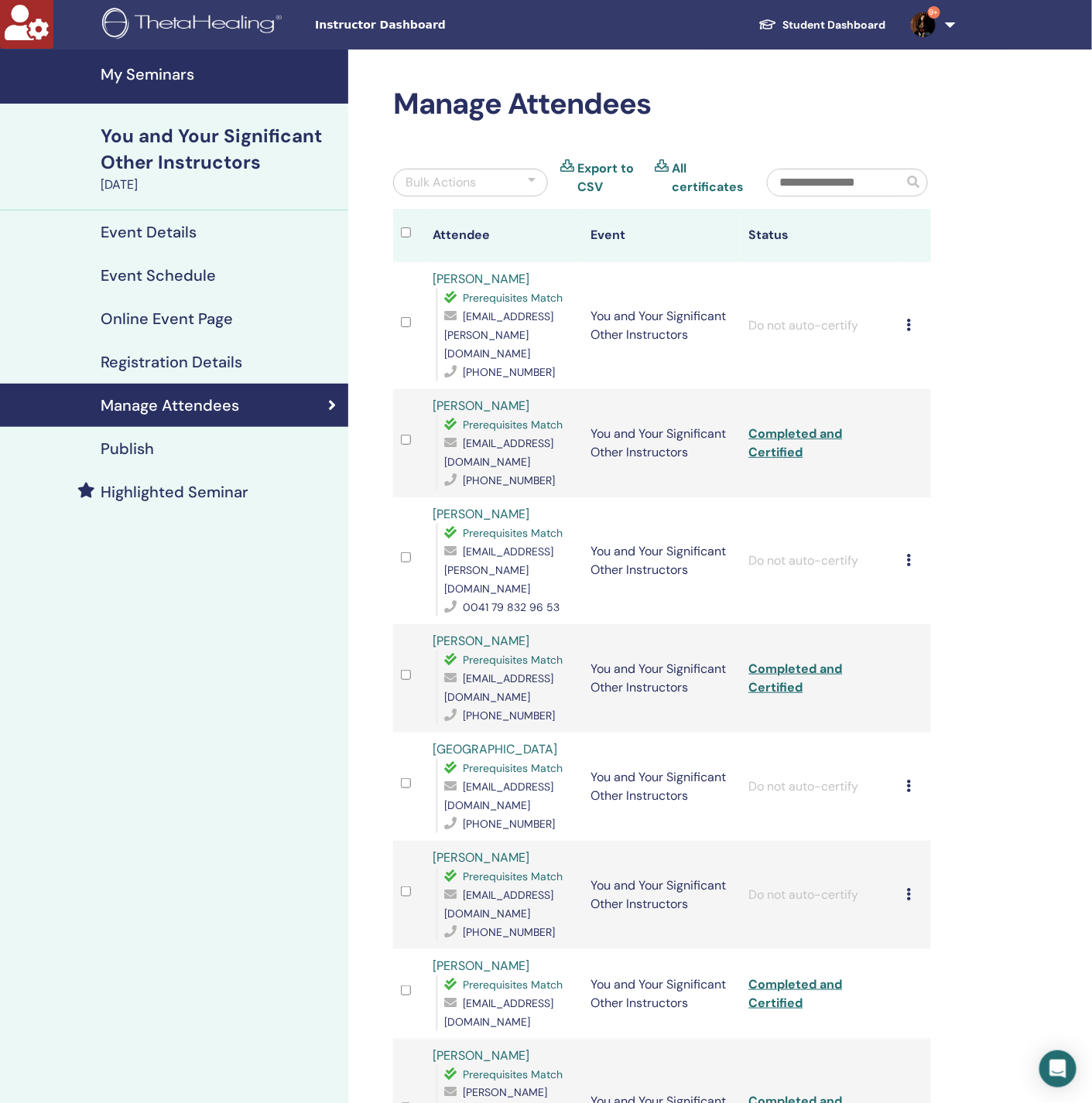
click at [834, 186] on input "text" at bounding box center [836, 182] width 136 height 26
paste input "*******"
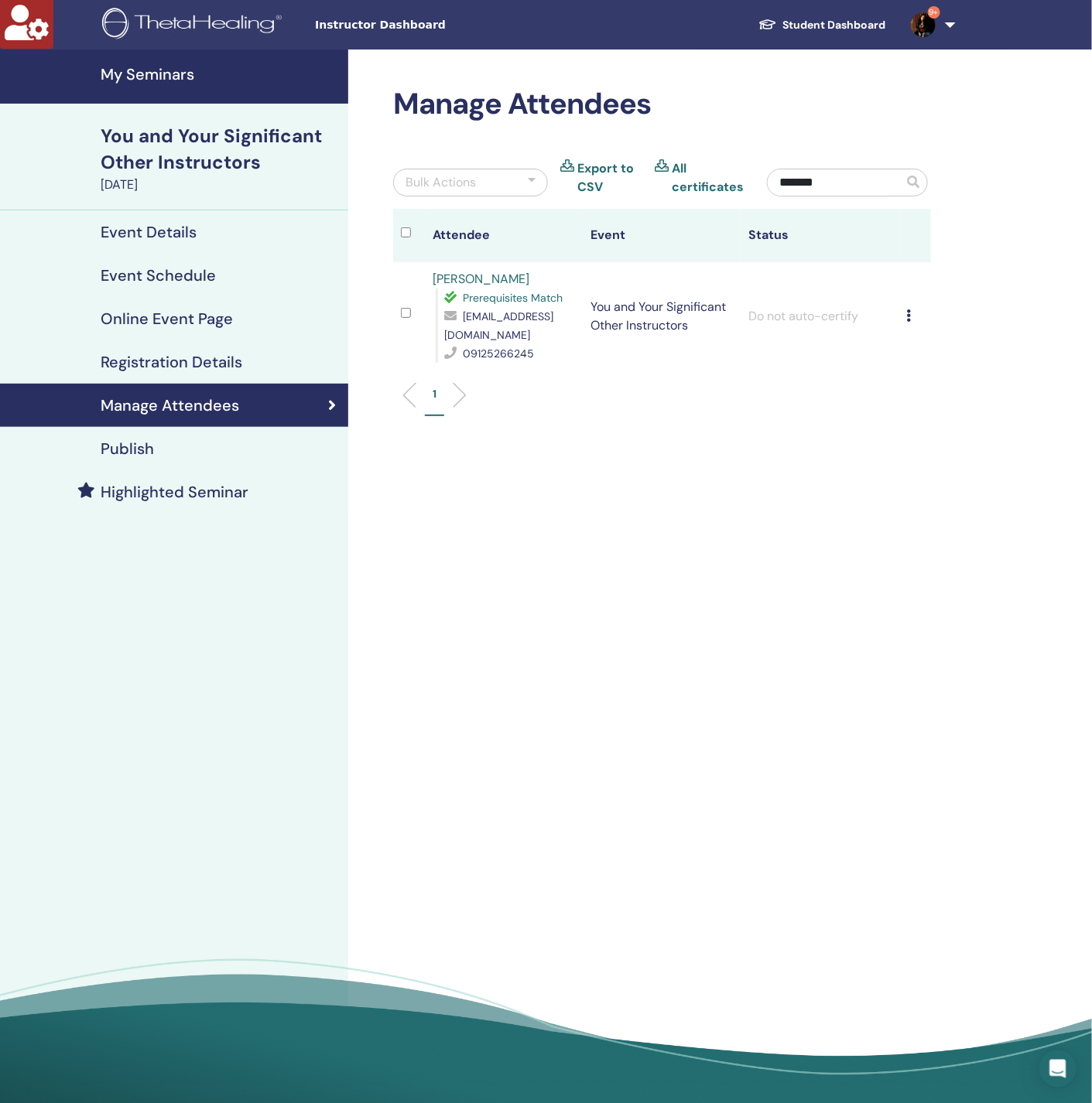
type input "*******"
click at [910, 309] on icon at bounding box center [909, 315] width 4 height 12
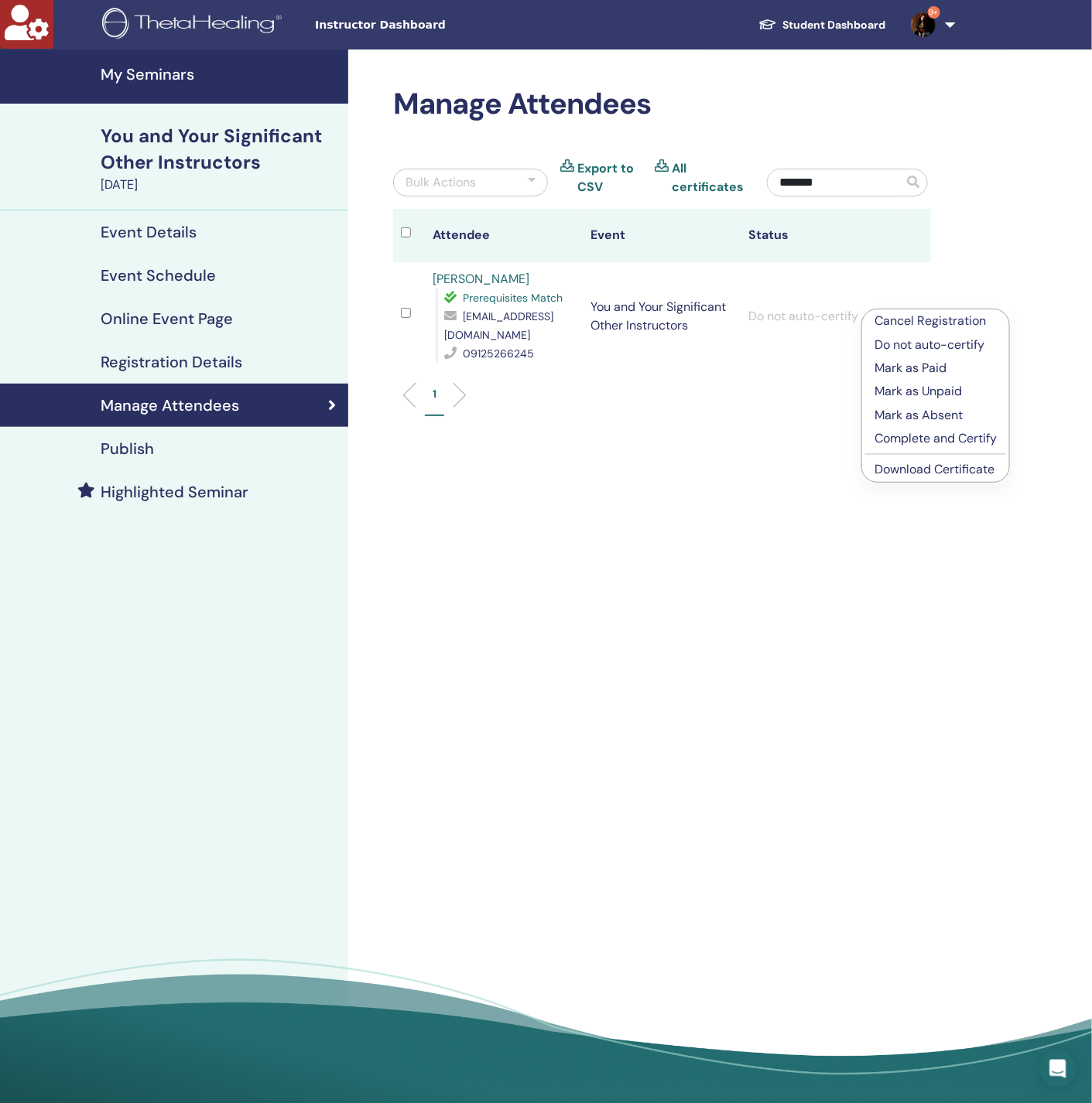
click at [912, 441] on p "Complete and Certify" at bounding box center [935, 438] width 122 height 18
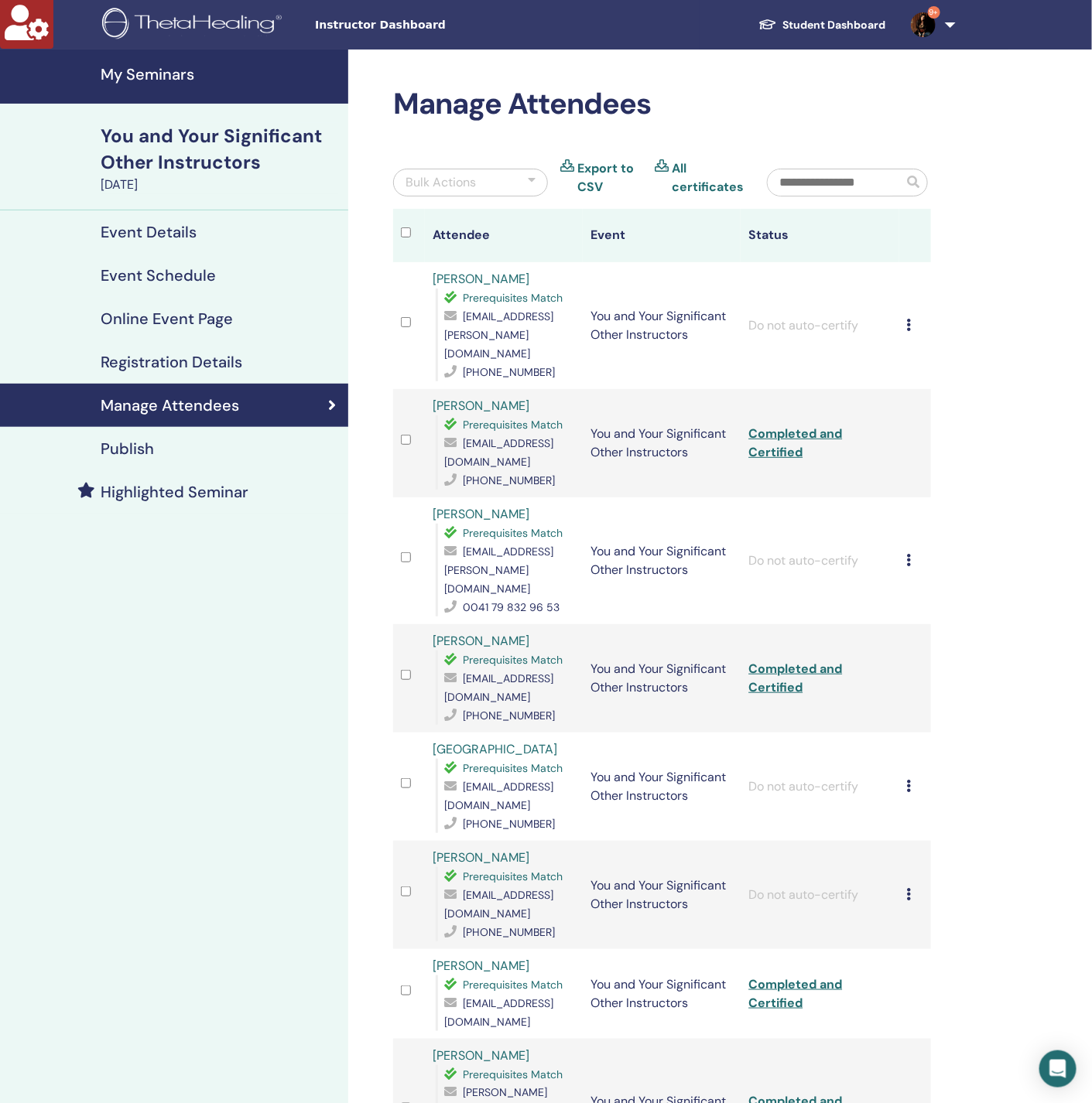
click at [847, 176] on input "text" at bounding box center [836, 182] width 136 height 26
paste input "**********"
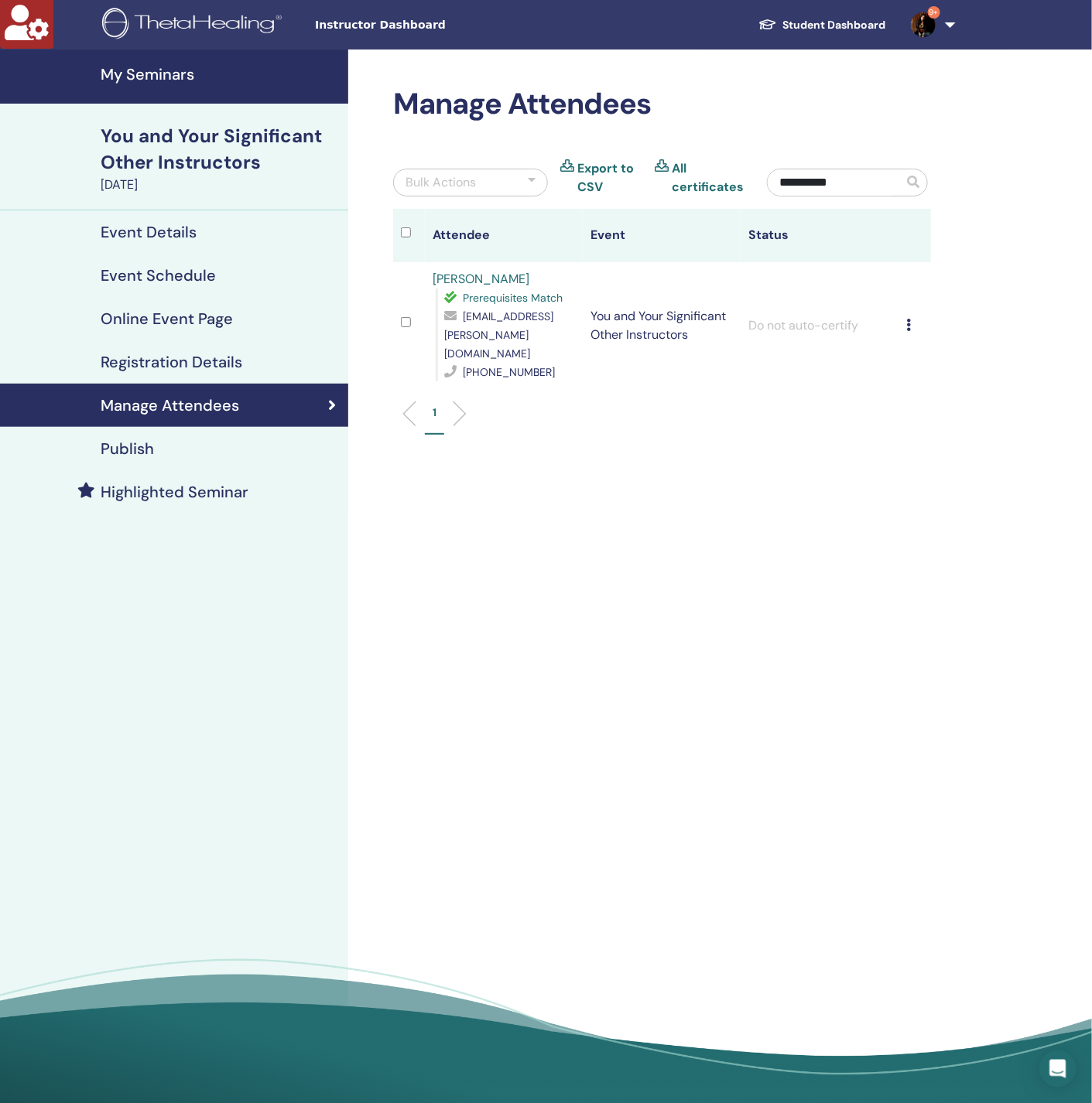
type input "**********"
click at [905, 313] on td "Cancel Registration Do not auto-certify Mark as Paid Mark as Unpaid Mark as Abs…" at bounding box center [915, 326] width 32 height 127
click at [906, 313] on td "Cancel Registration Do not auto-certify Mark as Paid Mark as Unpaid Mark as Abs…" at bounding box center [915, 326] width 32 height 127
click at [910, 319] on icon at bounding box center [909, 325] width 4 height 12
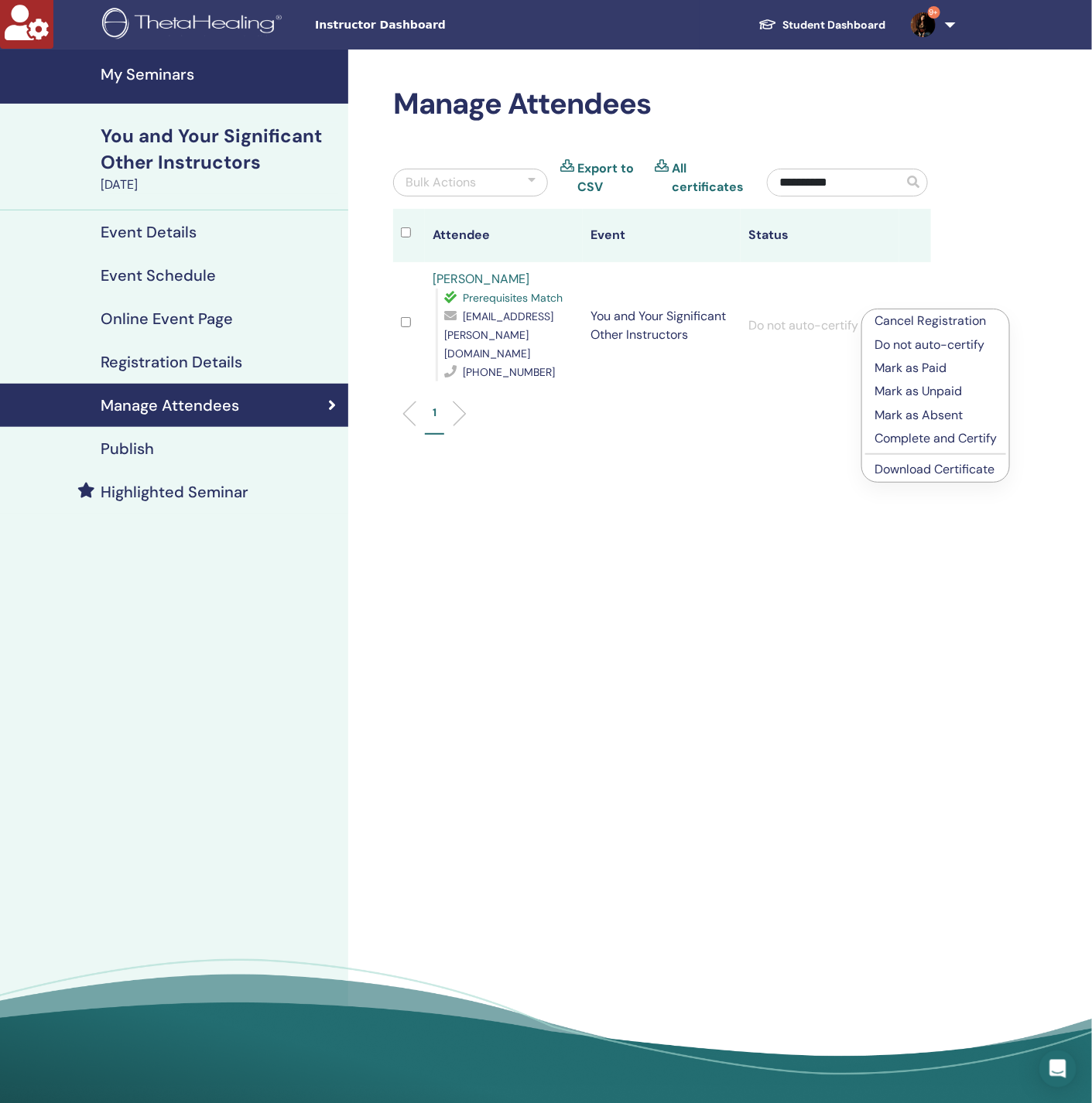
click at [903, 444] on p "Complete and Certify" at bounding box center [935, 438] width 122 height 18
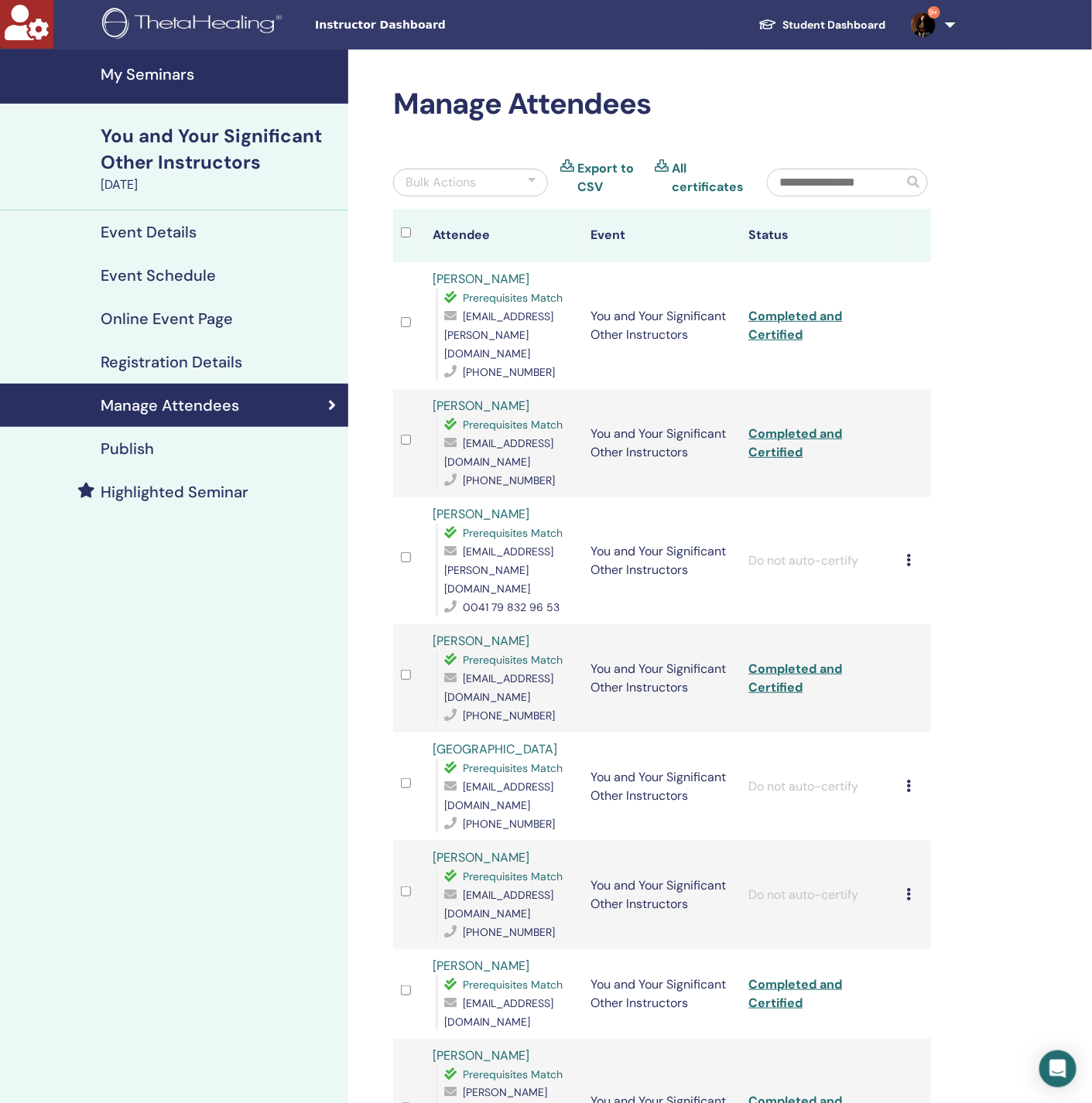
click at [854, 169] on input "text" at bounding box center [836, 182] width 136 height 26
paste input "*****"
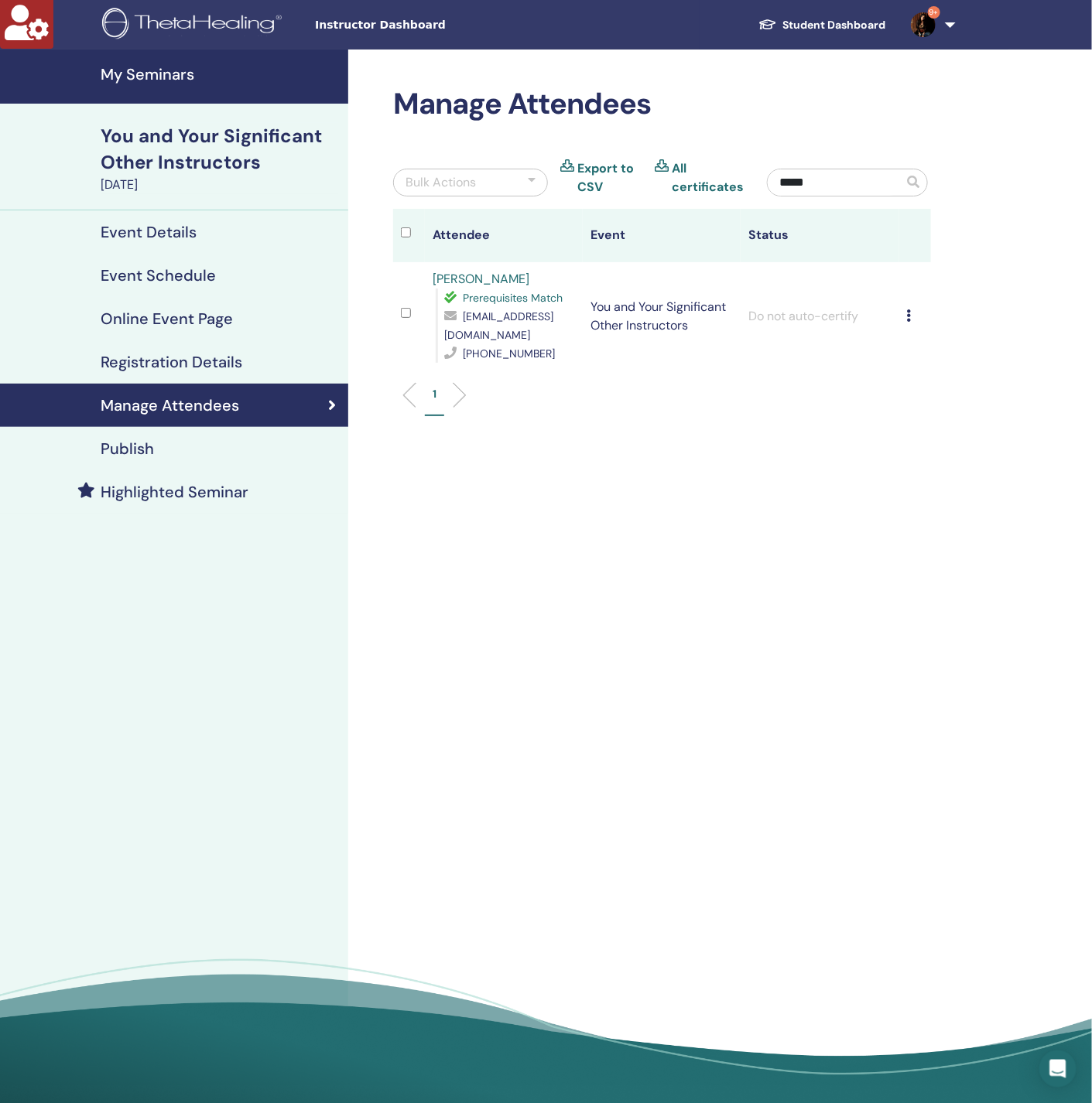
type input "*****"
click at [904, 303] on td "Cancel Registration Do not auto-certify Mark as Paid Mark as Unpaid Mark as Abs…" at bounding box center [915, 316] width 32 height 108
click at [910, 309] on icon at bounding box center [909, 315] width 4 height 12
click at [908, 431] on p "Complete and Certify" at bounding box center [935, 432] width 122 height 18
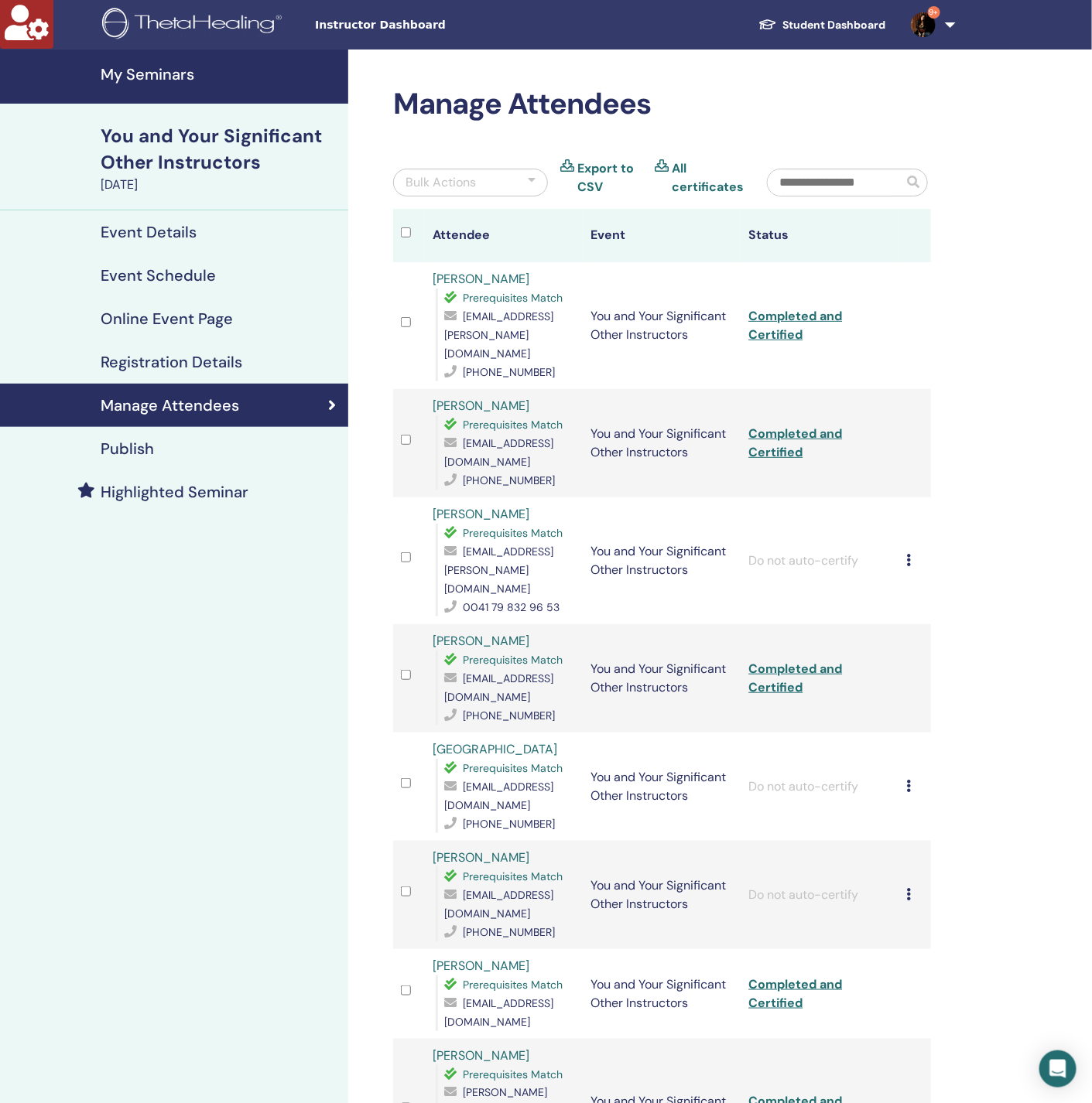
click at [869, 180] on input "text" at bounding box center [836, 182] width 136 height 26
paste input "*****"
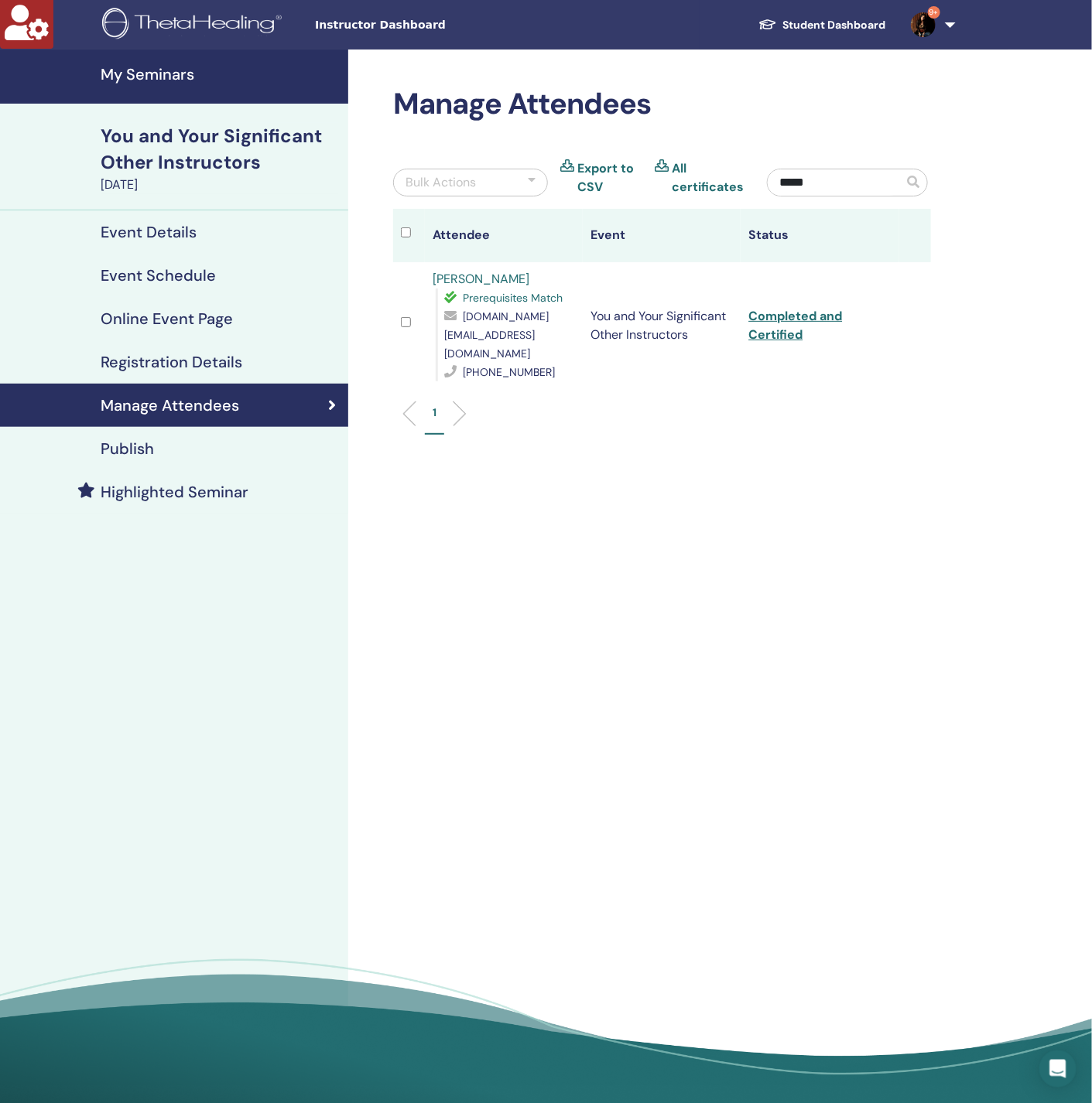
type input "*****"
click at [720, 421] on div "1" at bounding box center [661, 419] width 561 height 61
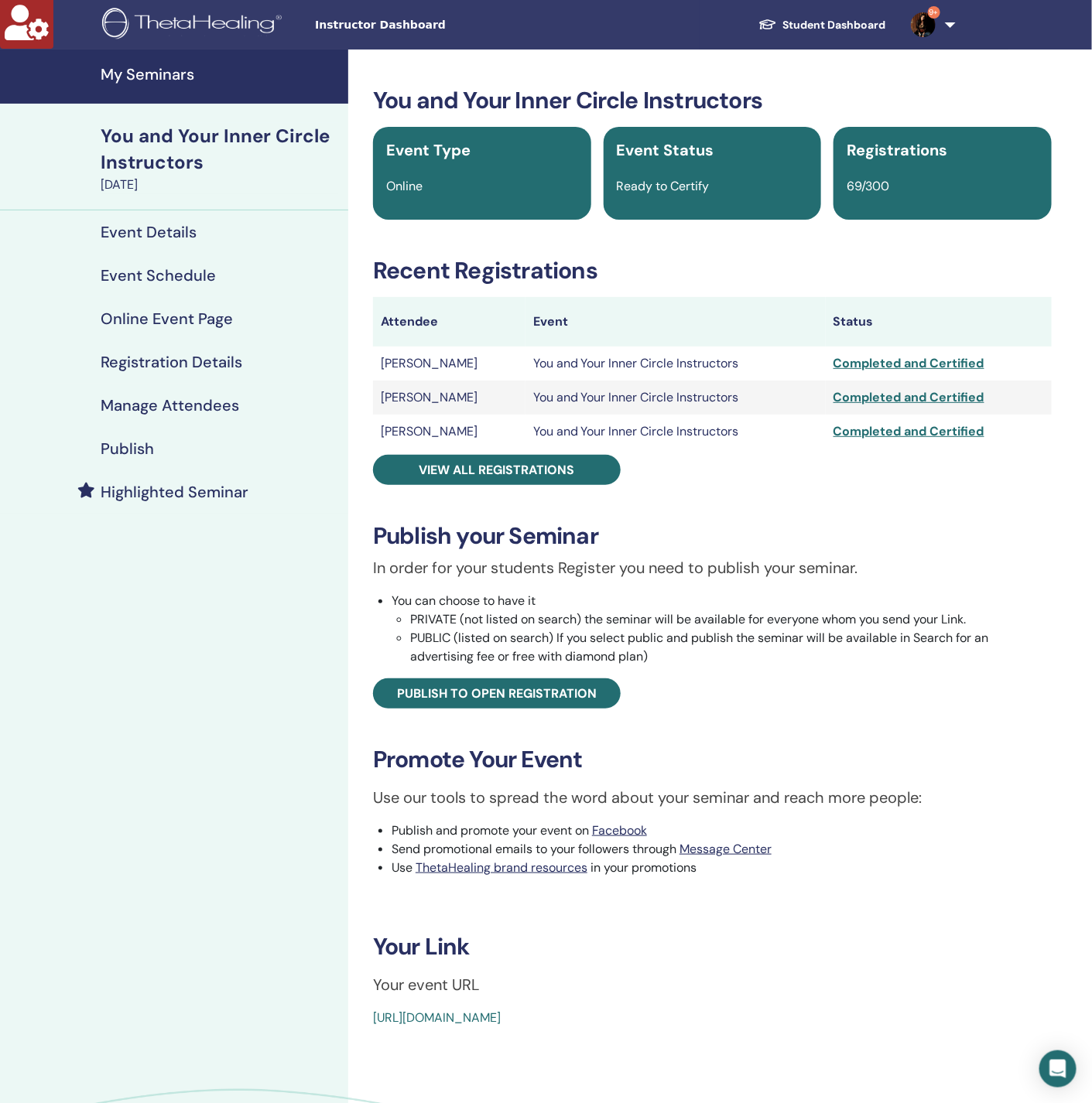
click at [212, 400] on h4 "Manage Attendees" at bounding box center [169, 405] width 138 height 18
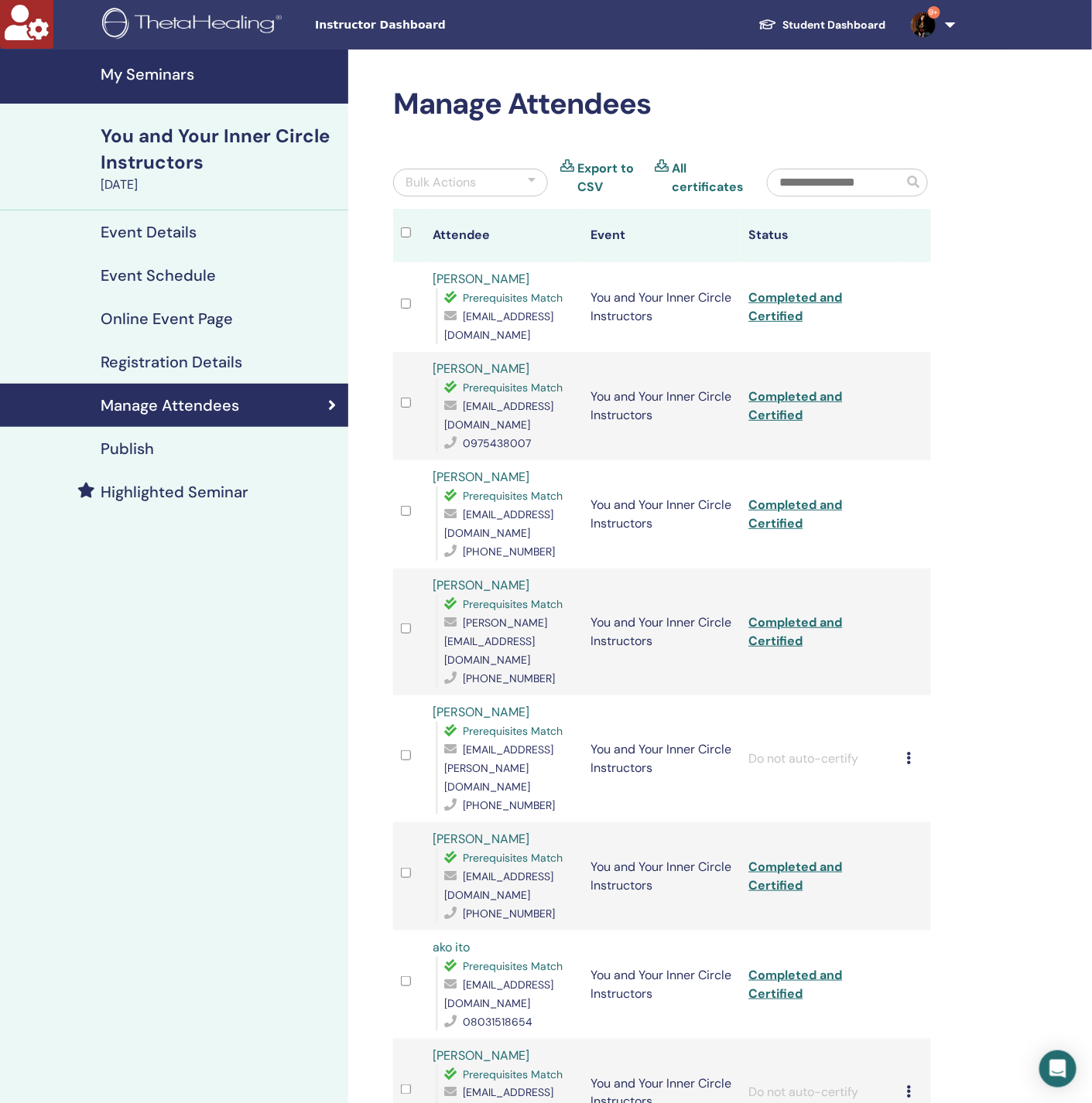
click at [806, 188] on input "text" at bounding box center [836, 182] width 136 height 26
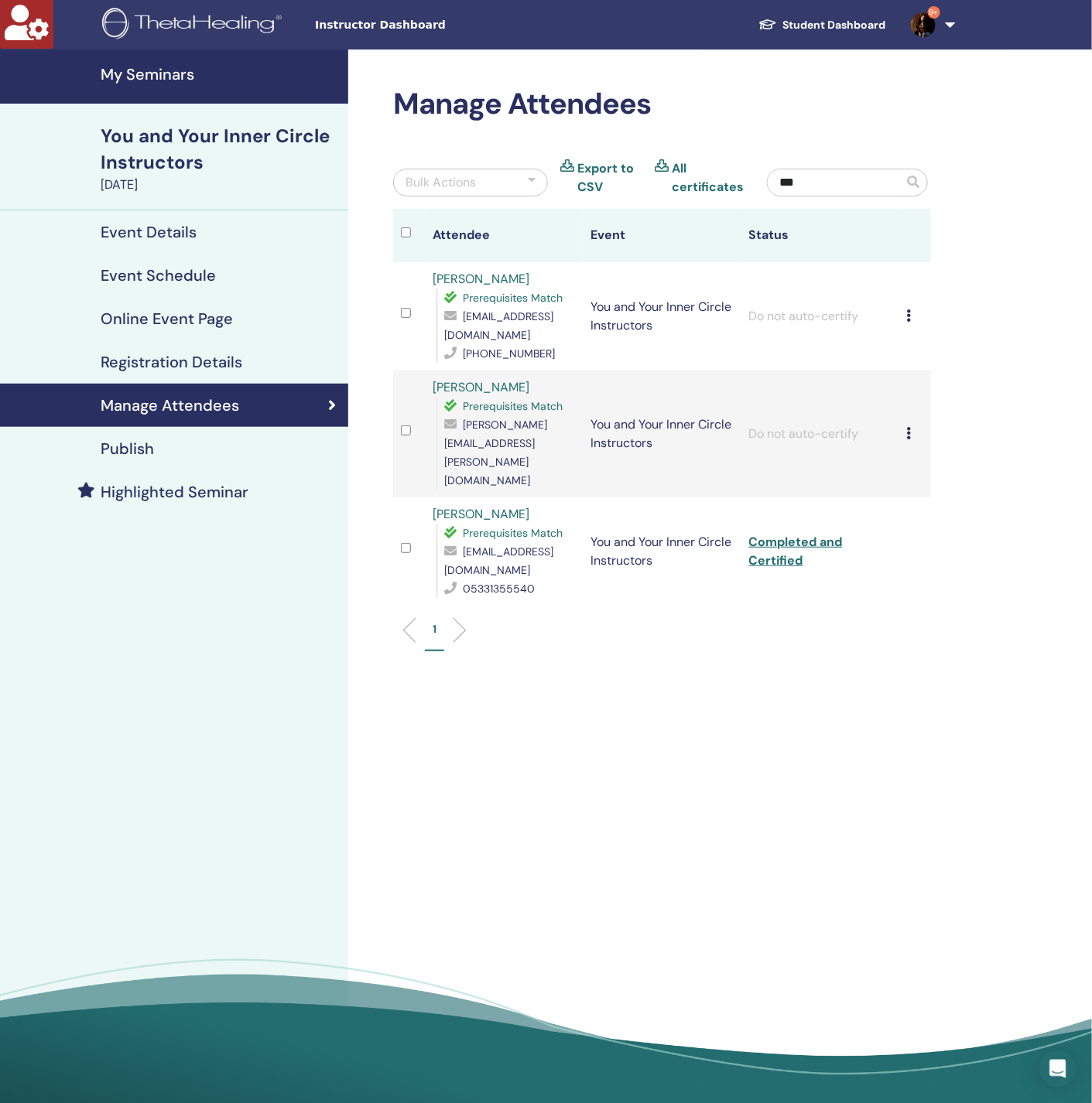
type input "***"
click at [908, 307] on div "Cancel Registration Do not auto-certify Mark as Paid Mark as Unpaid Mark as Abs…" at bounding box center [915, 316] width 16 height 18
click at [912, 437] on p "Complete and Certify" at bounding box center [933, 431] width 122 height 18
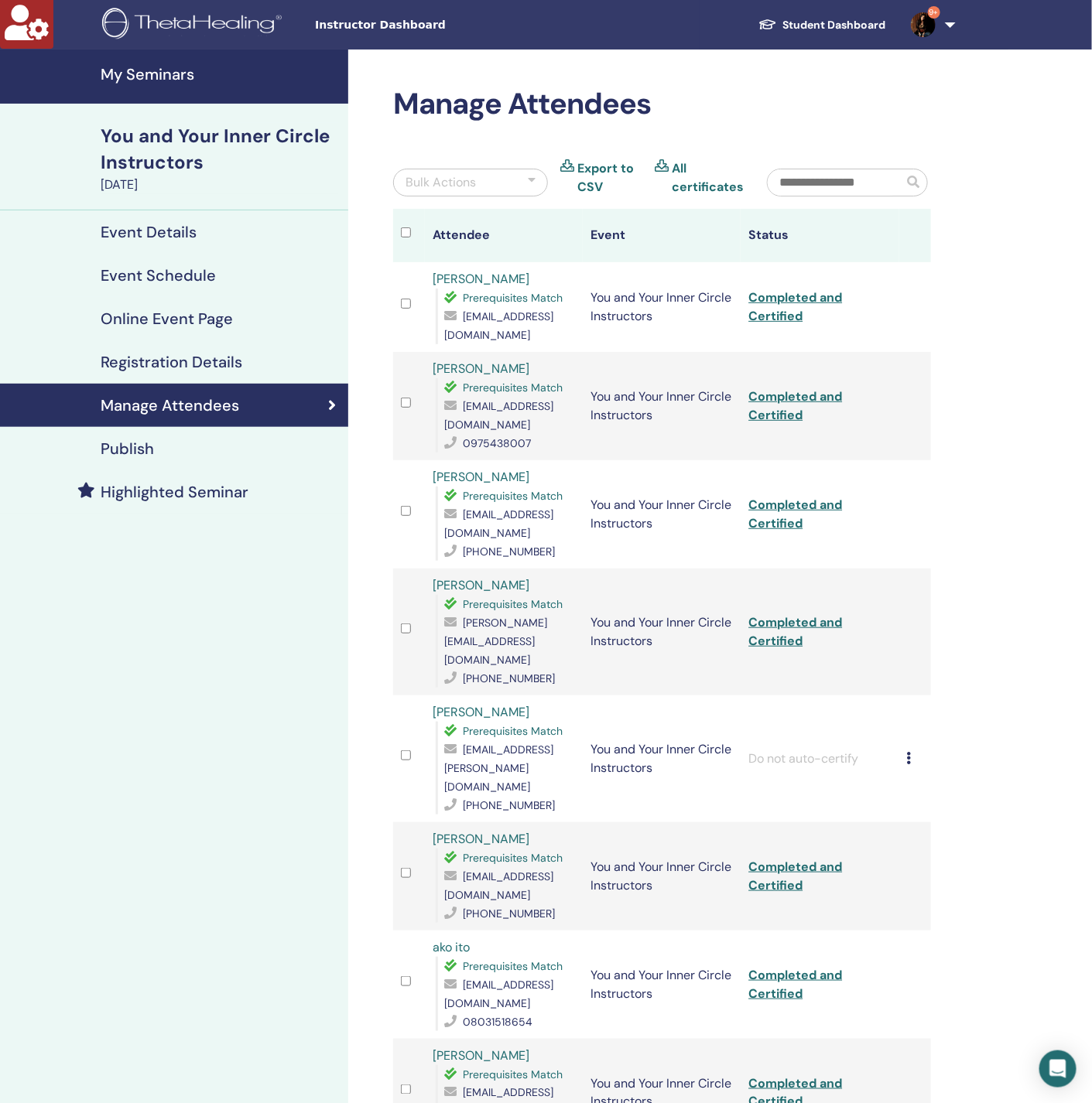
click at [827, 169] on input "text" at bounding box center [836, 182] width 136 height 26
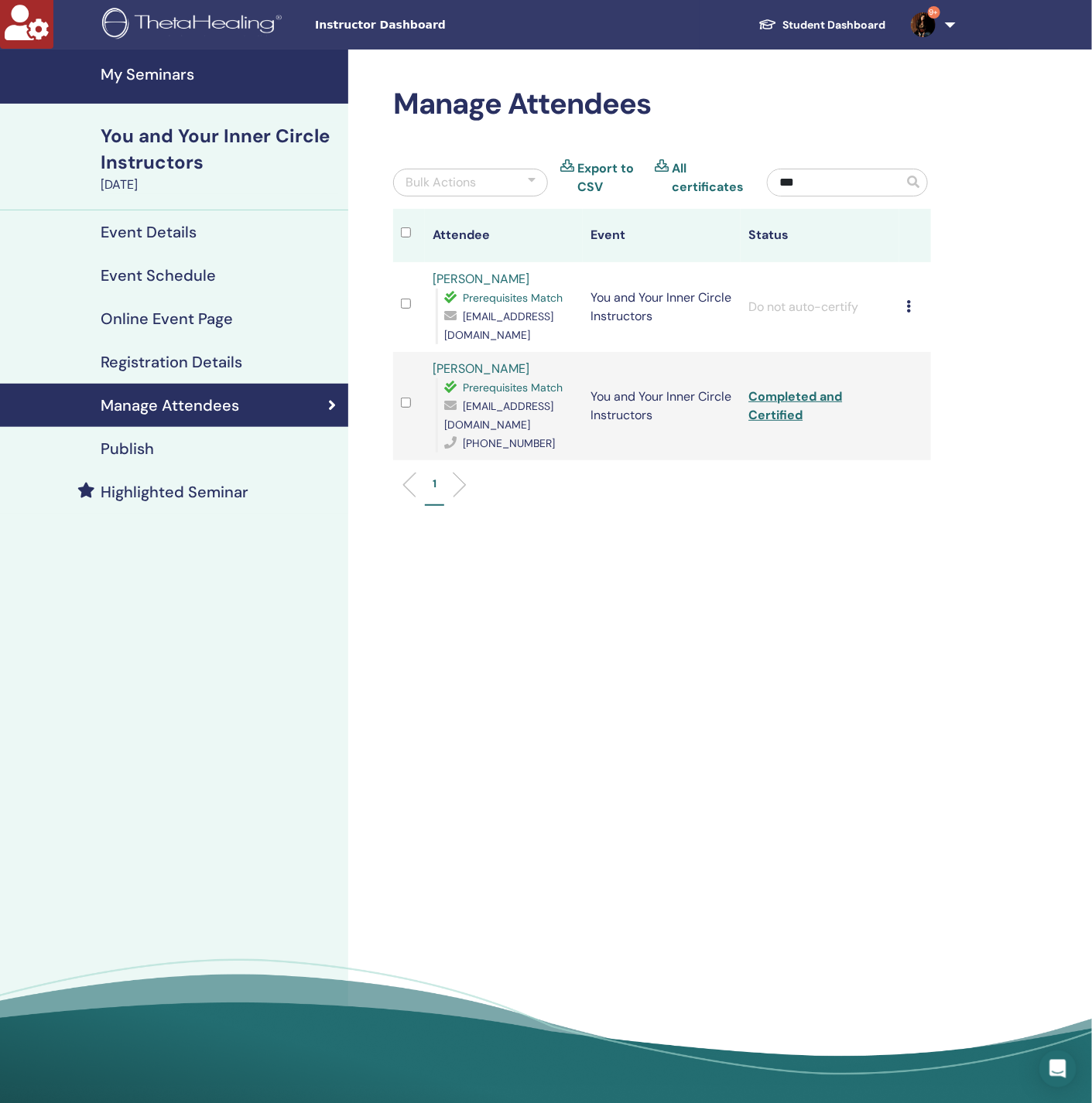
type input "***"
click at [908, 300] on icon at bounding box center [909, 306] width 4 height 12
click at [911, 427] on p "Complete and Certify" at bounding box center [933, 424] width 122 height 18
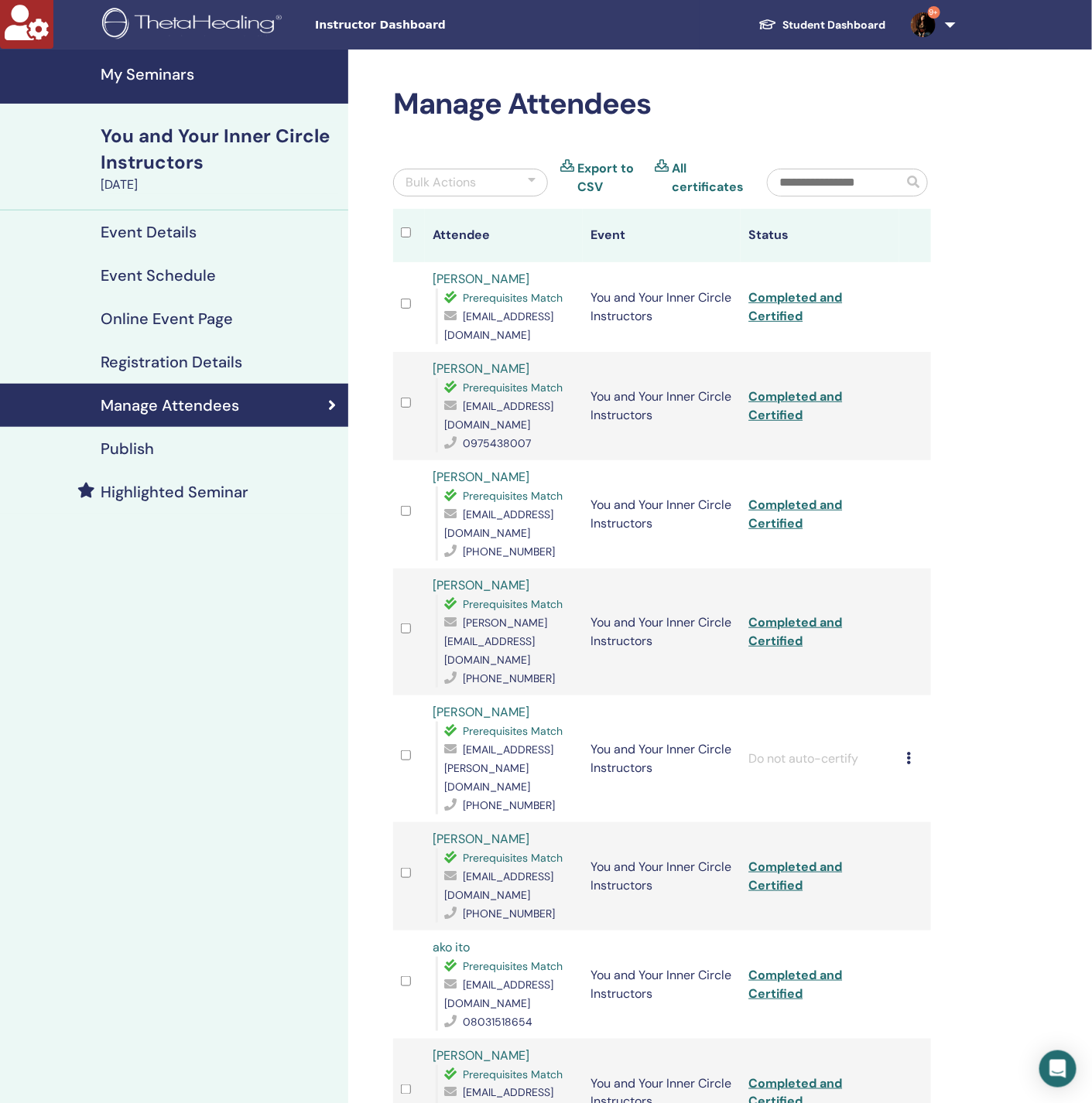
click at [857, 173] on input "text" at bounding box center [836, 182] width 136 height 26
paste input "*******"
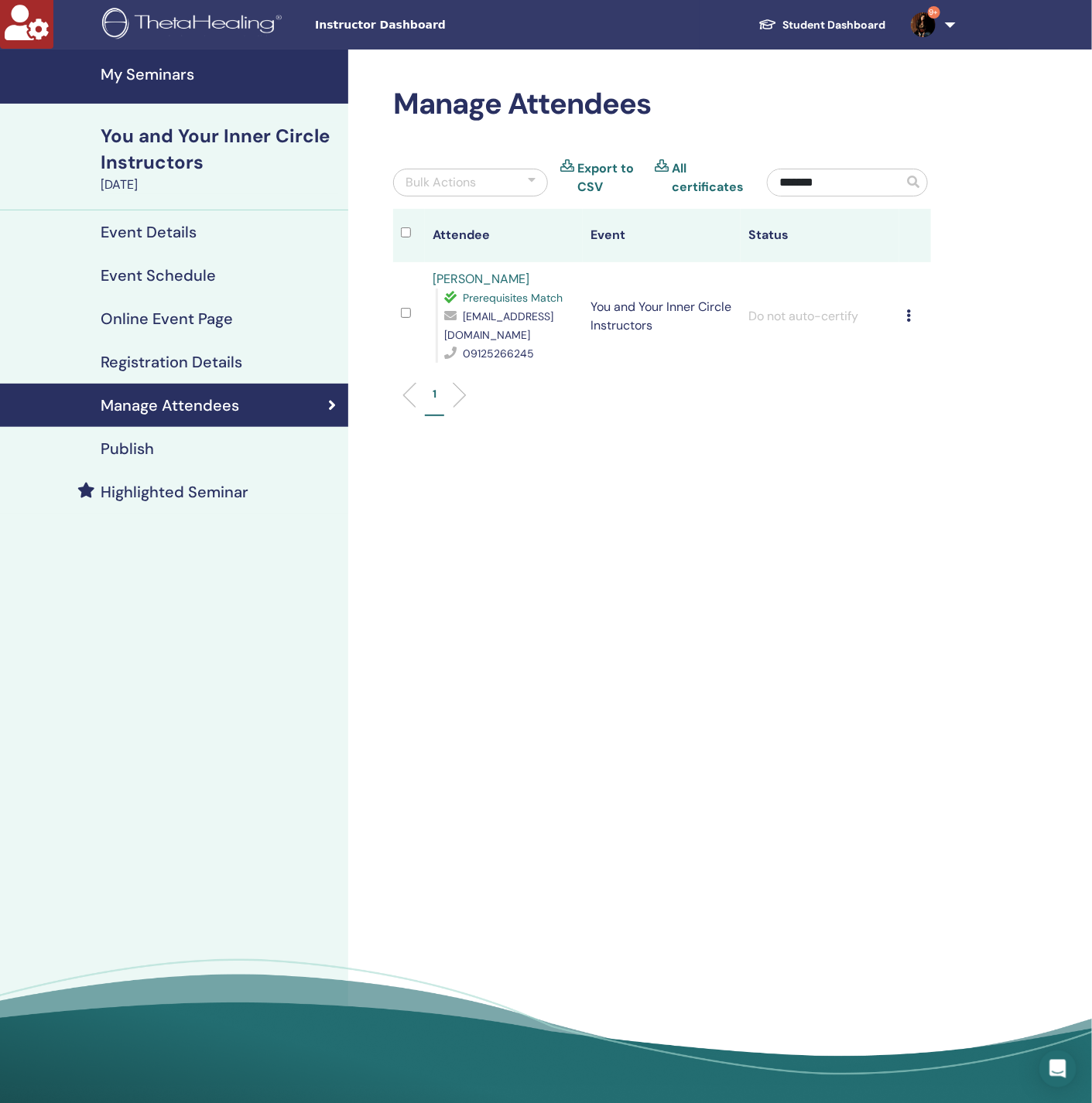
type input "*******"
click at [908, 311] on icon at bounding box center [909, 315] width 4 height 12
click at [921, 445] on p "Complete and Certify" at bounding box center [933, 440] width 122 height 18
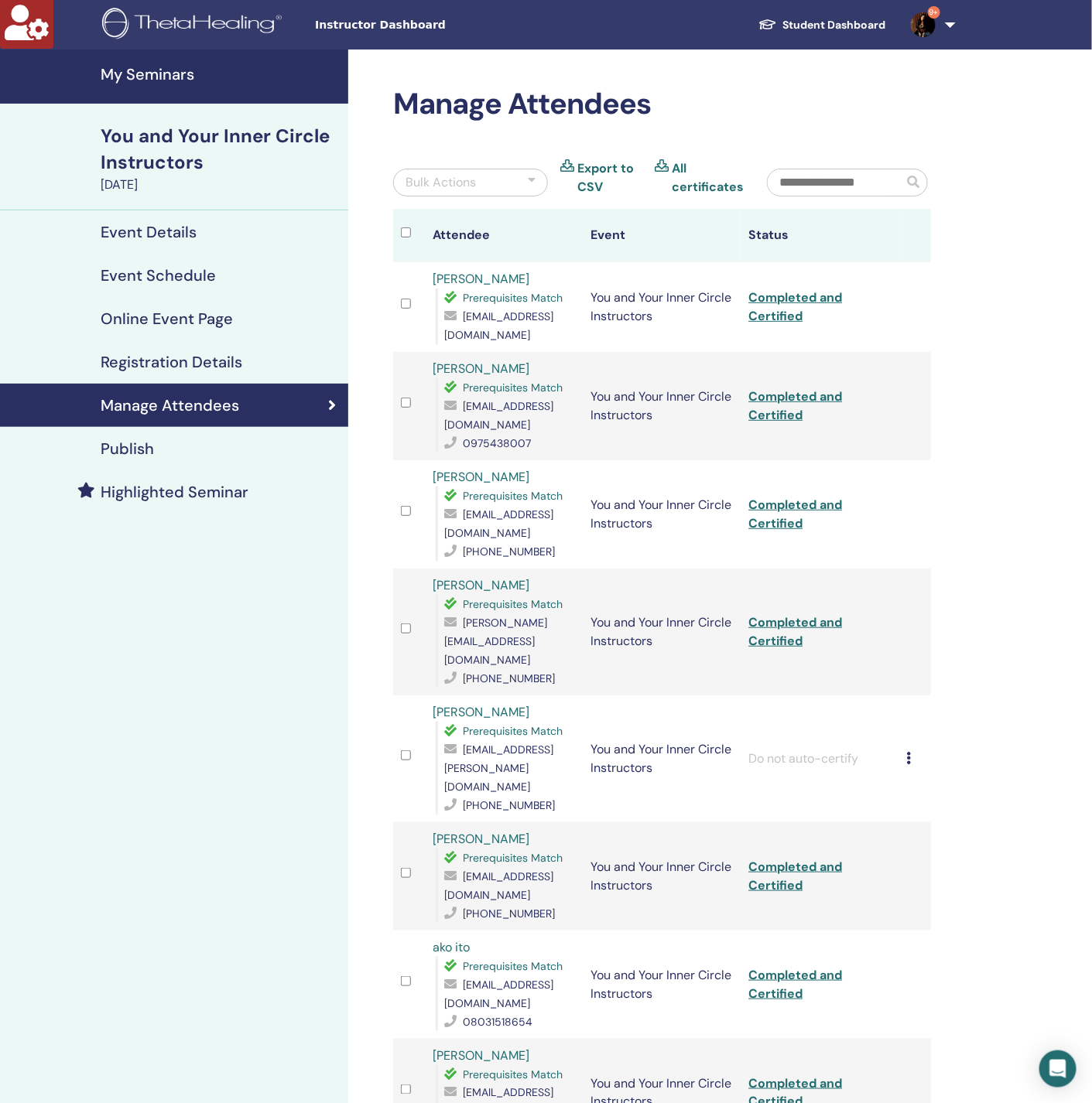
click at [827, 179] on input "text" at bounding box center [836, 182] width 136 height 26
paste input "**********"
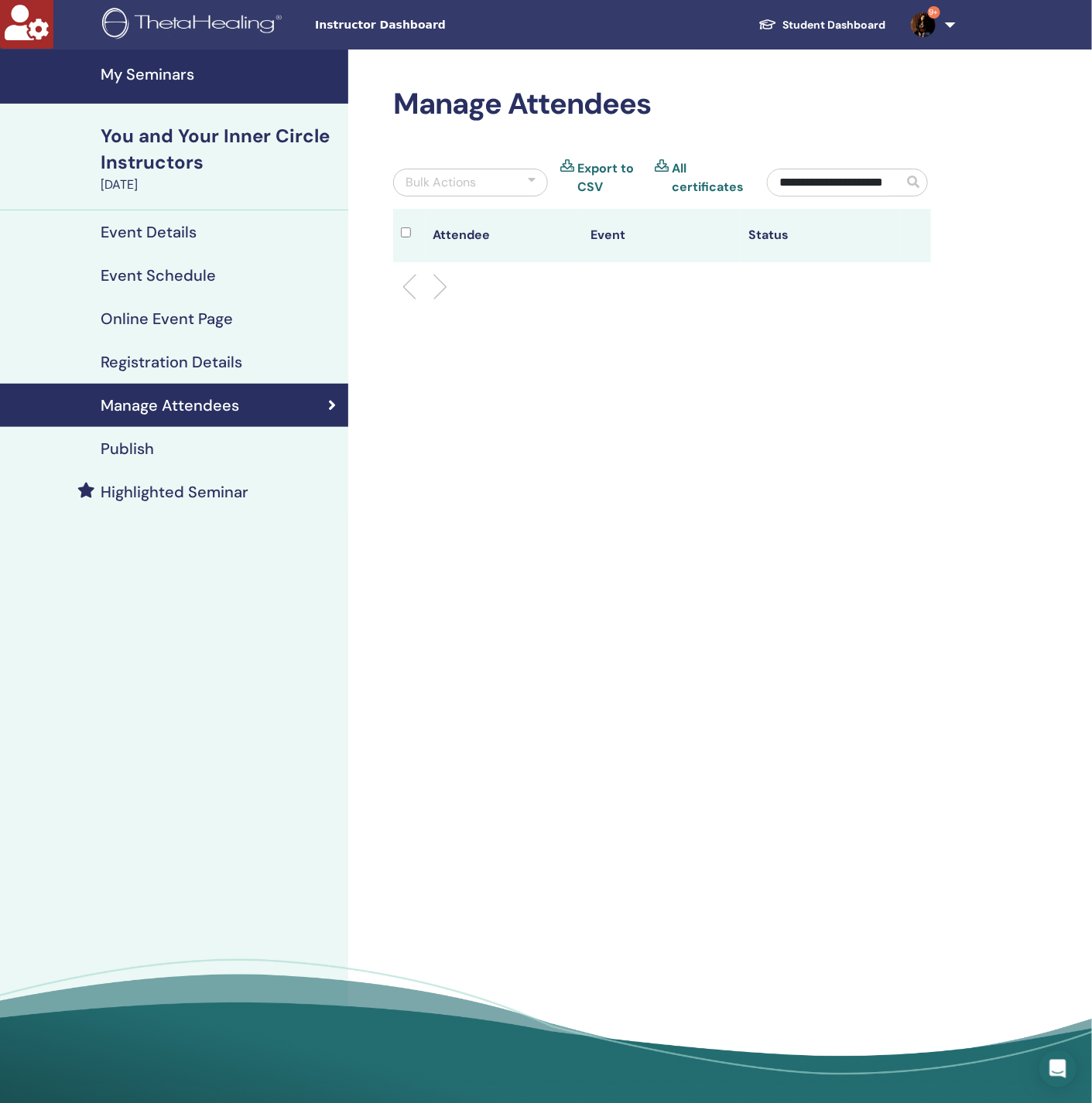
scroll to position [0, 17]
click at [870, 184] on input "**********" at bounding box center [837, 182] width 137 height 26
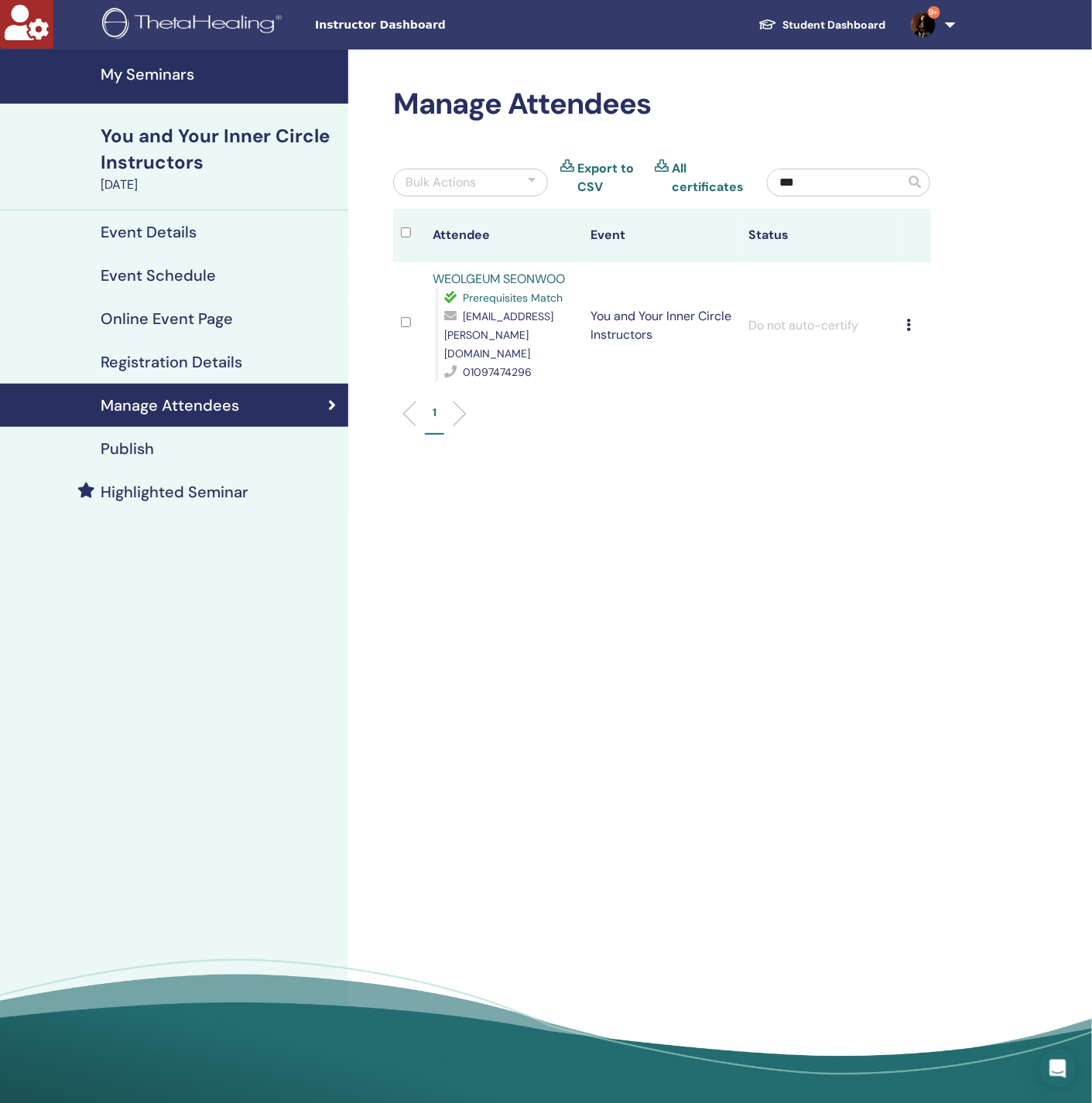
type input "***"
click at [908, 319] on icon at bounding box center [909, 325] width 4 height 12
click at [917, 448] on p "Complete and Certify" at bounding box center [933, 447] width 122 height 18
